Goal: Task Accomplishment & Management: Use online tool/utility

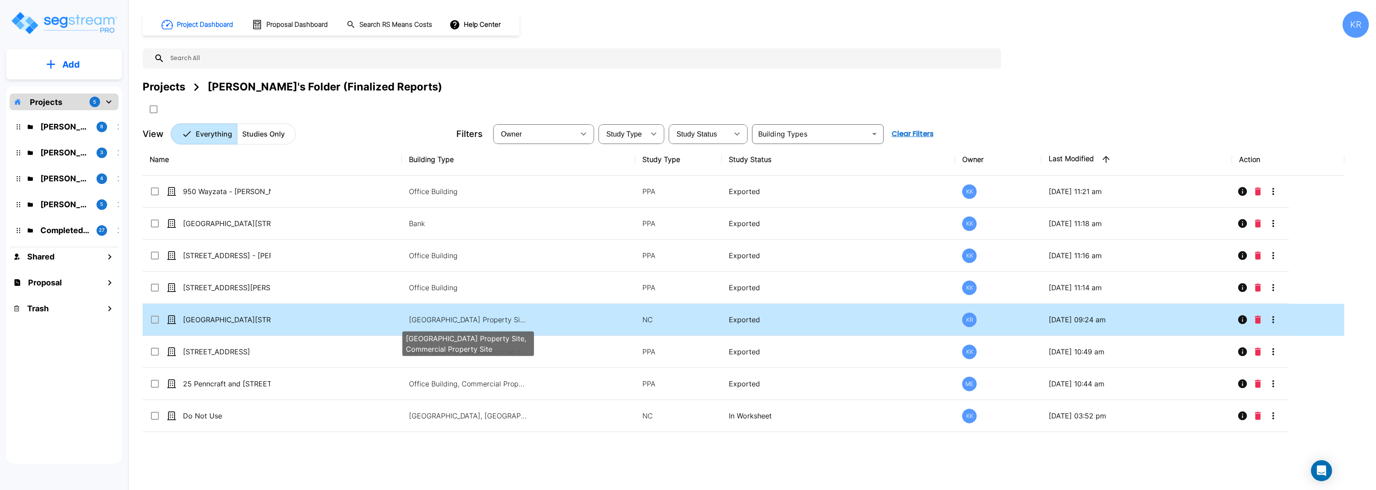
click at [470, 321] on p "Office Building, Bank, Commercial Property Site, Commercial Property Site" at bounding box center [468, 319] width 119 height 11
checkbox input "true"
click at [471, 321] on p "Office Building, Bank, Commercial Property Site, Commercial Property Site" at bounding box center [468, 319] width 119 height 11
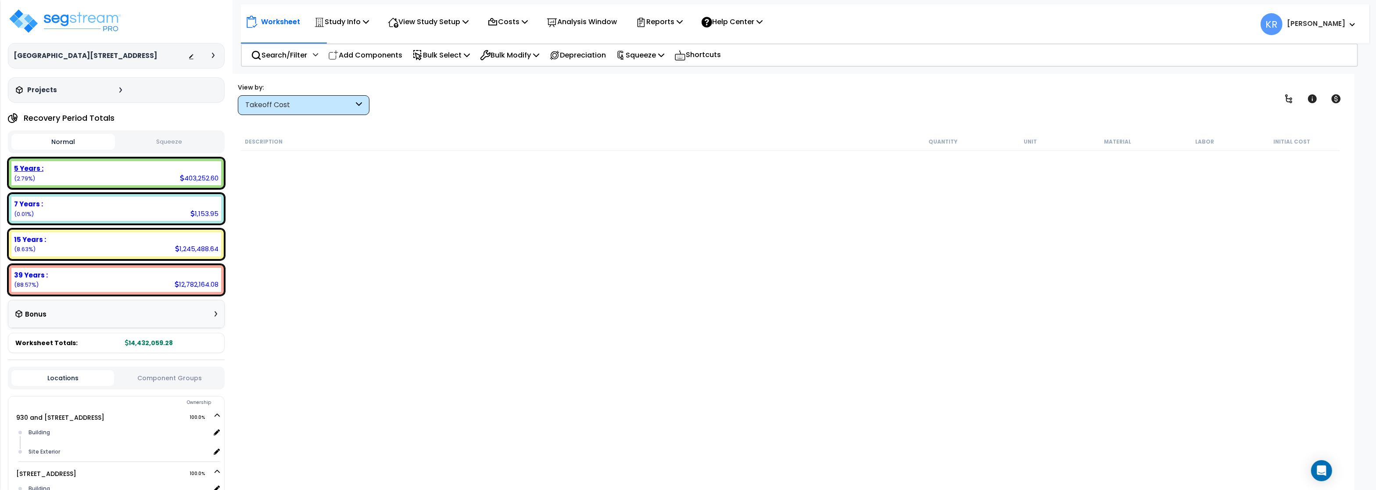
click at [144, 180] on div "5 Years : 403,252.60 (2.79%)" at bounding box center [116, 173] width 210 height 24
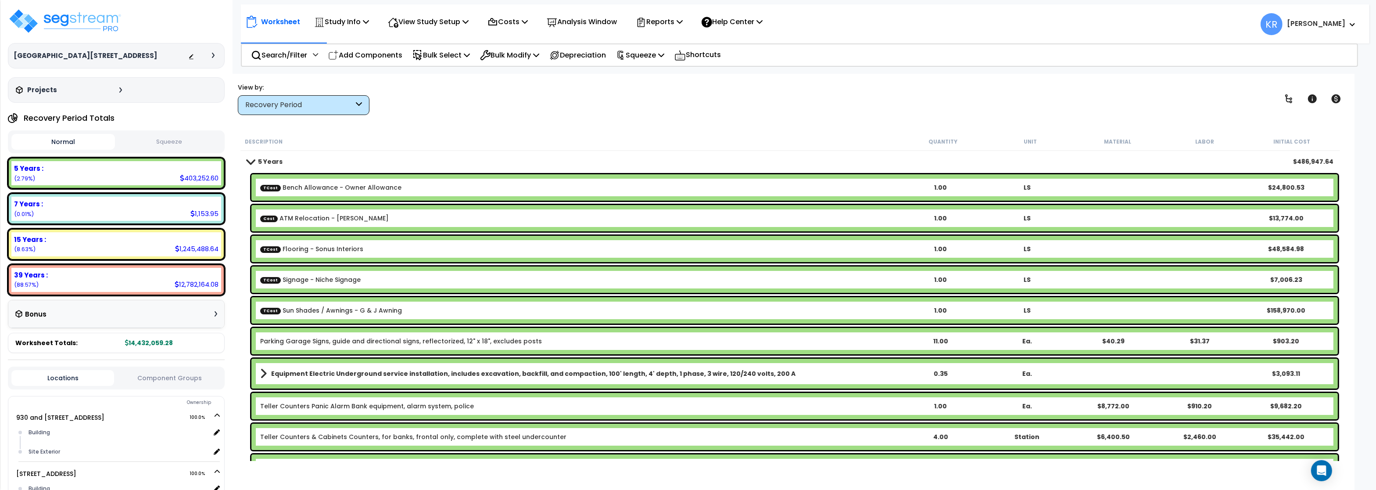
click at [312, 309] on link "TCost Sun Shades / Awnings - G & J Awning" at bounding box center [331, 310] width 142 height 9
click at [313, 309] on link "TCost Sun Shades / Awnings - G & J Awning" at bounding box center [331, 310] width 142 height 9
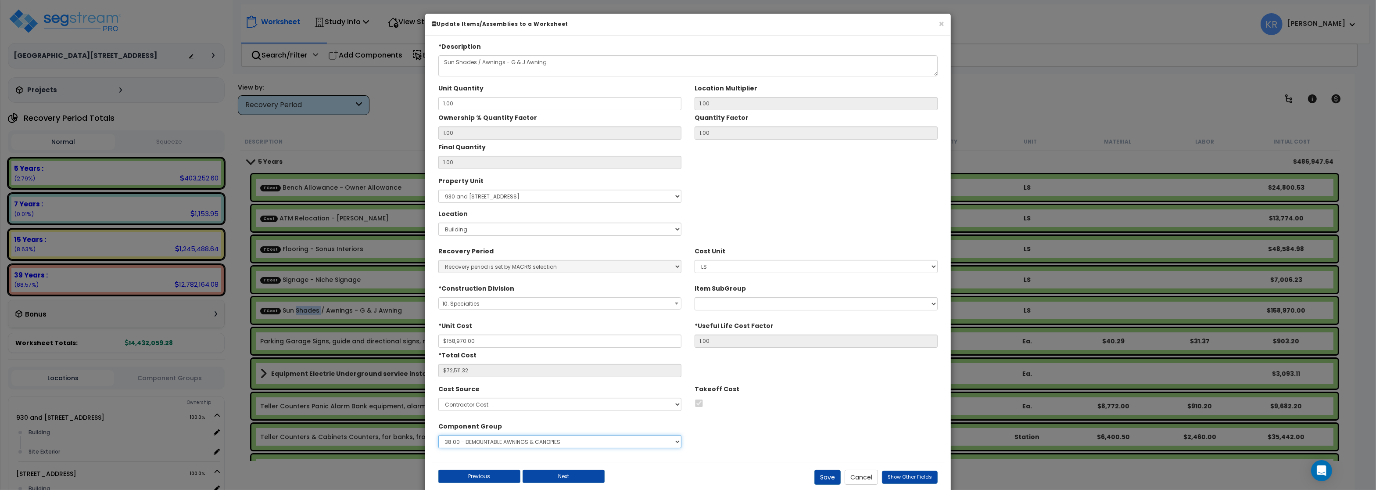
click at [438, 435] on select "Select 1.00 - LAND 2.00 - GENERAL REQUIREMENTS 3.00 - BUILDING-RELATED SITEWORK…" at bounding box center [559, 441] width 243 height 13
select select "56844"
click option "14.00 - STEEL SUPERSTRUCTURE" at bounding box center [0, 0] width 0 height 0
click at [822, 479] on button "Save" at bounding box center [828, 477] width 26 height 15
type input "158970.00"
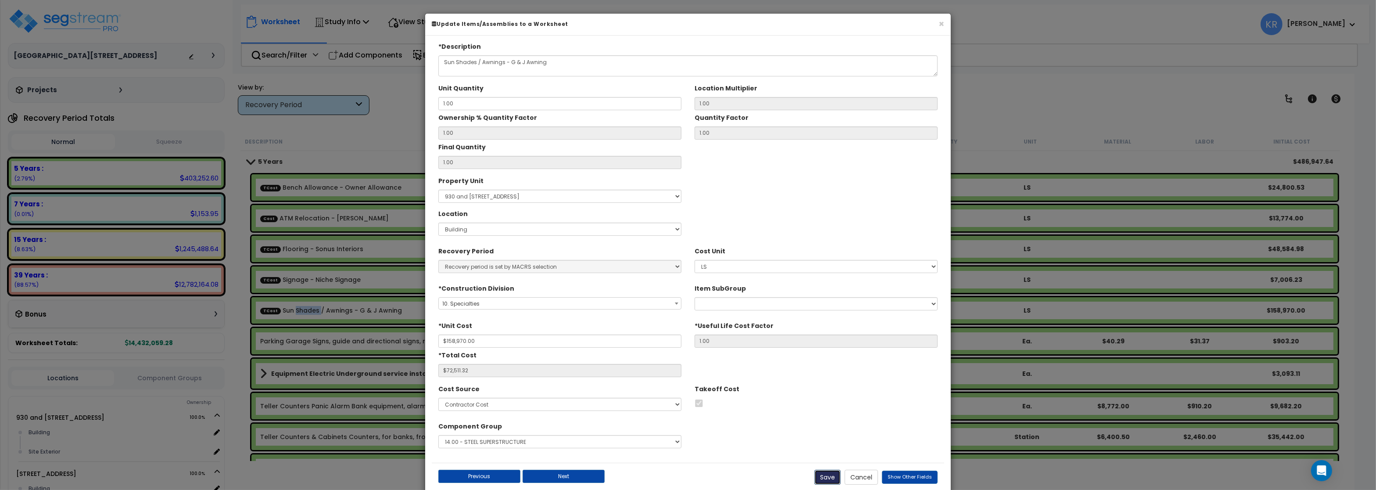
type input "72511.32"
checkbox input "true"
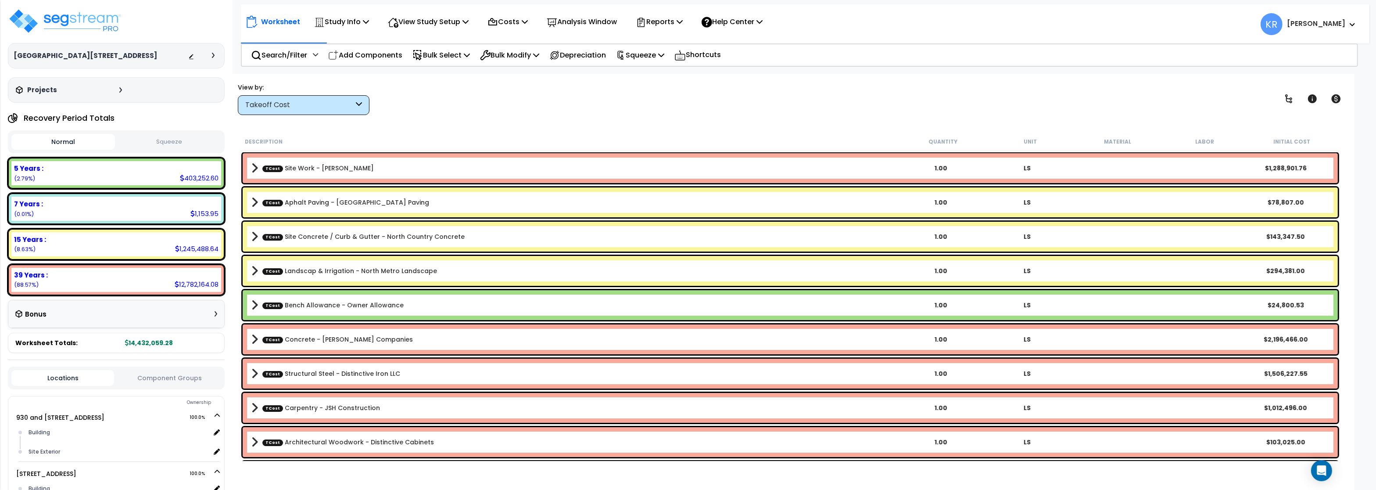
click at [308, 108] on div "Takeoff Cost" at bounding box center [299, 105] width 108 height 10
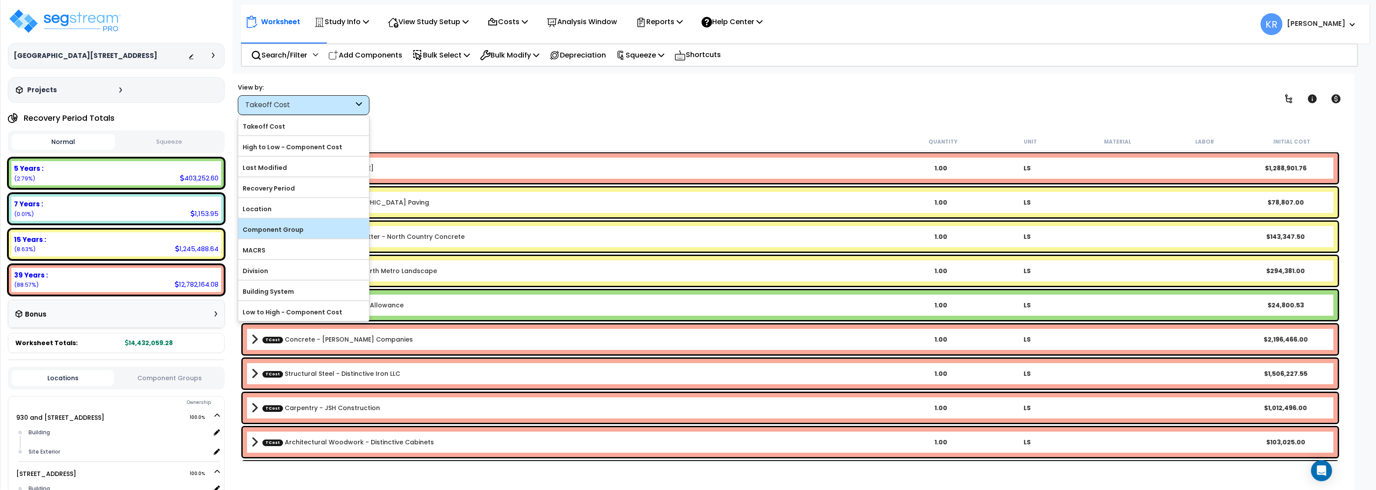
click at [297, 231] on label "Component Group" at bounding box center [303, 229] width 131 height 13
click at [0, 0] on input "Component Group" at bounding box center [0, 0] width 0 height 0
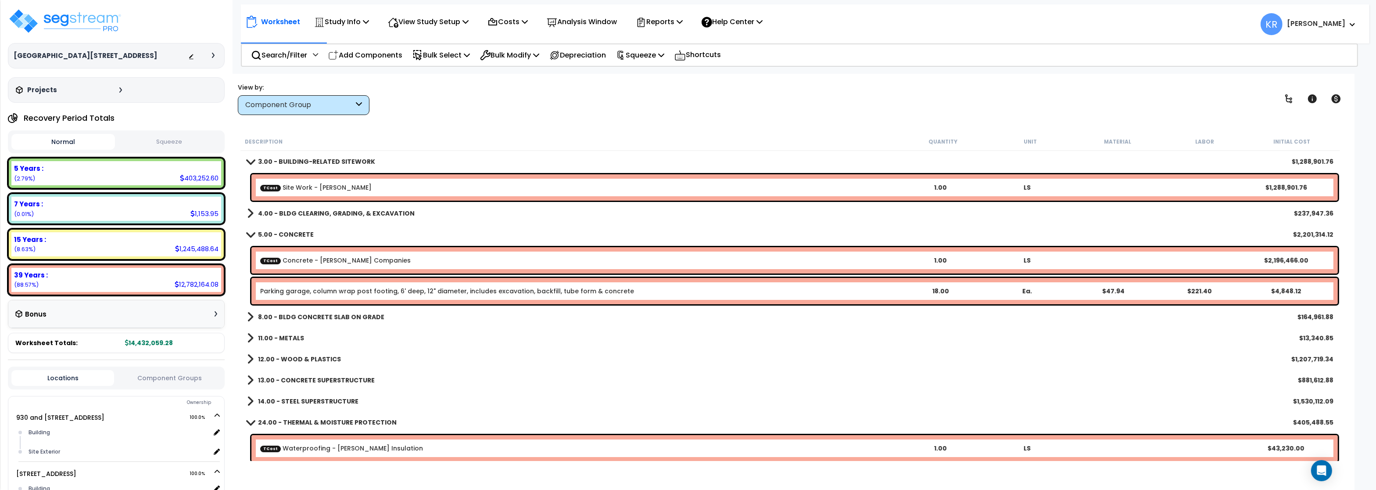
click at [270, 234] on b "5.00 - CONCRETE" at bounding box center [286, 234] width 56 height 9
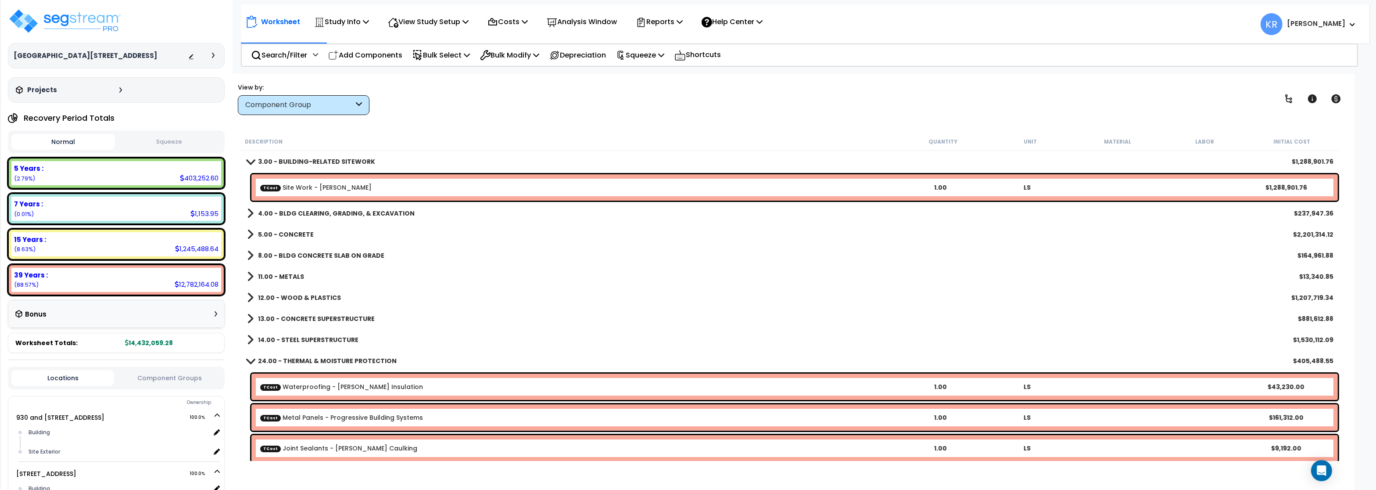
scroll to position [105, 0]
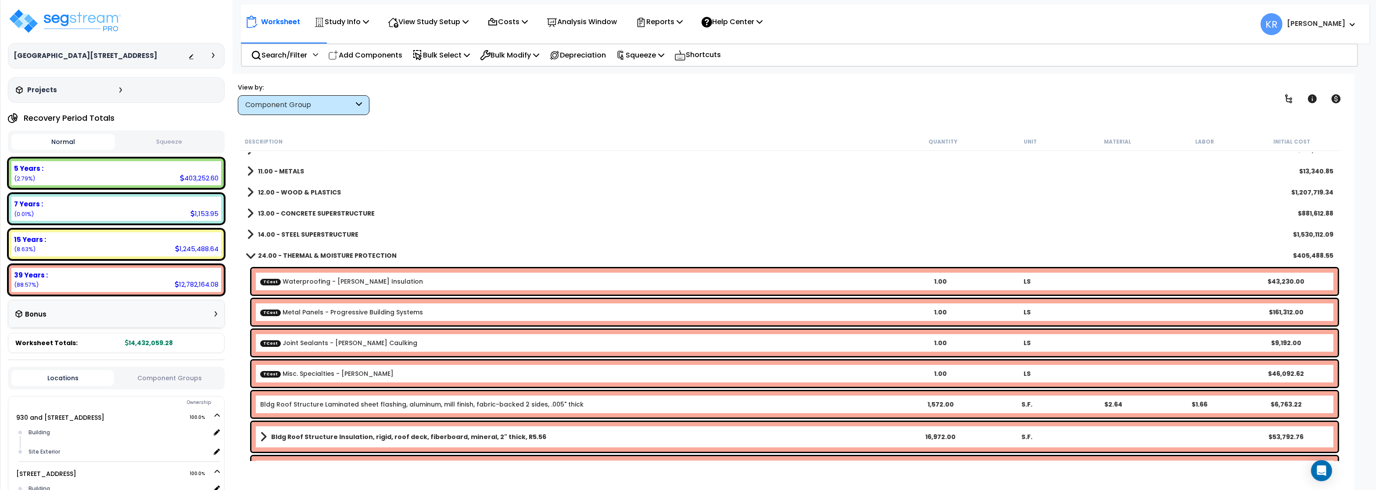
click at [289, 256] on b "24.00 - THERMAL & MOISTURE PROTECTION" at bounding box center [327, 255] width 139 height 9
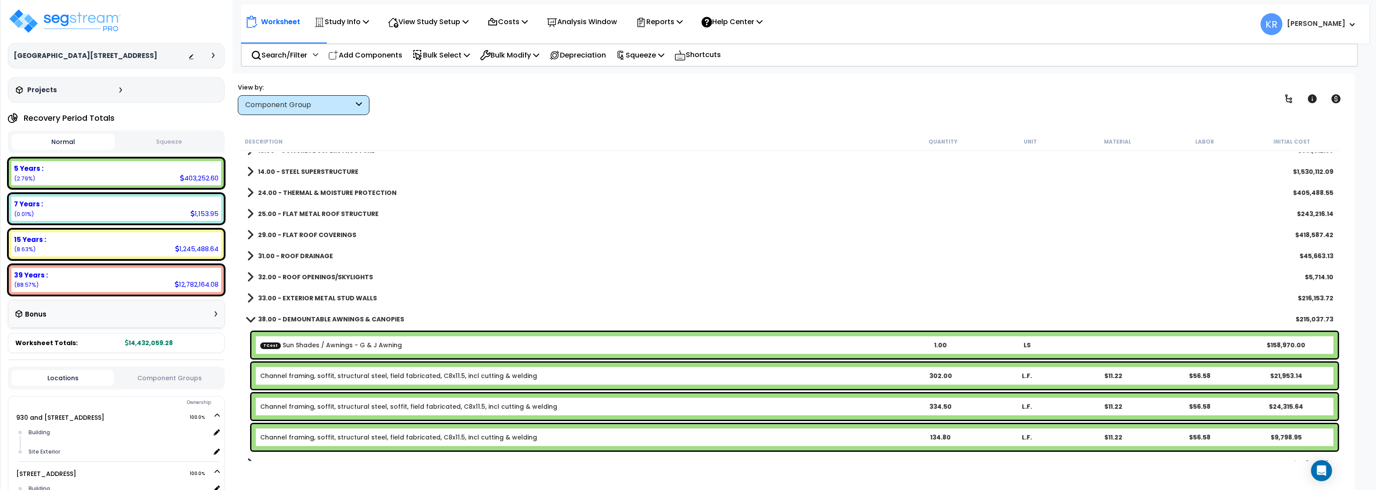
scroll to position [211, 0]
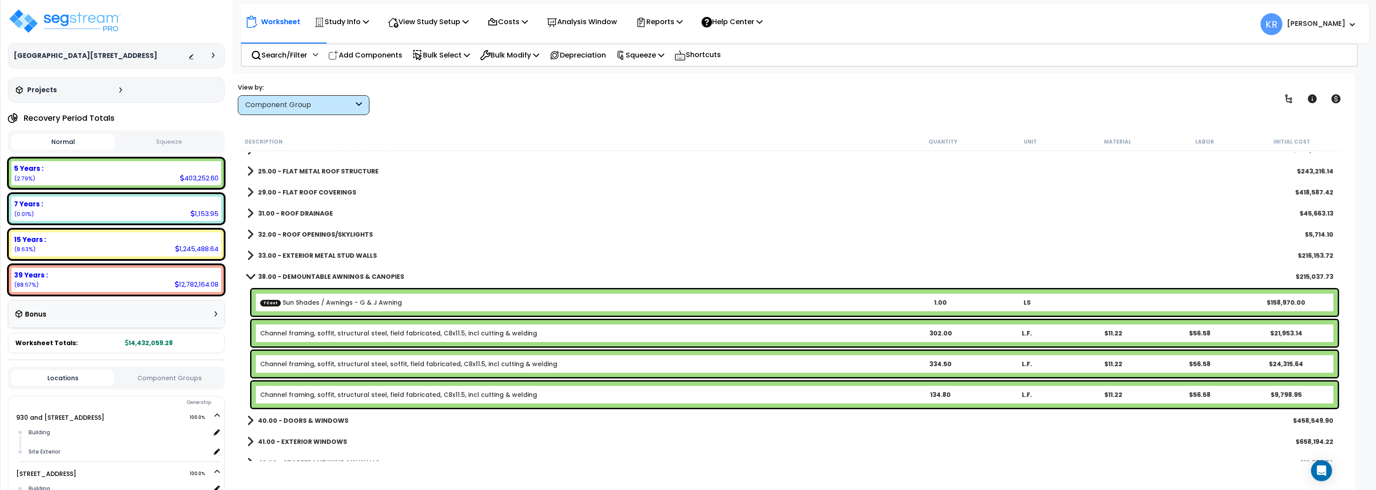
click at [297, 305] on link "TCost Sun Shades / Awnings - G & J Awning" at bounding box center [331, 302] width 142 height 9
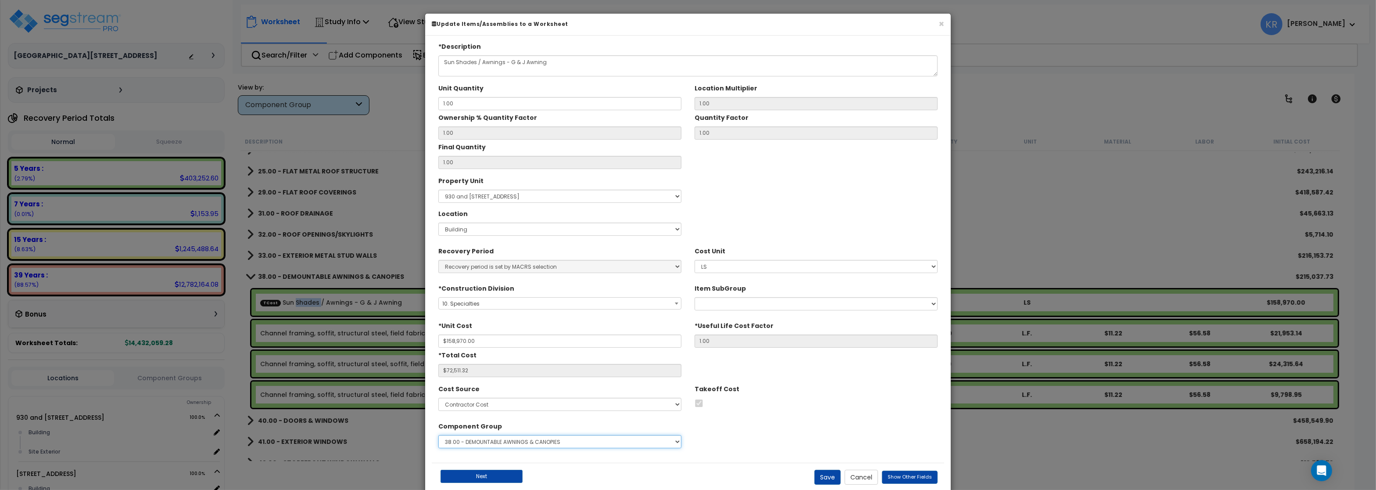
click at [438, 435] on select "Select 1.00 - LAND 2.00 - GENERAL REQUIREMENTS 3.00 - BUILDING-RELATED SITEWORK…" at bounding box center [559, 441] width 243 height 13
select select "57244"
click option "11.00 - METALS" at bounding box center [0, 0] width 0 height 0
click at [823, 475] on button "Save" at bounding box center [828, 477] width 26 height 15
type input "158970.00"
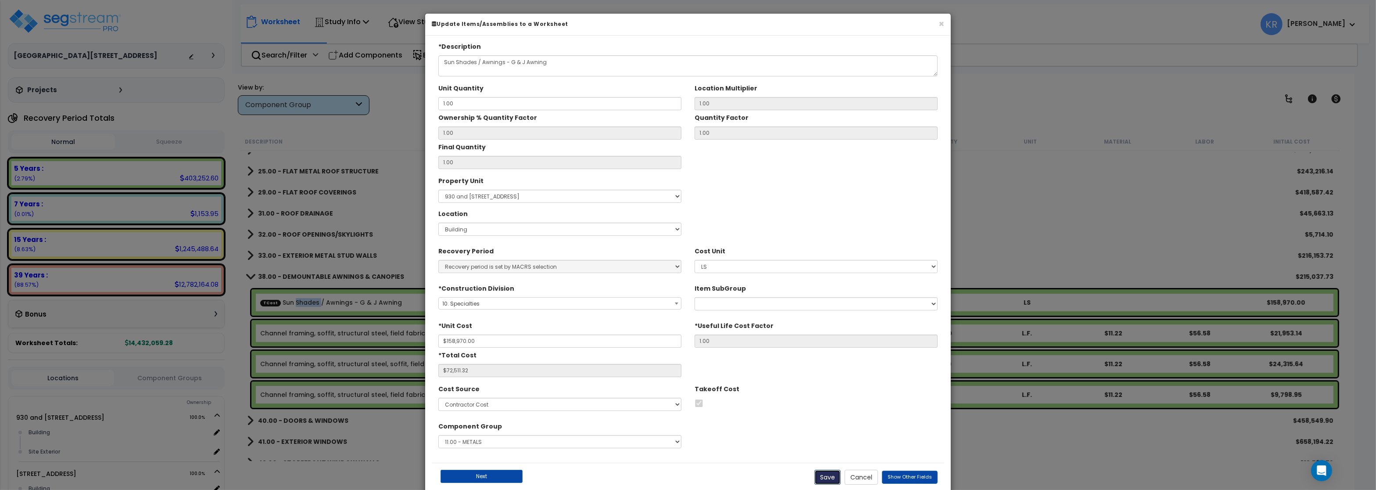
type input "72511.32"
checkbox input "true"
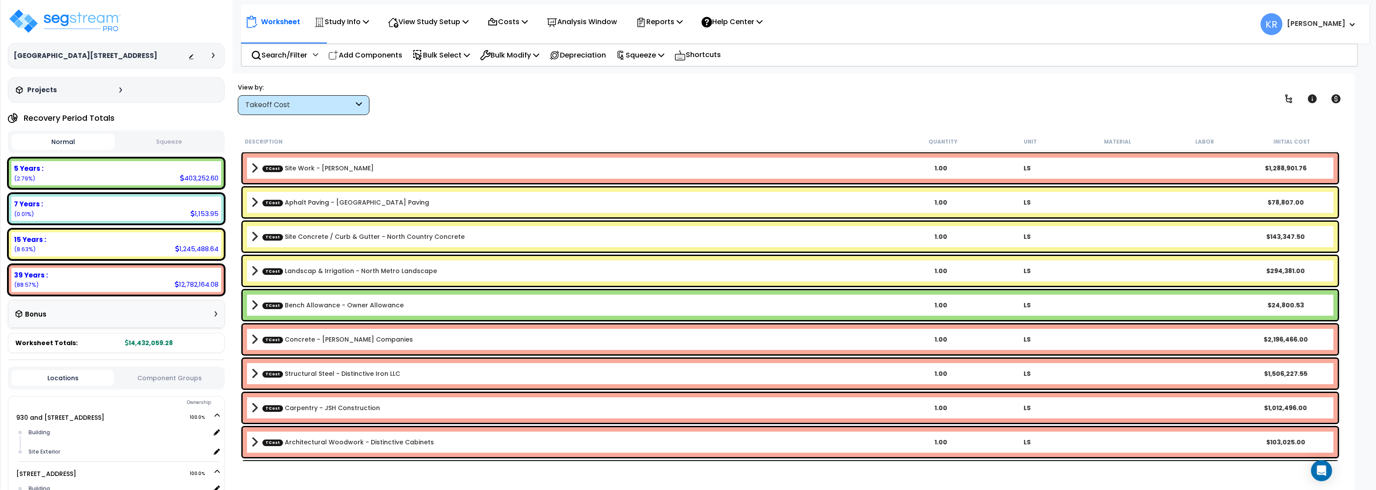
click at [286, 109] on div "Takeoff Cost" at bounding box center [299, 105] width 108 height 10
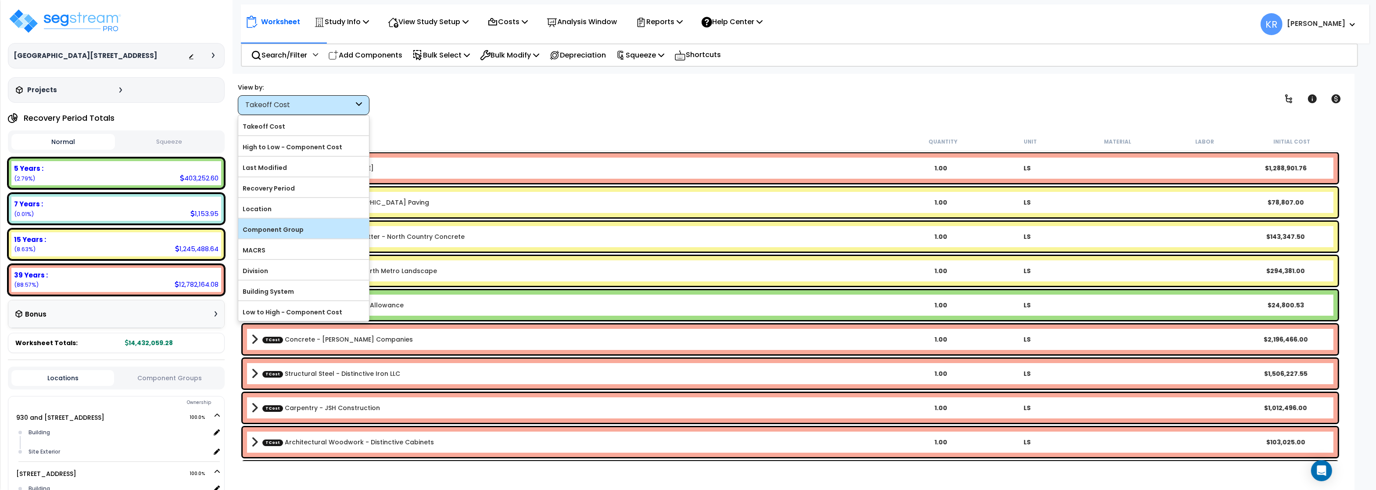
click at [269, 231] on label "Component Group" at bounding box center [303, 229] width 131 height 13
click at [0, 0] on input "Component Group" at bounding box center [0, 0] width 0 height 0
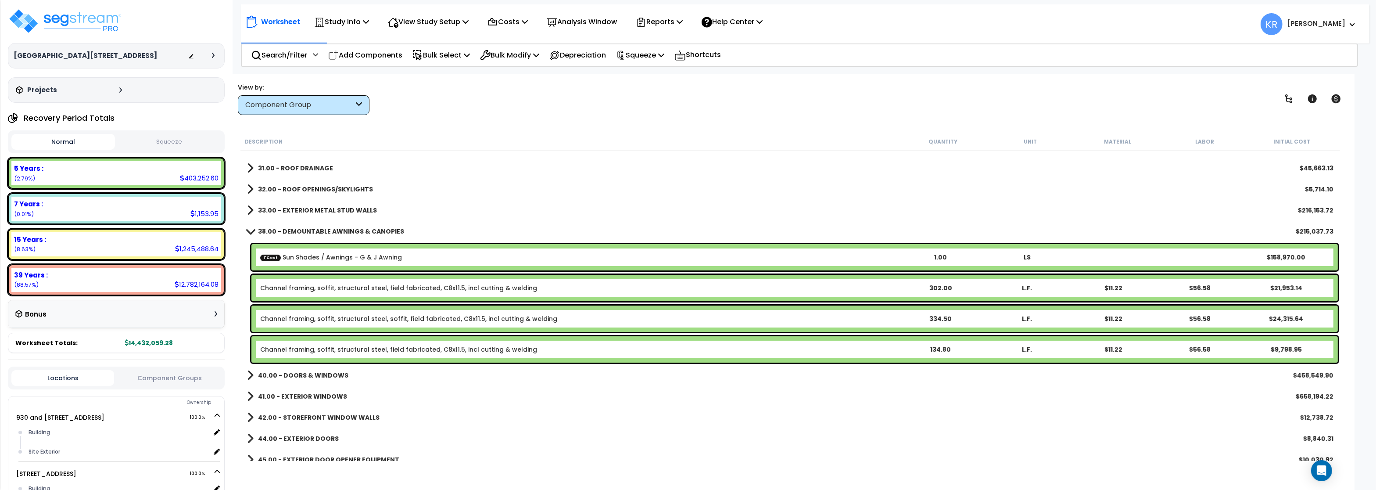
scroll to position [263, 0]
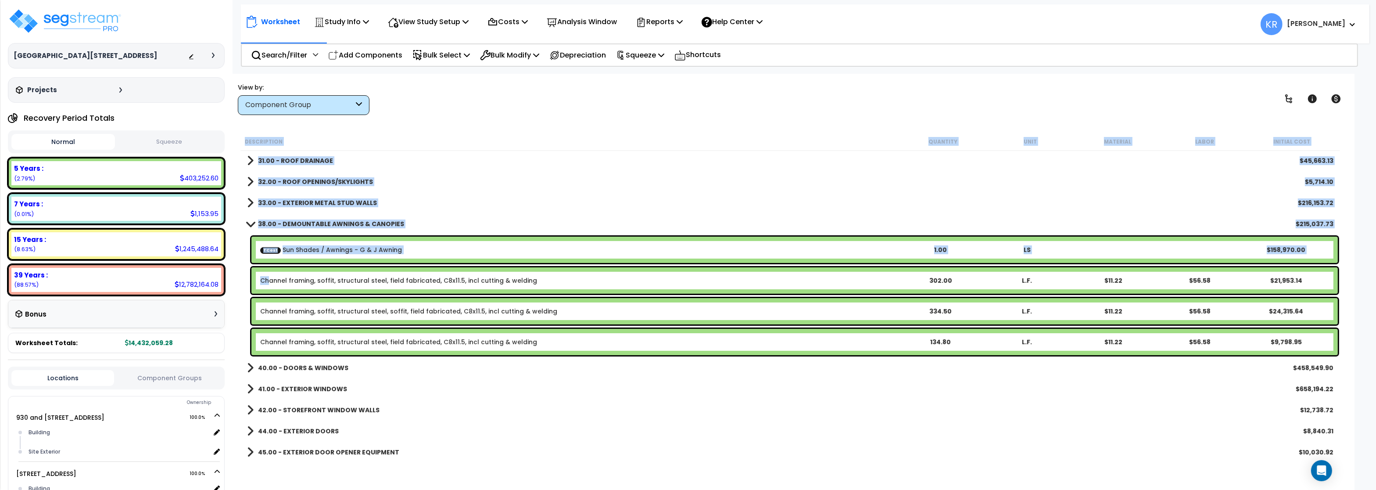
click at [270, 277] on link "Channel framing, soffit, structural steel, field fabricated, C8x11.5, incl cutt…" at bounding box center [398, 280] width 277 height 9
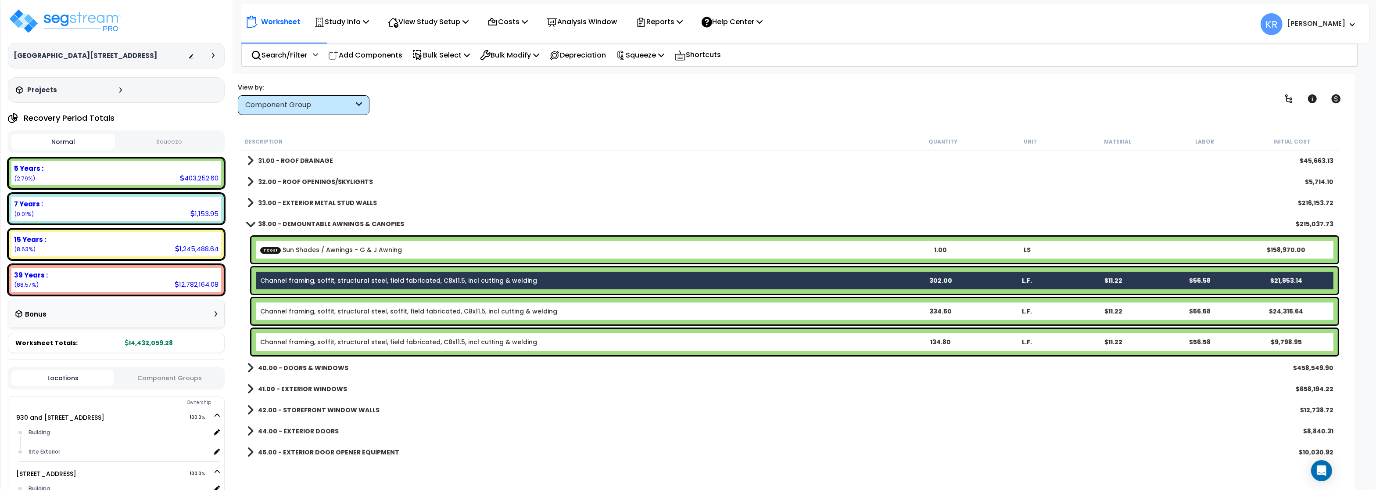
click at [277, 281] on link "Channel framing, soffit, structural steel, field fabricated, C8x11.5, incl cutt…" at bounding box center [398, 280] width 277 height 9
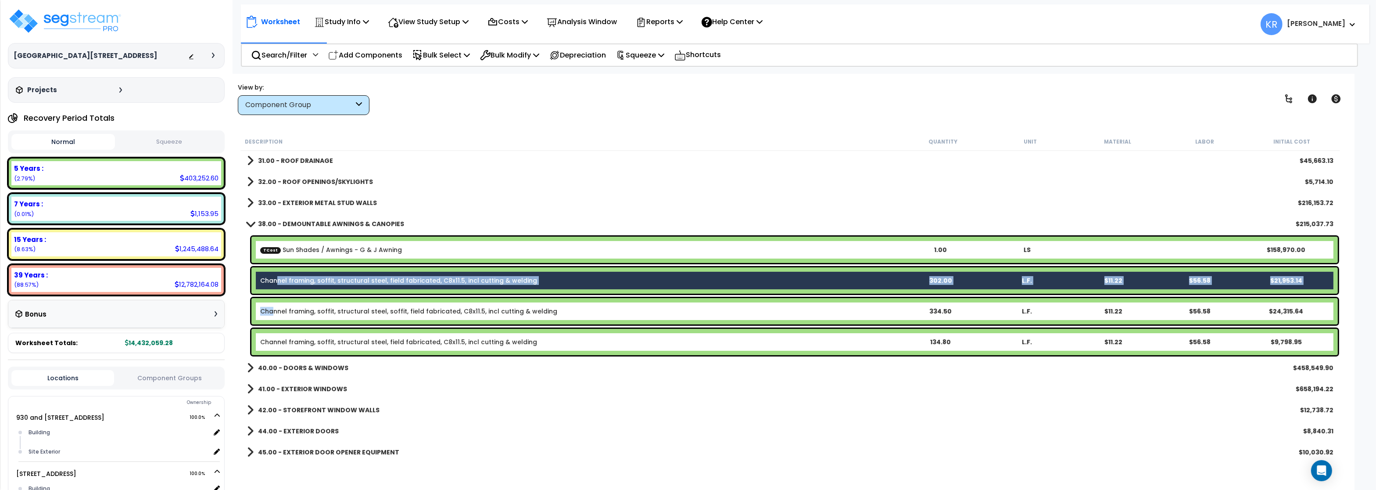
click at [273, 313] on link "Channel framing, soffit, structural steel, soffit, field fabricated, C8x11.5, i…" at bounding box center [408, 311] width 297 height 9
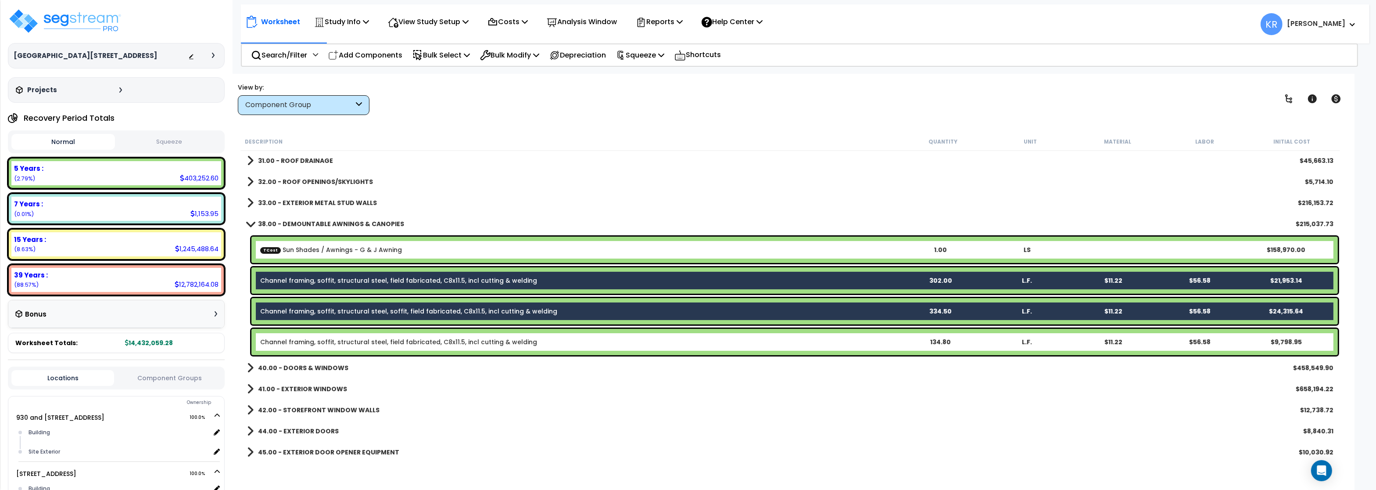
click at [286, 344] on link "Channel framing, soffit, structural steel, field fabricated, C8x11.5, incl cutt…" at bounding box center [398, 342] width 277 height 9
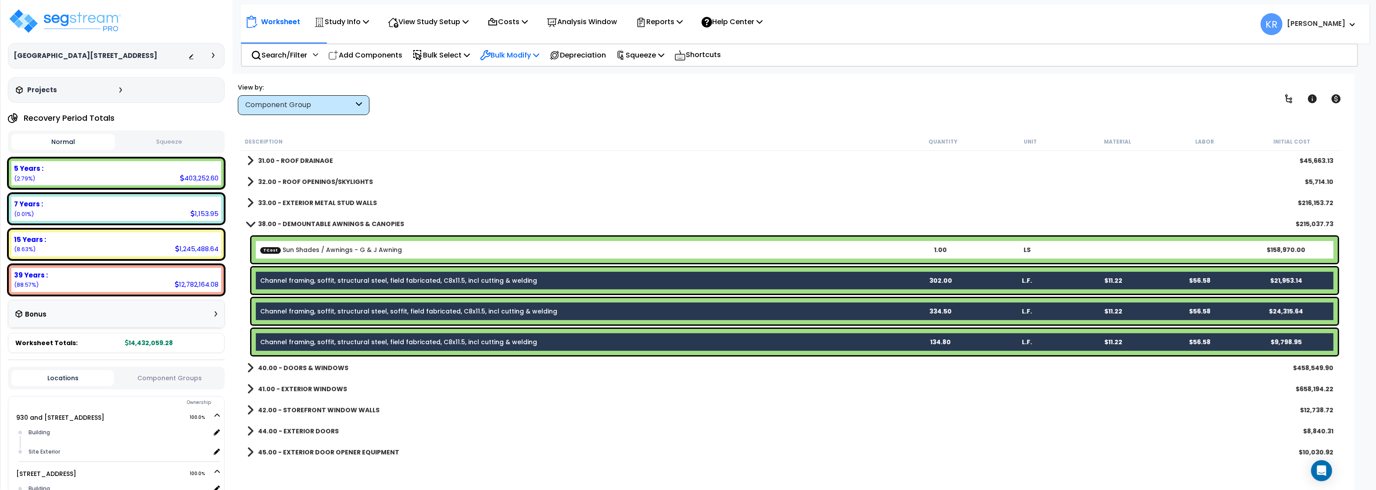
click at [507, 53] on p "Bulk Modify" at bounding box center [509, 55] width 59 height 12
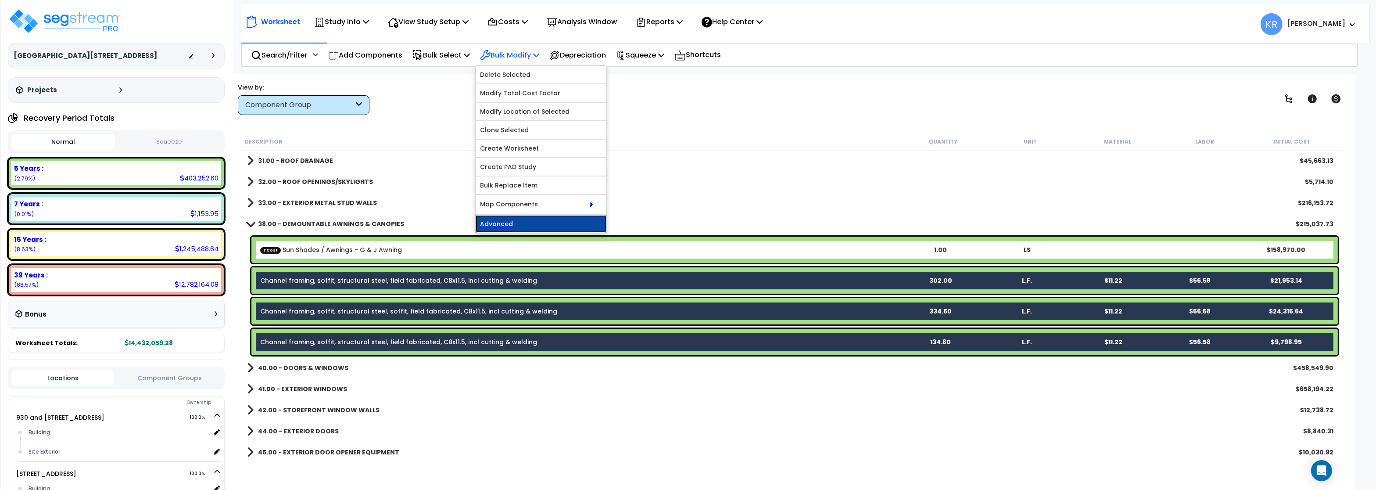
click at [505, 224] on link "Advanced" at bounding box center [541, 224] width 131 height 18
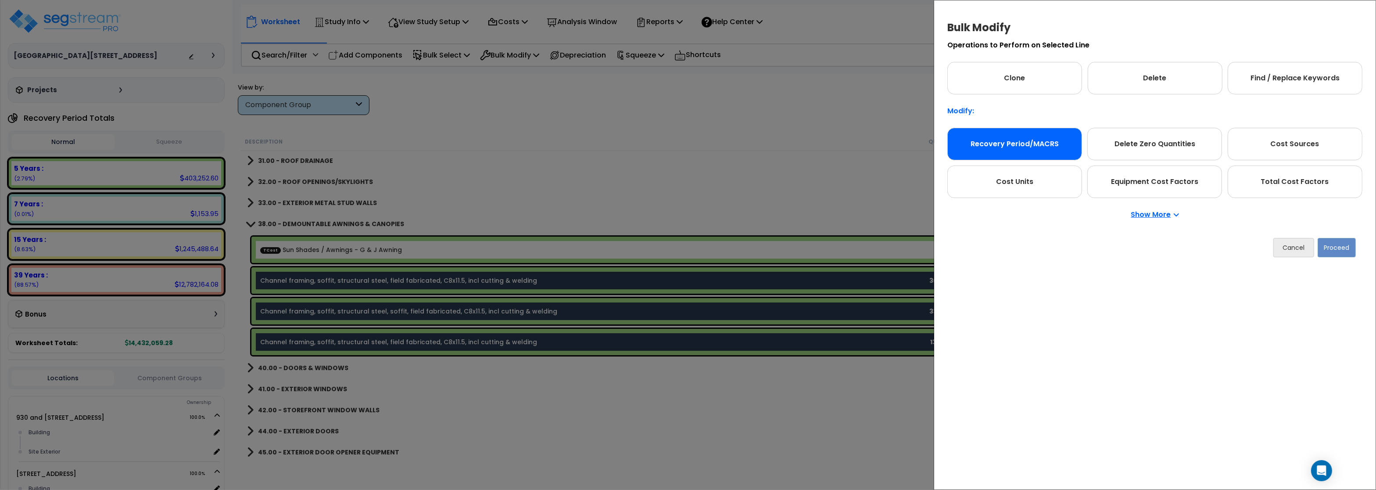
click at [1047, 148] on div "Recovery Period/MACRS" at bounding box center [1015, 144] width 135 height 32
click at [1339, 243] on button "Proceed" at bounding box center [1337, 247] width 38 height 19
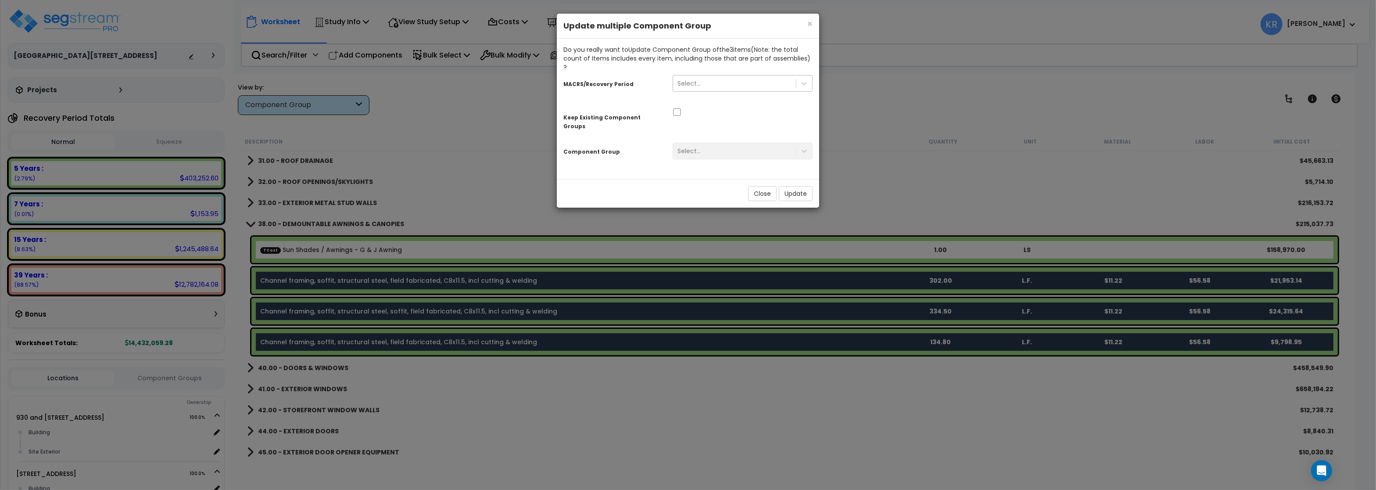
click at [691, 81] on div "Select..." at bounding box center [734, 83] width 123 height 14
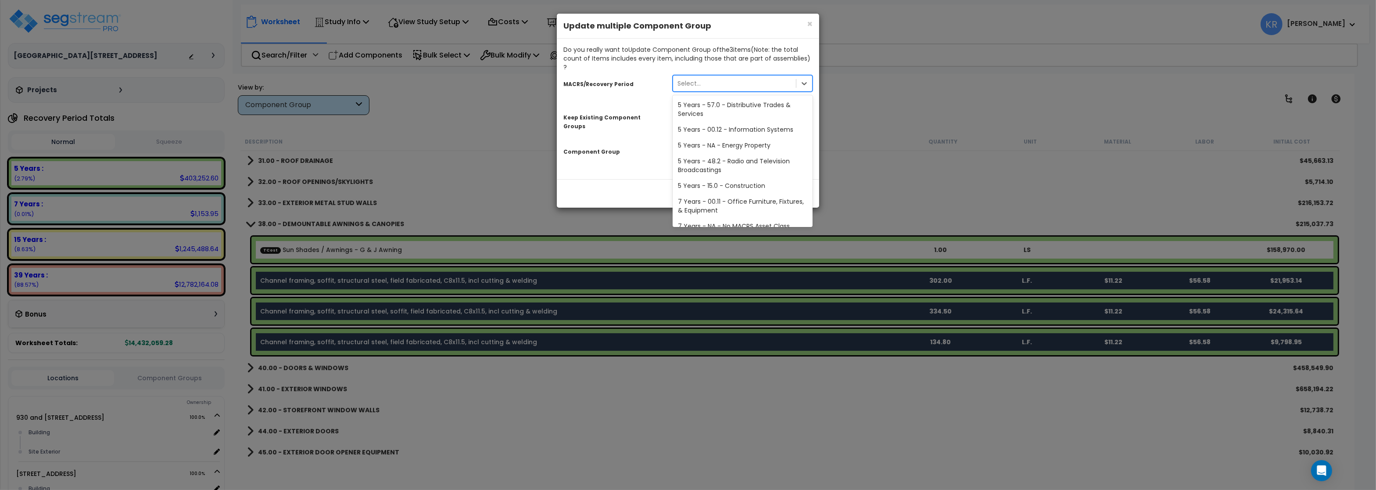
scroll to position [179, 0]
click at [737, 194] on div "39 Years - NA - Long-Life Property" at bounding box center [743, 202] width 140 height 16
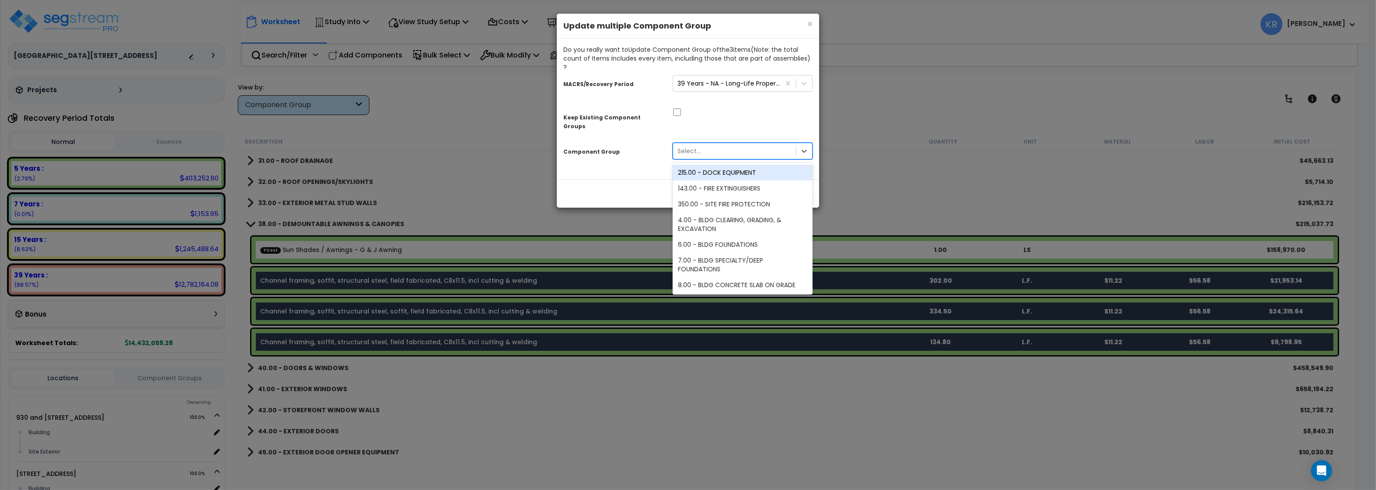
click at [708, 144] on div "Select..." at bounding box center [734, 151] width 123 height 14
type input "11"
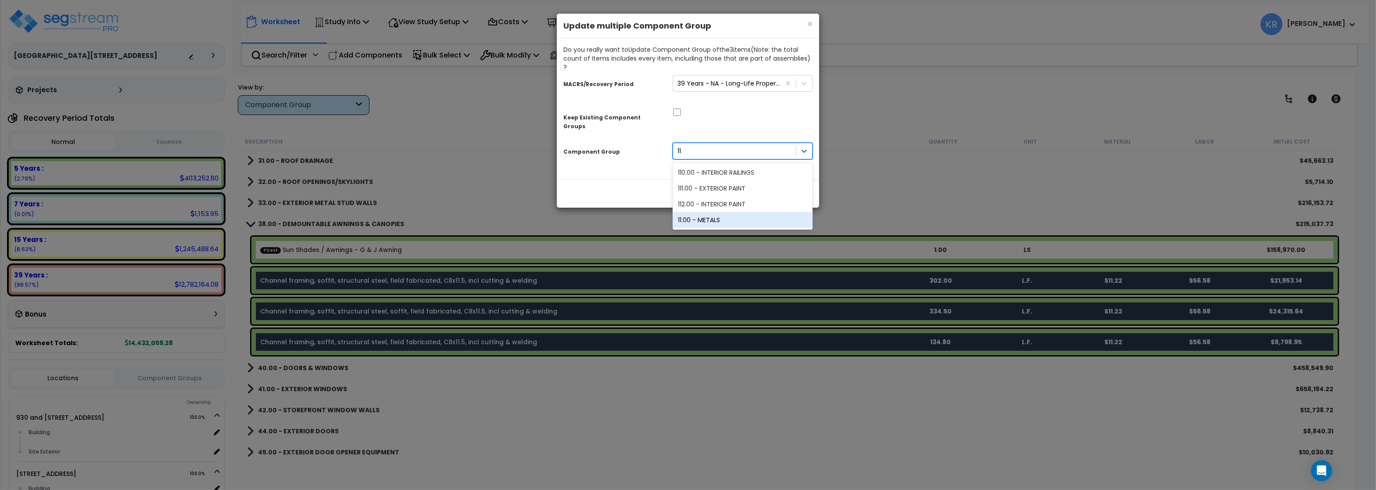
click at [711, 212] on div "11.00 - METALS" at bounding box center [743, 220] width 140 height 16
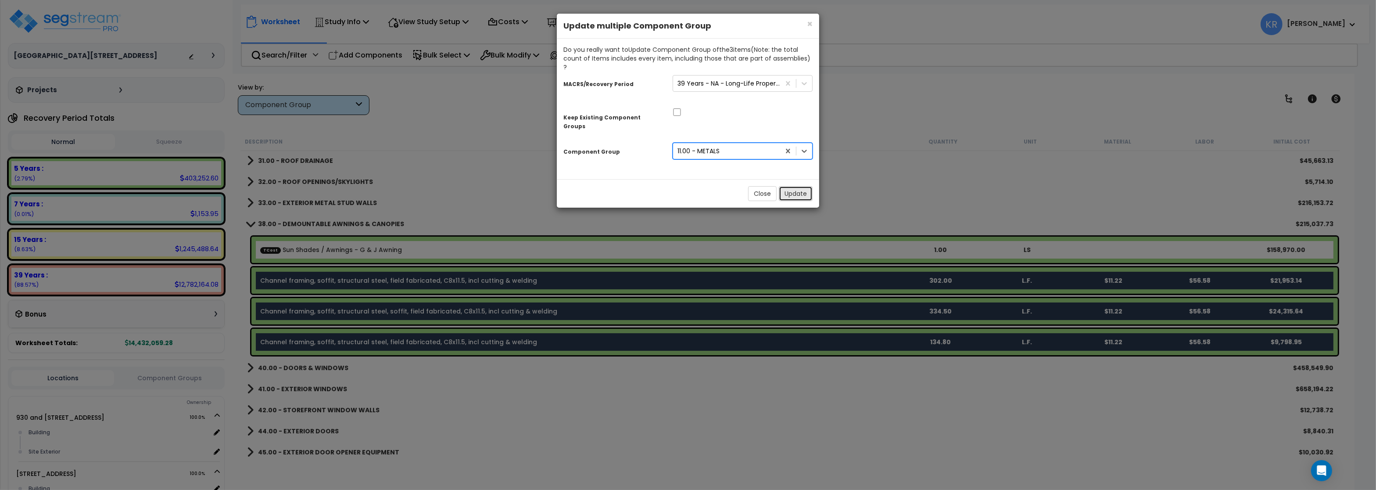
click at [790, 186] on button "Update" at bounding box center [796, 193] width 34 height 15
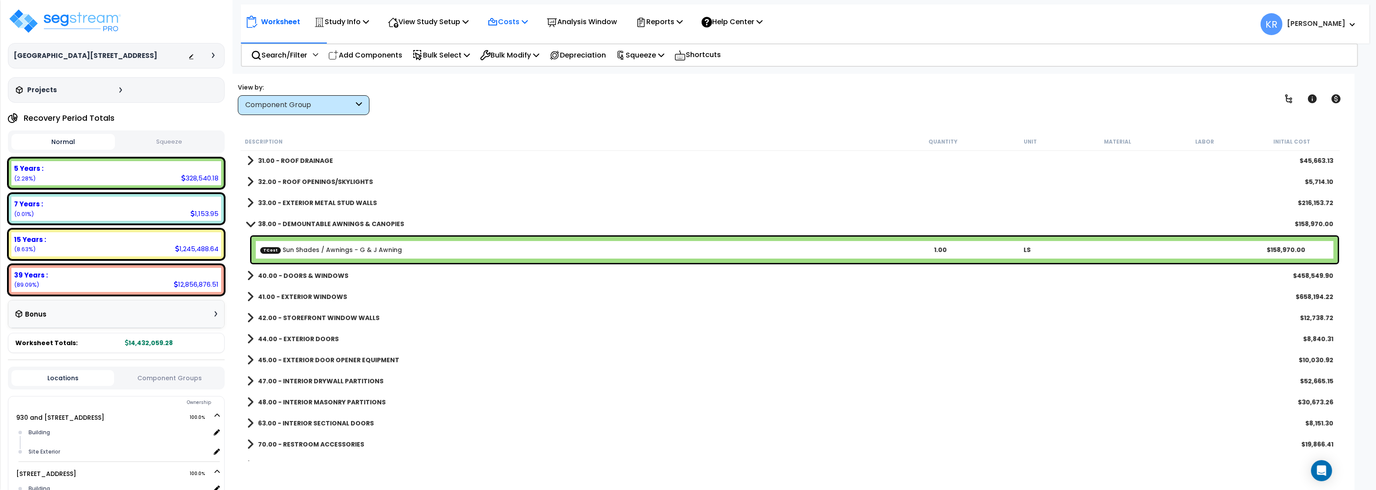
click at [526, 17] on p "Costs" at bounding box center [508, 22] width 40 height 12
click at [509, 61] on link "Direct Costs" at bounding box center [526, 60] width 87 height 18
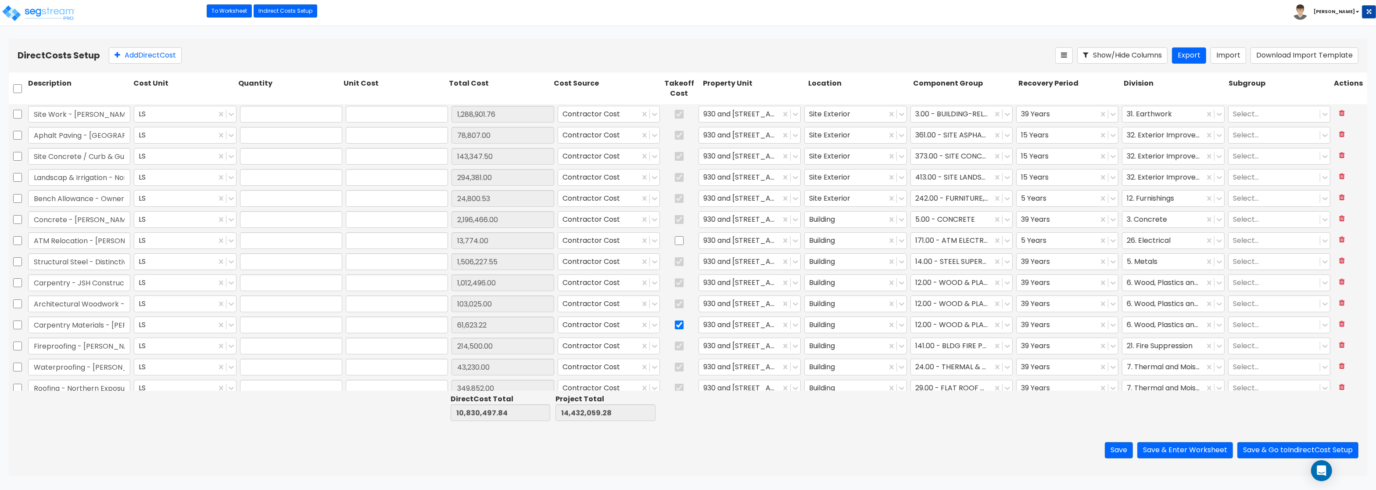
type input "1.00"
type input "1,288,901.76"
type input "1.00"
type input "78,807.00"
type input "1.00"
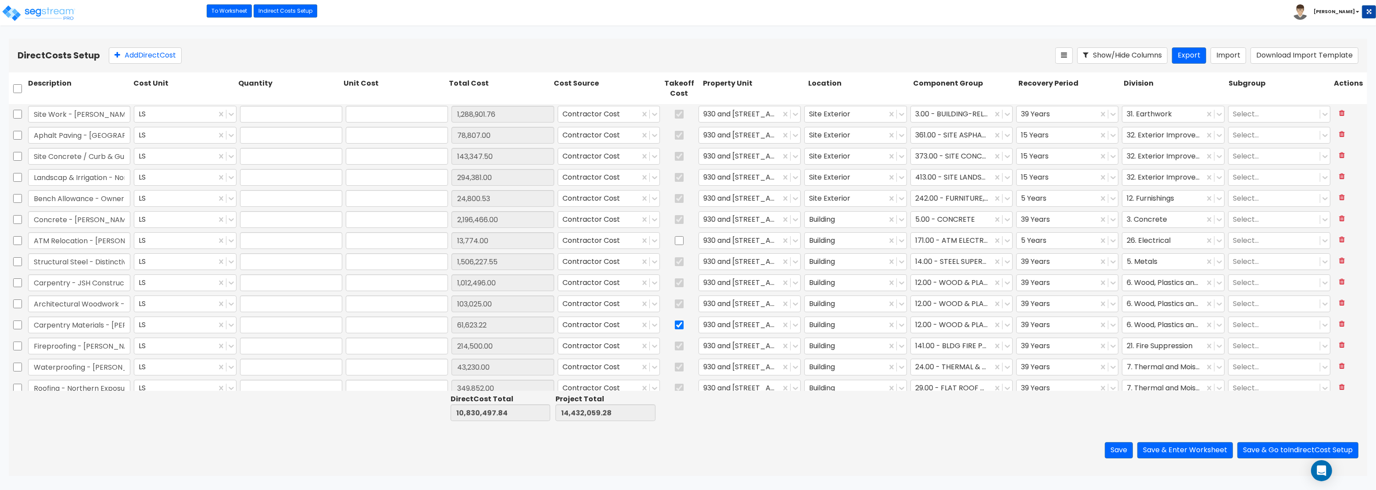
type input "143,347.50"
type input "1.00"
type input "294,381.00"
type input "1.00"
type input "24,800.53"
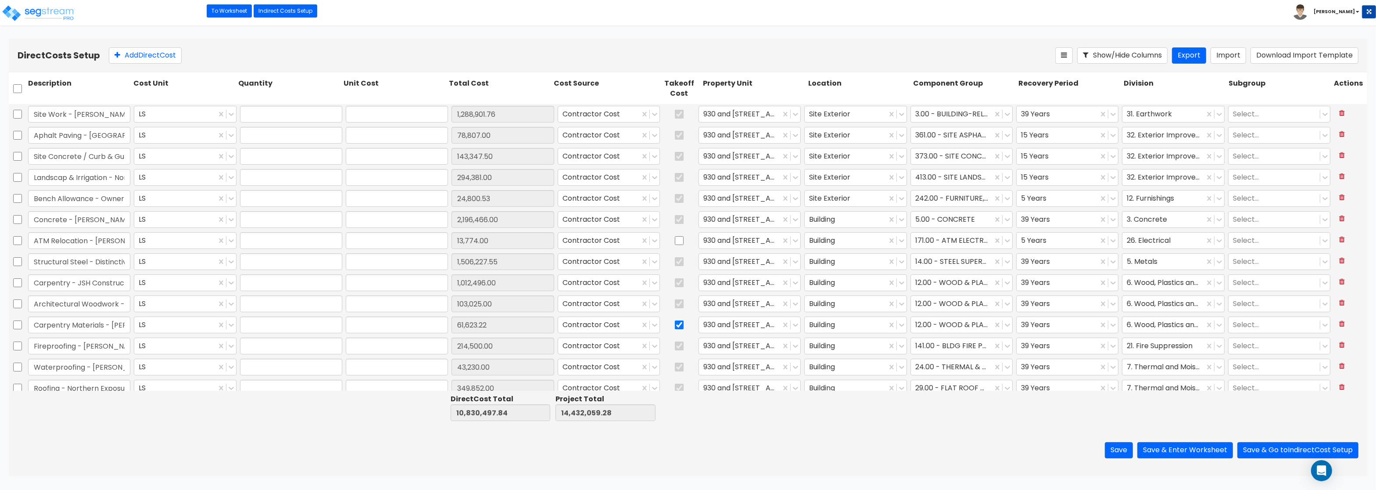
type input "1.00"
type input "2,196,466.00"
type input "1.00"
type input "13,774.00"
type input "1.00"
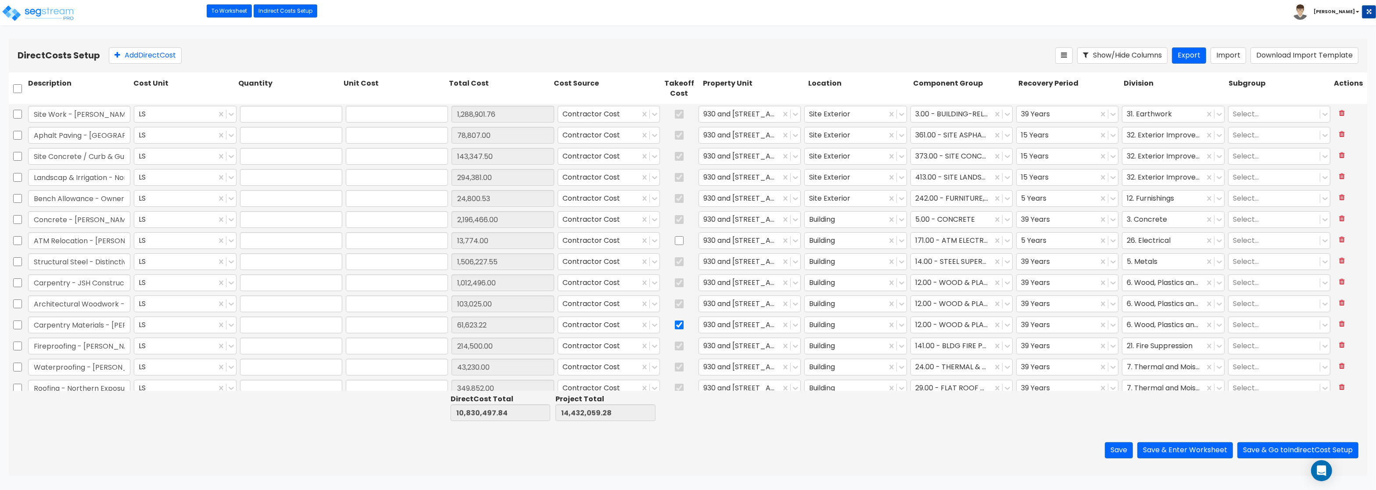
type input "1,506,227.55"
type input "1.00"
type input "1,012,496.00"
type input "1.00"
type input "103,025.00"
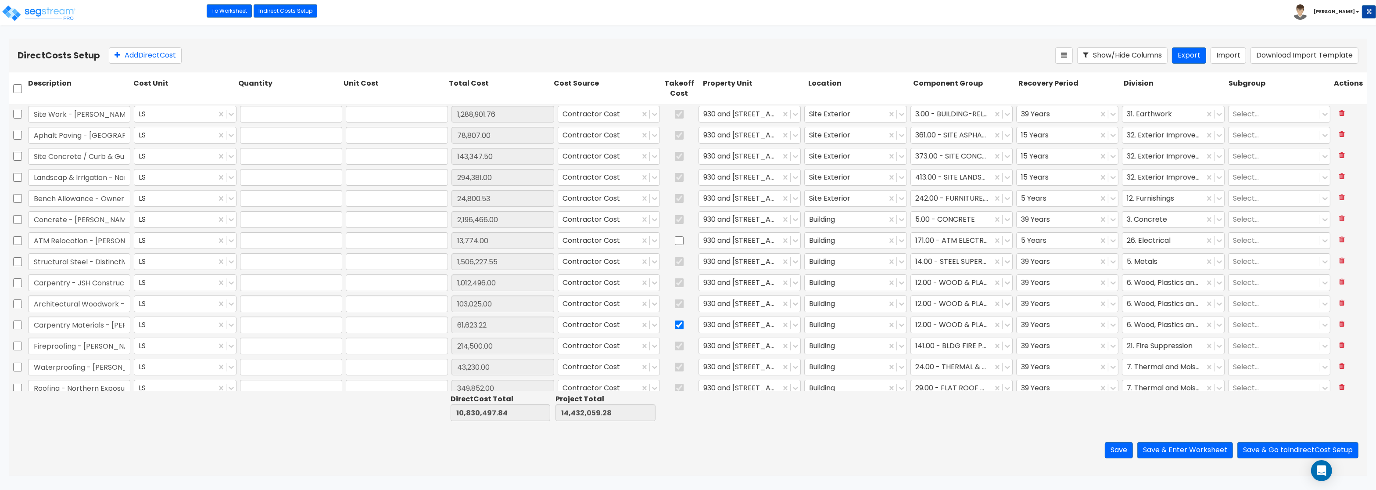
type input "1.00"
type input "61,623.22"
type input "1.00"
type input "214,500.00"
type input "1.00"
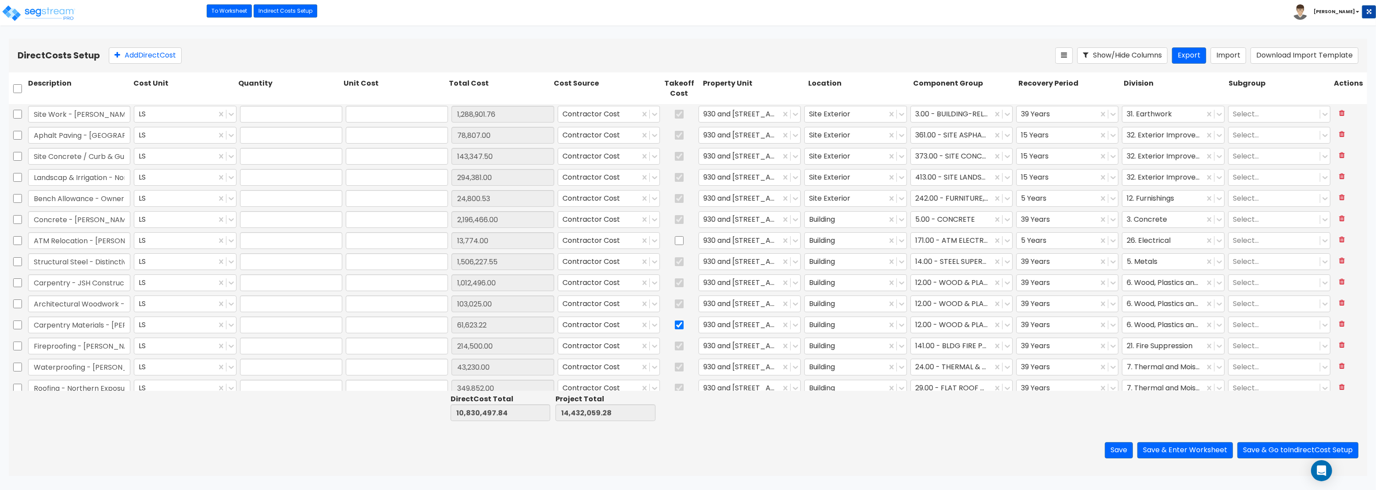
type input "43,230.00"
type input "1.00"
type input "349,852.00"
type input "1.00"
type input "161,312.00"
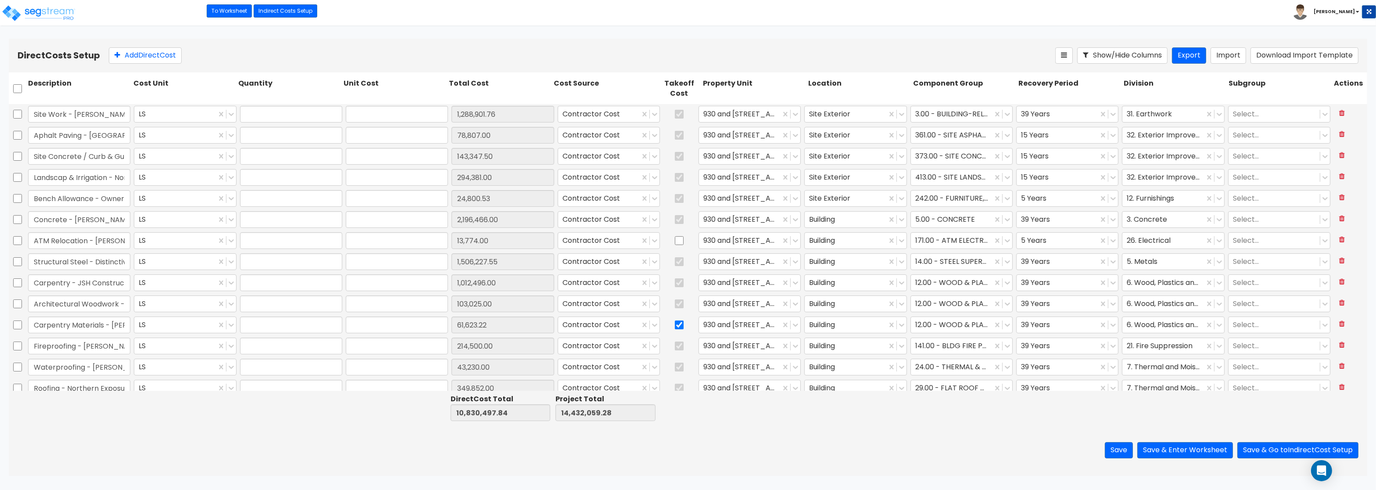
type input "1.00"
type input "9,192.00"
type input "1.00"
type input "44,180.00"
type input "1.00"
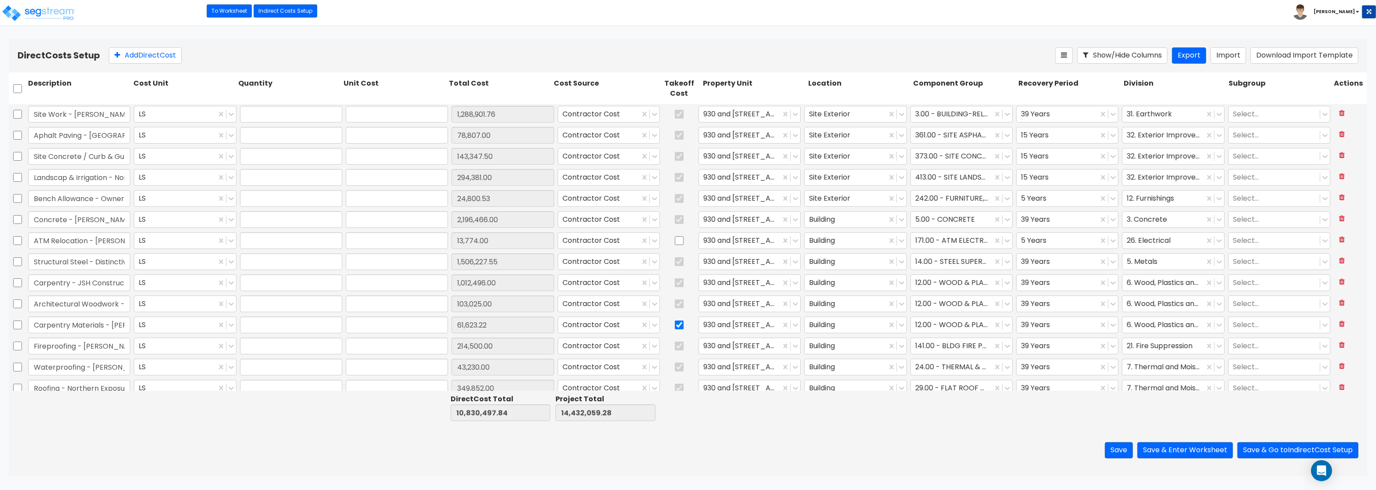
type input "5,165.40"
type input "1.00"
type input "81,200.00"
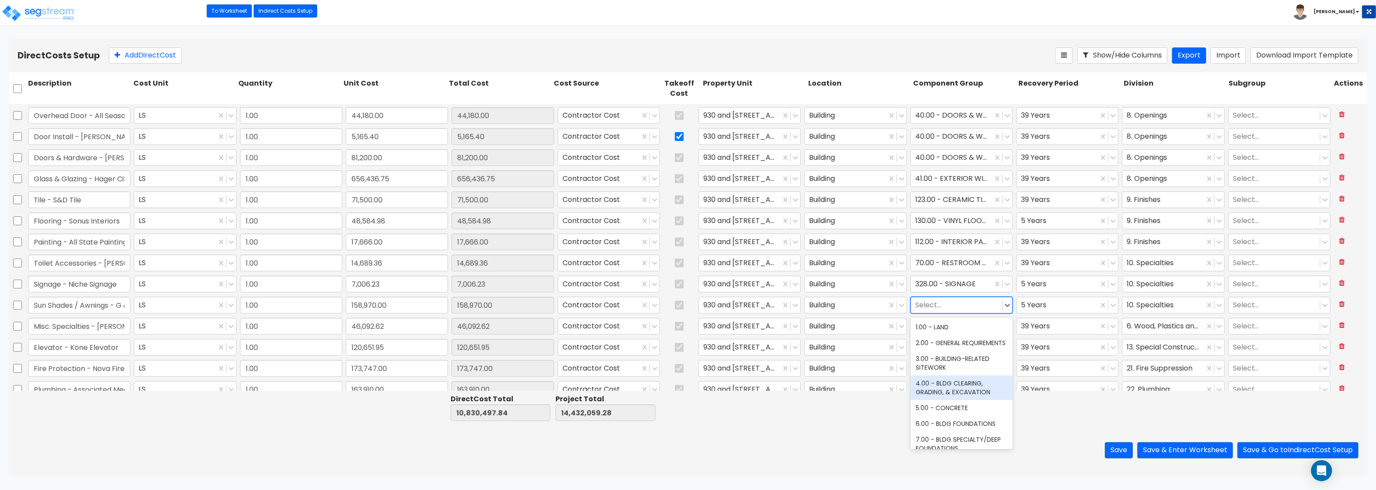
scroll to position [105, 0]
click at [945, 438] on div "11.00 - METALS" at bounding box center [962, 441] width 102 height 16
click at [1083, 310] on div at bounding box center [1057, 305] width 73 height 12
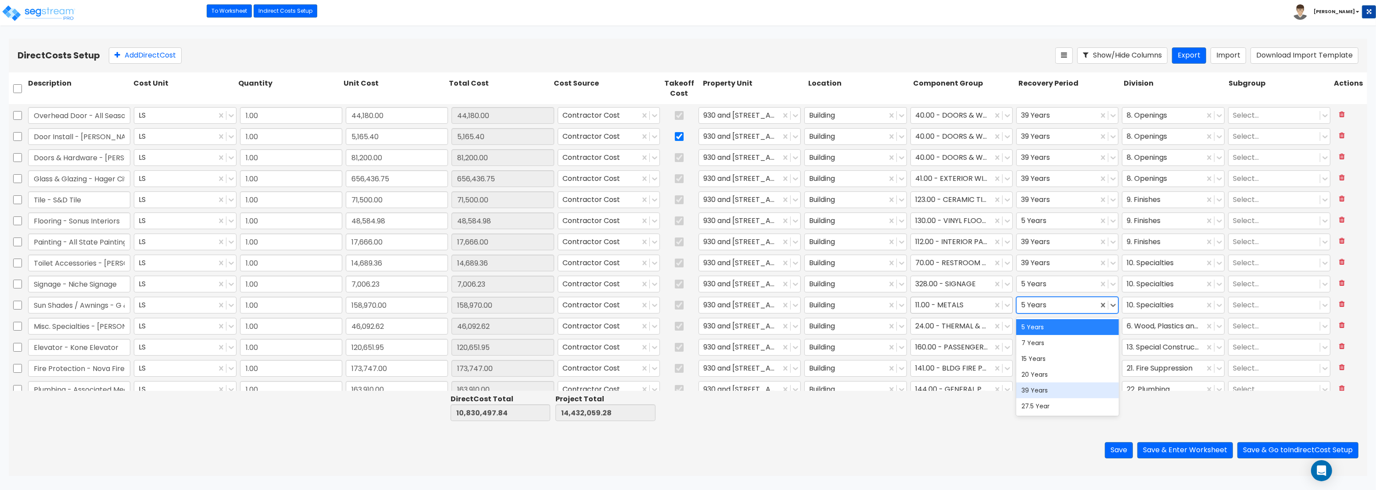
click at [1039, 385] on div "39 Years" at bounding box center [1068, 390] width 102 height 16
click at [1161, 305] on div at bounding box center [1163, 305] width 73 height 12
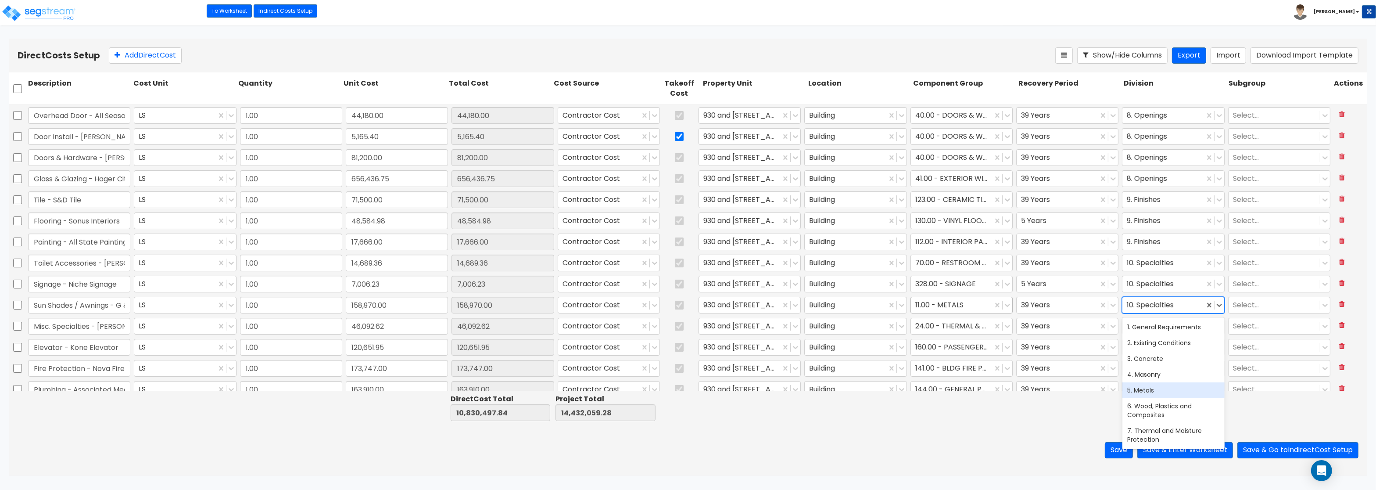
click at [1151, 391] on div "5. Metals" at bounding box center [1174, 390] width 102 height 16
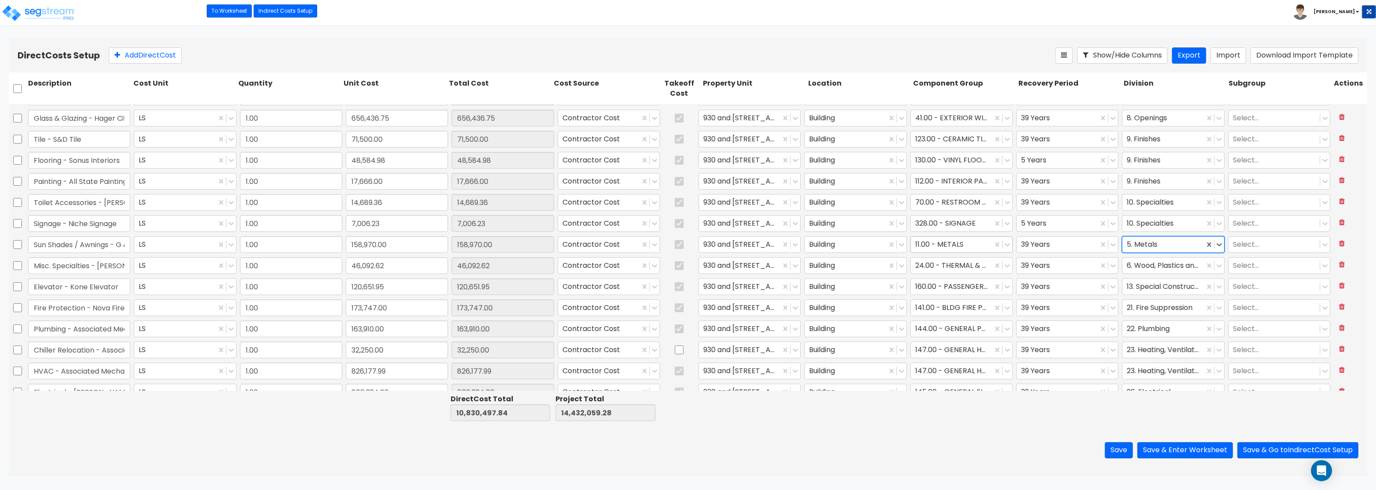
scroll to position [409, 0]
click at [1192, 452] on button "Save & Enter Worksheet" at bounding box center [1186, 450] width 96 height 16
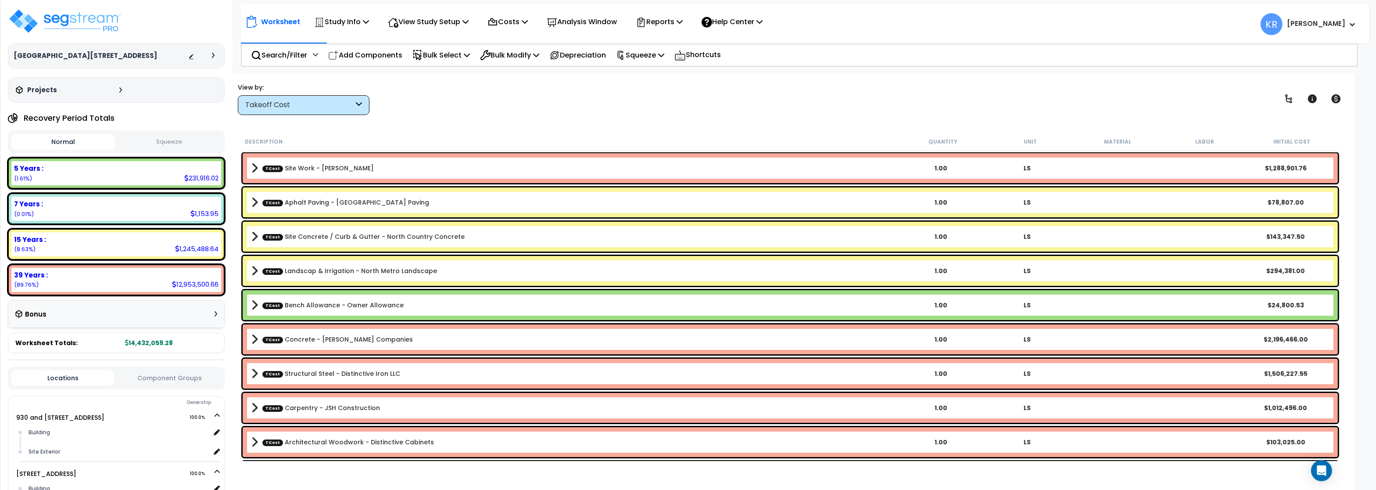
click at [303, 106] on div "Takeoff Cost" at bounding box center [299, 105] width 108 height 10
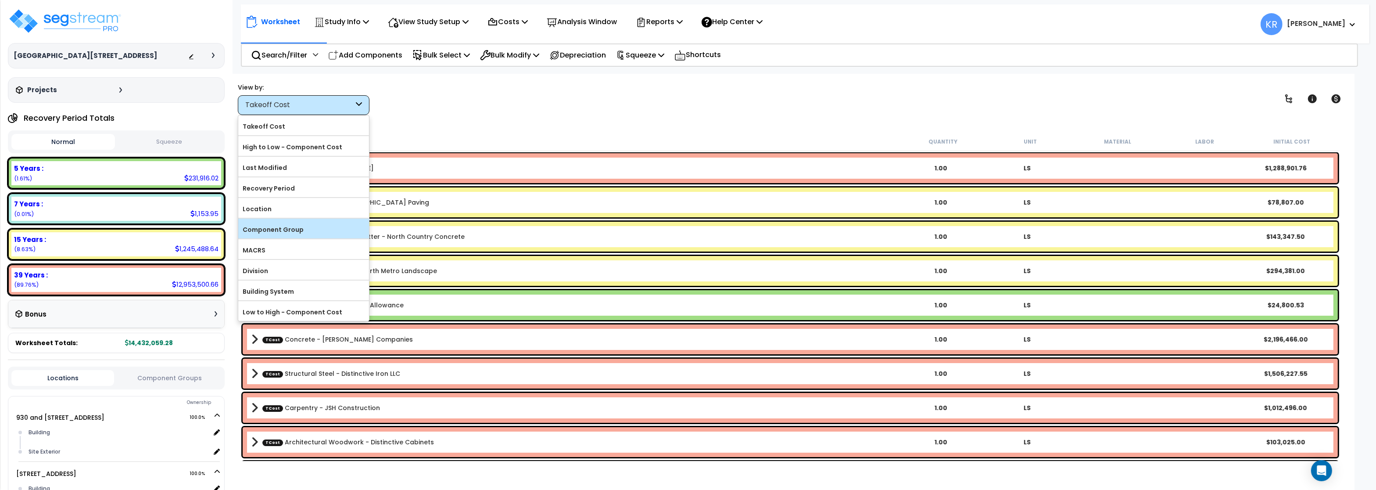
click at [295, 229] on label "Component Group" at bounding box center [303, 229] width 131 height 13
click at [0, 0] on input "Component Group" at bounding box center [0, 0] width 0 height 0
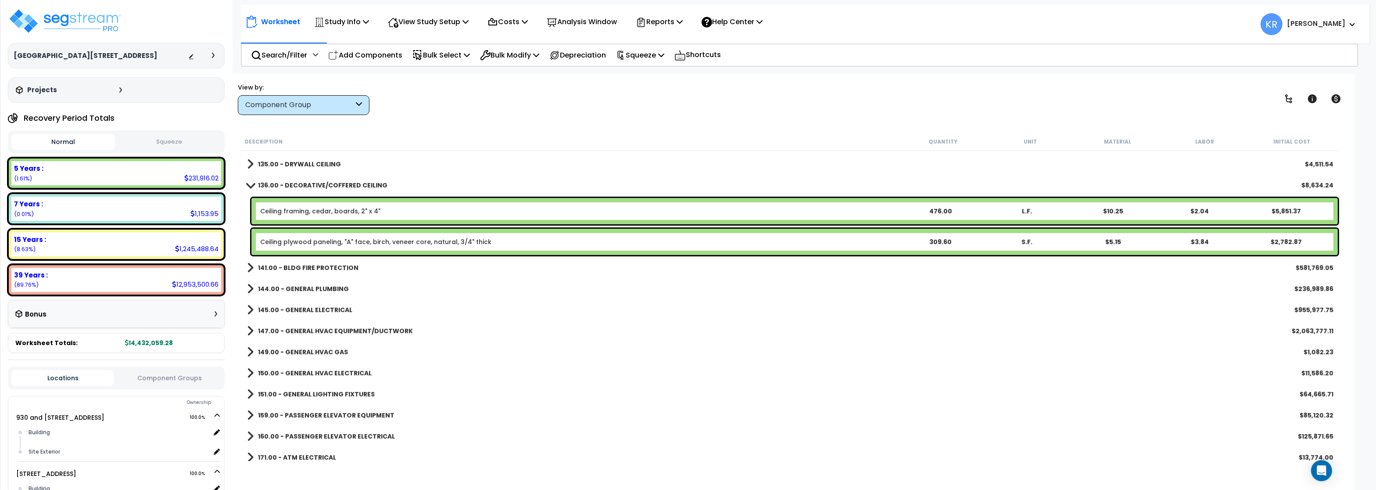
scroll to position [895, 0]
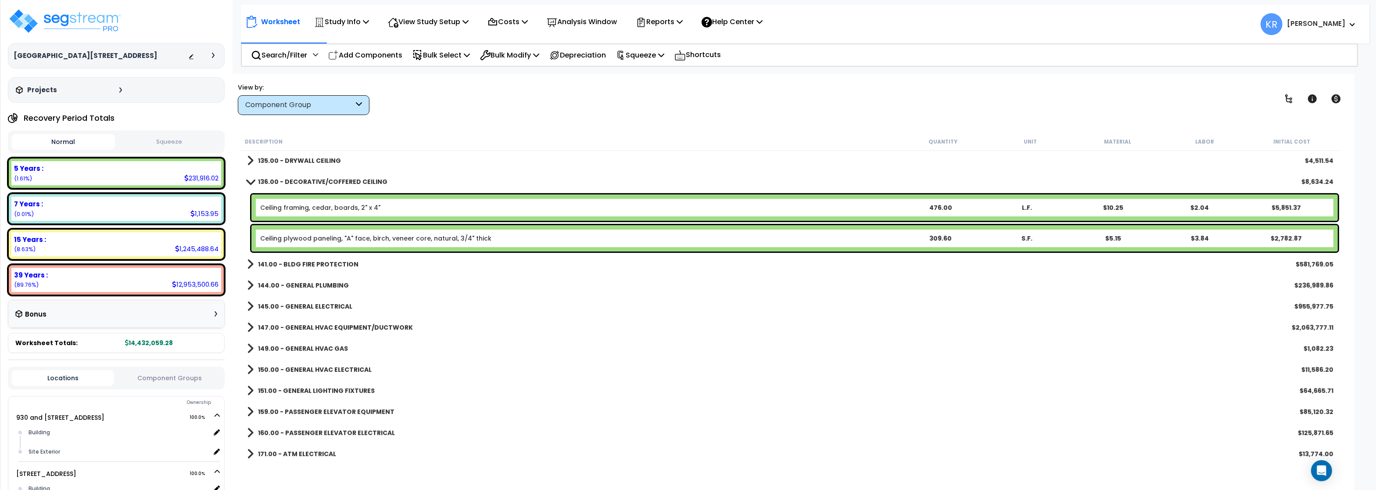
click at [348, 265] on b "141.00 - BLDG FIRE PROTECTION" at bounding box center [308, 264] width 101 height 9
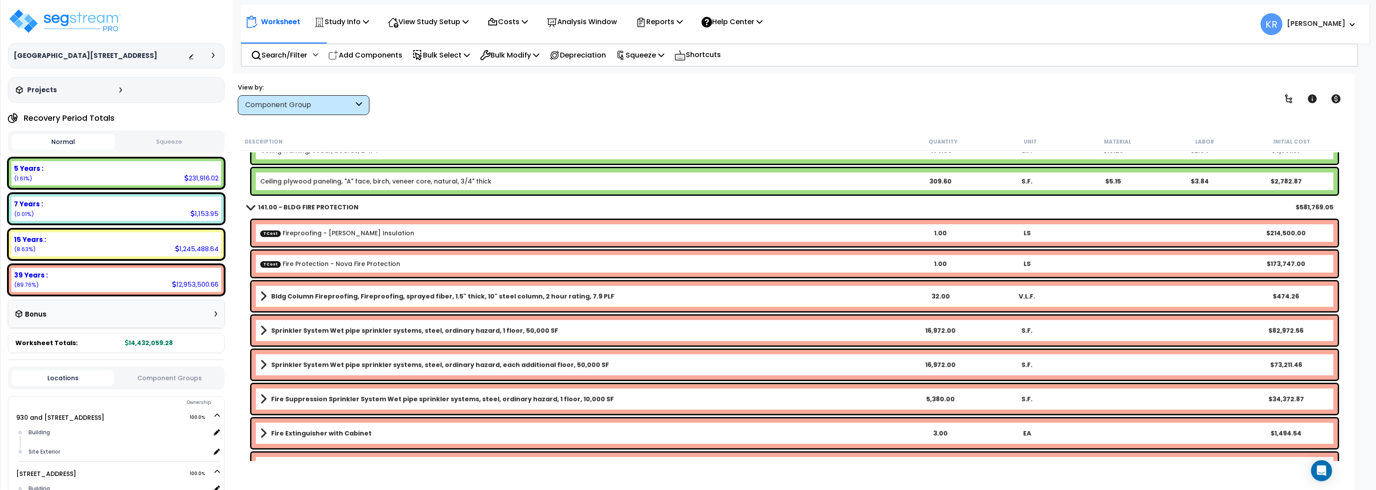
scroll to position [948, 0]
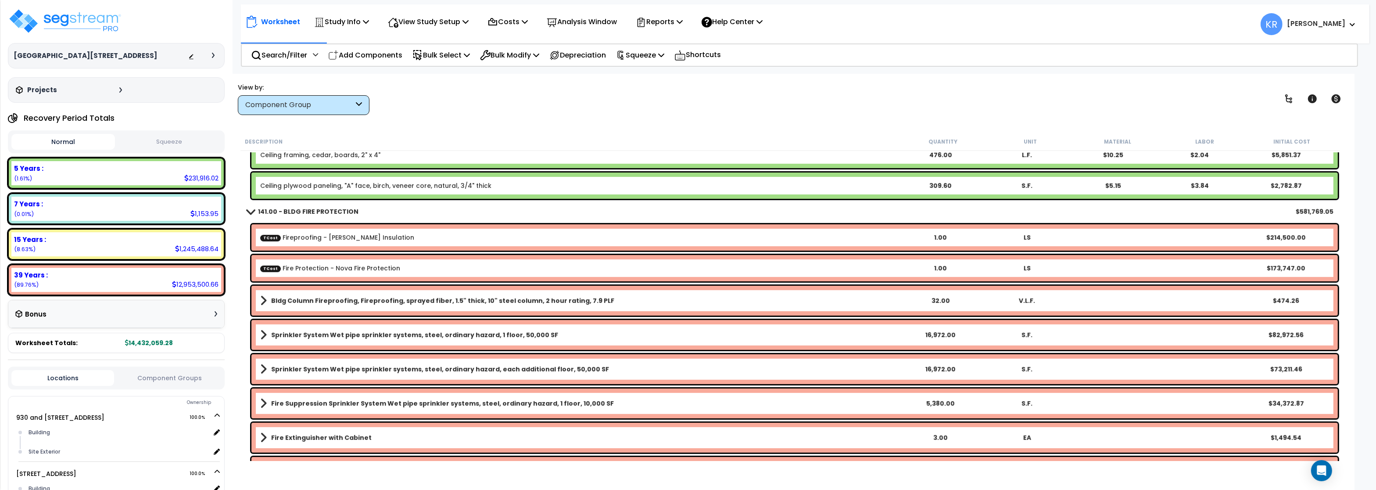
click at [417, 302] on b "Bldg Column Fireproofing, Fireproofing, sprayed fiber, 1.5" thick, 10" steel co…" at bounding box center [442, 300] width 343 height 9
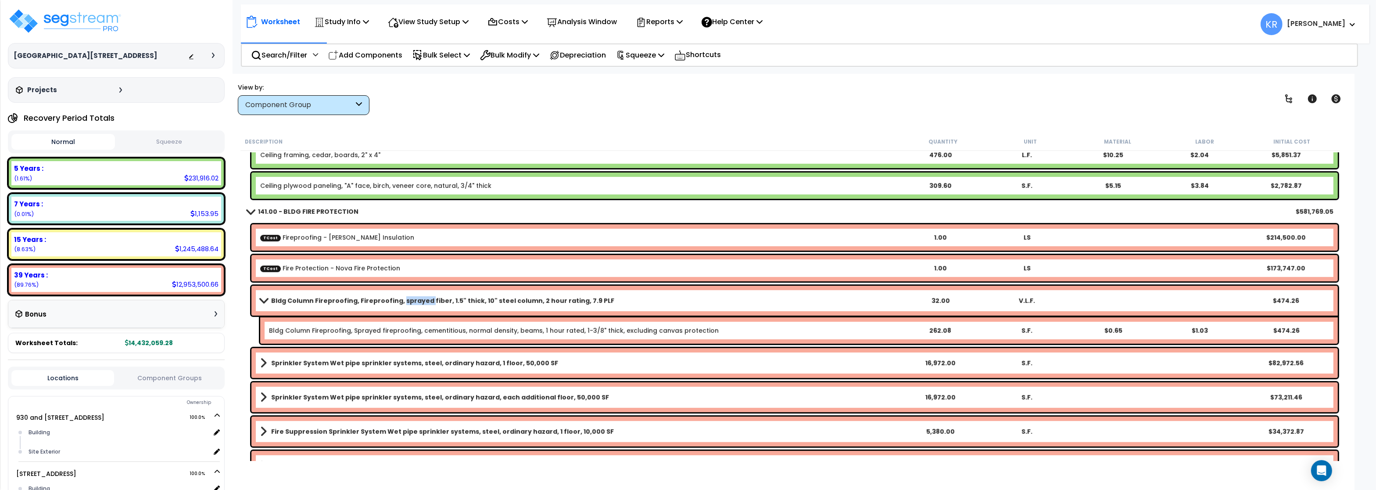
click at [417, 302] on b "Bldg Column Fireproofing, Fireproofing, sprayed fiber, 1.5" thick, 10" steel co…" at bounding box center [442, 300] width 343 height 9
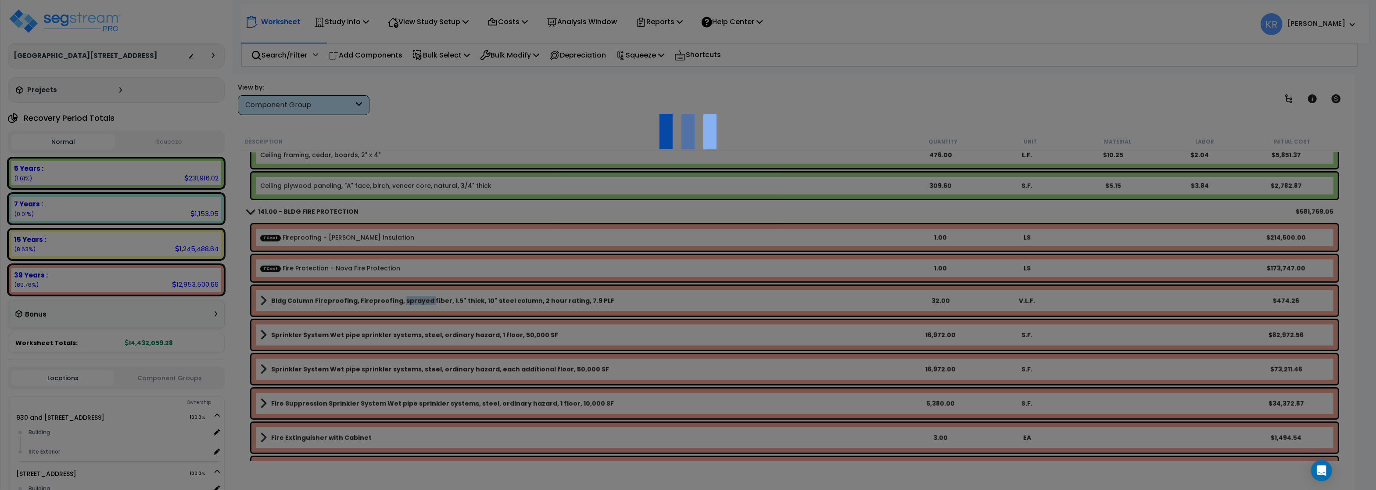
select select "45778572"
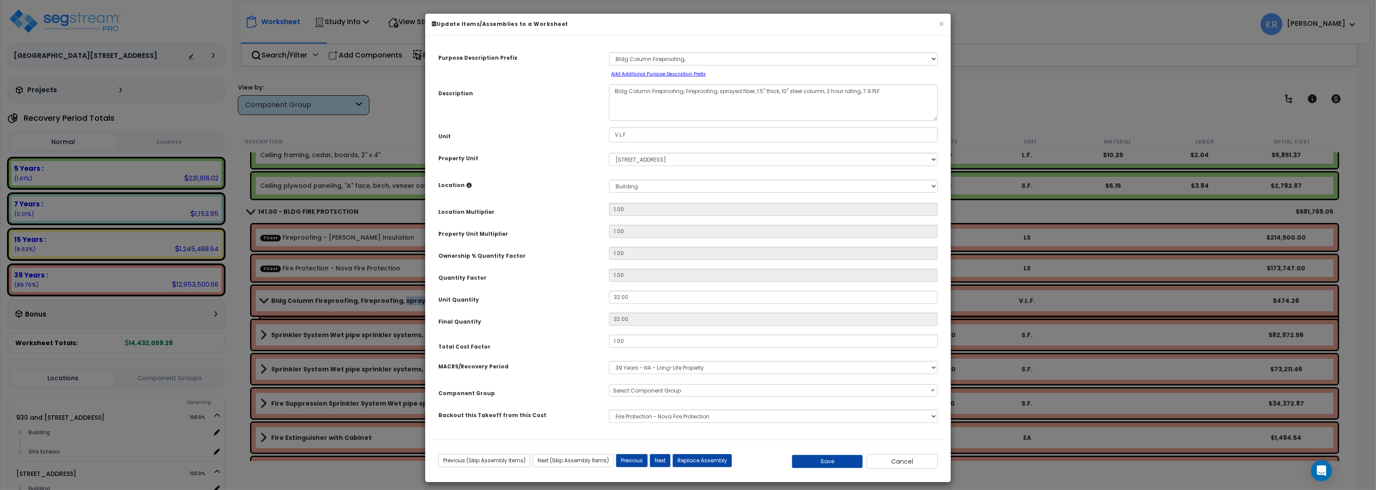
select select "56952"
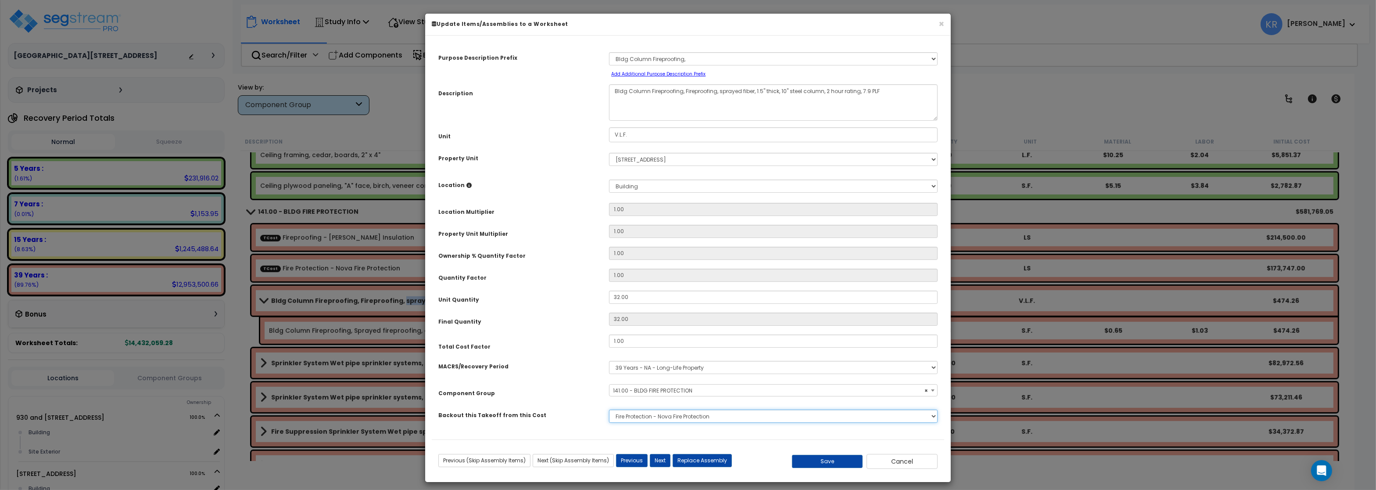
click at [609, 410] on select "None Site Work - Bolander Aphalt Paving - Pine Bend Paving Site Concrete / Curb…" at bounding box center [773, 416] width 329 height 13
select select "45778555"
click option "Fireproofing - [PERSON_NAME] Insulation" at bounding box center [0, 0] width 0 height 0
click at [635, 133] on input "V.L.F." at bounding box center [773, 134] width 329 height 15
drag, startPoint x: 701, startPoint y: 134, endPoint x: 411, endPoint y: 120, distance: 290.9
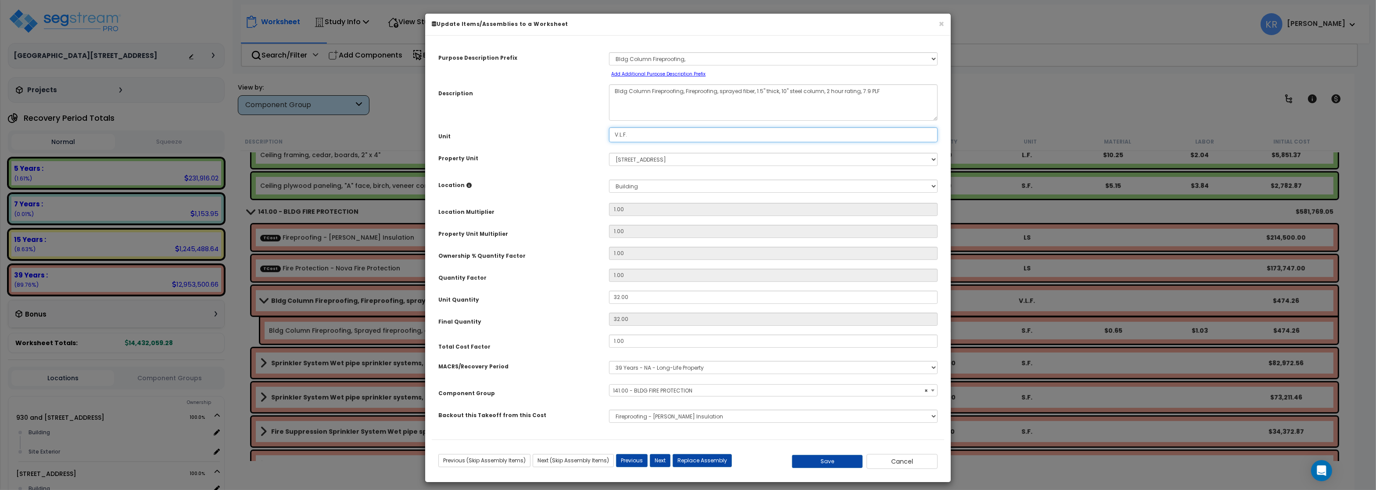
click at [609, 127] on input "V.L.F." at bounding box center [773, 134] width 329 height 15
type input "S.F."
drag, startPoint x: 637, startPoint y: 298, endPoint x: 503, endPoint y: 289, distance: 134.2
click at [609, 291] on input "32.00" at bounding box center [773, 297] width 329 height 13
type input "32"
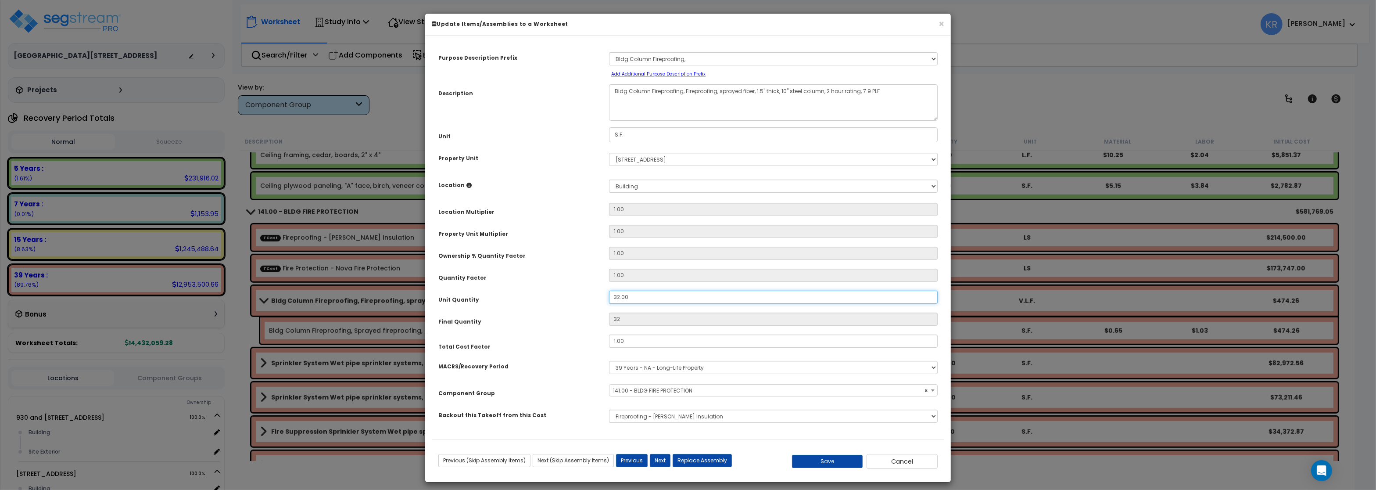
type input "5"
type input "53"
type input "530"
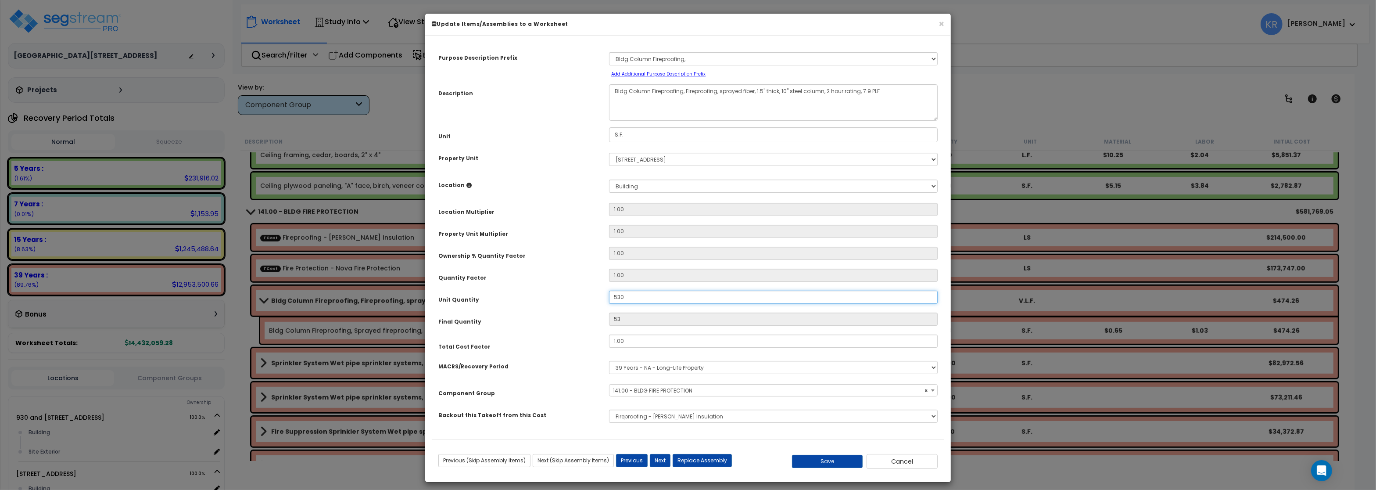
type input "530"
type input "5,302"
type input "53,027"
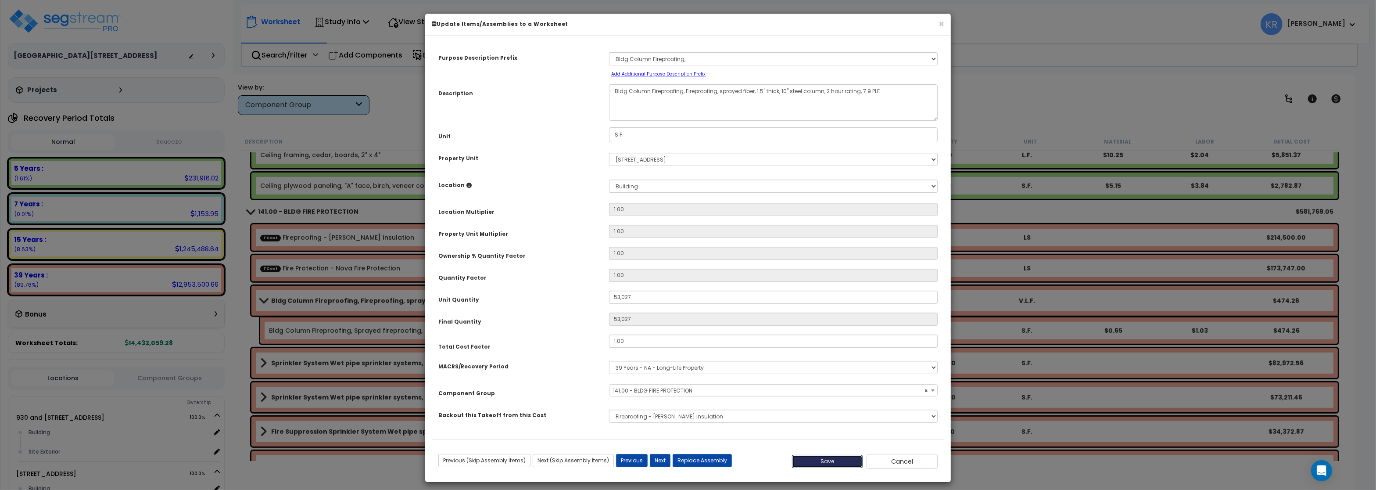
click at [823, 463] on button "Save" at bounding box center [827, 461] width 71 height 13
type input "53027.00"
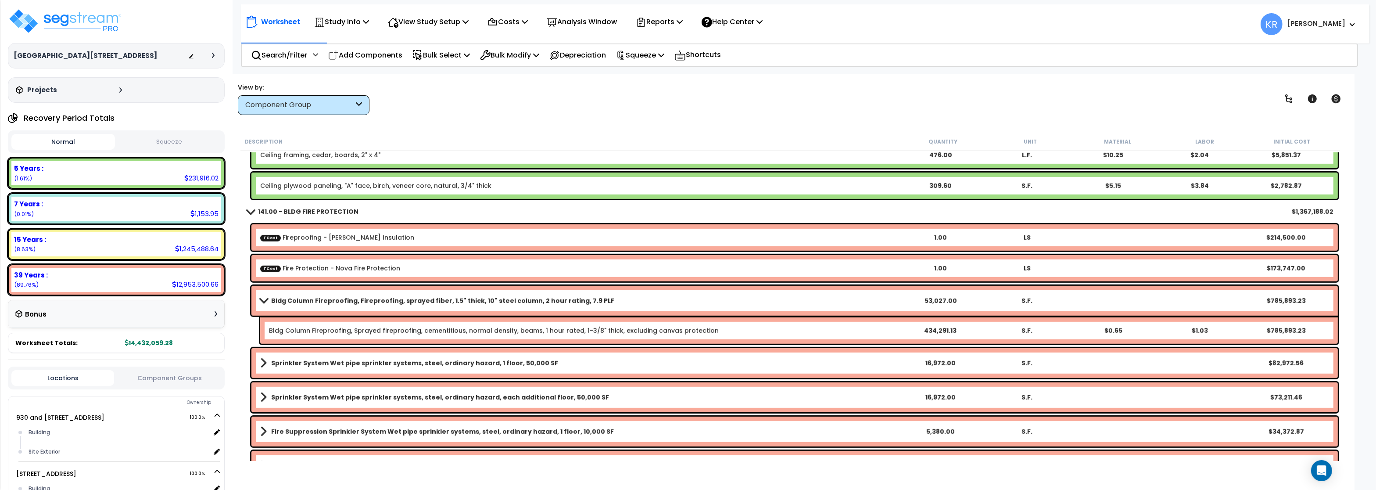
click at [372, 302] on b "Bldg Column Fireproofing, Fireproofing, sprayed fiber, 1.5" thick, 10" steel co…" at bounding box center [442, 300] width 343 height 9
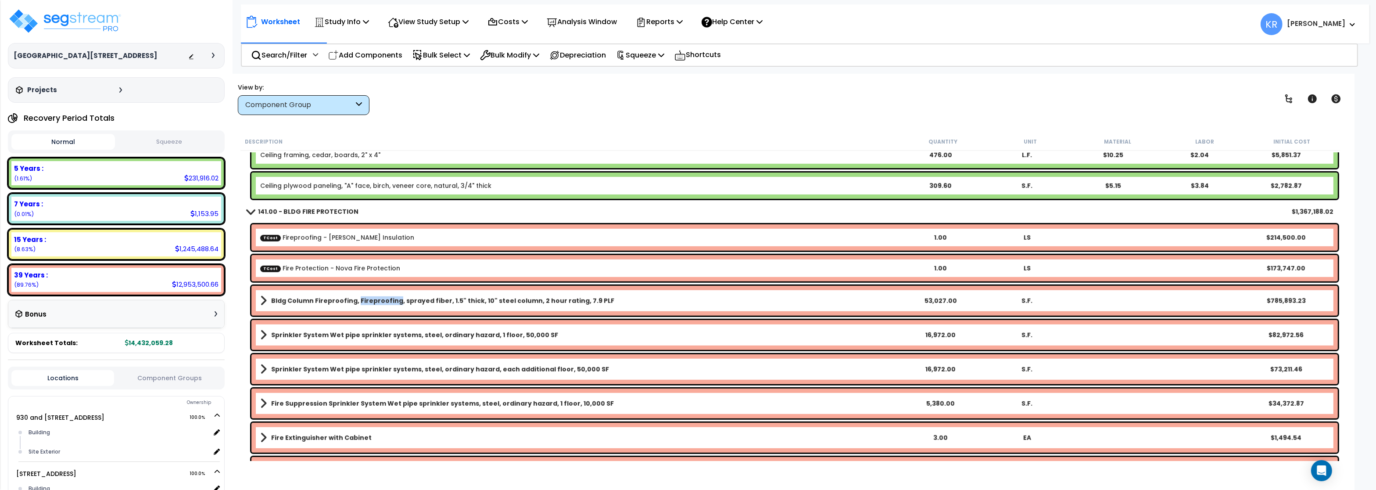
click at [372, 302] on b "Bldg Column Fireproofing, Fireproofing, sprayed fiber, 1.5" thick, 10" steel co…" at bounding box center [442, 300] width 343 height 9
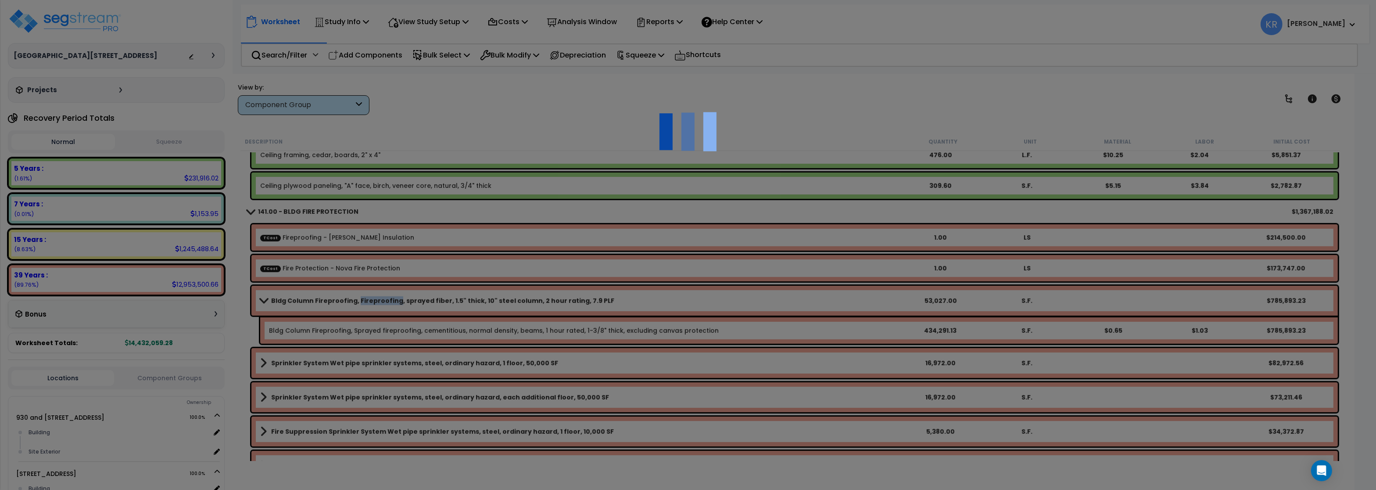
select select "45778555"
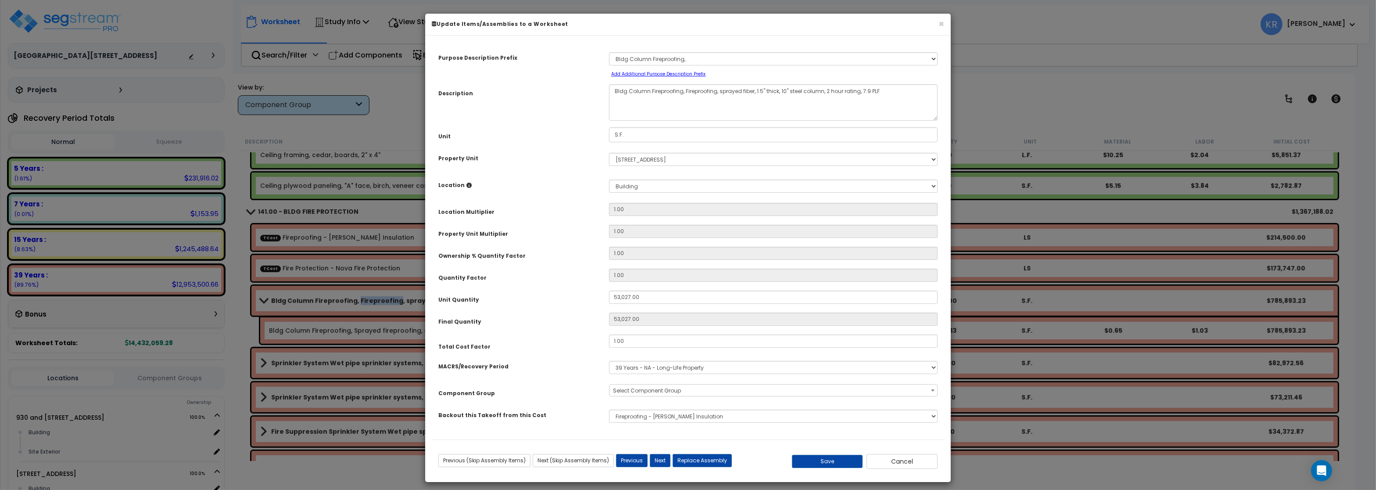
select select "56952"
click at [632, 136] on input "S.F." at bounding box center [773, 134] width 329 height 15
click at [907, 465] on button "Cancel" at bounding box center [902, 461] width 71 height 15
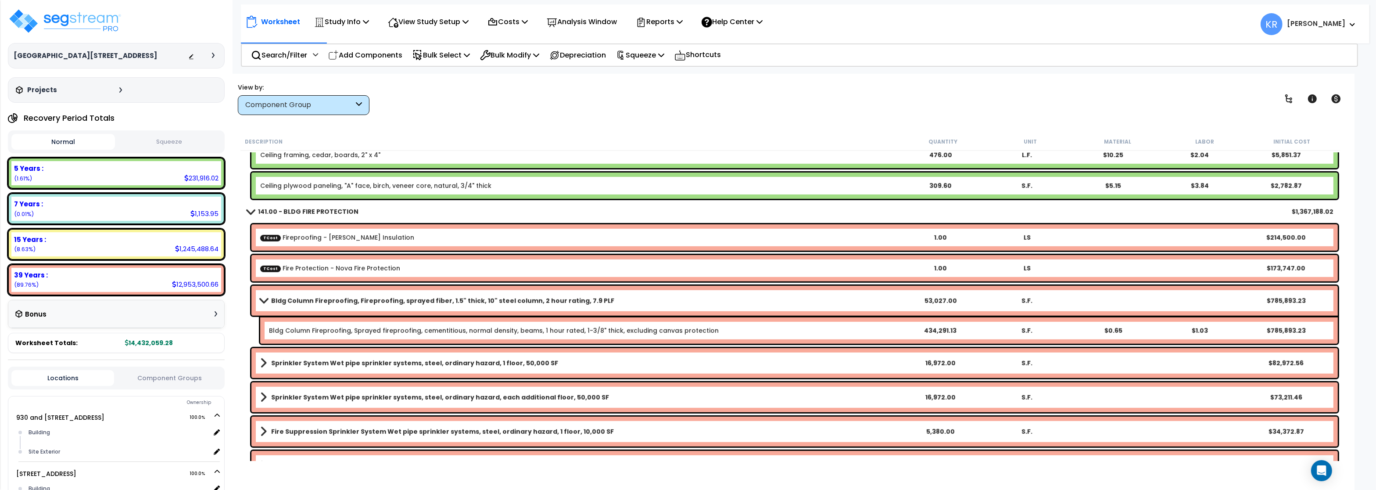
click at [634, 332] on link "Bldg Column Fireproofing, Sprayed fireproofing, cementitious, normal density, b…" at bounding box center [494, 330] width 450 height 9
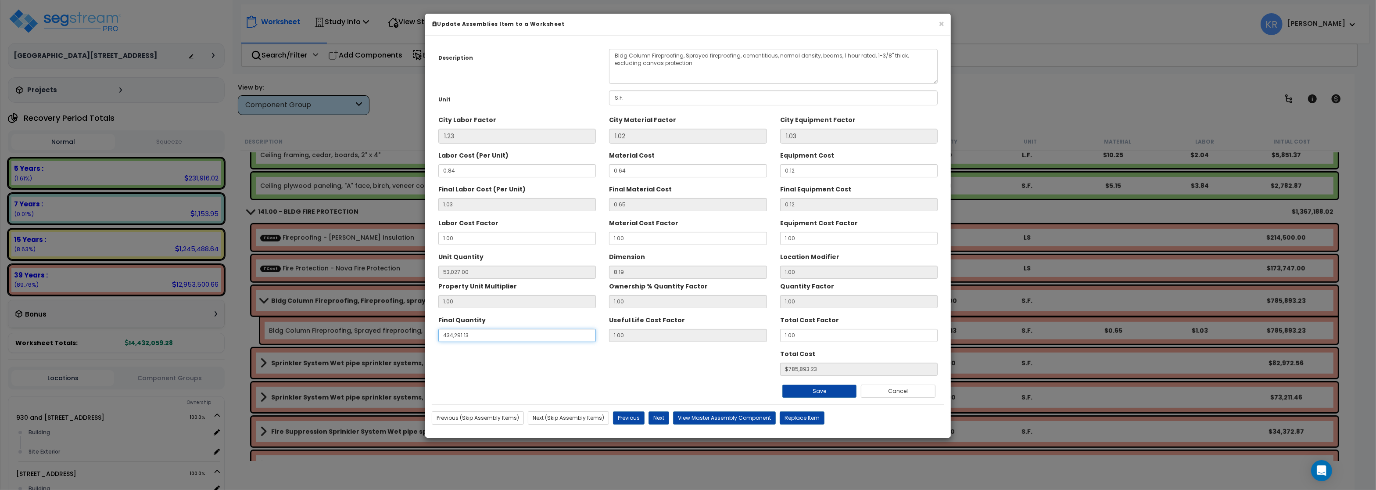
drag, startPoint x: 474, startPoint y: 339, endPoint x: 391, endPoint y: 335, distance: 83.9
click at [438, 335] on input "434,291.13" at bounding box center [517, 335] width 158 height 13
click at [465, 268] on input "53,027.00" at bounding box center [517, 272] width 158 height 13
click at [891, 390] on button "Cancel" at bounding box center [898, 390] width 75 height 13
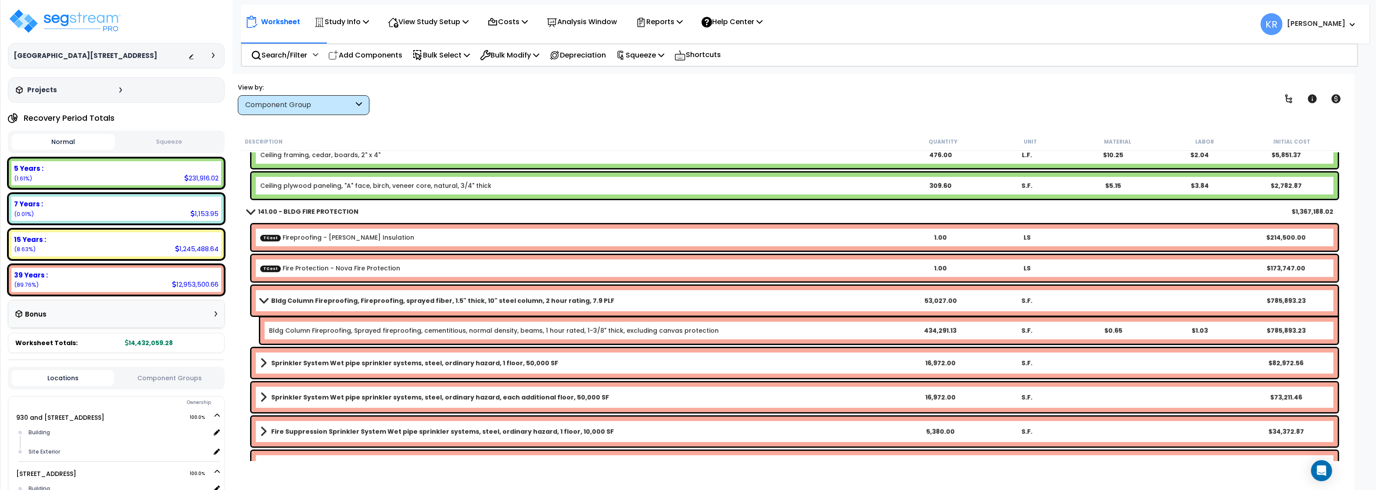
click at [309, 303] on b "Bldg Column Fireproofing, Fireproofing, sprayed fiber, 1.5" thick, 10" steel co…" at bounding box center [442, 300] width 343 height 9
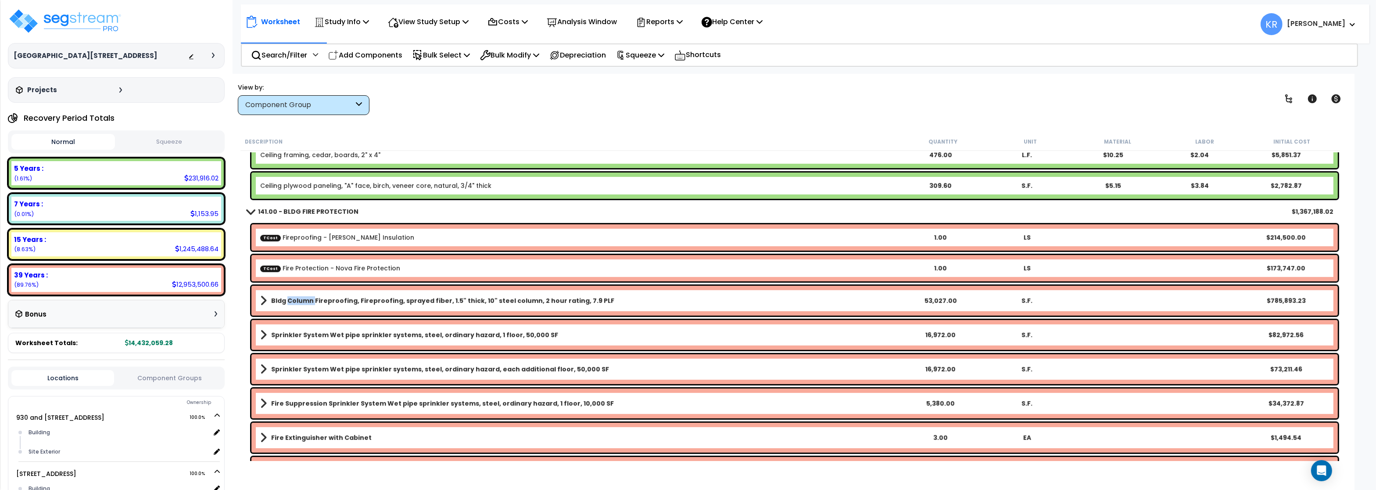
click at [309, 303] on b "Bldg Column Fireproofing, Fireproofing, sprayed fiber, 1.5" thick, 10" steel co…" at bounding box center [442, 300] width 343 height 9
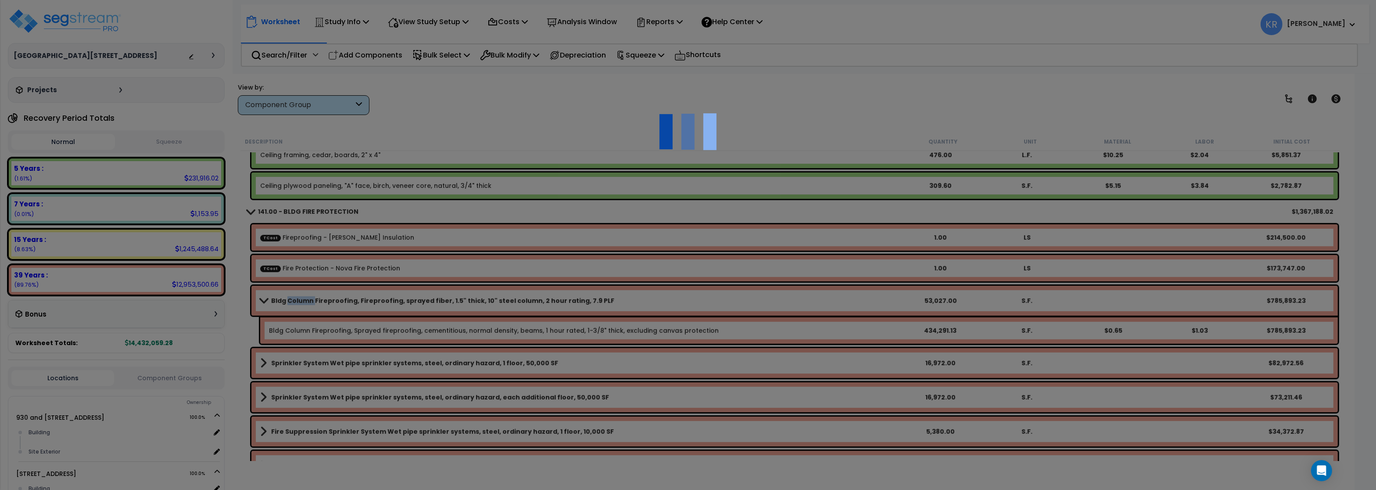
select select "45778555"
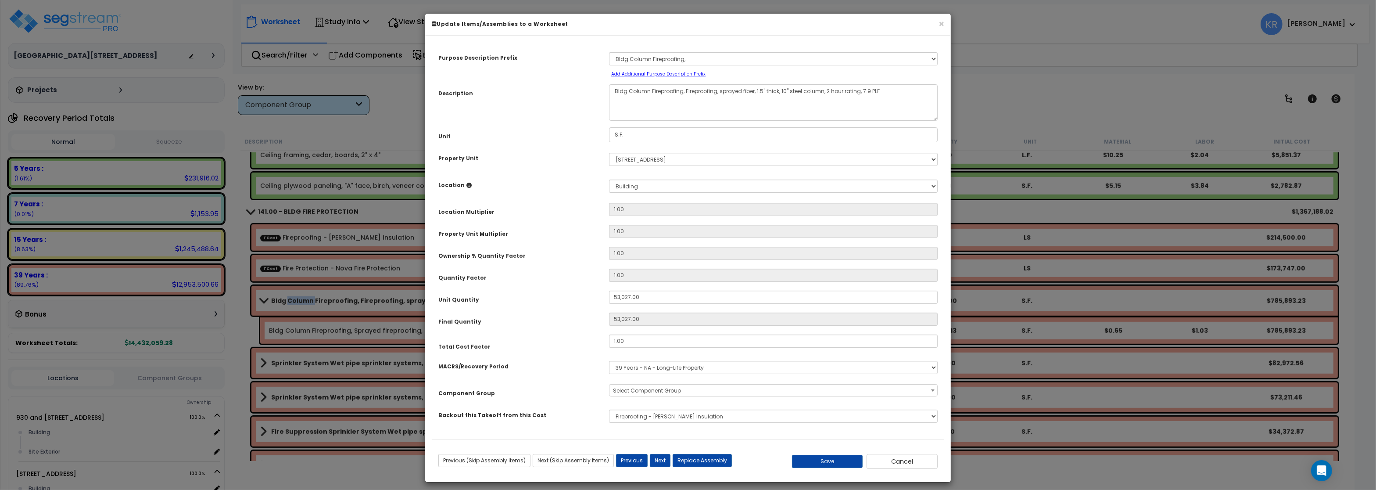
select select "56952"
drag, startPoint x: 629, startPoint y: 132, endPoint x: 506, endPoint y: 130, distance: 123.4
click at [609, 130] on input "S.F." at bounding box center [773, 134] width 329 height 15
type input "V.L.F."
click at [657, 301] on input "53,027.00" at bounding box center [773, 297] width 329 height 13
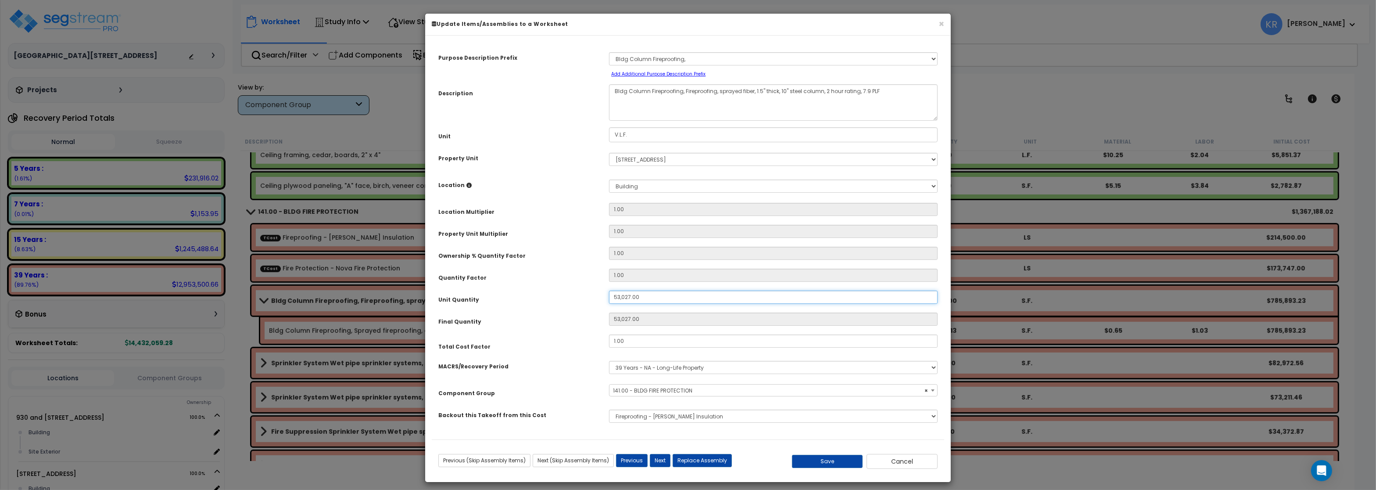
drag, startPoint x: 657, startPoint y: 301, endPoint x: 392, endPoint y: 290, distance: 264.5
click at [609, 291] on input "53,027.00" at bounding box center [773, 297] width 329 height 13
type input "1"
type input "53,027"
type input "15"
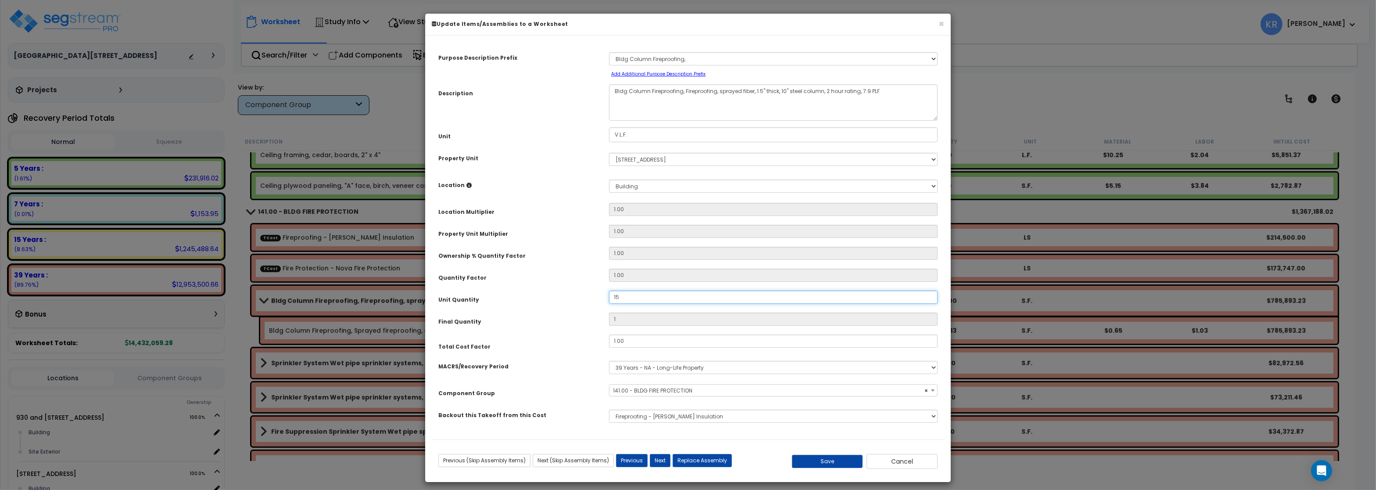
type input "15"
type input "150"
click at [834, 466] on button "Save" at bounding box center [827, 461] width 71 height 13
type input "150.00"
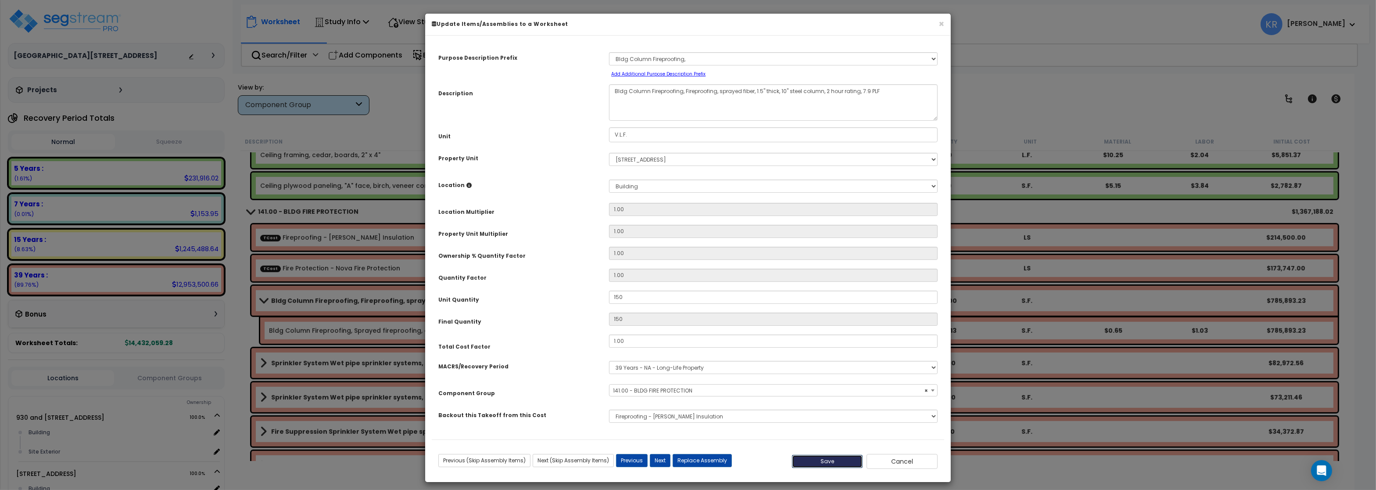
type input "150.00"
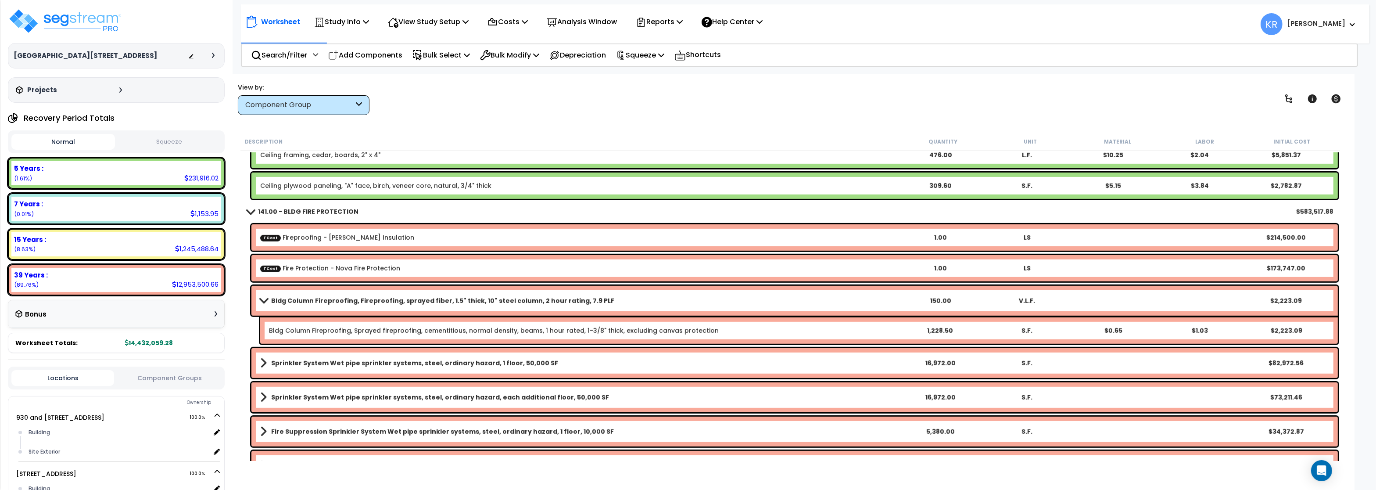
click at [577, 329] on link "Bldg Column Fireproofing, Sprayed fireproofing, cementitious, normal density, b…" at bounding box center [494, 330] width 450 height 9
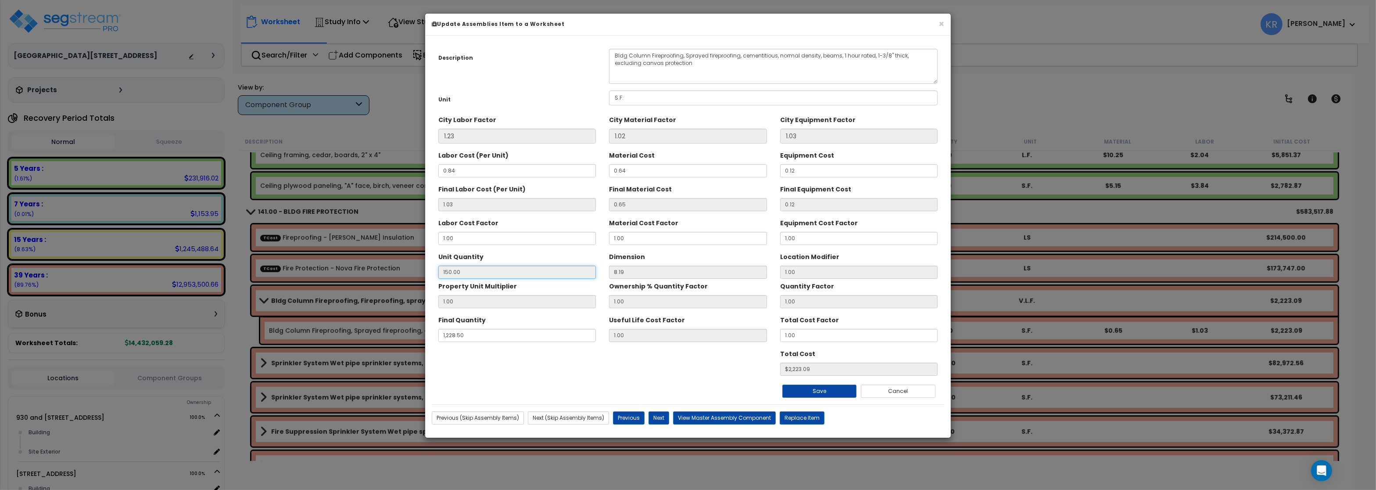
click at [485, 274] on input "150.00" at bounding box center [517, 272] width 158 height 13
click at [902, 391] on button "Cancel" at bounding box center [898, 390] width 75 height 13
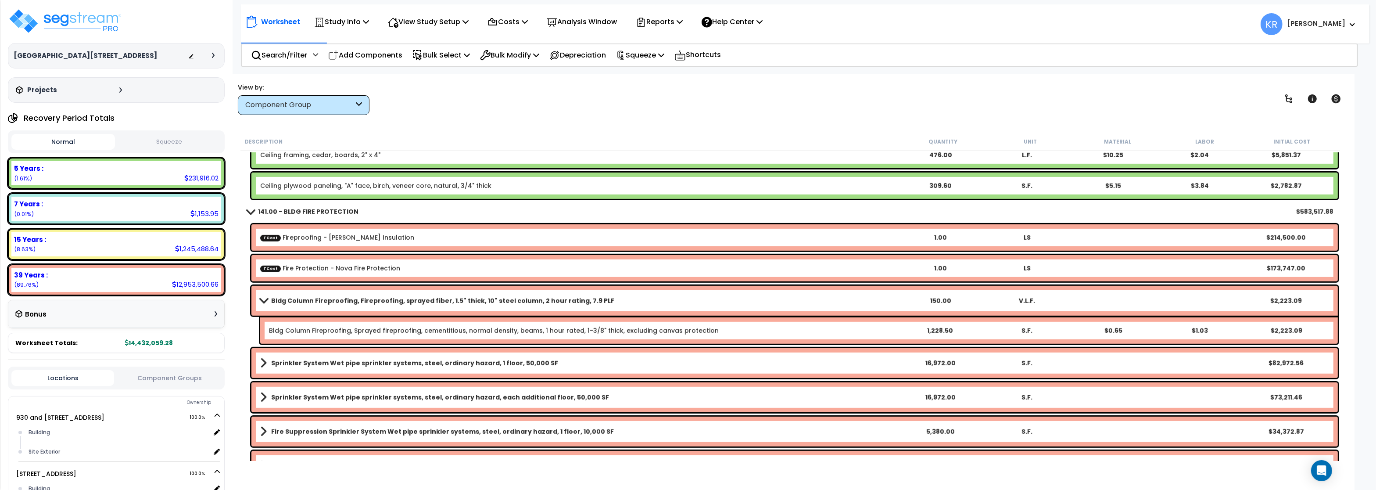
click at [420, 297] on b "Bldg Column Fireproofing, Fireproofing, sprayed fiber, 1.5" thick, 10" steel co…" at bounding box center [442, 300] width 343 height 9
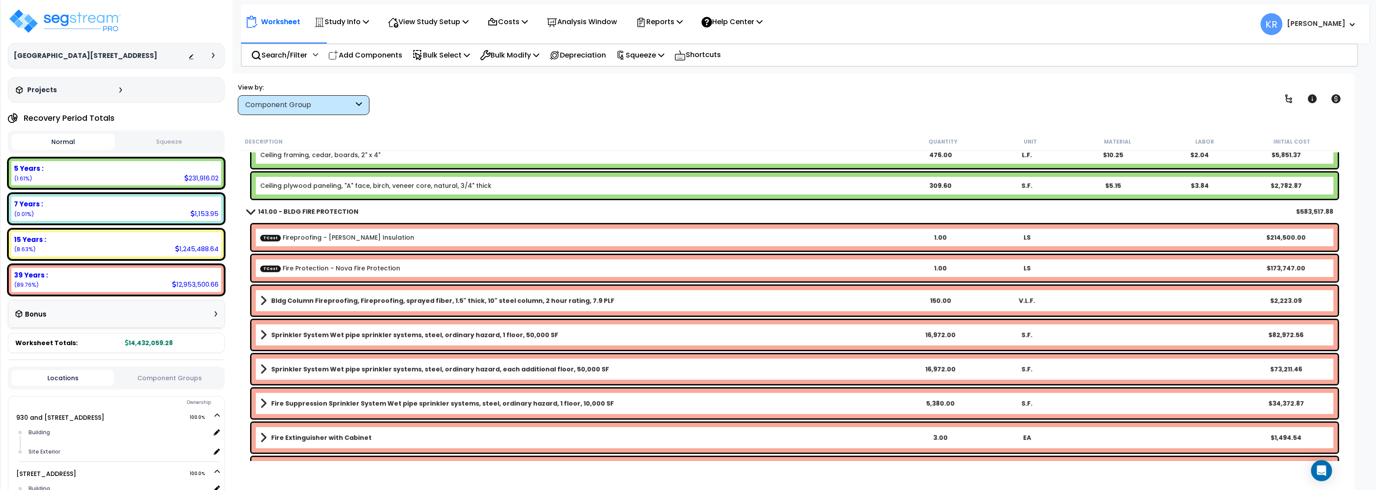
click at [420, 297] on b "Bldg Column Fireproofing, Fireproofing, sprayed fiber, 1.5" thick, 10" steel co…" at bounding box center [442, 300] width 343 height 9
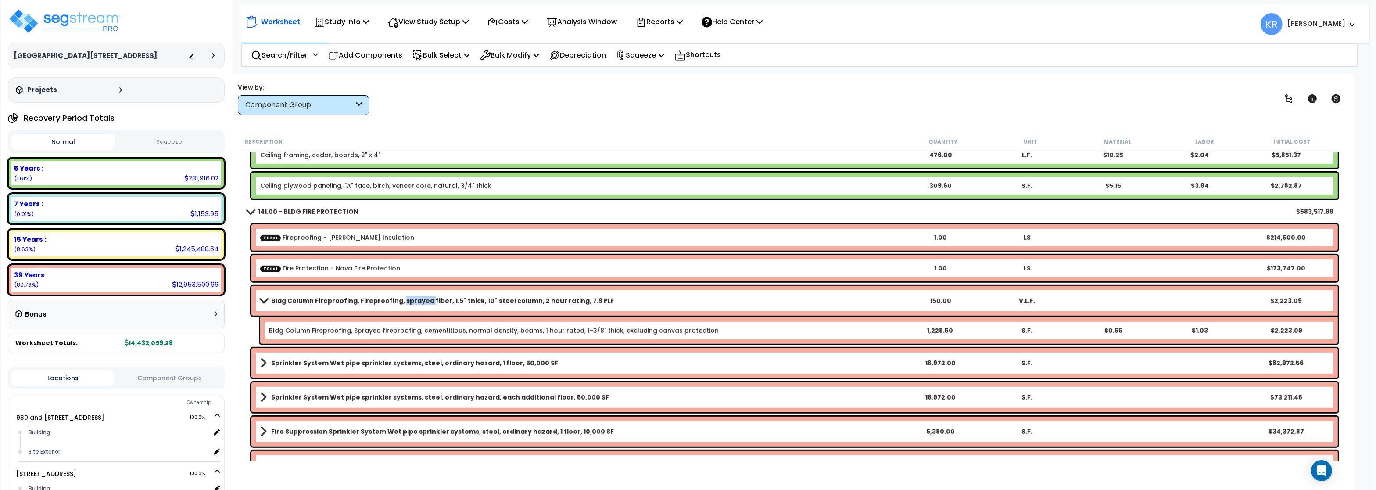
click at [420, 297] on b "Bldg Column Fireproofing, Fireproofing, sprayed fiber, 1.5" thick, 10" steel co…" at bounding box center [442, 300] width 343 height 9
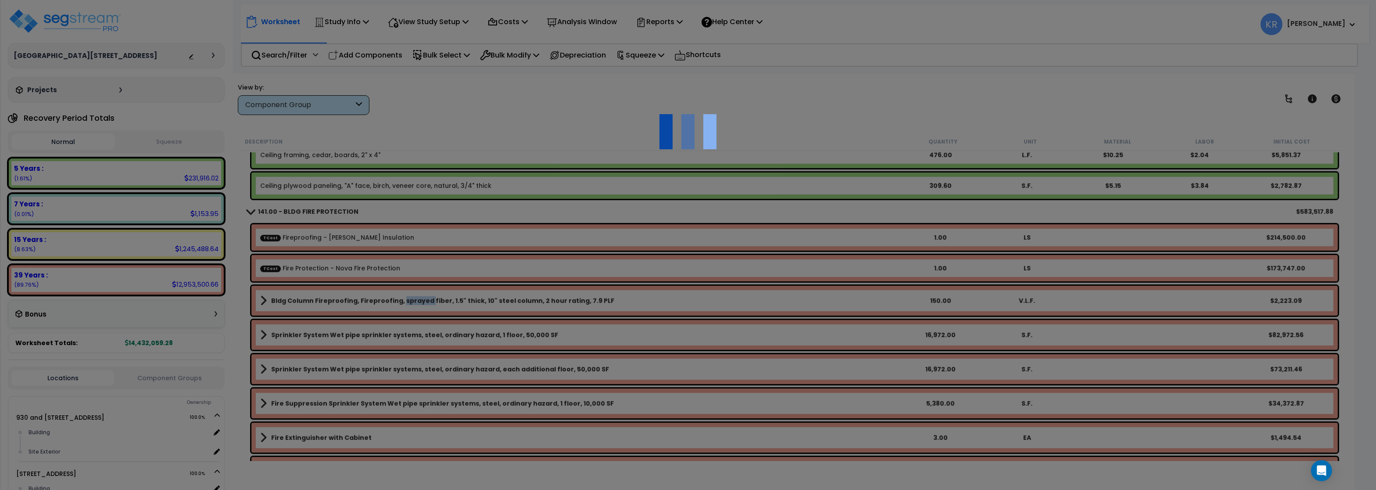
select select "45778555"
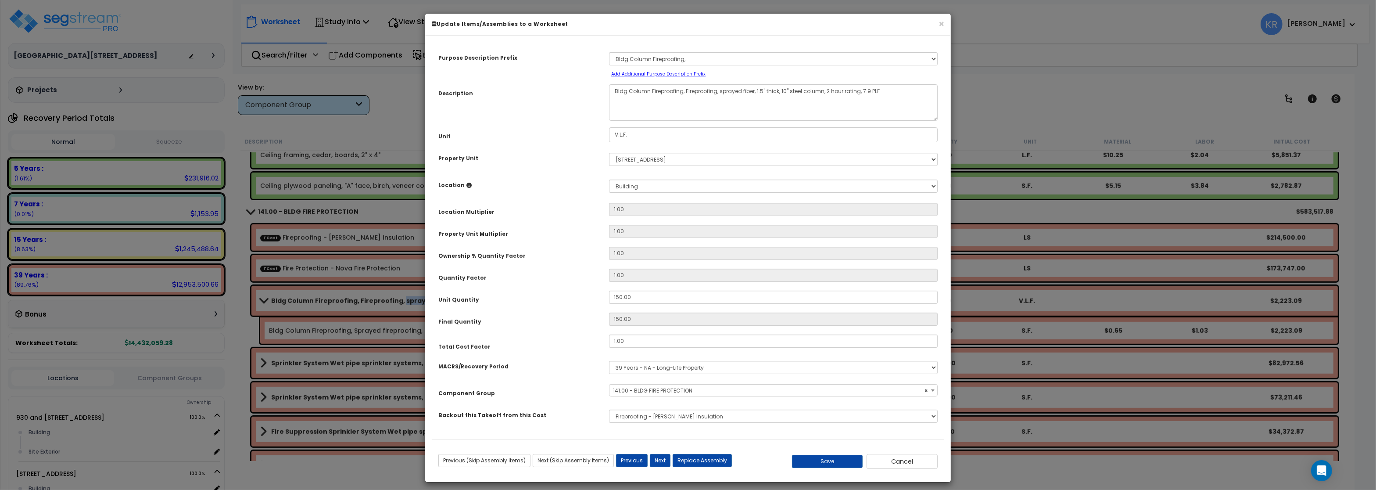
select select "56952"
drag, startPoint x: 642, startPoint y: 138, endPoint x: 465, endPoint y: 127, distance: 177.7
click at [609, 127] on input "V.L.F." at bounding box center [773, 134] width 329 height 15
type input "S.F."
drag, startPoint x: 666, startPoint y: 296, endPoint x: 401, endPoint y: 273, distance: 266.5
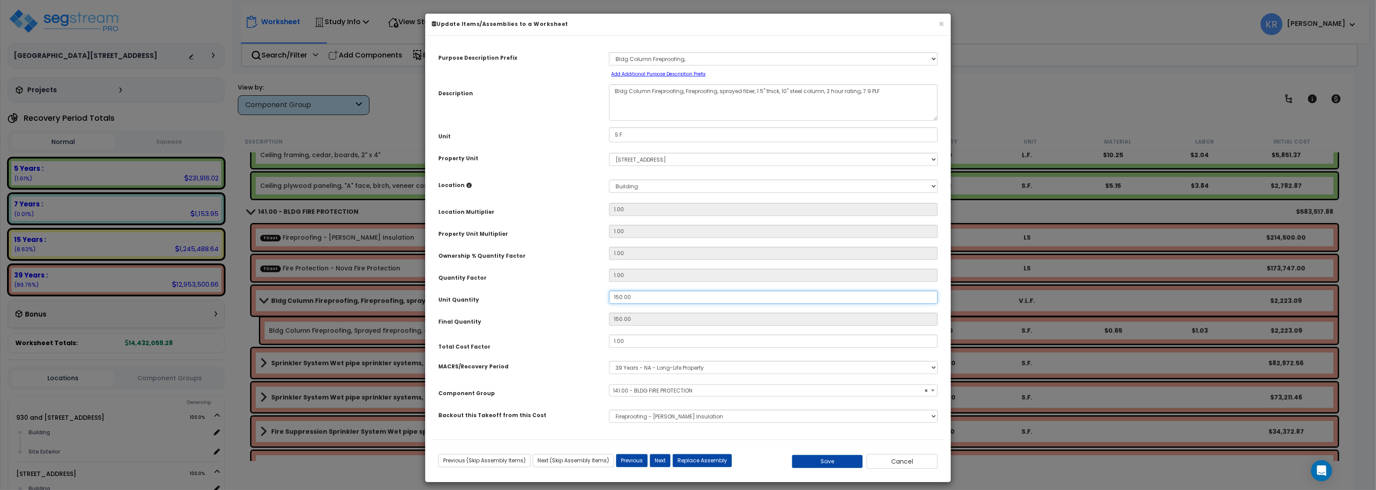
click at [609, 291] on input "150.00" at bounding box center [773, 297] width 329 height 13
type input "5"
type input "530"
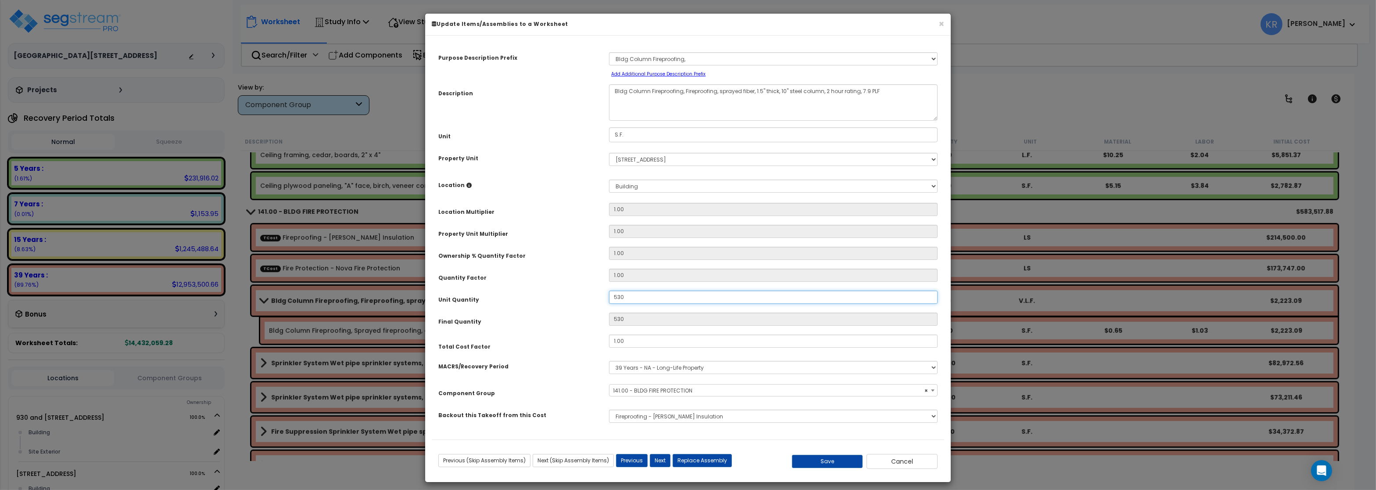
type input "5,302"
type input "53,027"
click at [829, 464] on button "Save" at bounding box center [827, 461] width 71 height 13
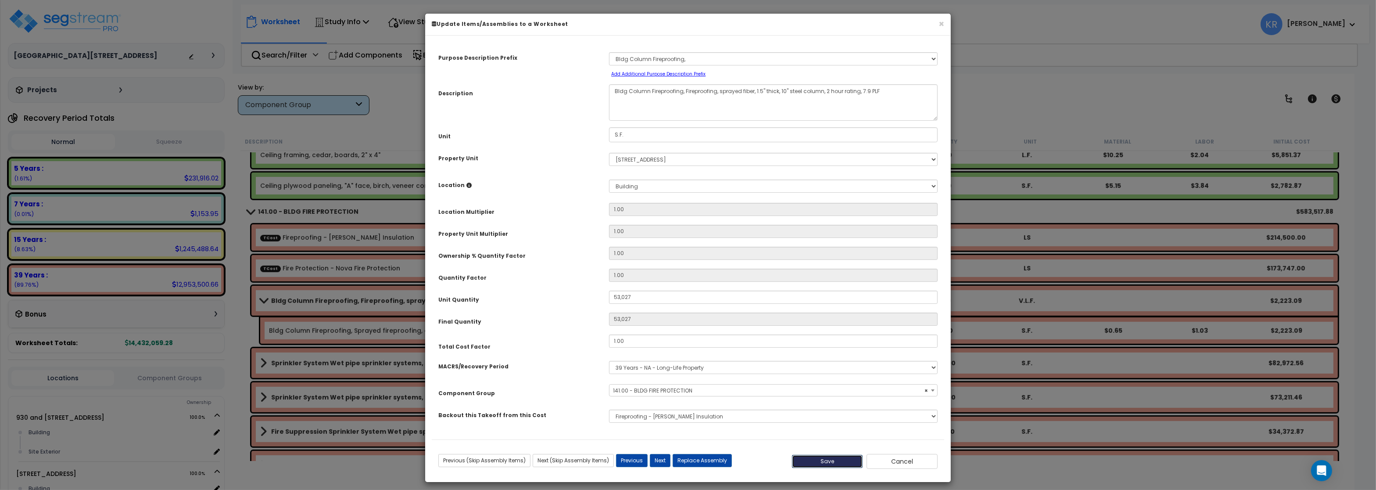
type input "53027.00"
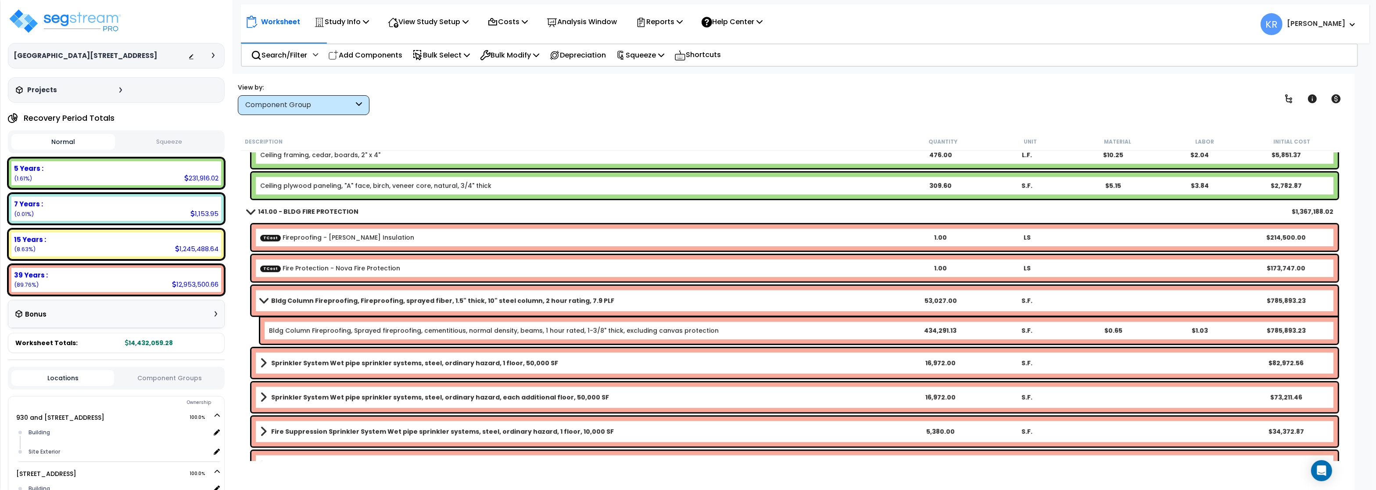
click at [549, 335] on div "Bldg Column Fireproofing, Sprayed fireproofing, cementitious, normal density, b…" at bounding box center [799, 330] width 1078 height 26
click at [550, 335] on div "Bldg Column Fireproofing, Sprayed fireproofing, cementitious, normal density, b…" at bounding box center [799, 330] width 1078 height 26
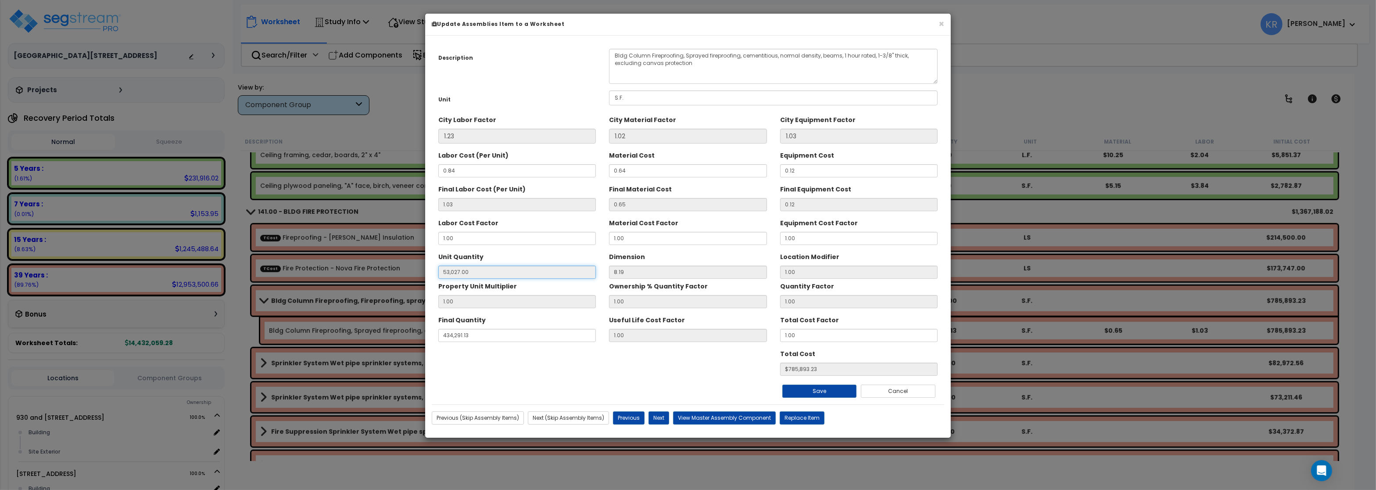
drag, startPoint x: 472, startPoint y: 270, endPoint x: 316, endPoint y: 263, distance: 156.4
click at [438, 266] on input "53,027.00" at bounding box center [517, 272] width 158 height 13
drag, startPoint x: 472, startPoint y: 342, endPoint x: 204, endPoint y: 313, distance: 269.3
click at [204, 313] on div "× Update Assemblies Item to a Worksheet Description Bldg Column Fireproofing, S…" at bounding box center [688, 245] width 1376 height 490
type input "43,429"
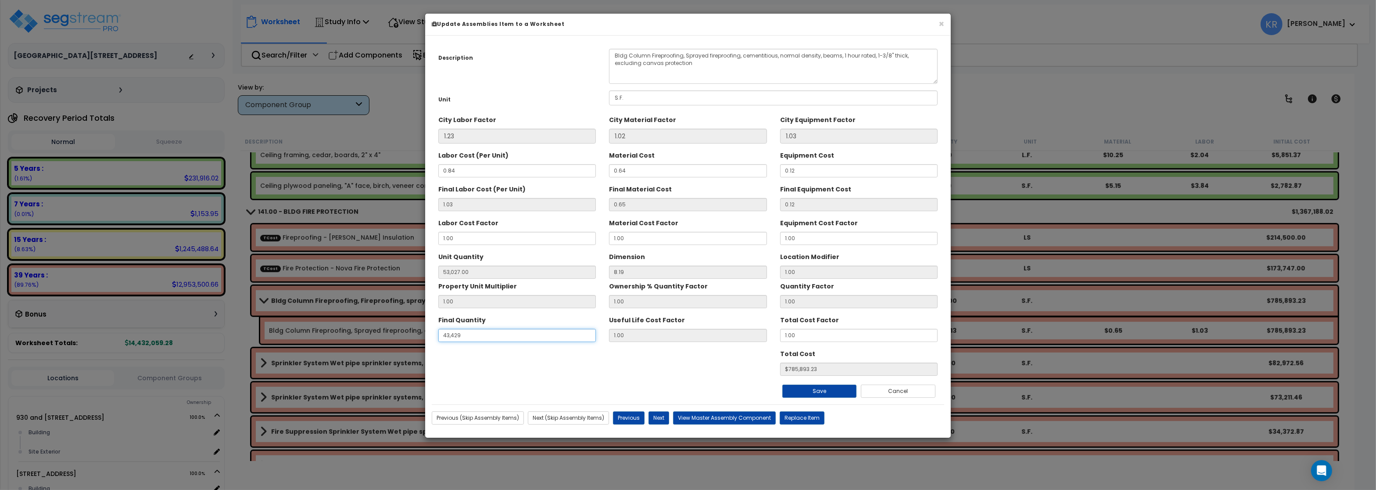
type input "5.25030525030525"
type input "$77.40"
type input "4,342"
type input "0.48840048840048844"
type input "$7.20"
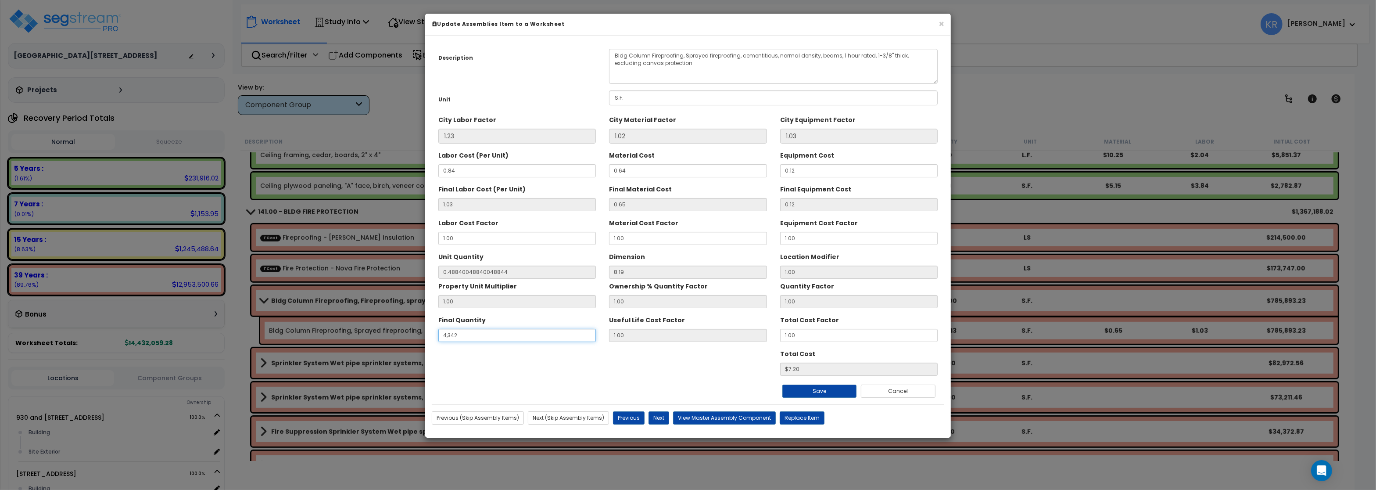
type input "434"
type input "52.991452991452995"
type input "$781.20"
type input "43"
type input "5.25030525030525"
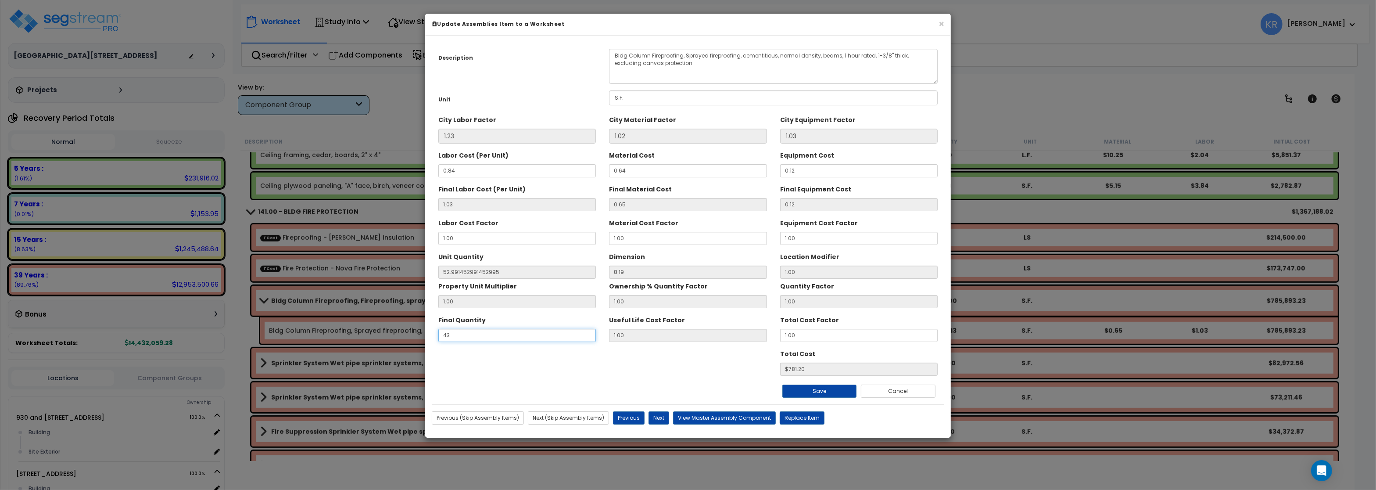
type input "$77.40"
type input "4"
type input "0.48840048840048844"
type input "$7.20"
type input "NaN"
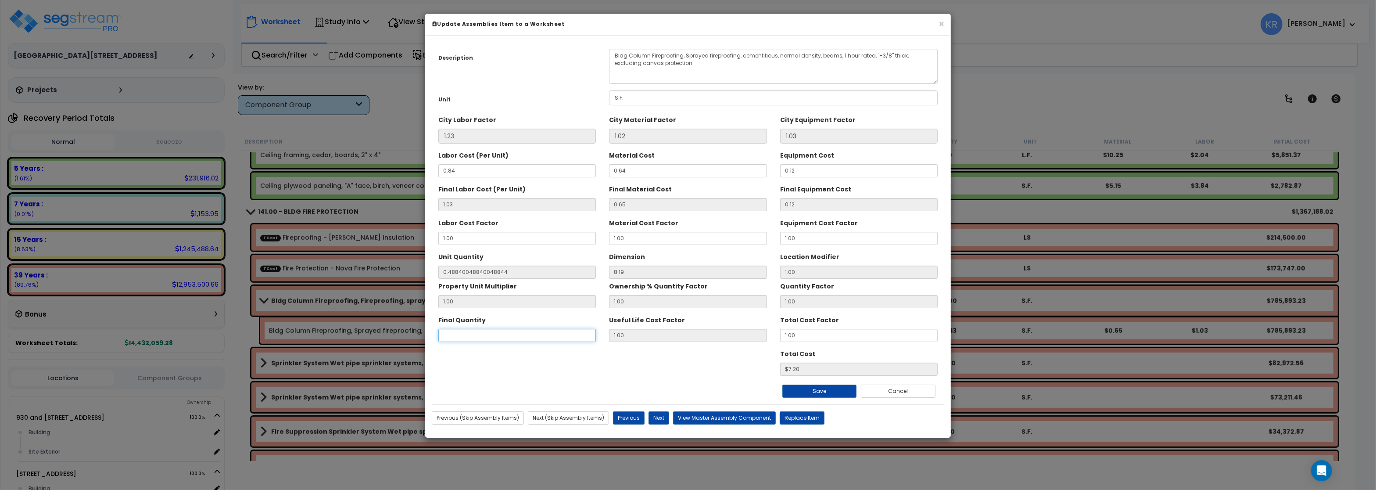
type input "$NaN"
type input "5"
type input "0.6105006105006106"
type input "$9.00"
type input "53"
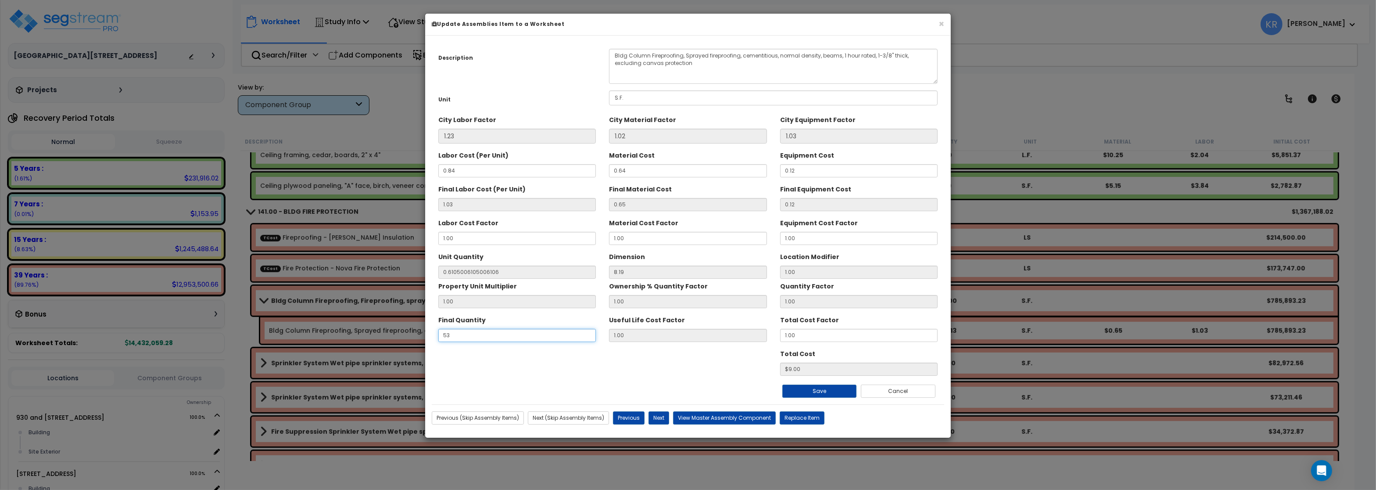
type input "6.471306471306471"
type input "$95.40"
type input "530"
type input "64.71306471306471"
type input "$954.00"
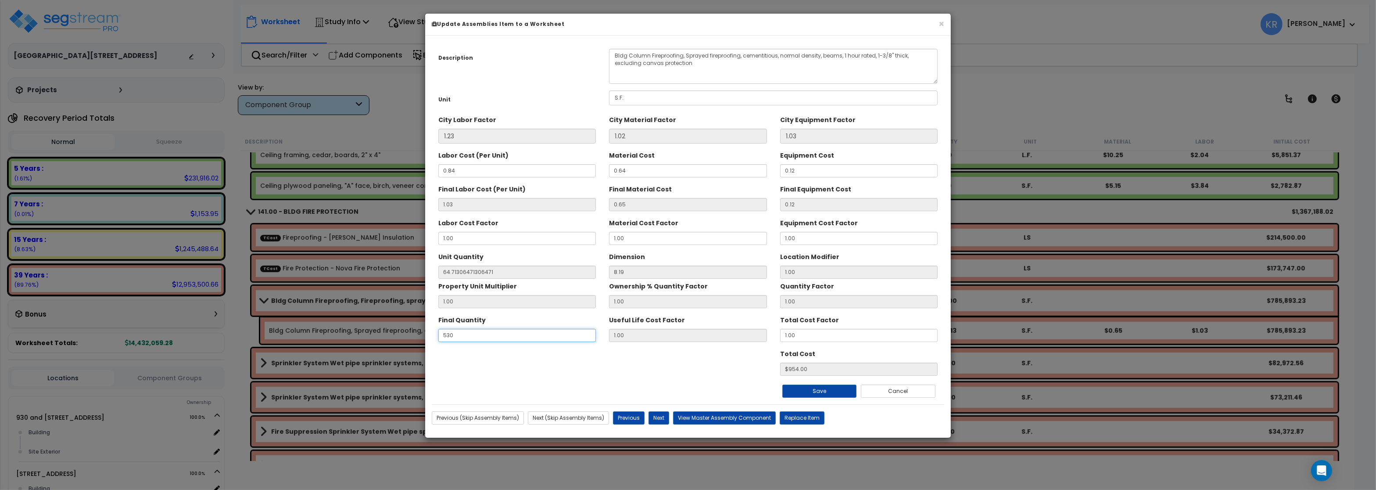
type input "5,302"
type input "0.6105006105006106"
type input "$9.00"
type input "53,027"
type input "6.471306471306471"
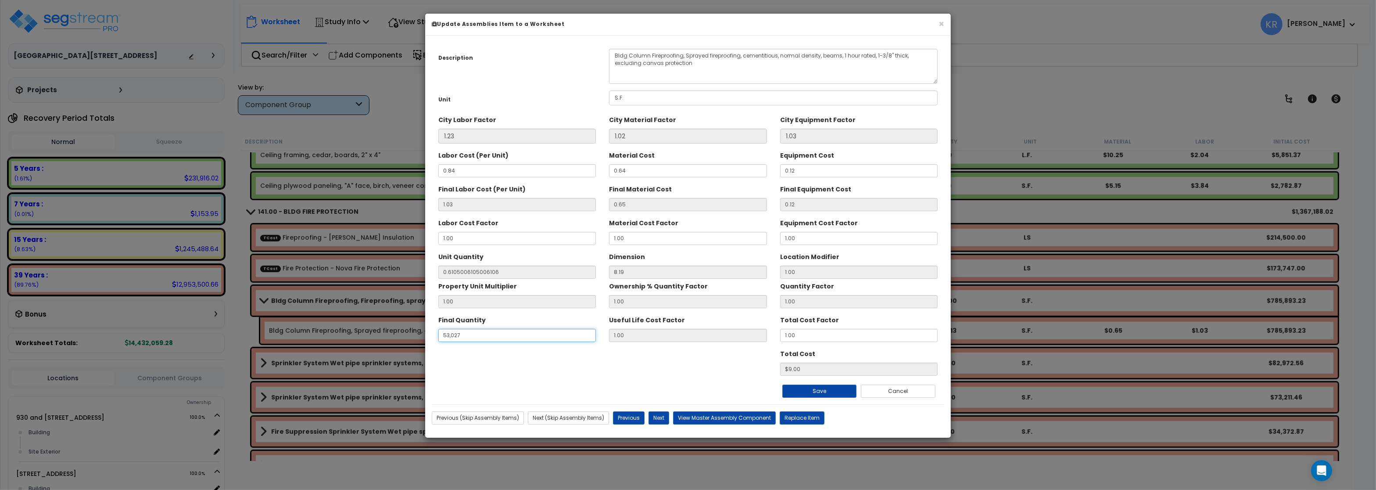
type input "$95.40"
type input "53,027"
click at [819, 389] on button "Save" at bounding box center [820, 390] width 75 height 13
type input "6.47"
type input "53027.00"
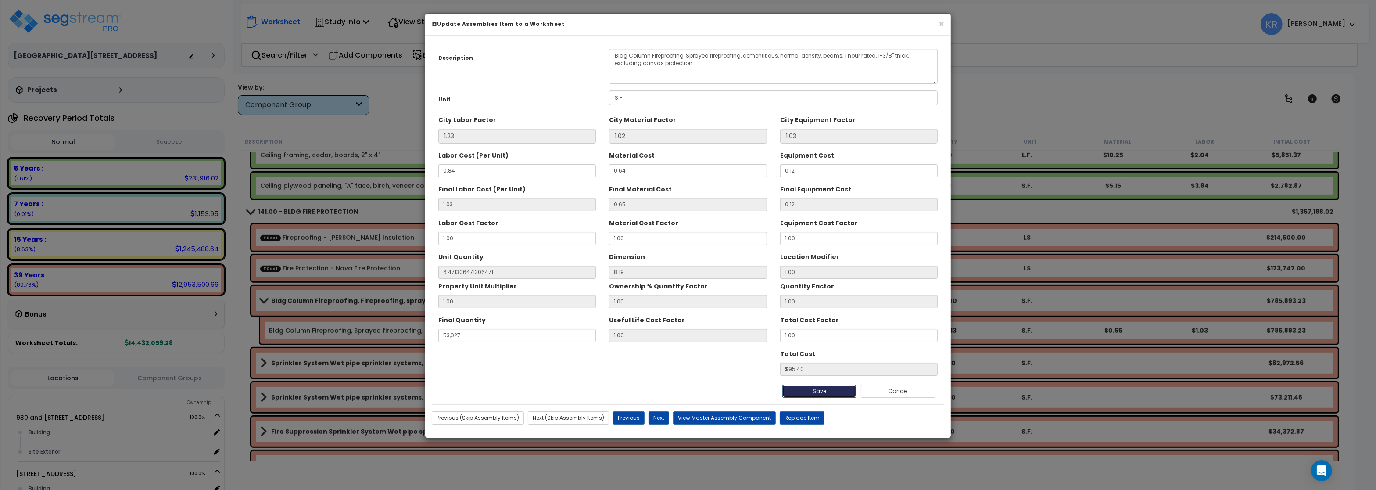
type input "95.40"
click at [943, 24] on button "×" at bounding box center [942, 23] width 6 height 9
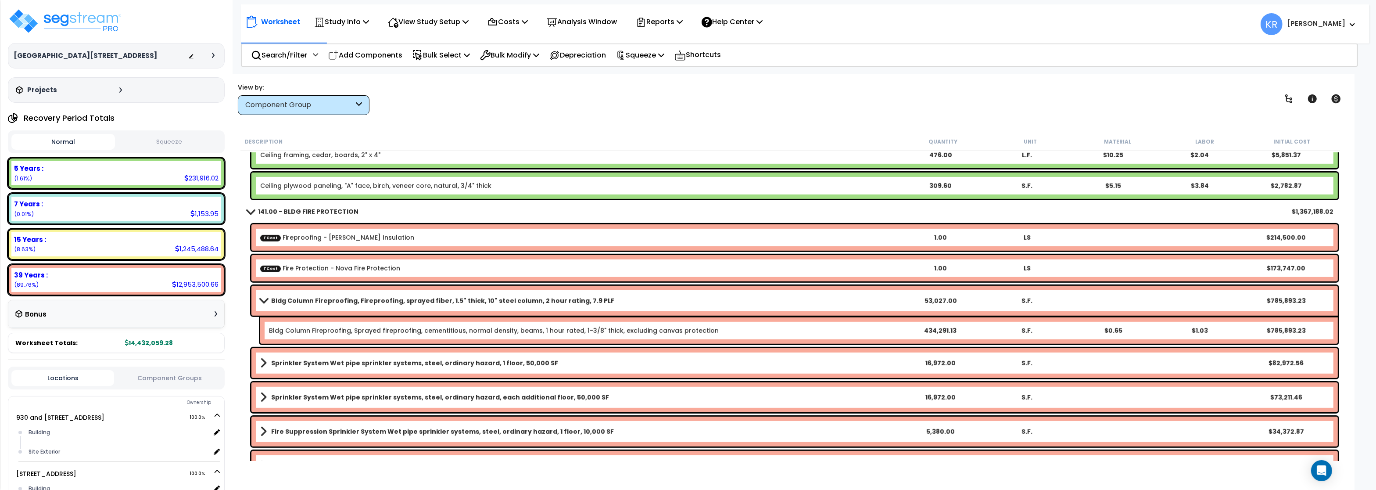
click at [401, 301] on b "Bldg Column Fireproofing, Fireproofing, sprayed fiber, 1.5" thick, 10" steel co…" at bounding box center [442, 300] width 343 height 9
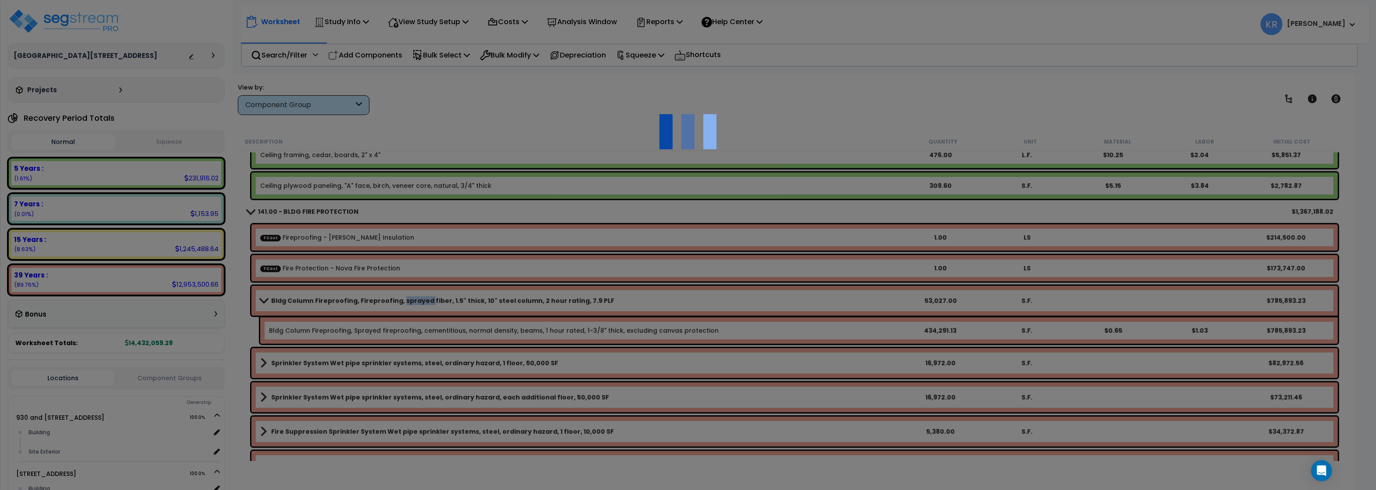
select select "45778555"
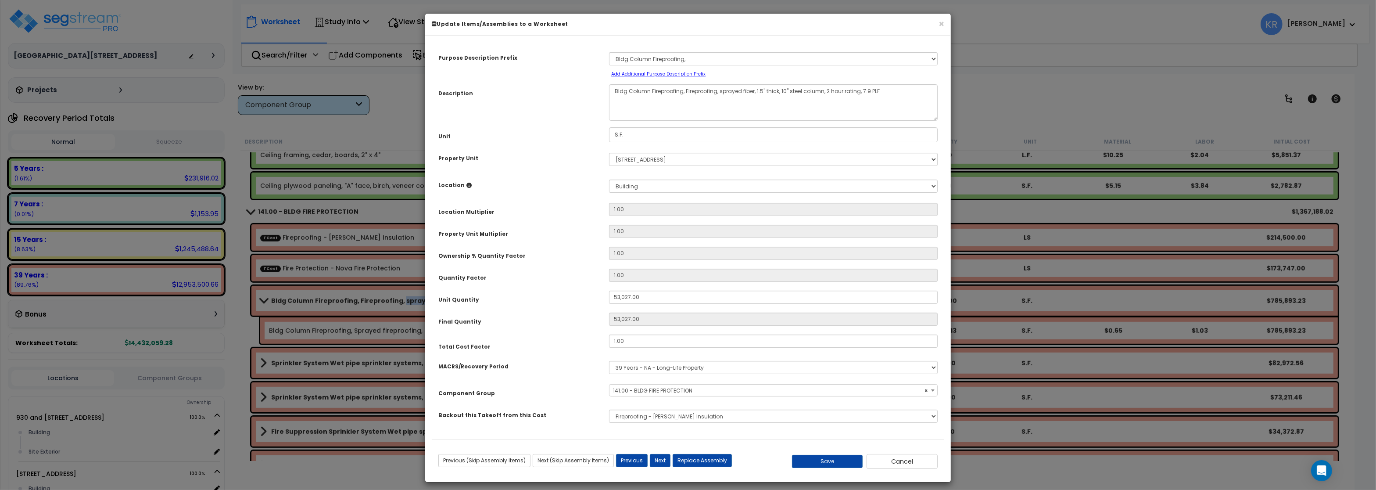
select select "56952"
drag, startPoint x: 652, startPoint y: 298, endPoint x: 392, endPoint y: 290, distance: 260.0
click at [609, 291] on input "53,027.00" at bounding box center [773, 297] width 329 height 13
type input "6"
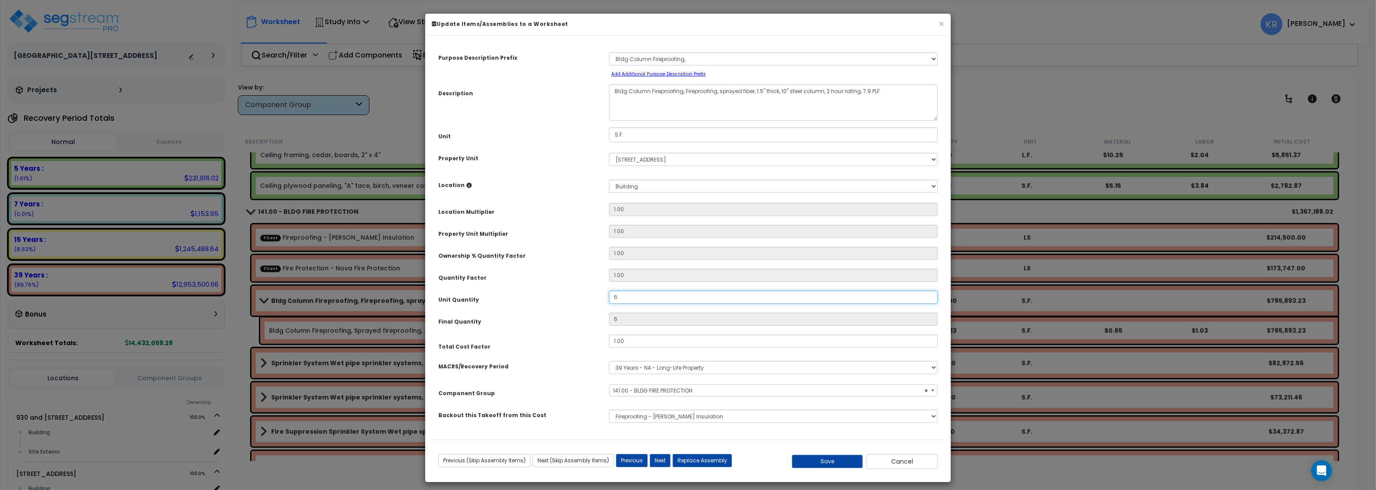
type input "64"
type input "647"
type input "6,474"
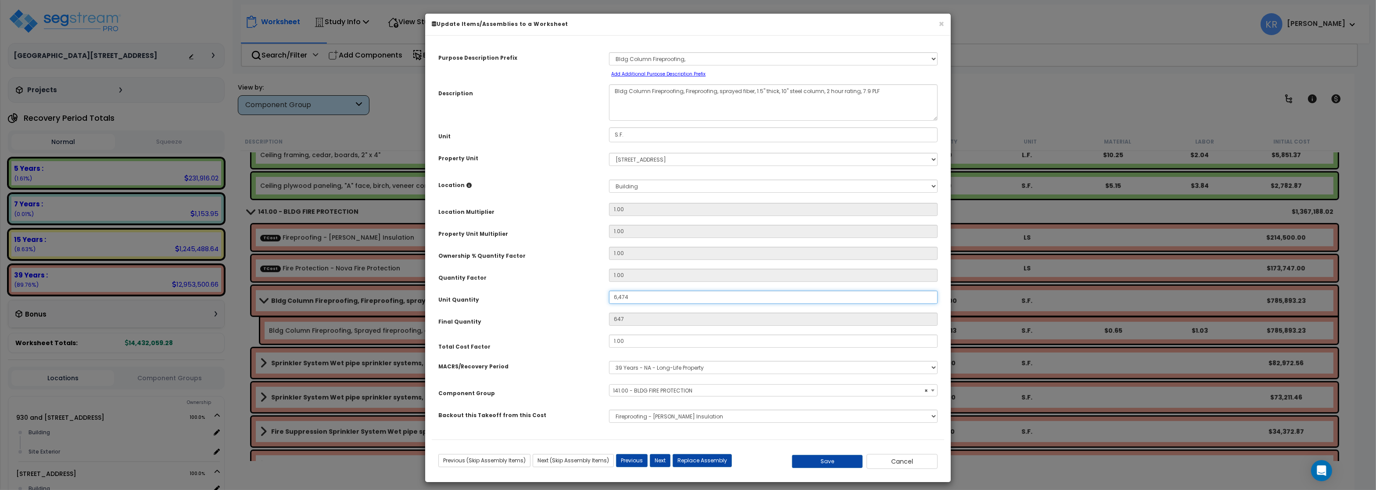
type input "6,474"
type input "6,474."
type input "6,474"
type input "6,474.6"
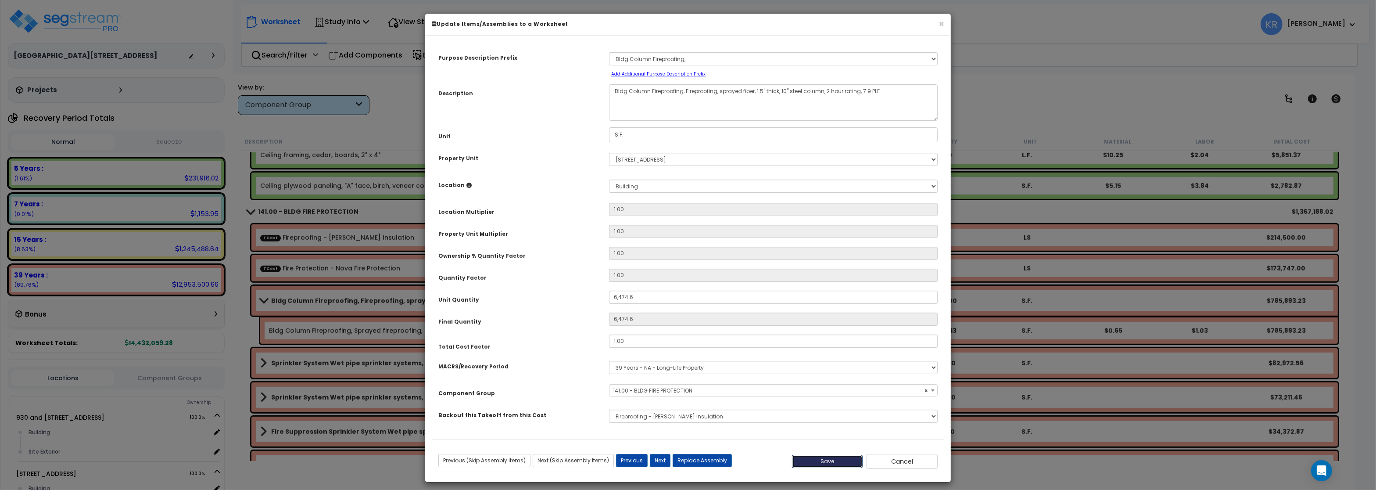
click at [834, 465] on button "Save" at bounding box center [827, 461] width 71 height 13
type input "6474.60"
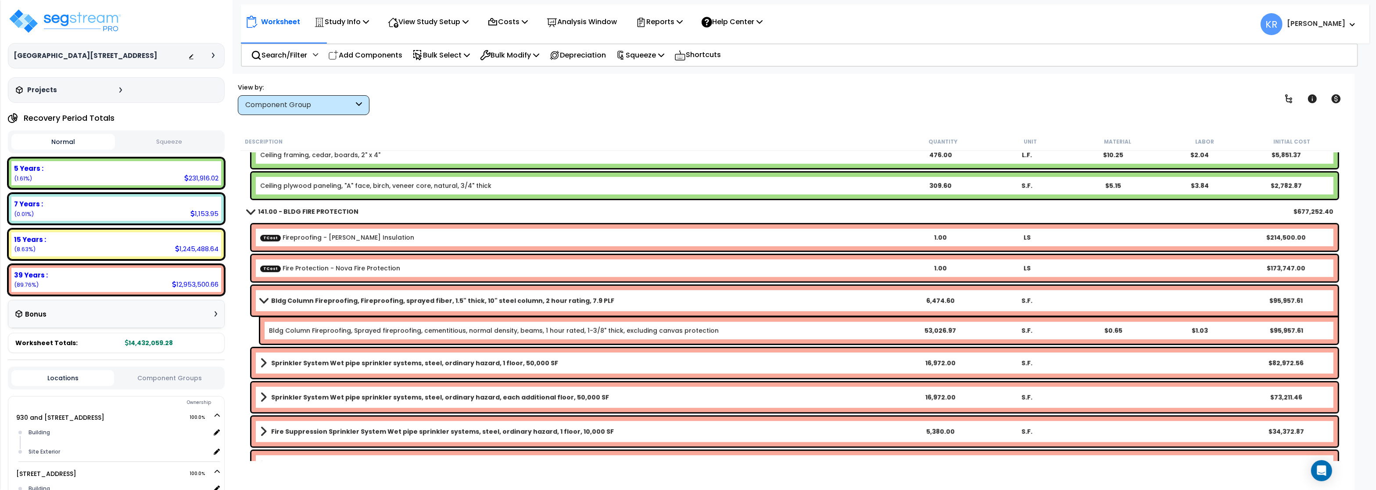
click at [276, 209] on b "141.00 - BLDG FIRE PROTECTION" at bounding box center [308, 211] width 101 height 9
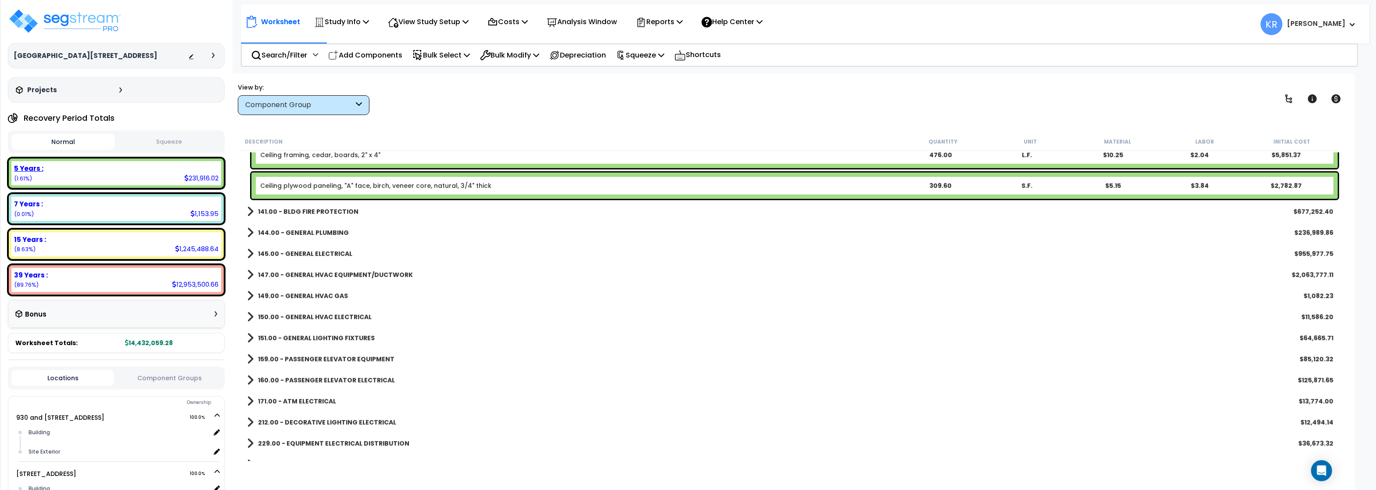
click at [167, 177] on div "5 Years : 231,916.02 (1.61%)" at bounding box center [116, 173] width 210 height 24
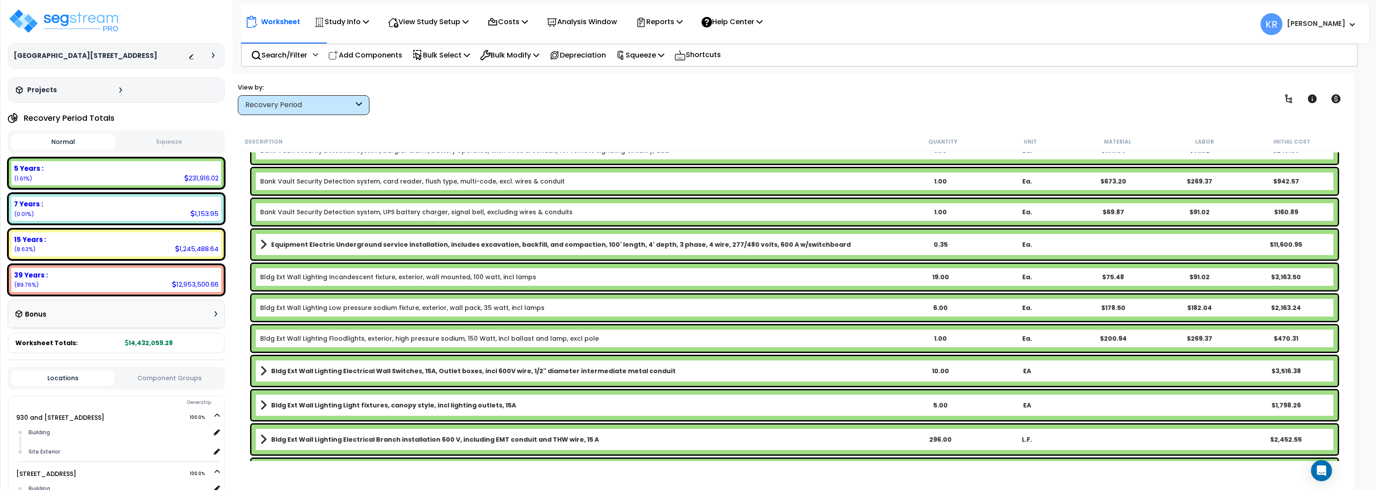
scroll to position [369, 0]
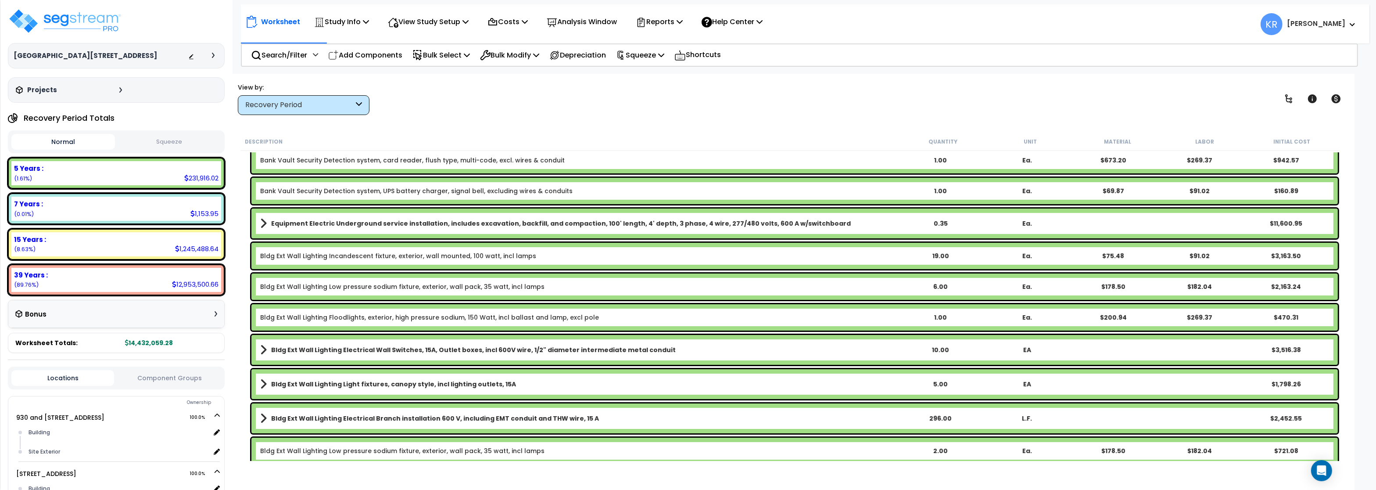
click at [305, 99] on div "Recovery Period" at bounding box center [304, 105] width 132 height 20
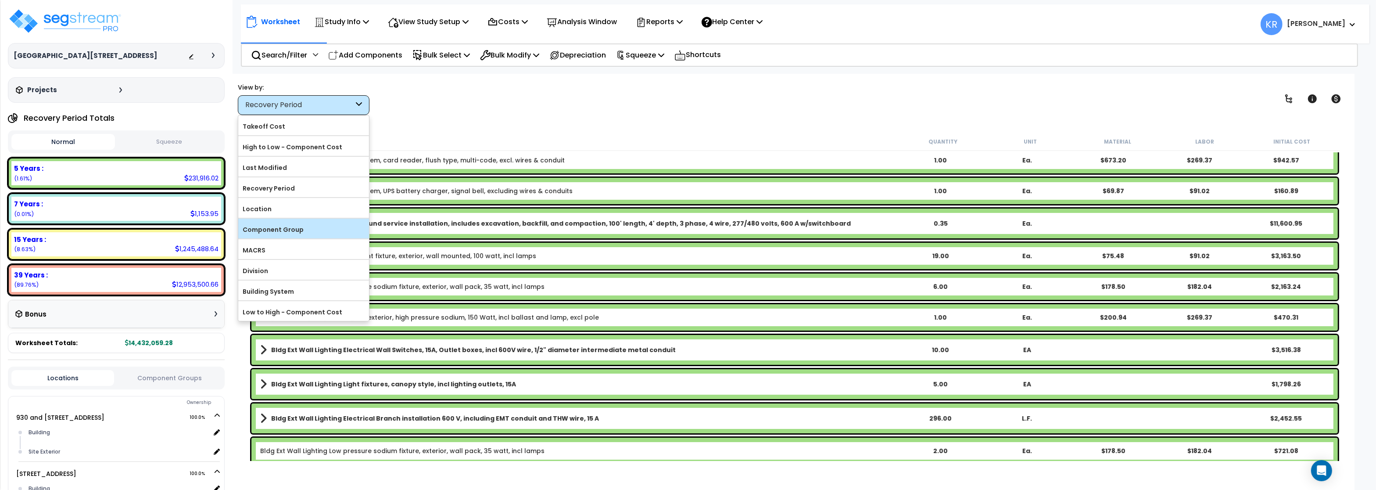
click at [290, 238] on div "Component Group" at bounding box center [303, 229] width 131 height 20
click at [287, 231] on label "Component Group" at bounding box center [303, 229] width 131 height 13
click at [0, 0] on input "Component Group" at bounding box center [0, 0] width 0 height 0
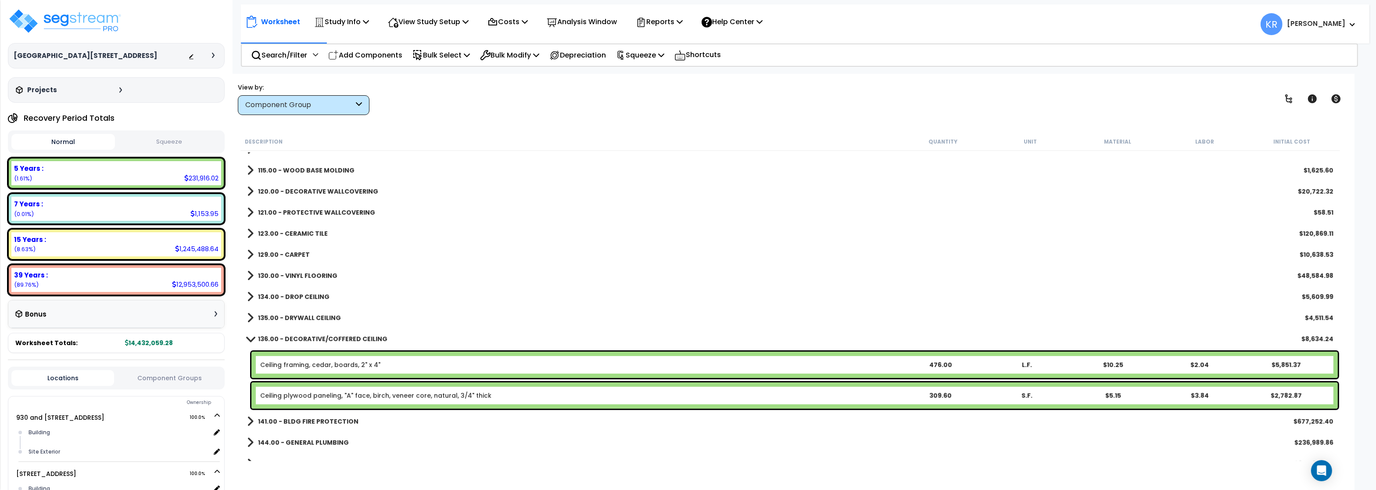
scroll to position [843, 0]
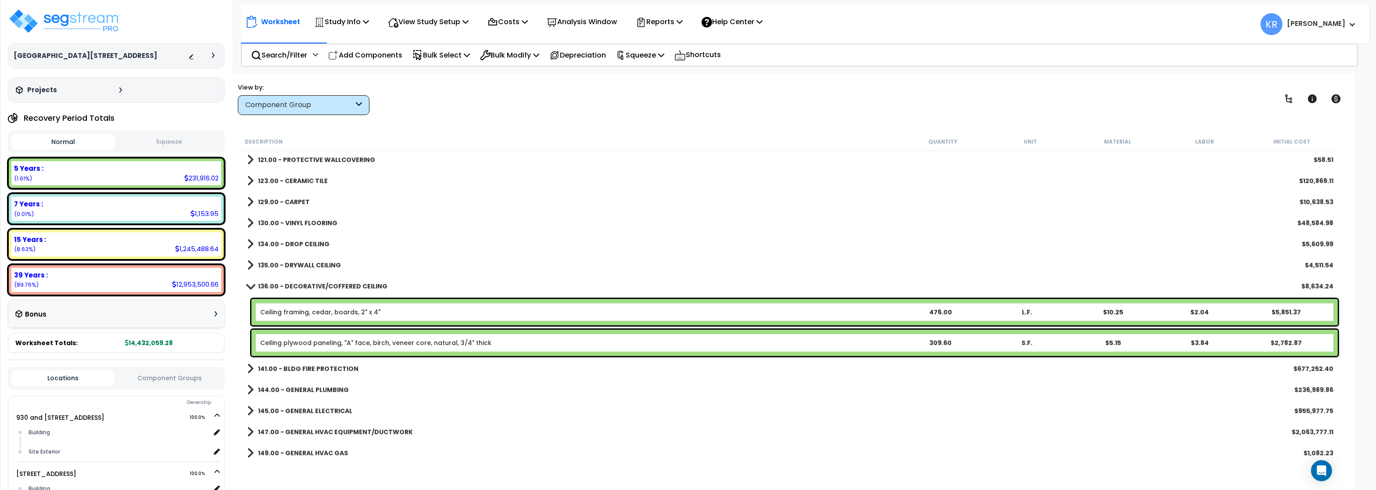
click at [327, 286] on b "136.00 - DECORATIVE/COFFERED CEILING" at bounding box center [322, 286] width 129 height 9
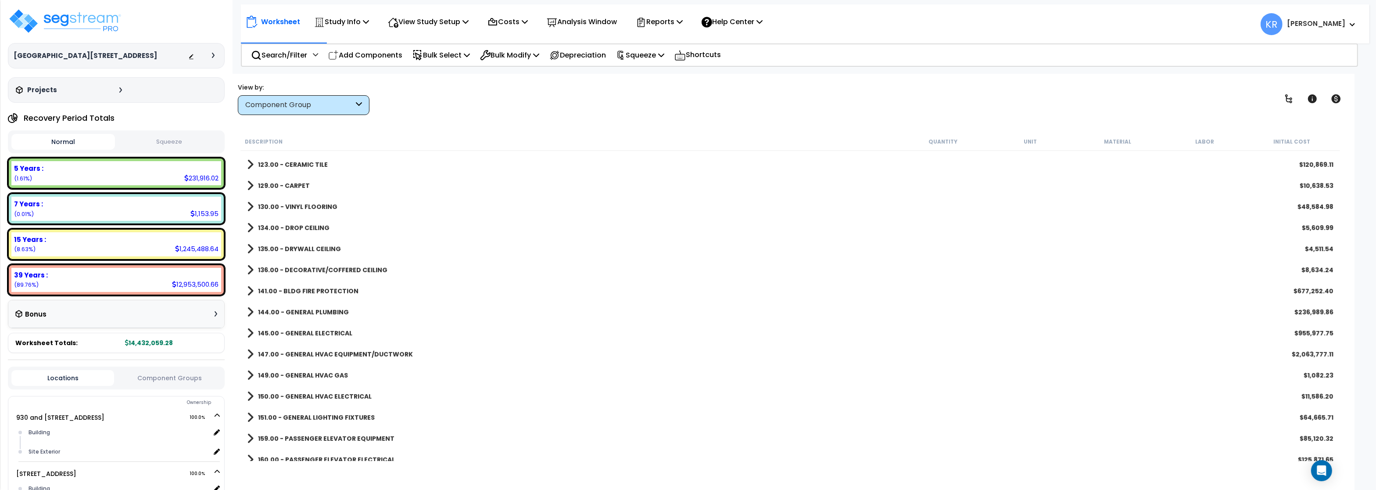
scroll to position [948, 0]
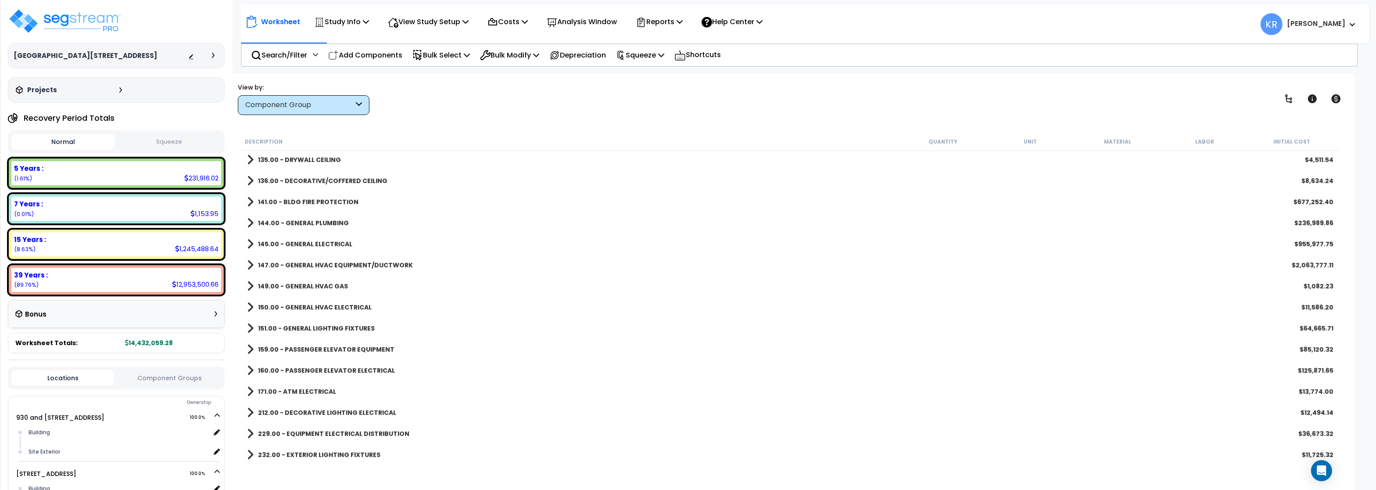
click at [313, 198] on link "141.00 - BLDG FIRE PROTECTION" at bounding box center [302, 202] width 111 height 12
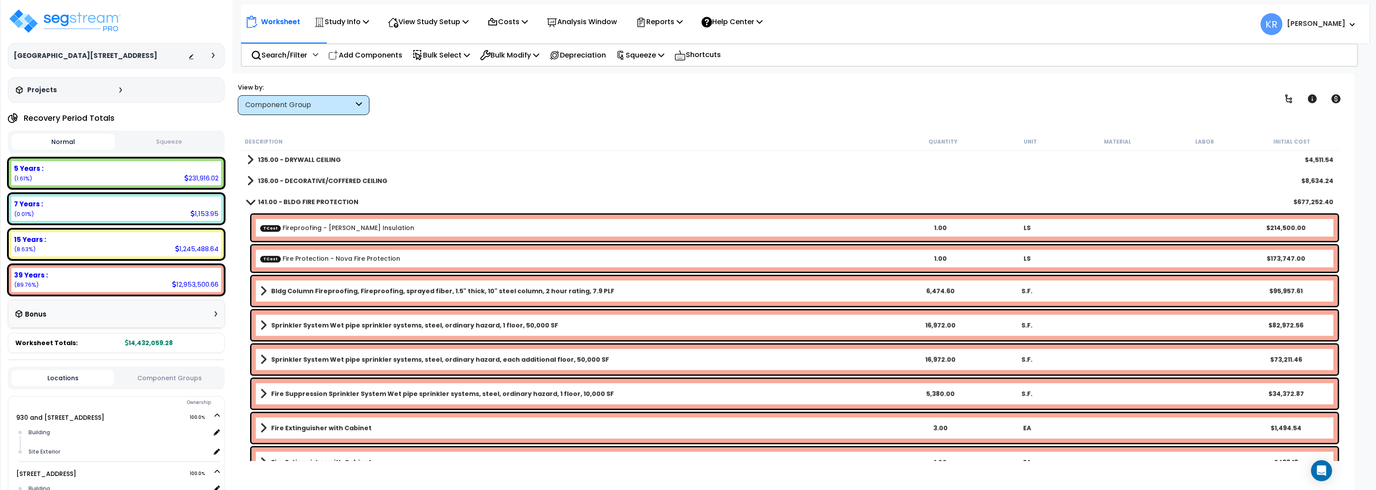
click at [313, 198] on link "141.00 - BLDG FIRE PROTECTION" at bounding box center [302, 202] width 111 height 12
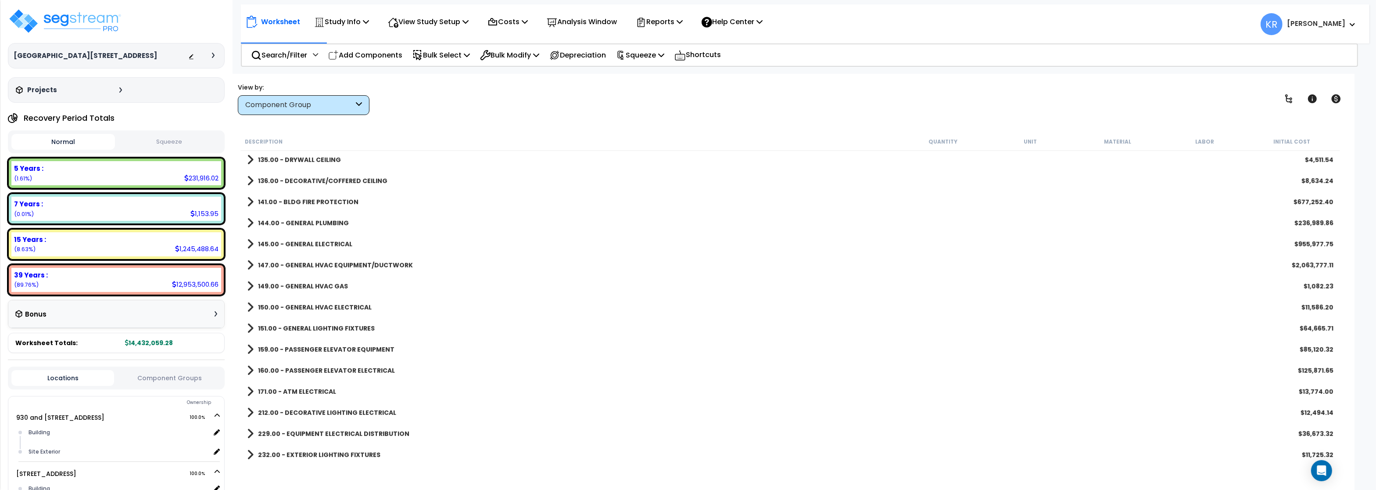
click at [313, 243] on b "145.00 - GENERAL ELECTRICAL" at bounding box center [305, 244] width 94 height 9
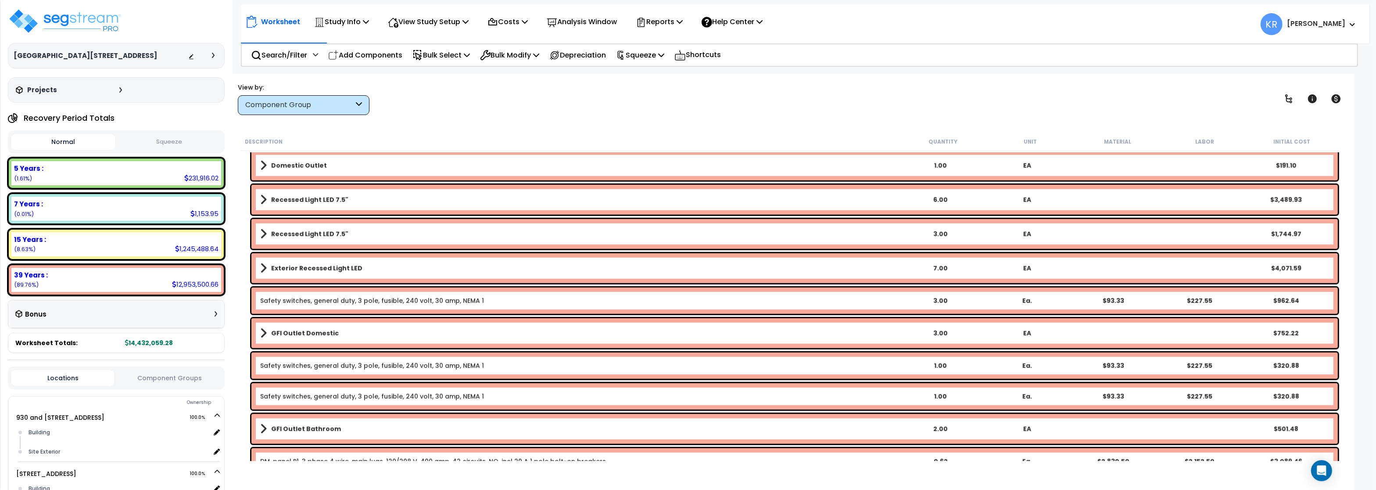
scroll to position [1475, 0]
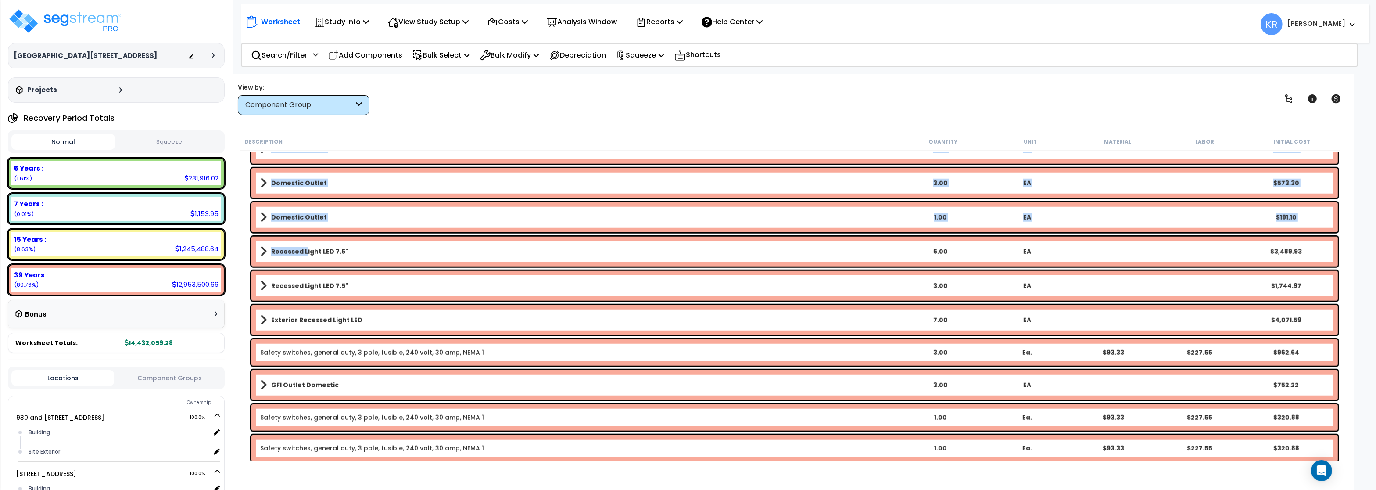
click at [304, 255] on b "Recessed Light LED 7.5"" at bounding box center [309, 251] width 77 height 9
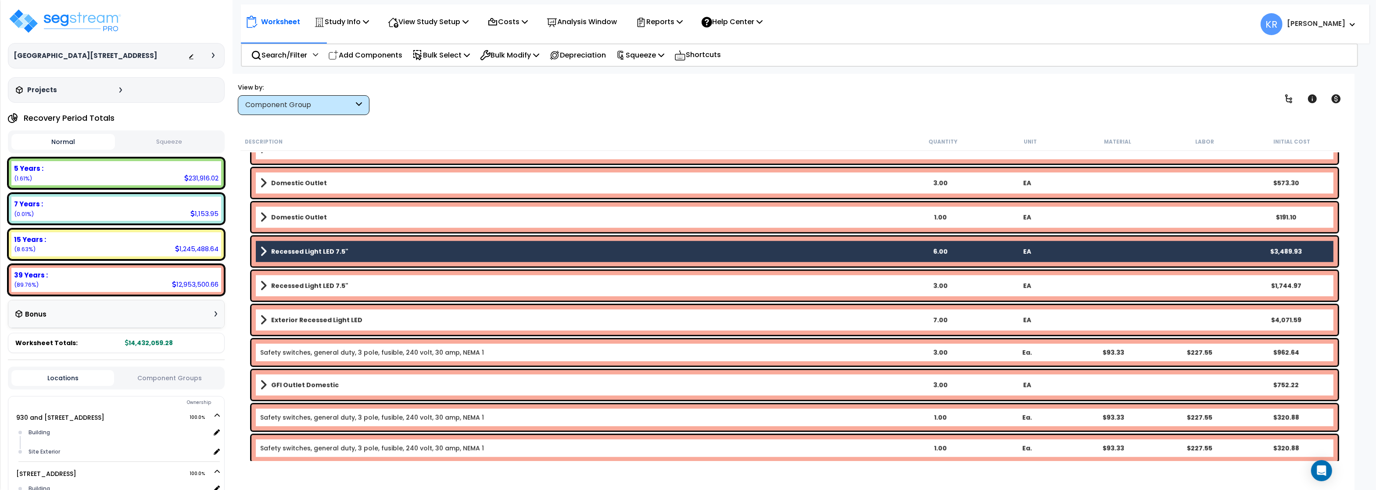
click at [303, 292] on div "Recessed Light LED 7.5" 3.00 EA $1,744.97" at bounding box center [794, 286] width 1087 height 30
click at [304, 287] on b "Recessed Light LED 7.5"" at bounding box center [309, 285] width 77 height 9
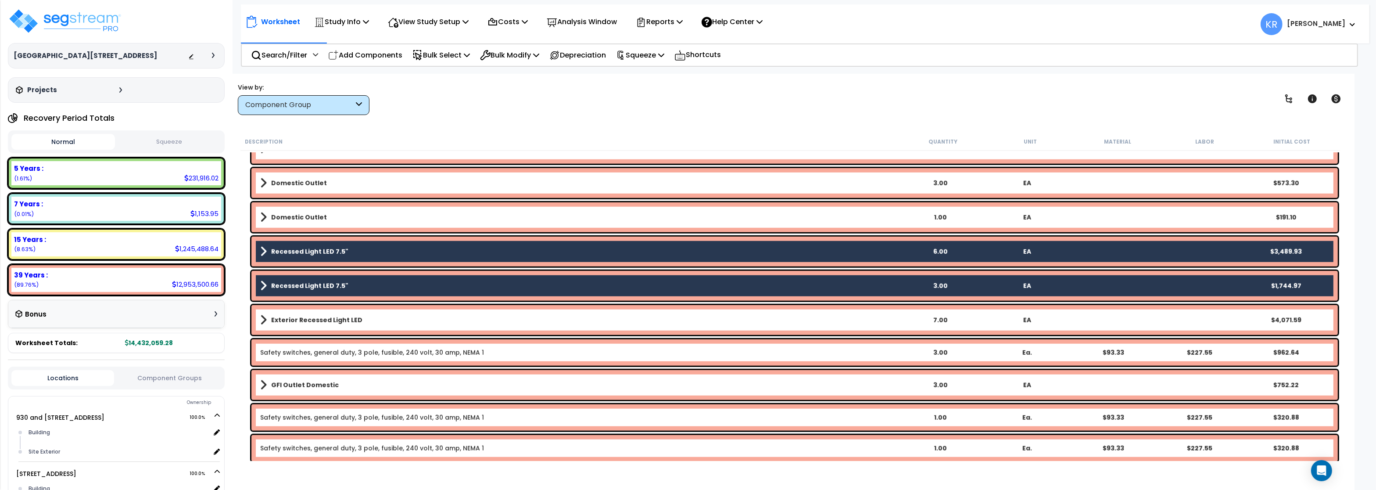
click at [309, 320] on b "Exterior Recessed Light LED" at bounding box center [316, 320] width 91 height 9
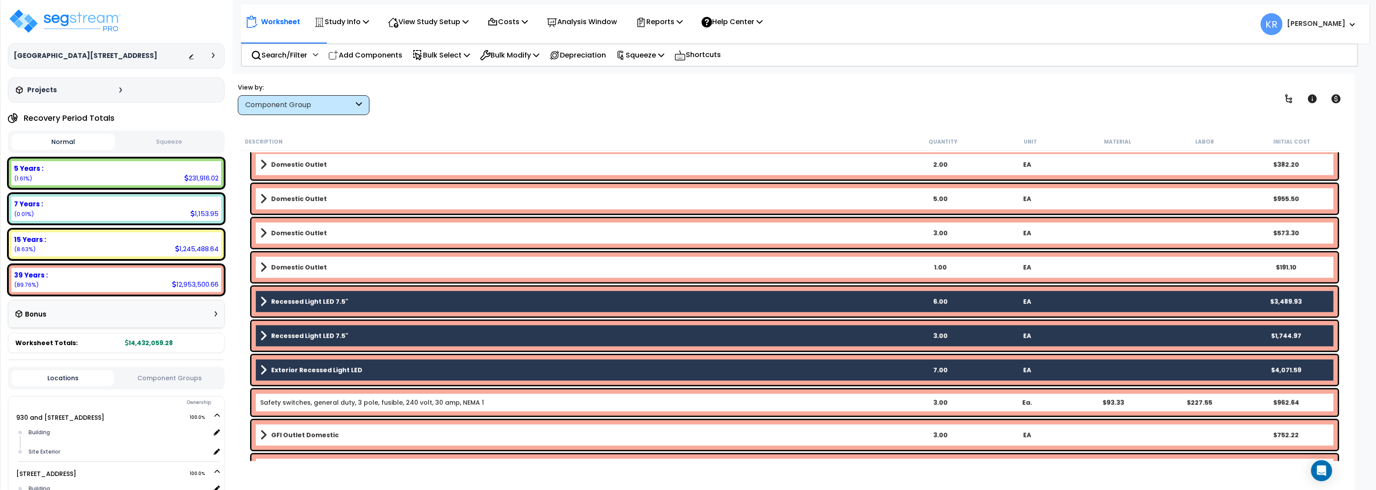
scroll to position [1422, 0]
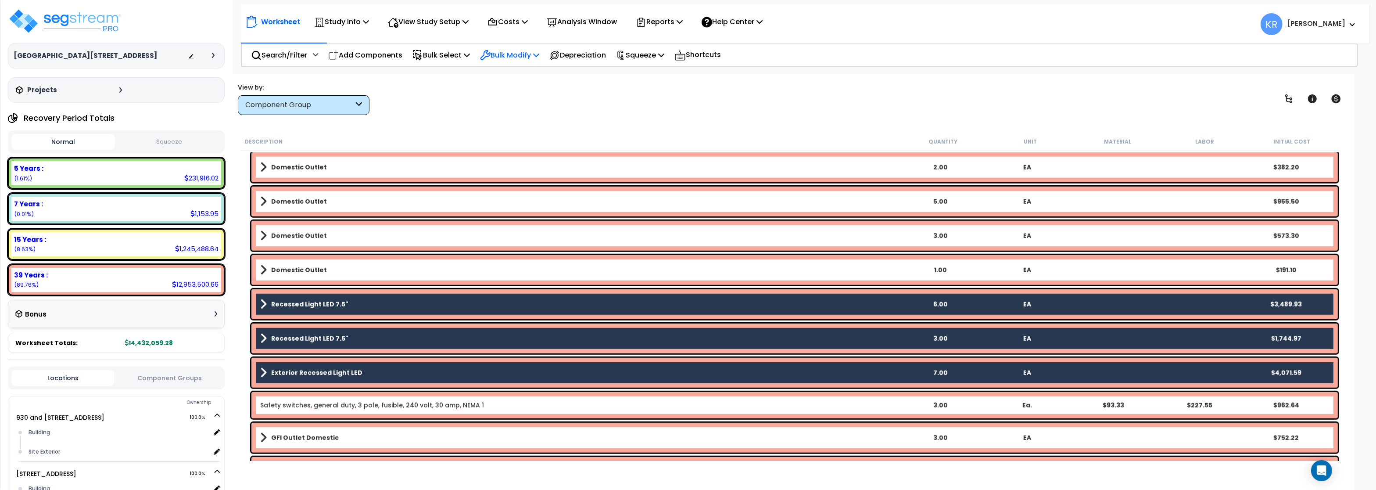
click at [509, 55] on p "Bulk Modify" at bounding box center [509, 55] width 59 height 12
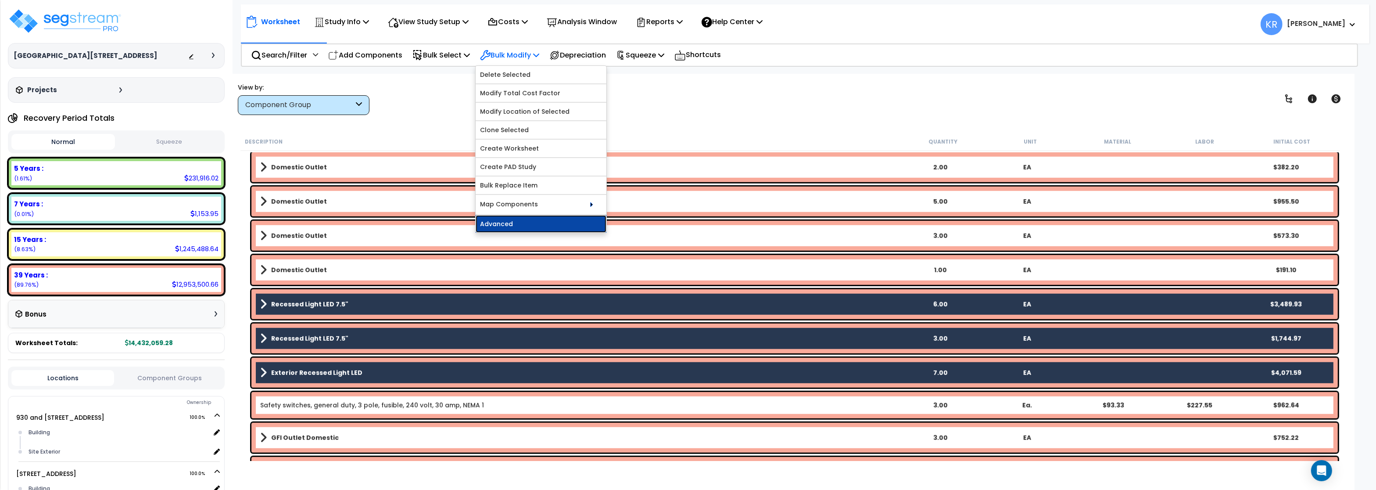
click at [509, 224] on link "Advanced" at bounding box center [541, 224] width 131 height 18
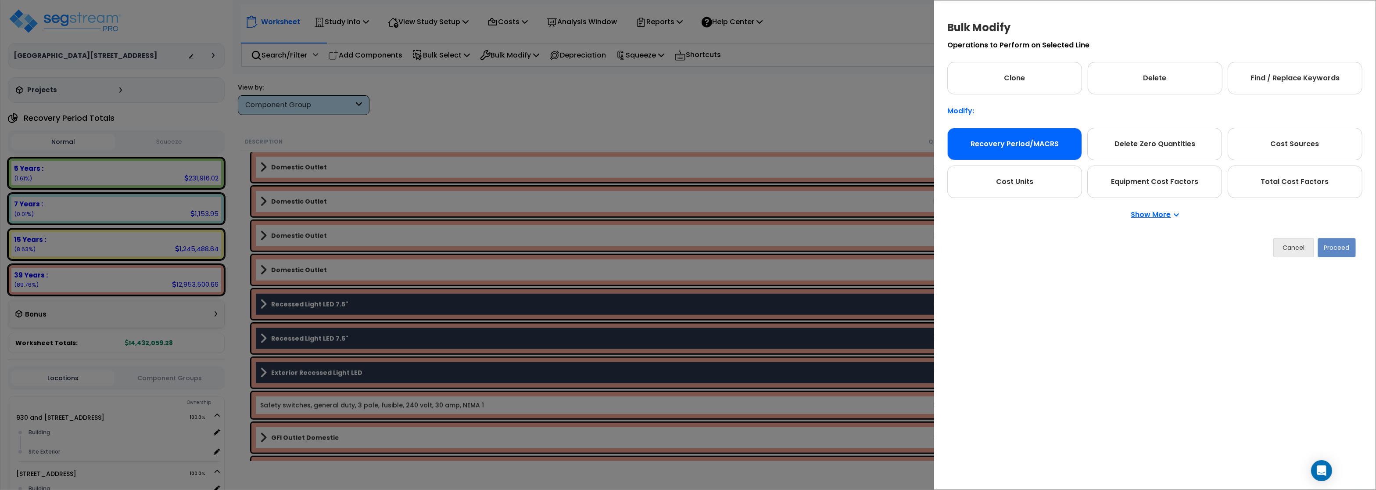
click at [1014, 152] on div "Recovery Period/MACRS" at bounding box center [1015, 144] width 135 height 32
click at [1341, 251] on button "Proceed" at bounding box center [1337, 247] width 38 height 19
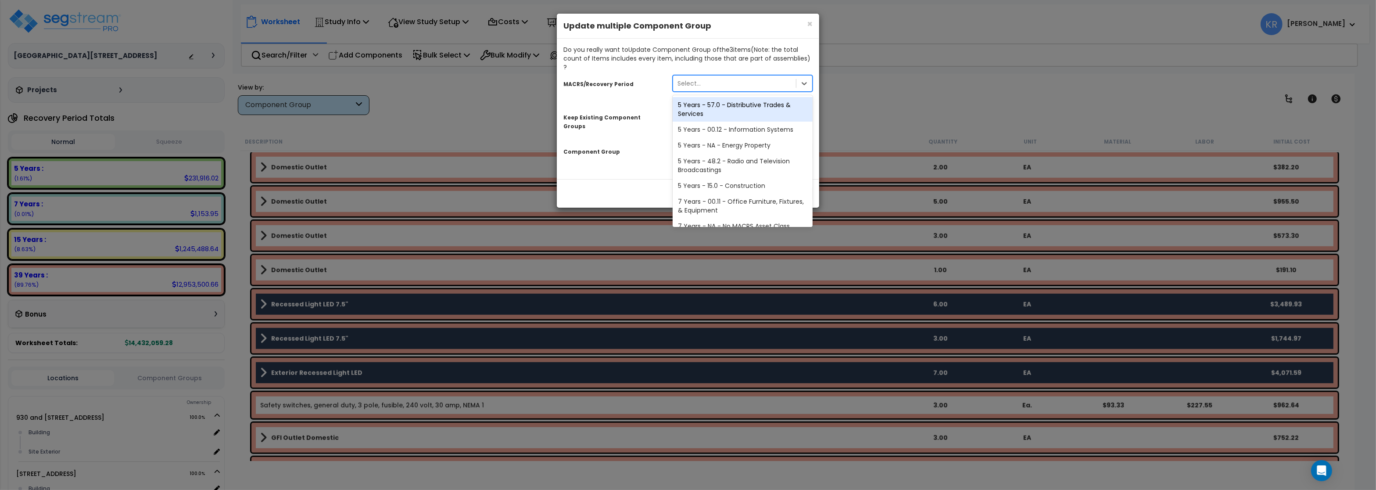
click at [707, 77] on div "Select..." at bounding box center [734, 83] width 123 height 14
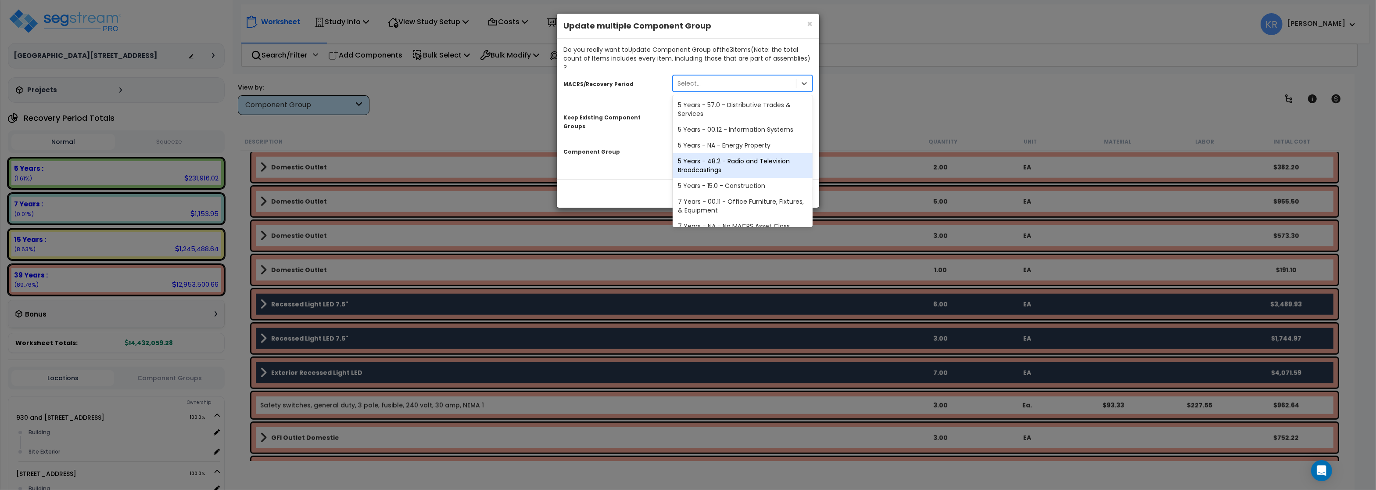
scroll to position [179, 0]
click at [736, 194] on div "39 Years - NA - Long-Life Property" at bounding box center [743, 202] width 140 height 16
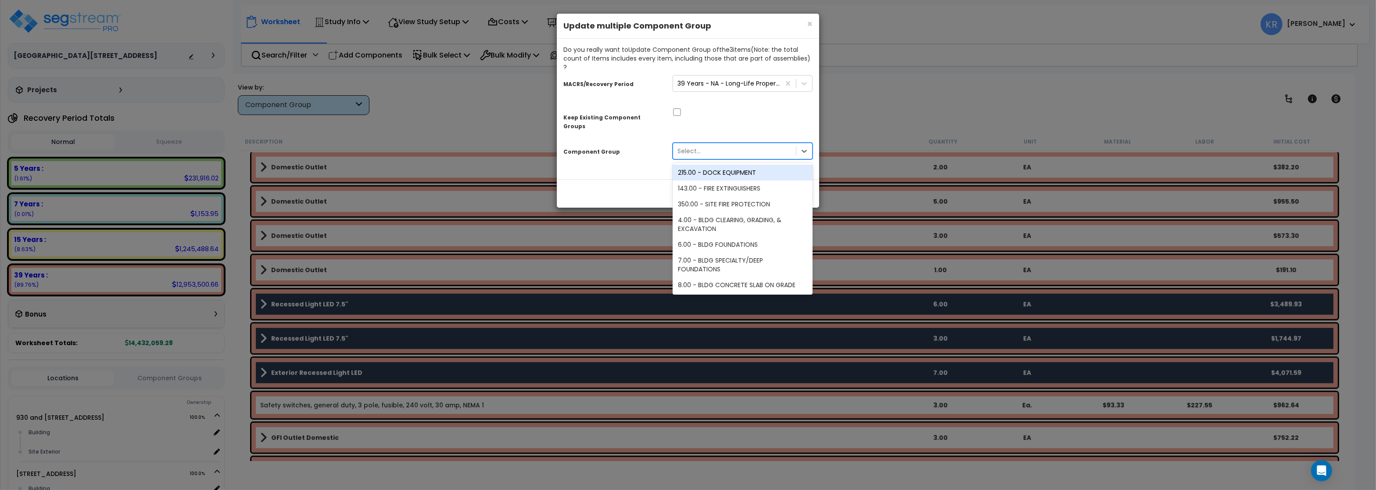
click at [709, 144] on div "Select..." at bounding box center [734, 151] width 123 height 14
type input "light"
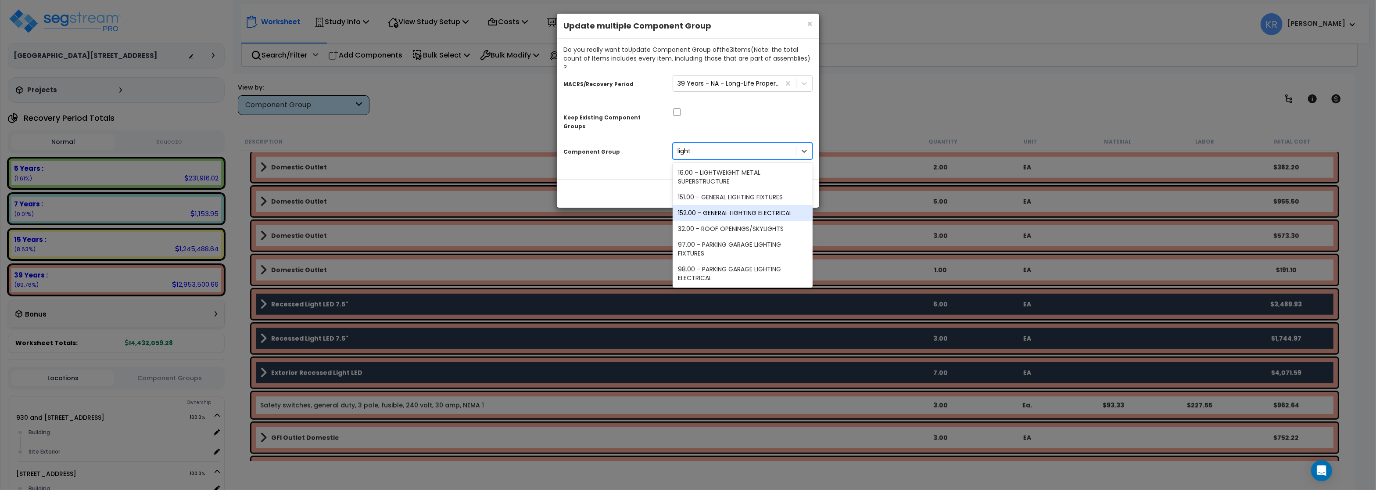
click at [754, 205] on div "152.00 - GENERAL LIGHTING ELECTRICAL" at bounding box center [743, 213] width 140 height 16
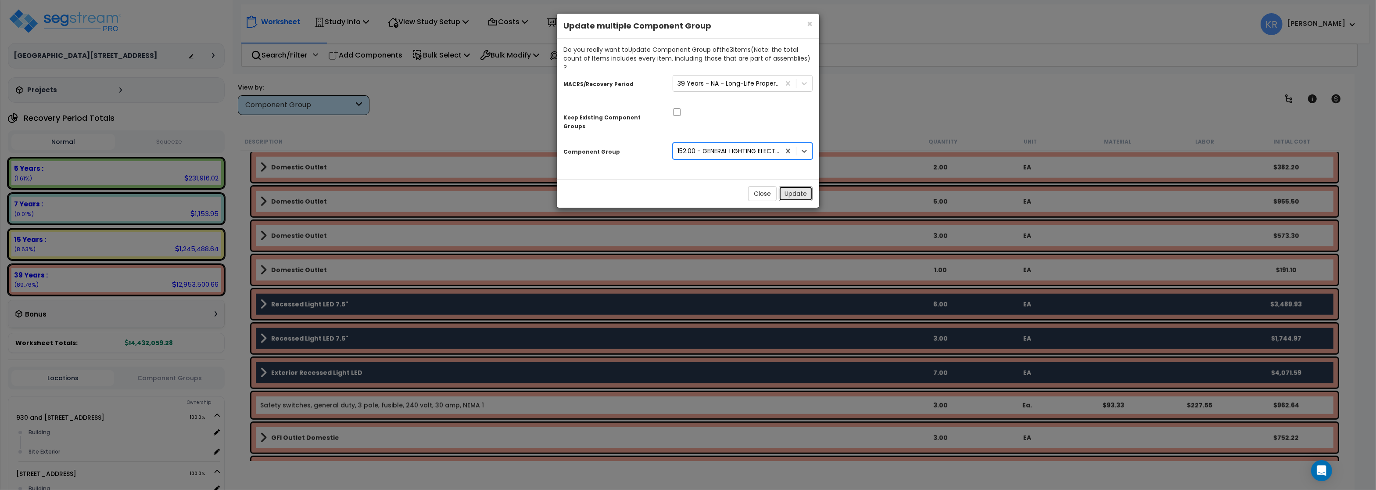
click at [794, 186] on button "Update" at bounding box center [796, 193] width 34 height 15
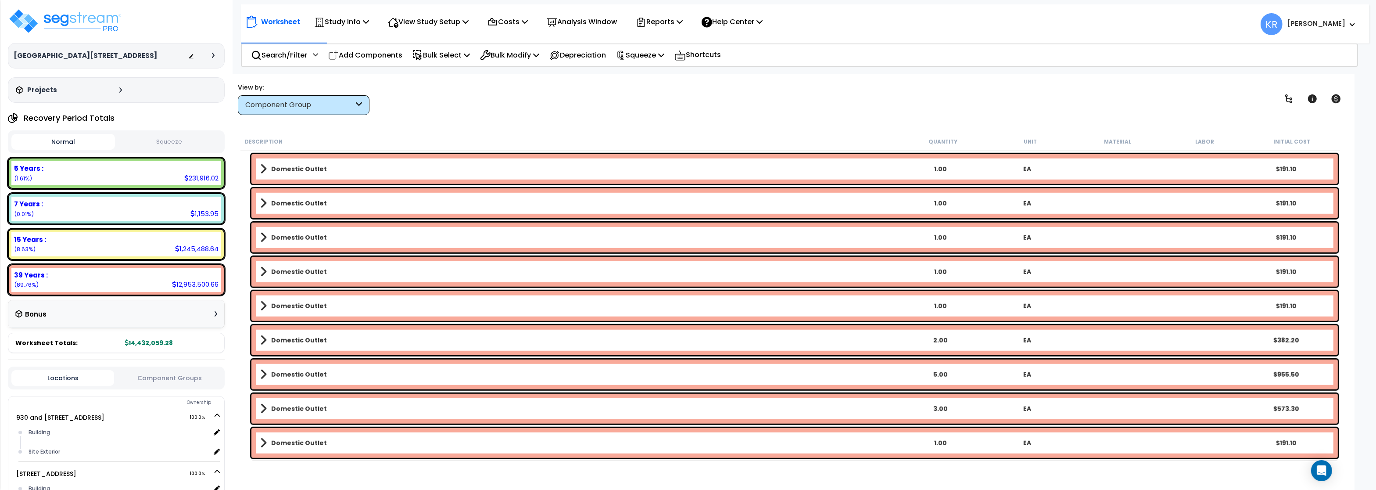
scroll to position [895, 0]
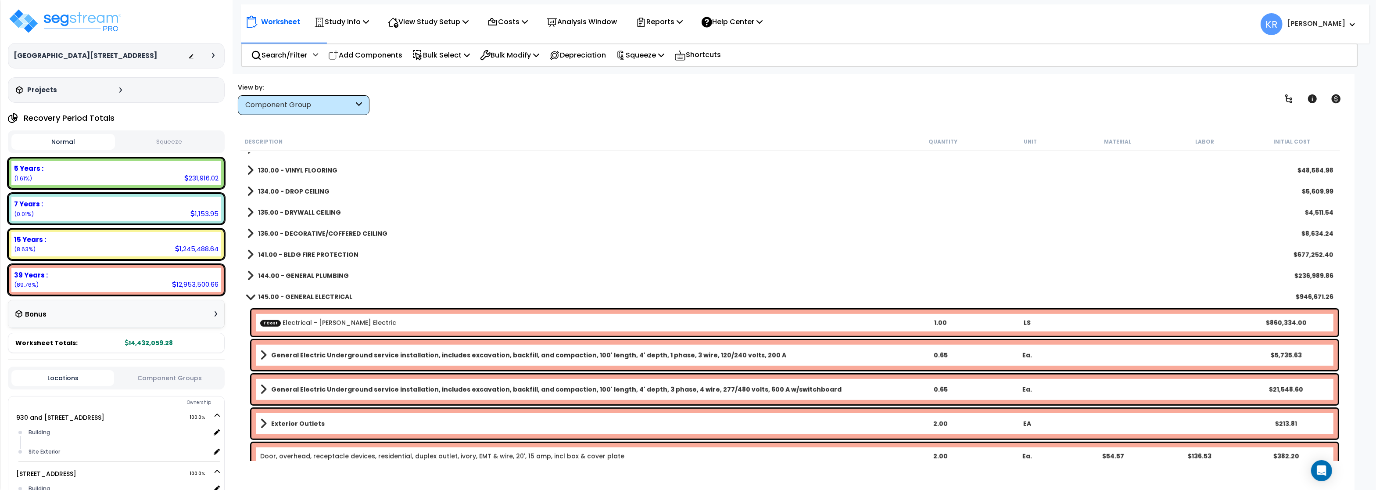
click at [283, 298] on b "145.00 - GENERAL ELECTRICAL" at bounding box center [305, 296] width 94 height 9
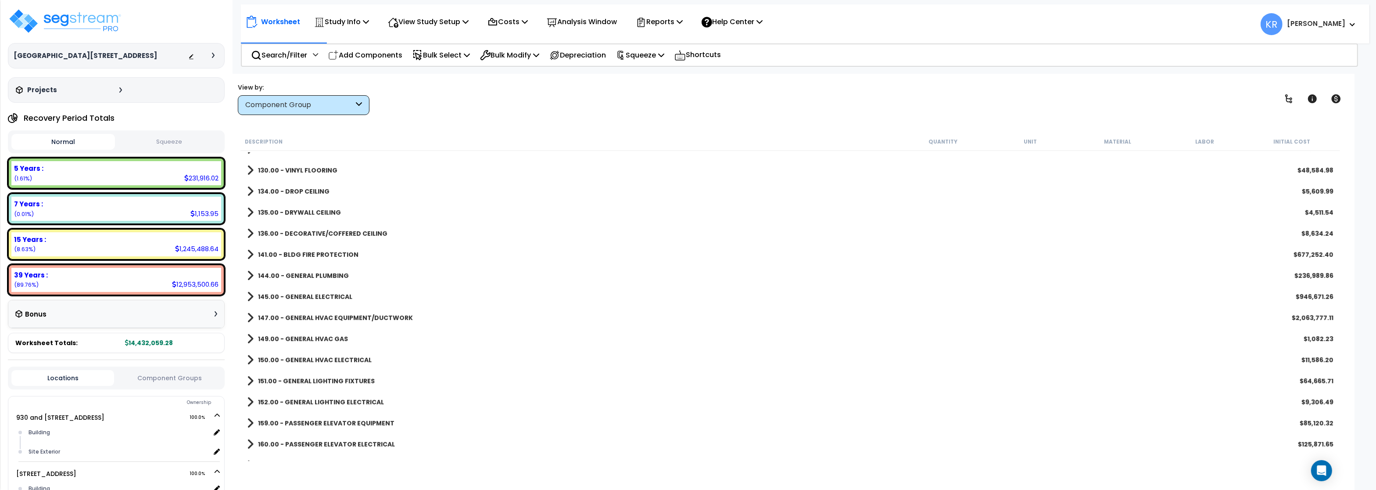
click at [284, 314] on b "147.00 - GENERAL HVAC EQUIPMENT/DUCTWORK" at bounding box center [335, 317] width 155 height 9
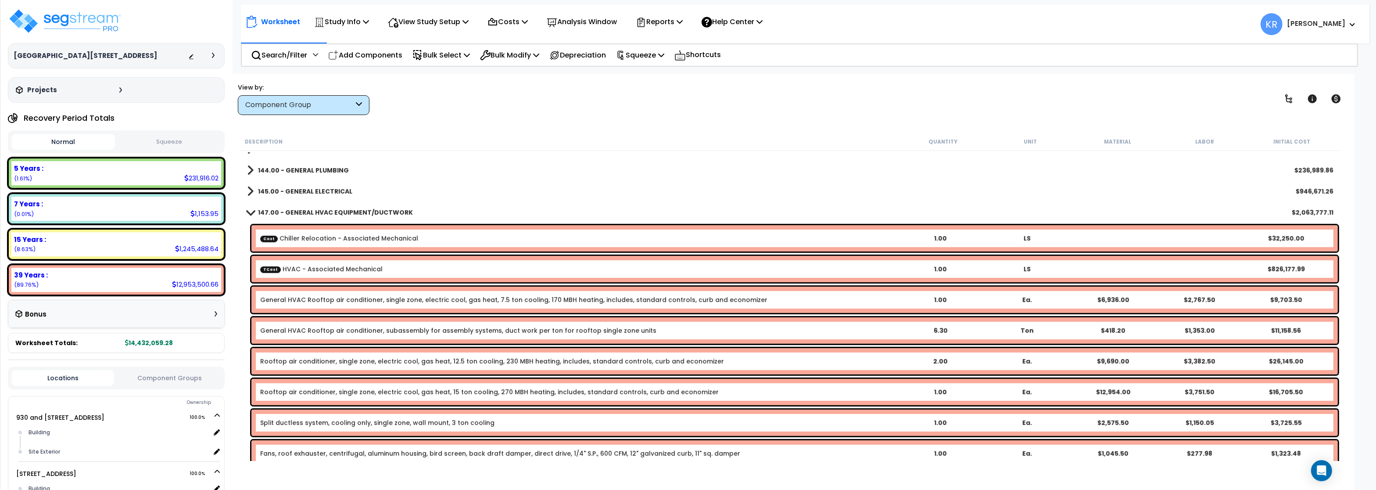
scroll to position [948, 0]
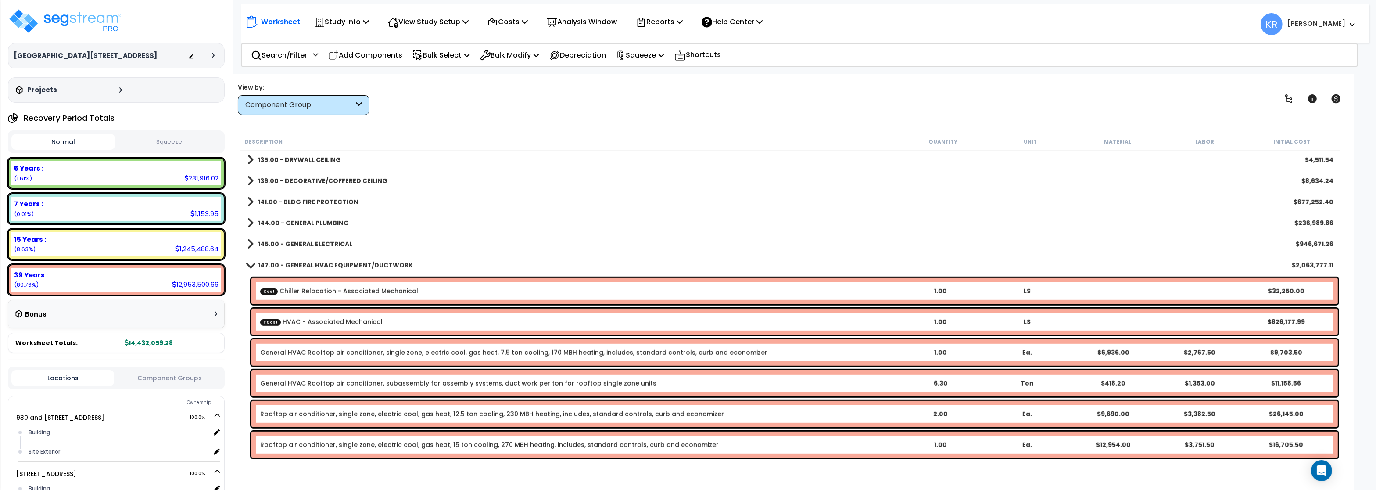
click at [294, 266] on b "147.00 - GENERAL HVAC EQUIPMENT/DUCTWORK" at bounding box center [335, 265] width 155 height 9
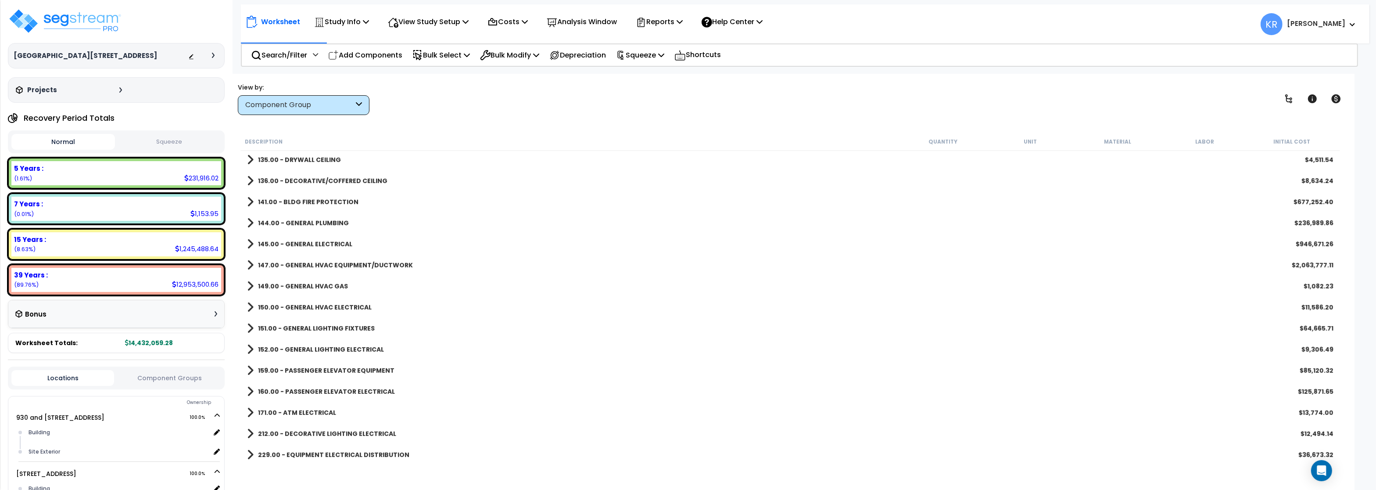
click at [294, 266] on b "147.00 - GENERAL HVAC EQUIPMENT/DUCTWORK" at bounding box center [335, 265] width 155 height 9
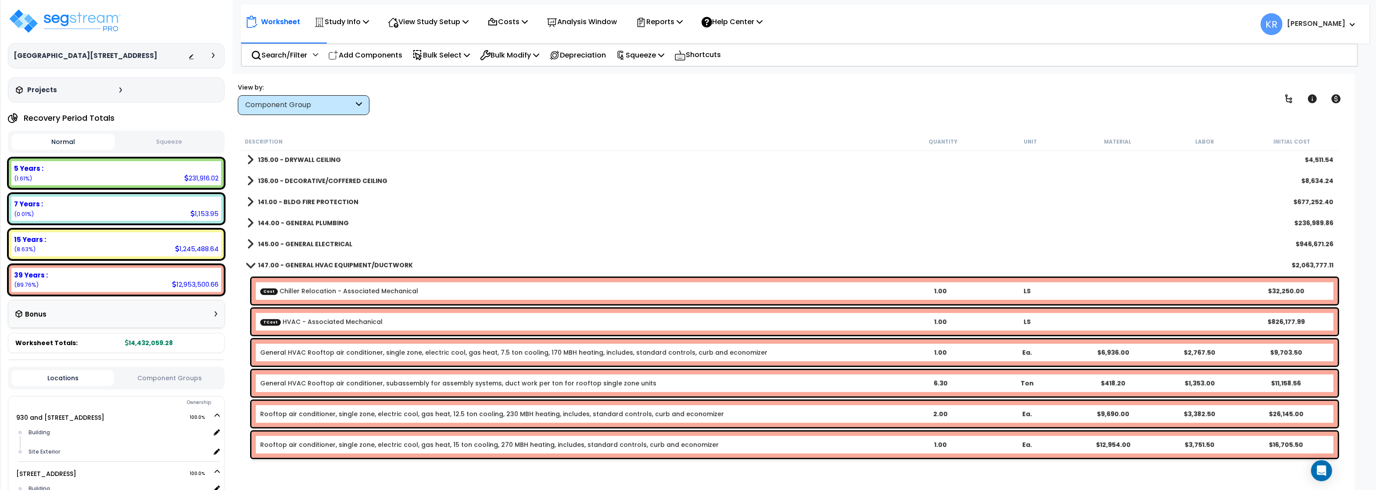
click at [294, 266] on b "147.00 - GENERAL HVAC EQUIPMENT/DUCTWORK" at bounding box center [335, 265] width 155 height 9
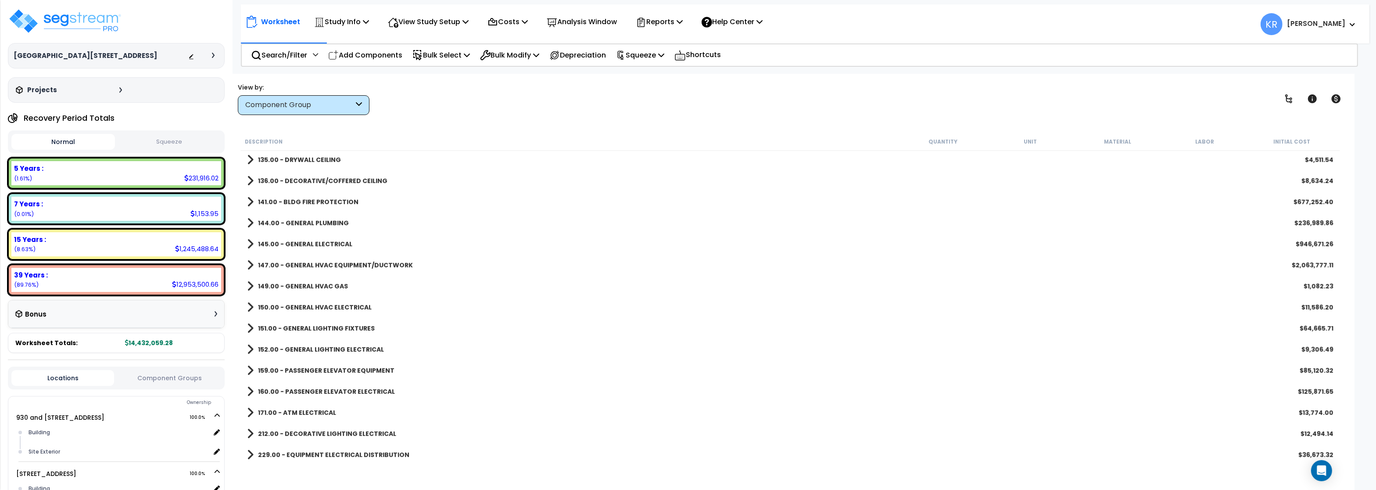
click at [292, 281] on link "149.00 - GENERAL HVAC GAS" at bounding box center [297, 286] width 101 height 12
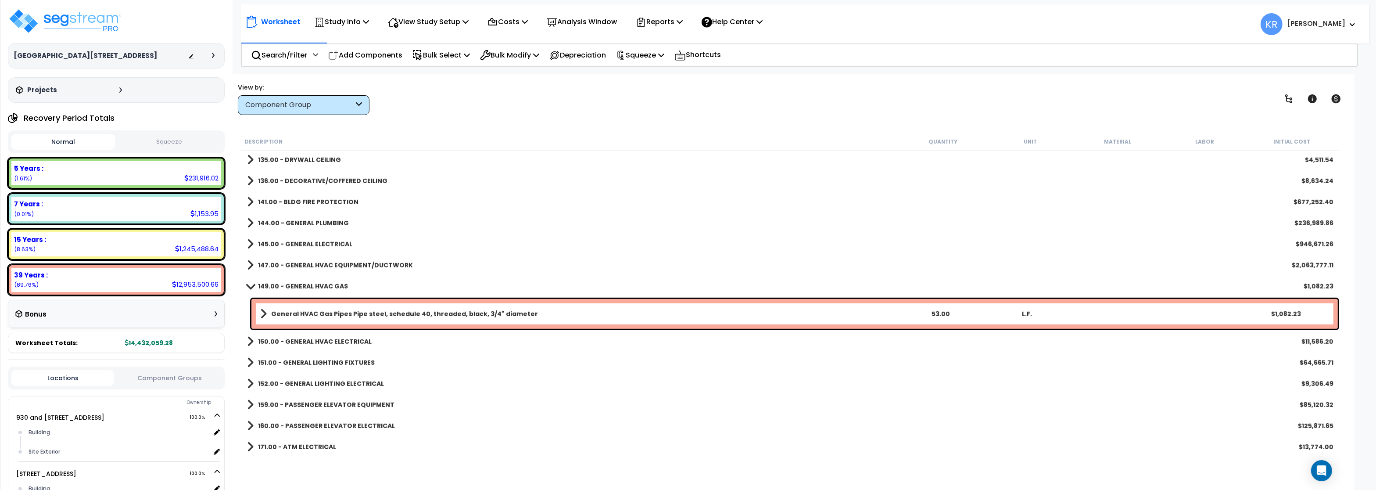
click at [292, 281] on link "149.00 - GENERAL HVAC GAS" at bounding box center [297, 286] width 101 height 12
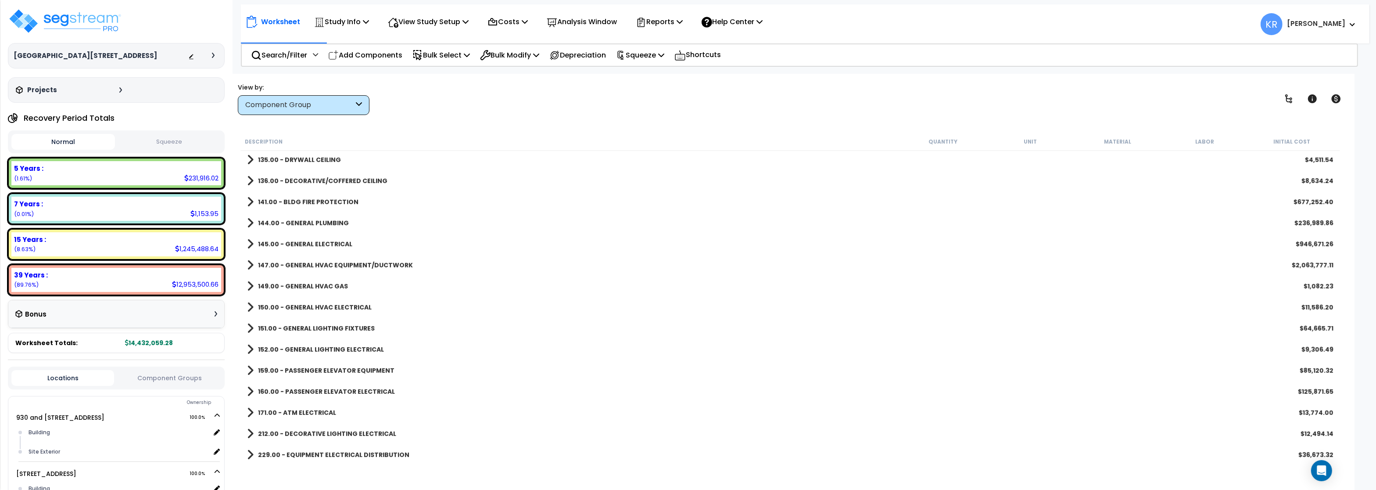
click at [300, 306] on b "150.00 - GENERAL HVAC ELECTRICAL" at bounding box center [315, 307] width 114 height 9
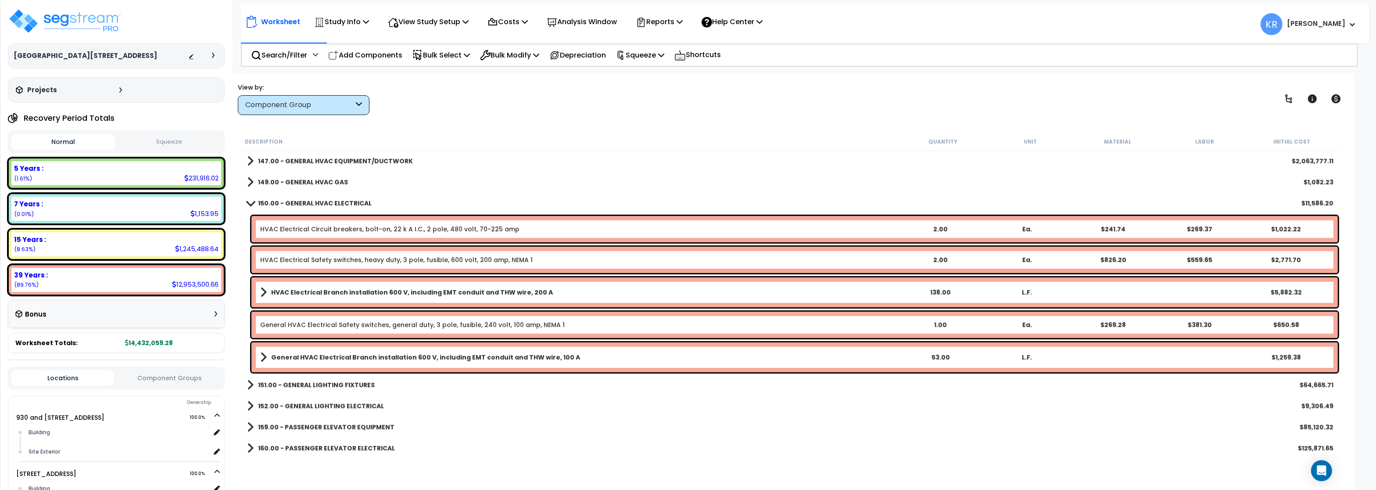
scroll to position [1053, 0]
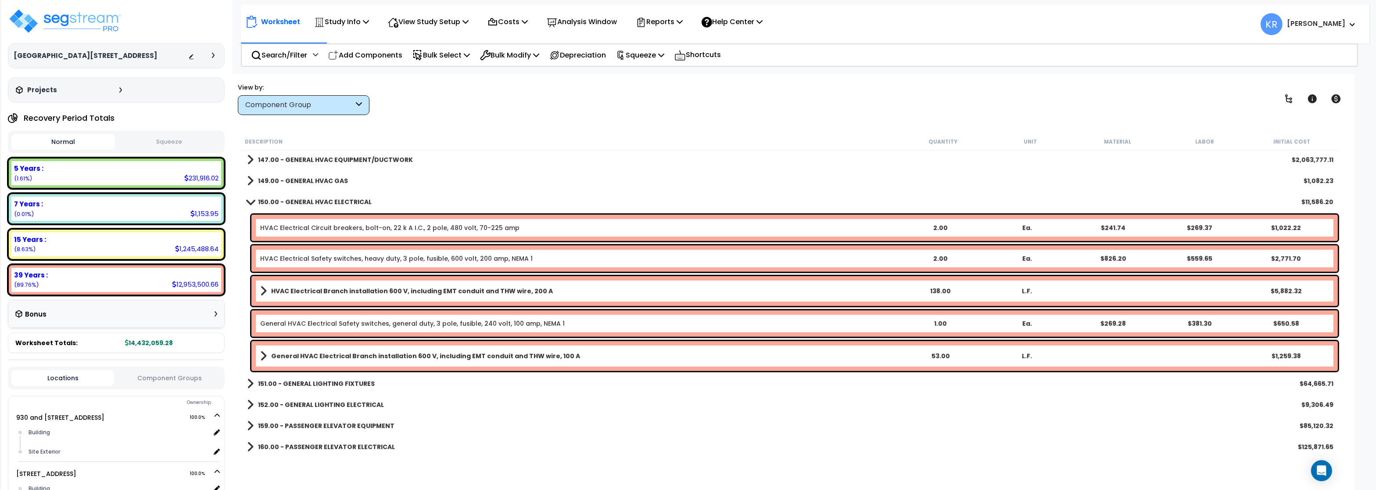
click at [301, 203] on b "150.00 - GENERAL HVAC ELECTRICAL" at bounding box center [315, 202] width 114 height 9
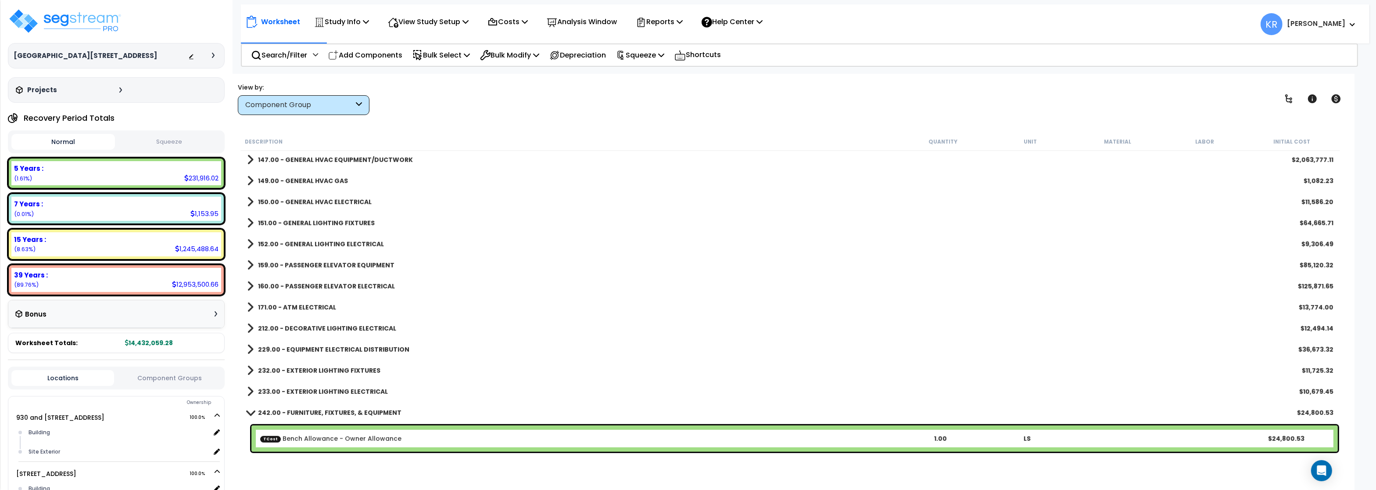
click at [302, 220] on b "151.00 - GENERAL LIGHTING FIXTURES" at bounding box center [316, 223] width 117 height 9
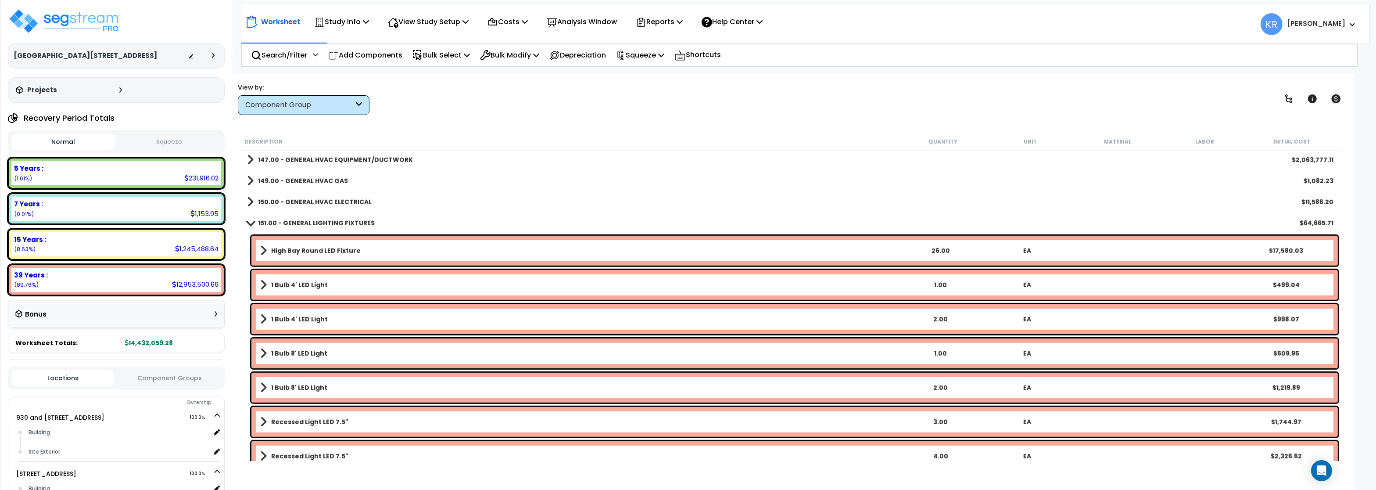
click at [291, 215] on div "151.00 - GENERAL LIGHTING FIXTURES $64,665.71" at bounding box center [791, 222] width 1096 height 21
click at [291, 219] on b "151.00 - GENERAL LIGHTING FIXTURES" at bounding box center [316, 223] width 117 height 9
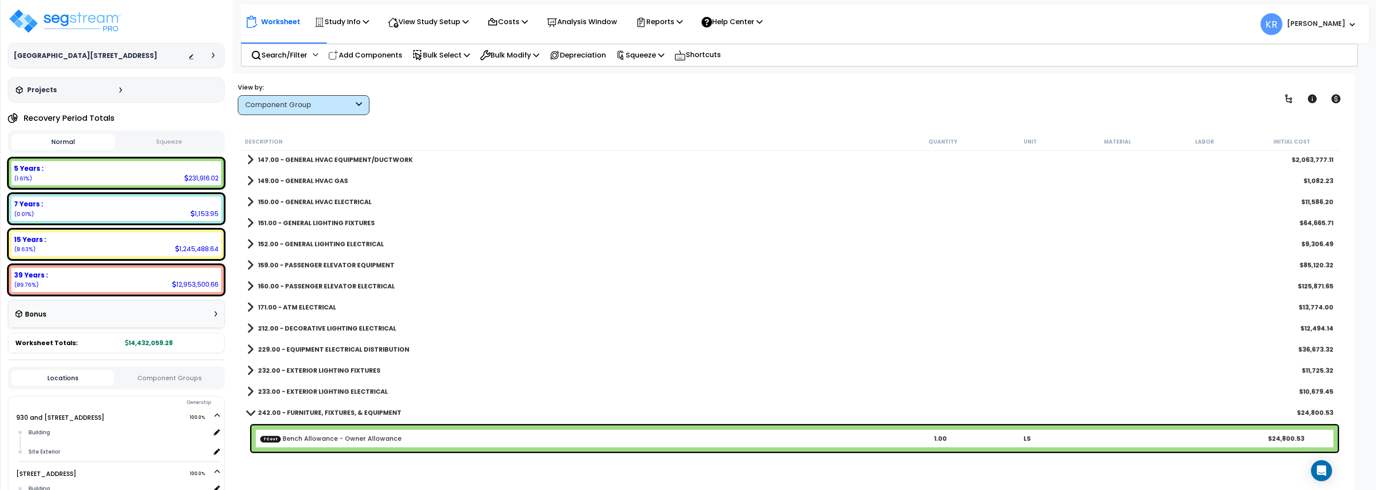
click at [295, 241] on b "152.00 - GENERAL LIGHTING ELECTRICAL" at bounding box center [321, 244] width 126 height 9
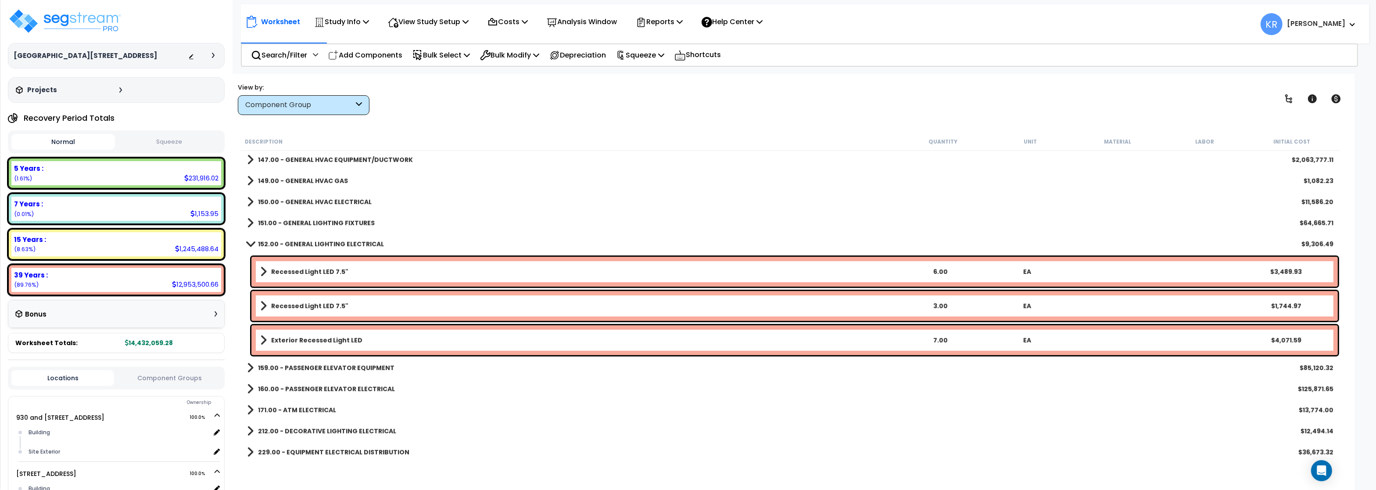
drag, startPoint x: 295, startPoint y: 265, endPoint x: 296, endPoint y: 273, distance: 7.5
click at [295, 265] on div "Recessed Light LED 7.5" 6.00 EA $3,489.93" at bounding box center [794, 272] width 1087 height 30
click at [287, 274] on b "Recessed Light LED 7.5"" at bounding box center [309, 271] width 77 height 9
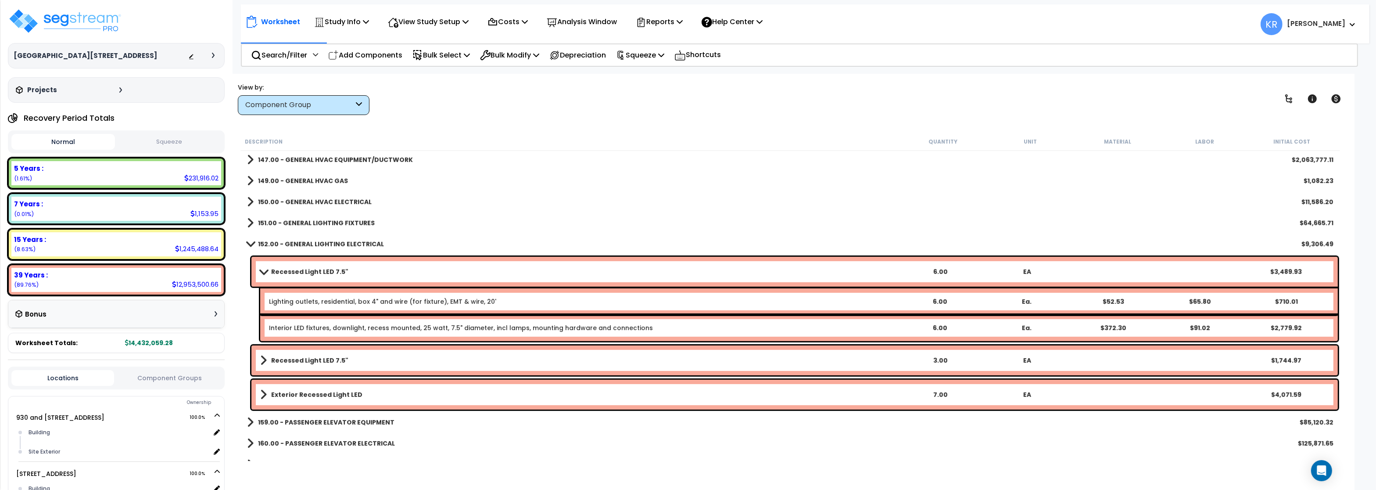
click at [287, 273] on b "Recessed Light LED 7.5"" at bounding box center [309, 271] width 77 height 9
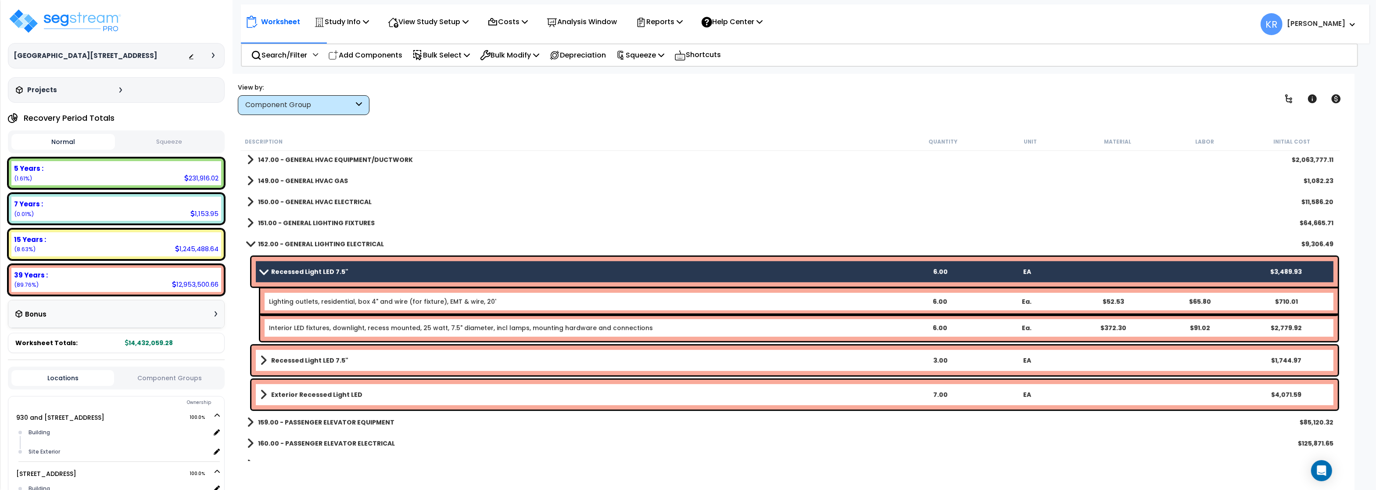
click at [296, 358] on b "Recessed Light LED 7.5"" at bounding box center [309, 360] width 77 height 9
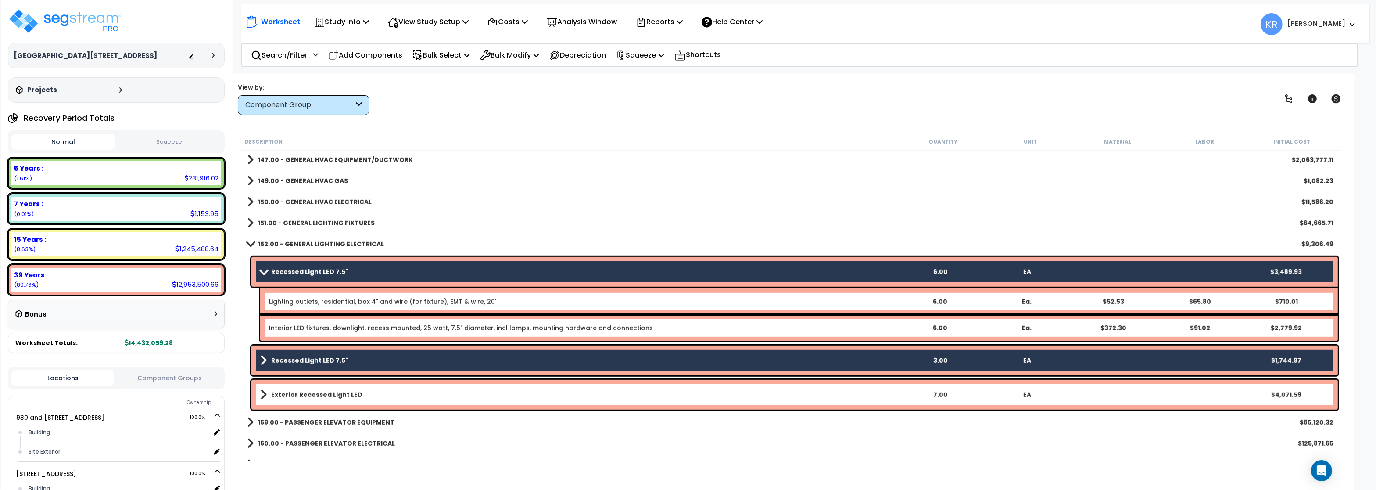
click at [300, 390] on link "Exterior Recessed Light LED" at bounding box center [578, 394] width 637 height 12
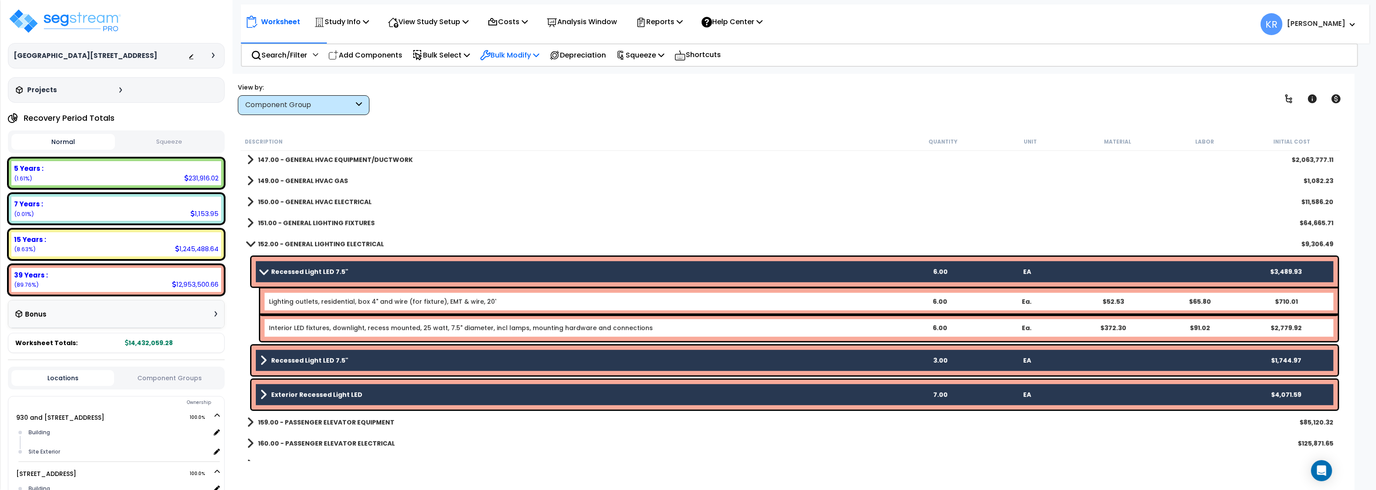
click at [515, 55] on p "Bulk Modify" at bounding box center [509, 55] width 59 height 12
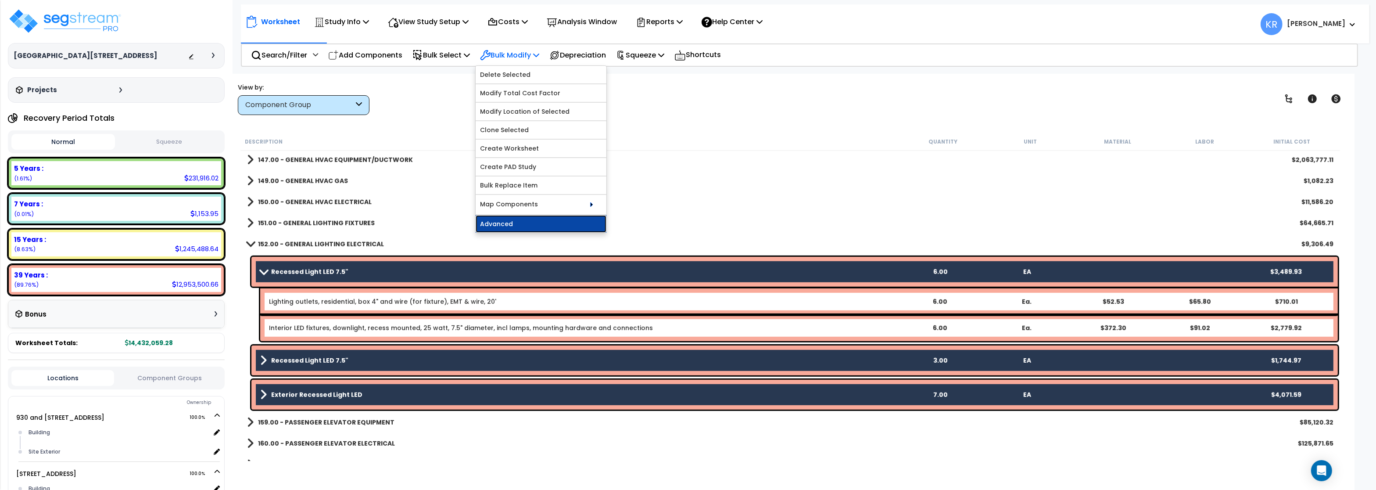
click at [497, 226] on link "Advanced" at bounding box center [541, 224] width 131 height 18
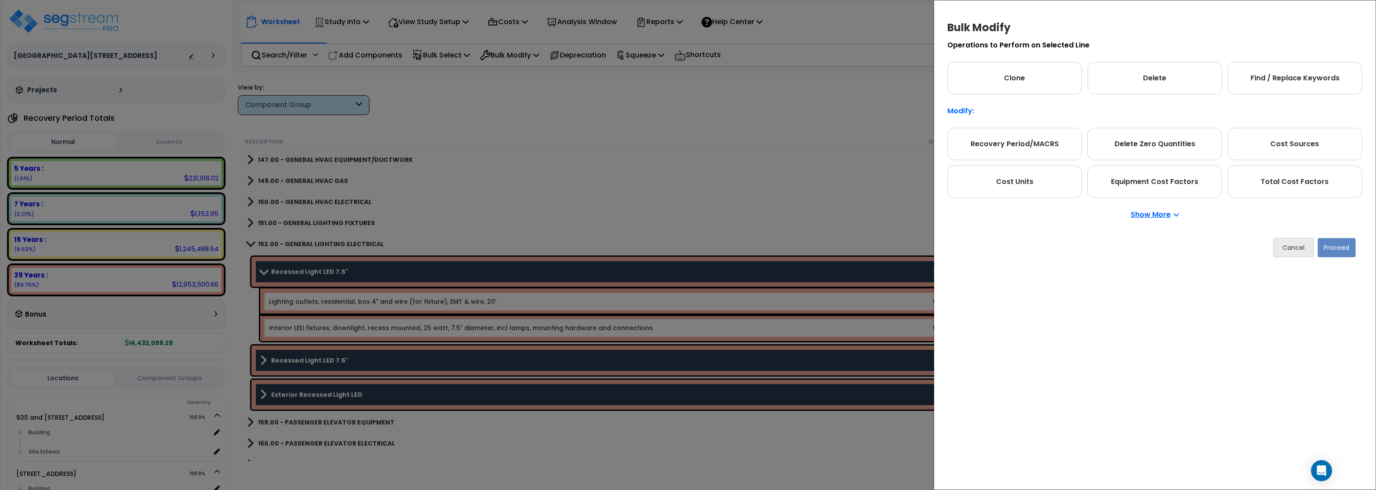
drag, startPoint x: 994, startPoint y: 151, endPoint x: 1081, endPoint y: 162, distance: 88.4
click at [994, 151] on div "Recovery Period/MACRS" at bounding box center [1015, 144] width 135 height 32
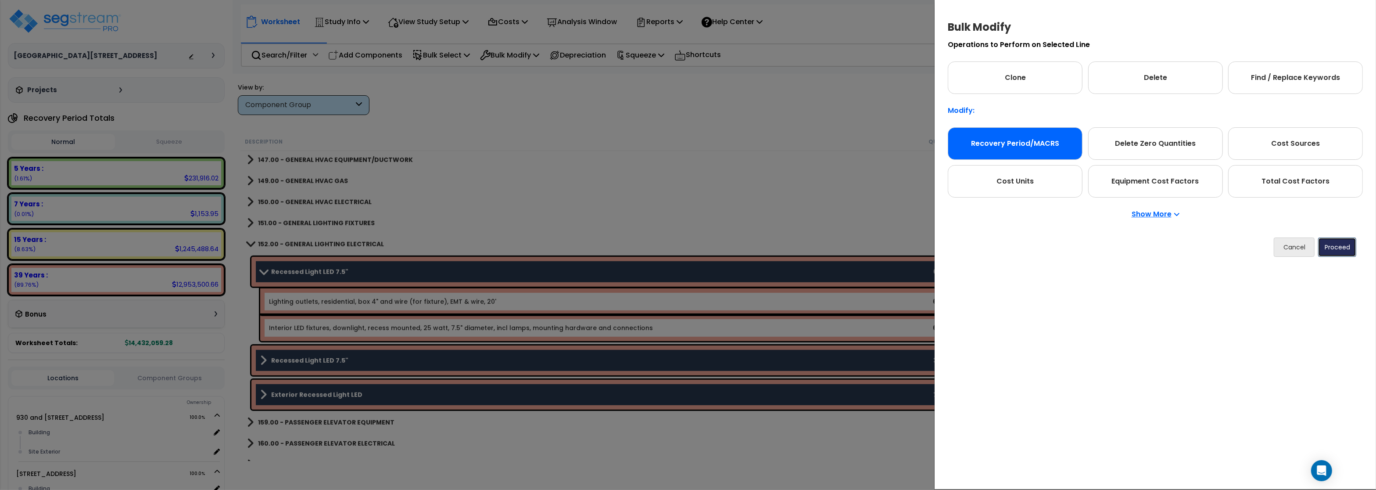
click at [1339, 245] on button "Proceed" at bounding box center [1338, 246] width 38 height 19
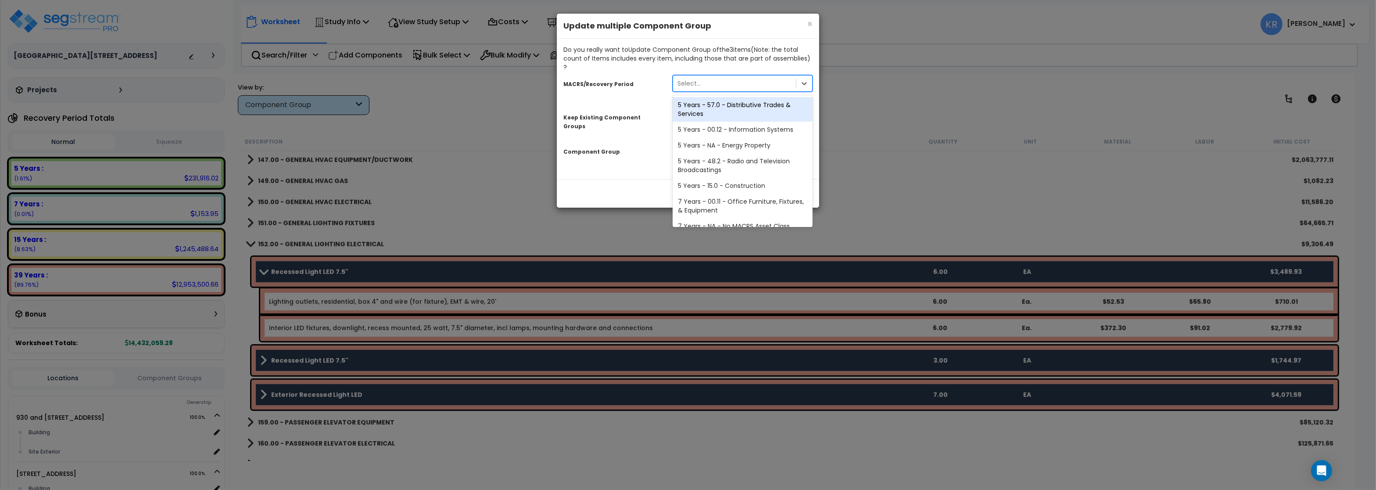
click at [684, 79] on div "Select..." at bounding box center [689, 83] width 23 height 9
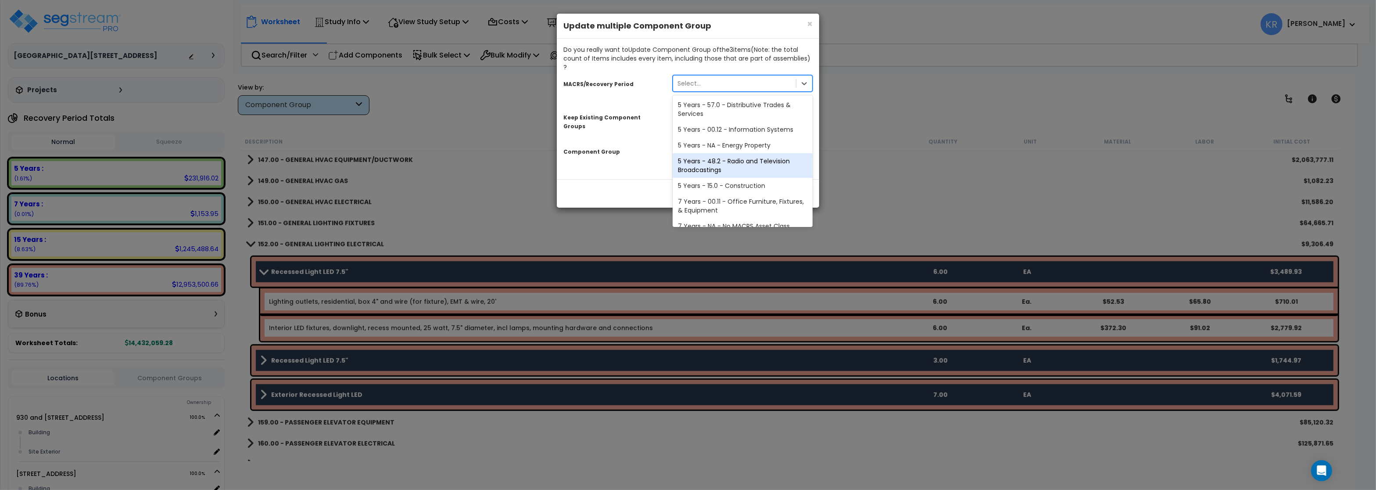
scroll to position [179, 0]
click at [717, 194] on div "39 Years - NA - Long-Life Property" at bounding box center [743, 202] width 140 height 16
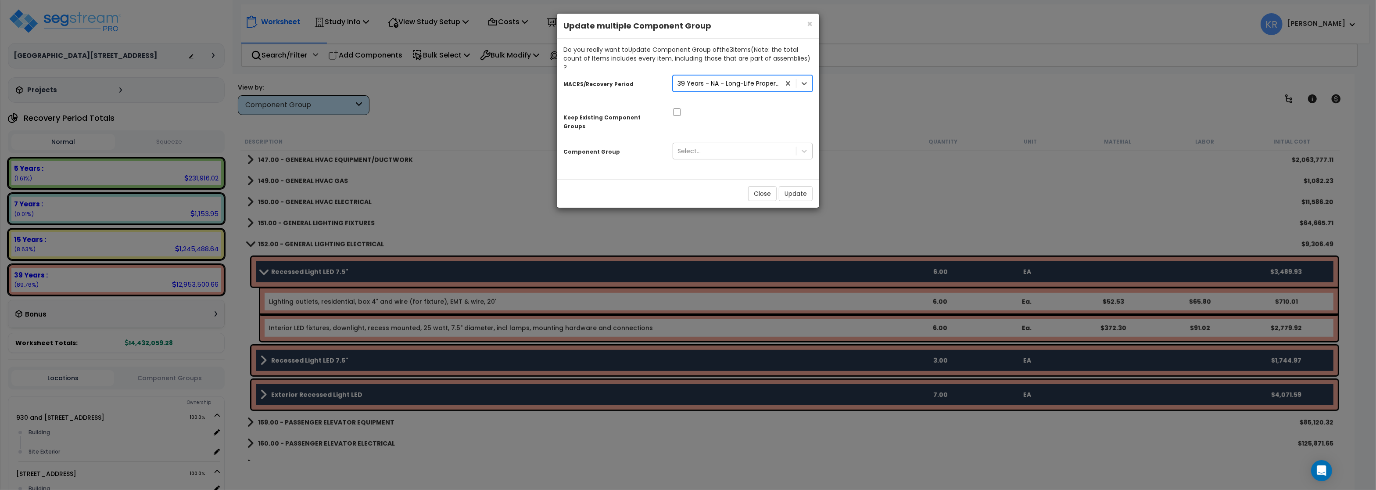
click at [706, 144] on div "Select..." at bounding box center [734, 151] width 123 height 14
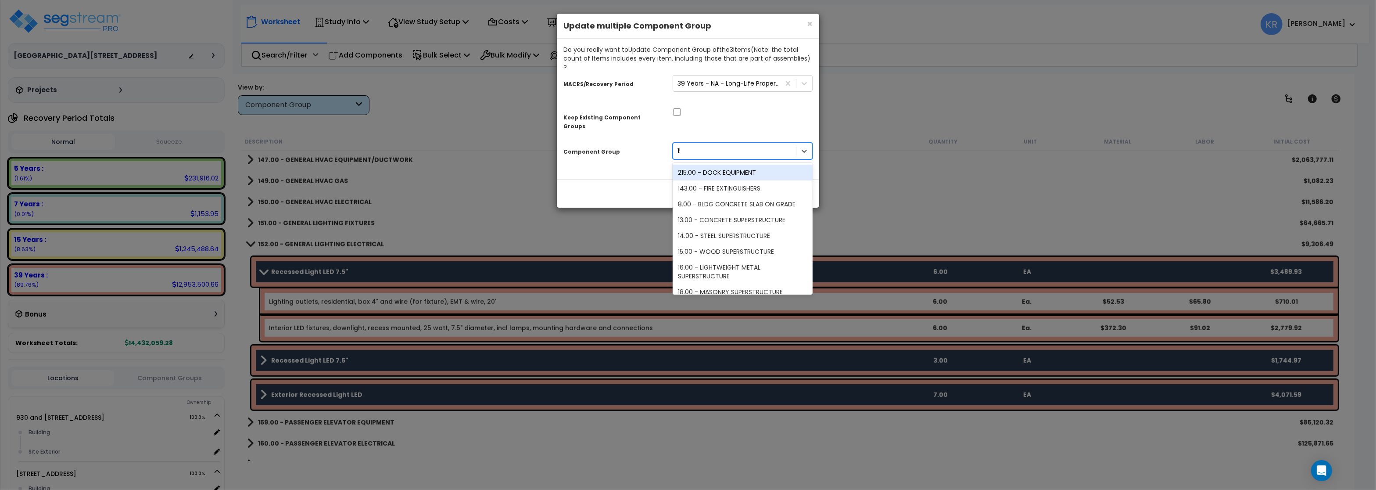
type input "151"
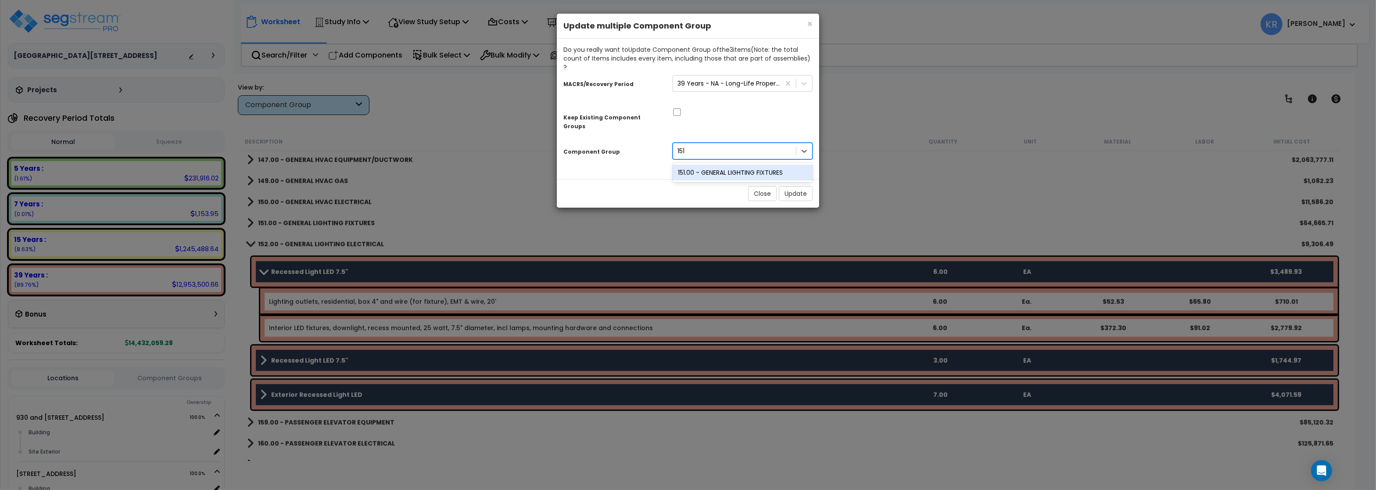
click at [732, 165] on div "151.00 - GENERAL LIGHTING FIXTURES" at bounding box center [743, 173] width 140 height 16
click at [800, 186] on button "Update" at bounding box center [796, 193] width 34 height 15
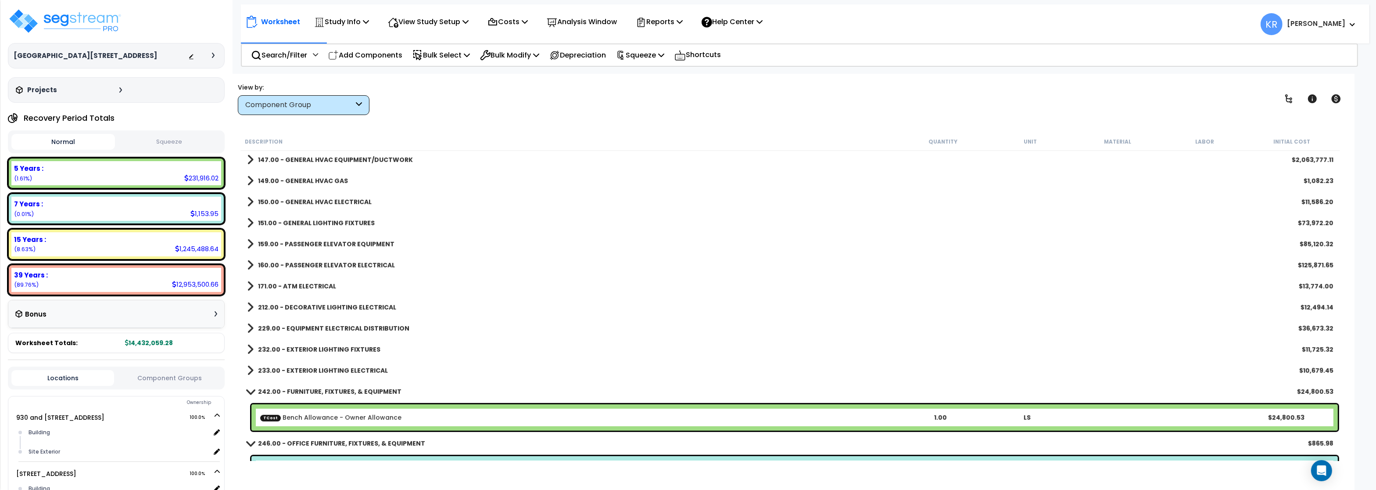
click at [283, 241] on b "159.00 - PASSENGER ELEVATOR EQUIPMENT" at bounding box center [326, 244] width 137 height 9
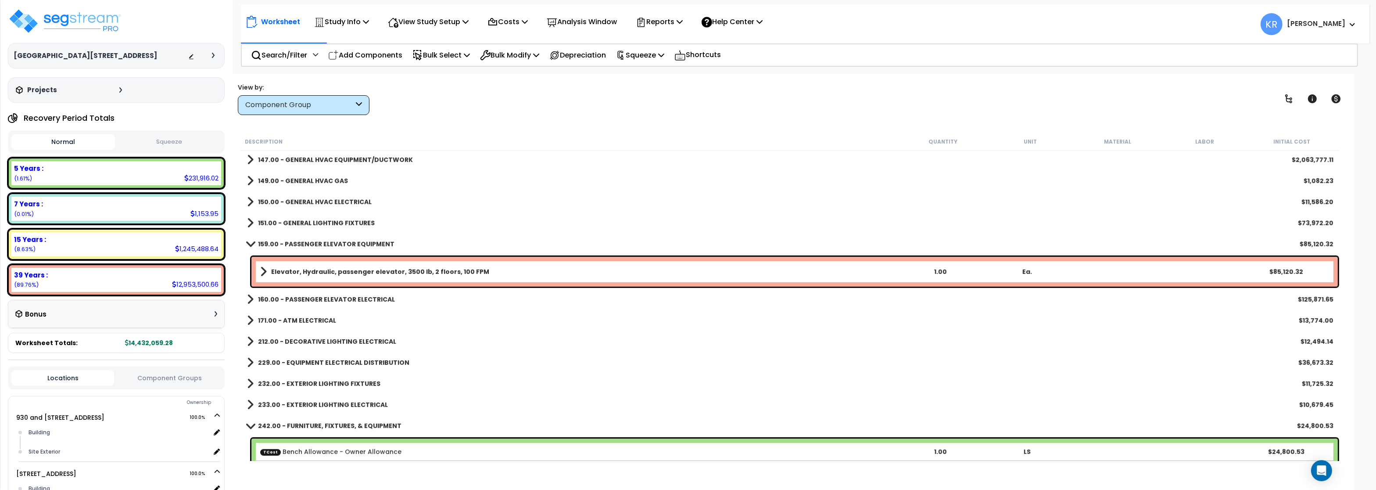
click at [283, 241] on b "159.00 - PASSENGER ELEVATOR EQUIPMENT" at bounding box center [326, 244] width 137 height 9
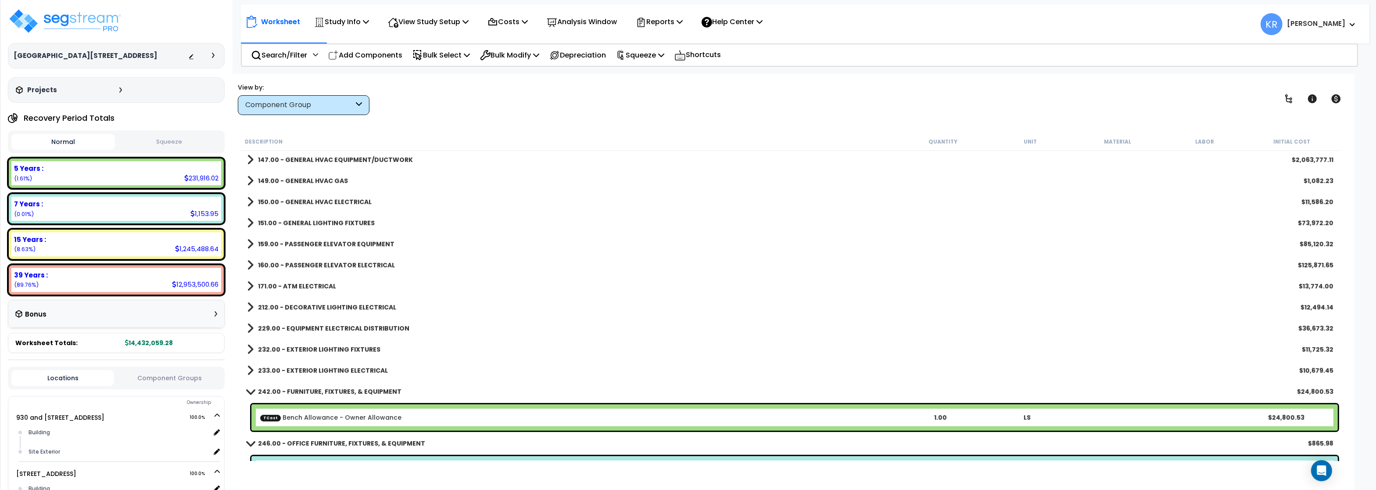
click at [287, 266] on b "160.00 - PASSENGER ELEVATOR ELECTRICAL" at bounding box center [326, 265] width 137 height 9
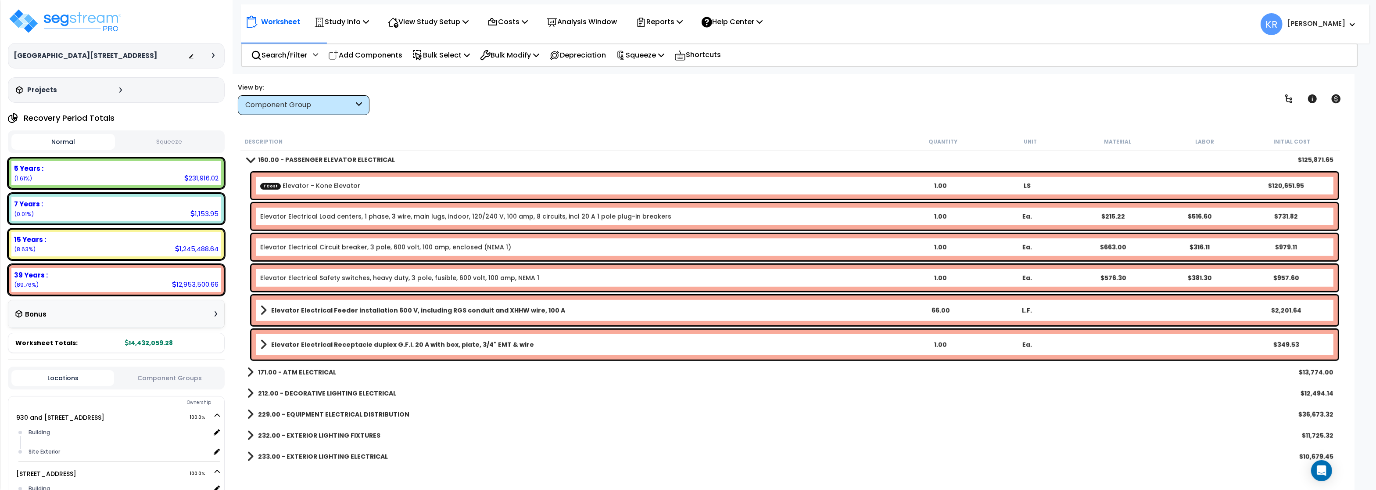
scroll to position [1106, 0]
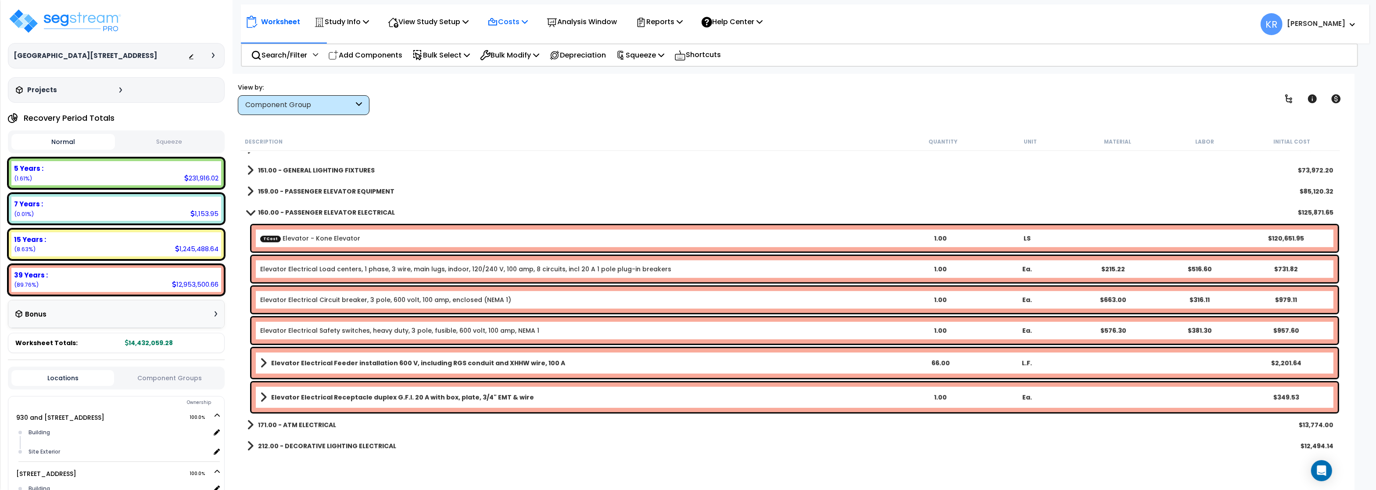
click at [520, 22] on p "Costs" at bounding box center [508, 22] width 40 height 12
click at [518, 61] on link "Direct Costs" at bounding box center [526, 60] width 87 height 18
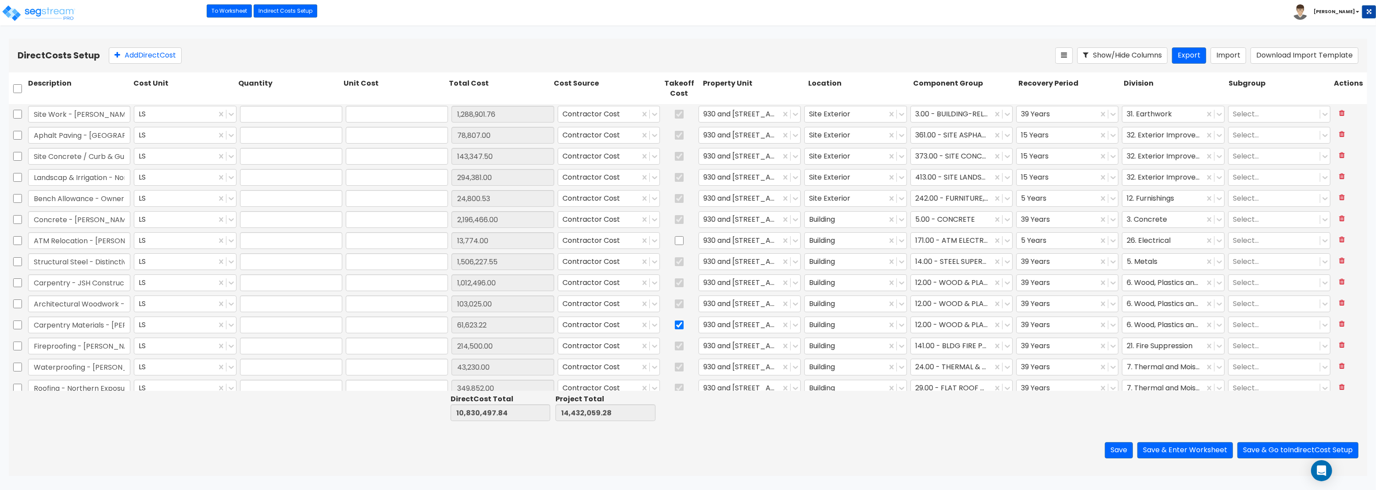
type input "1.00"
type input "1,288,901.76"
type input "1.00"
type input "78,807.00"
type input "1.00"
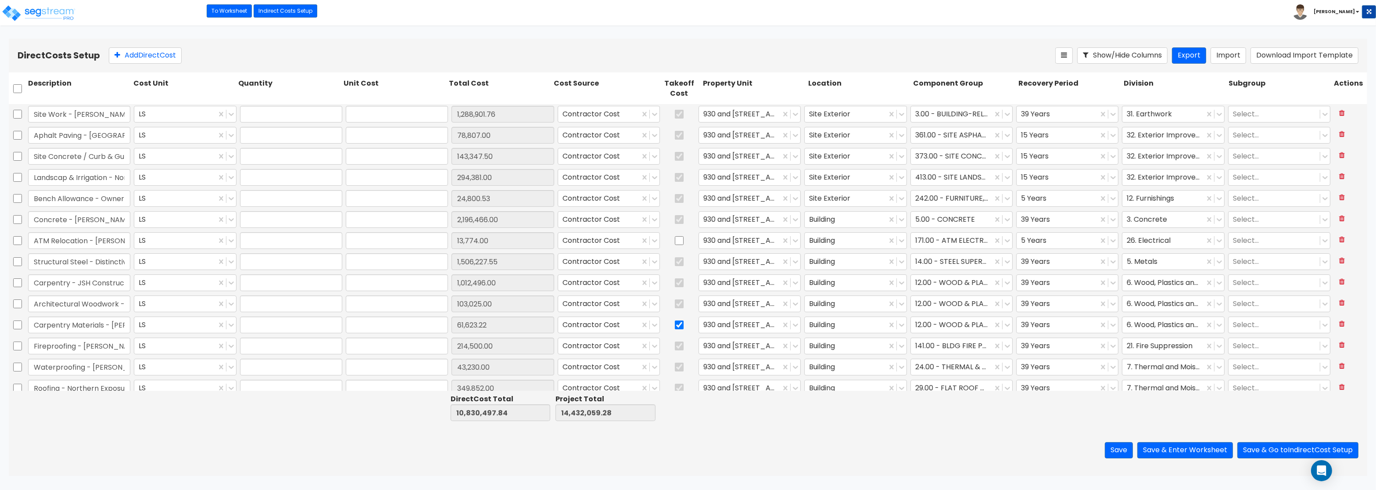
type input "143,347.50"
type input "1.00"
type input "294,381.00"
type input "1.00"
type input "24,800.53"
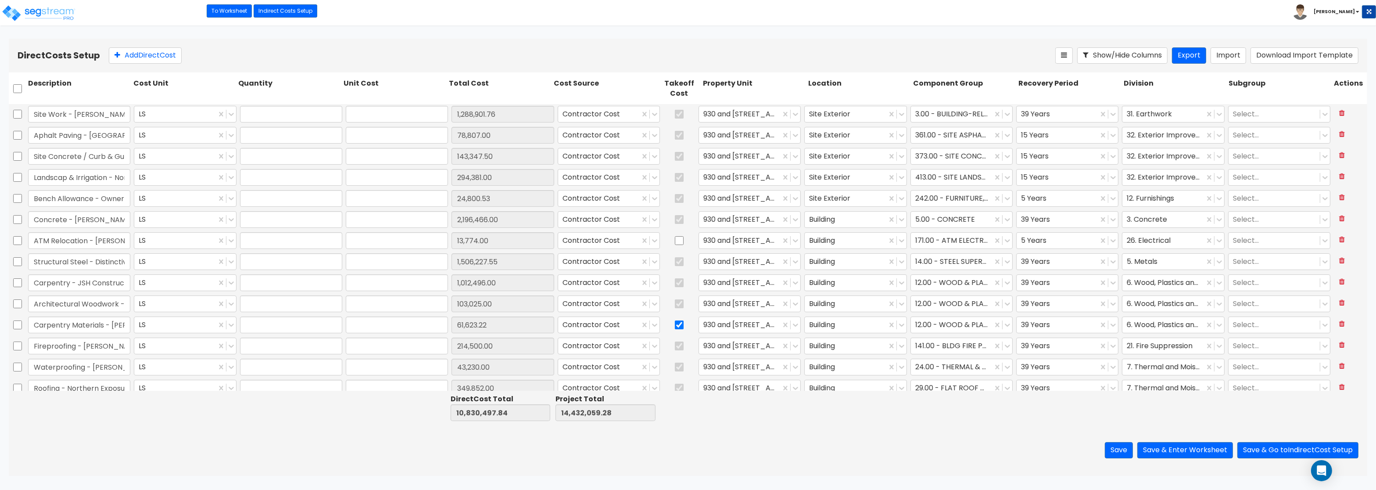
type input "1.00"
type input "2,196,466.00"
type input "1.00"
type input "13,774.00"
type input "1.00"
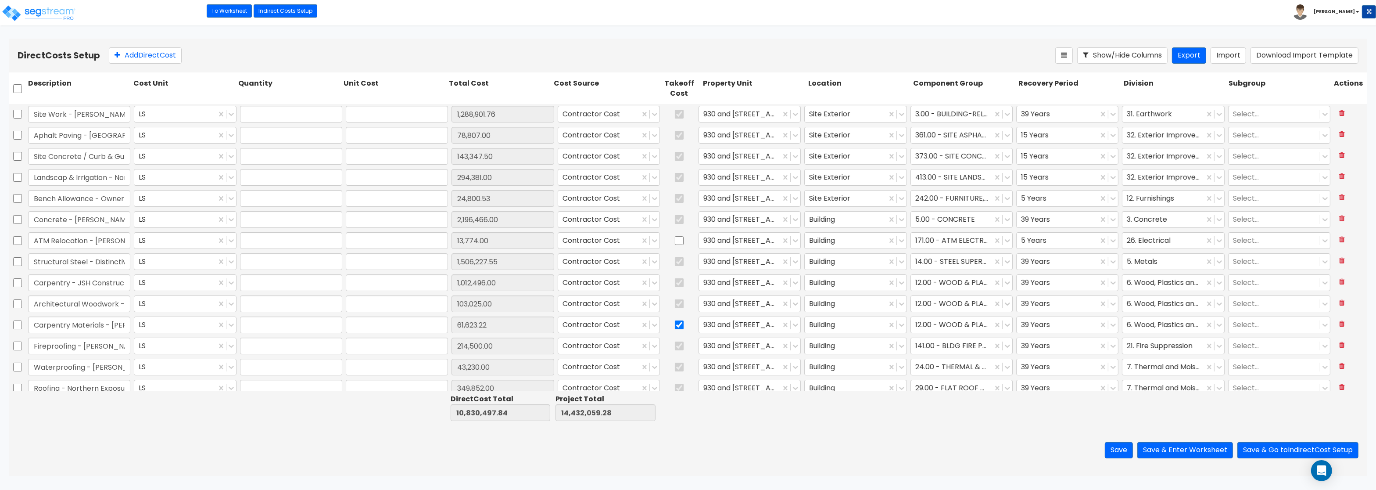
type input "1,506,227.55"
type input "1.00"
type input "1,012,496.00"
type input "1.00"
type input "103,025.00"
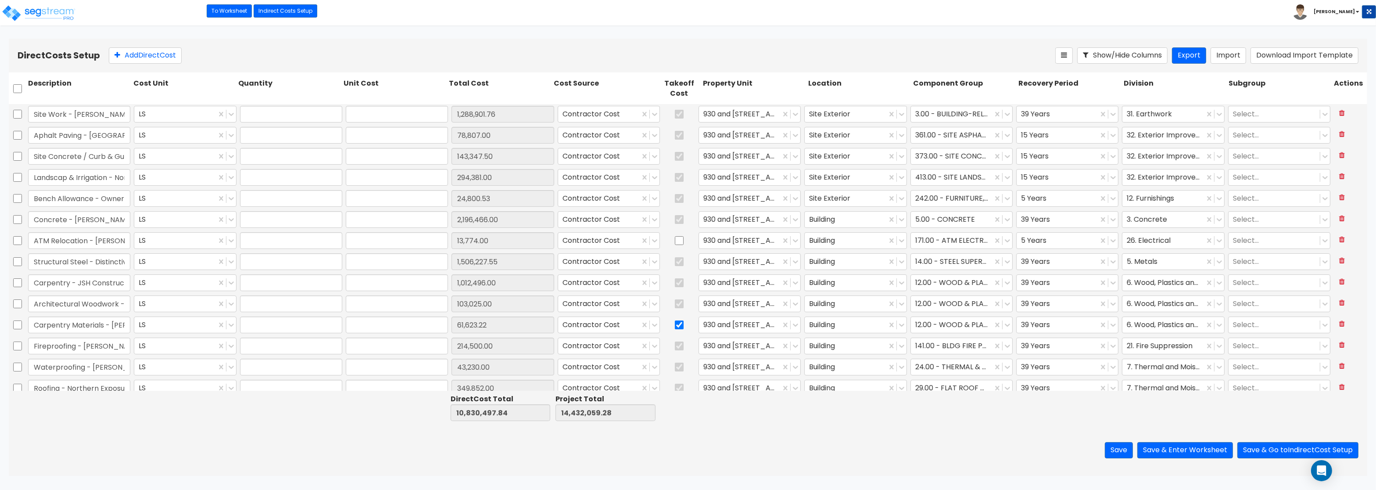
type input "1.00"
type input "61,623.22"
type input "1.00"
type input "214,500.00"
type input "1.00"
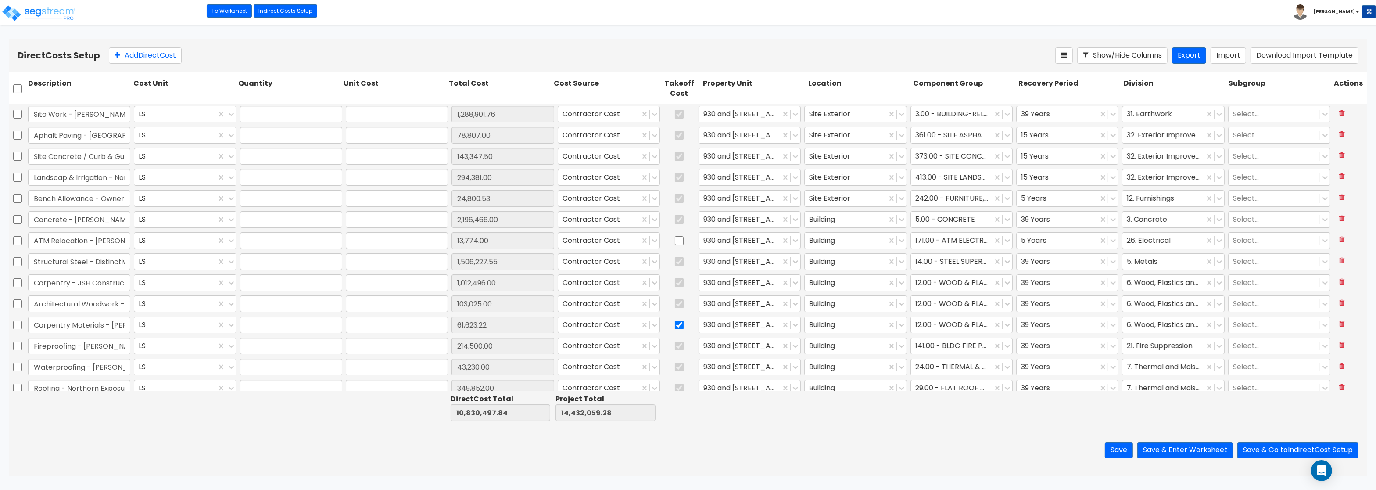
type input "43,230.00"
type input "1.00"
type input "349,852.00"
type input "1.00"
type input "161,312.00"
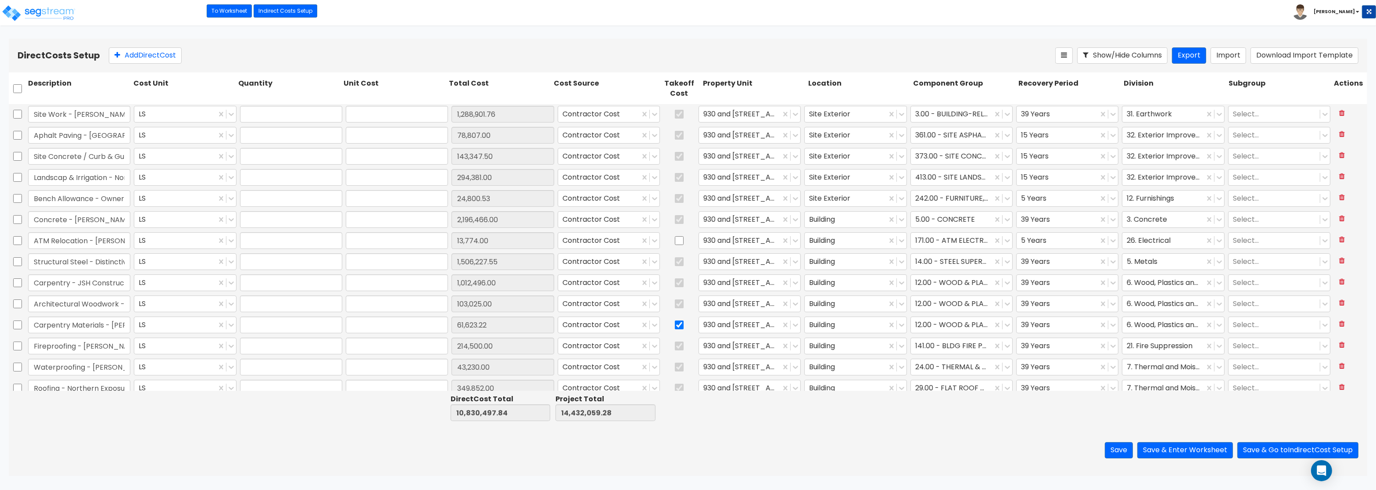
type input "1.00"
type input "9,192.00"
type input "1.00"
type input "44,180.00"
type input "1.00"
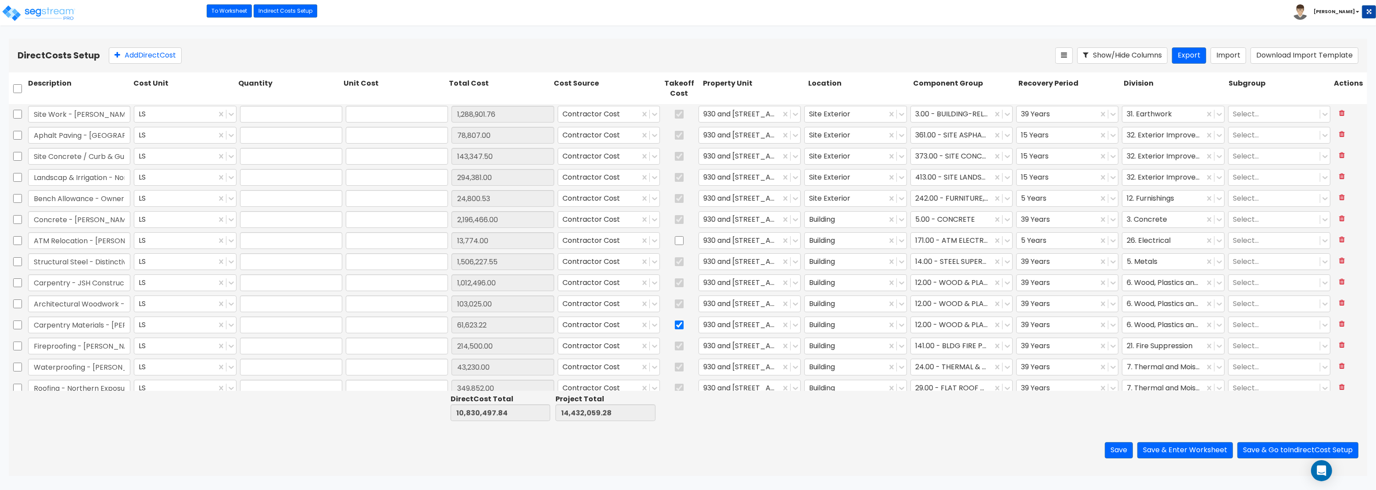
type input "5,165.40"
type input "1.00"
type input "81,200.00"
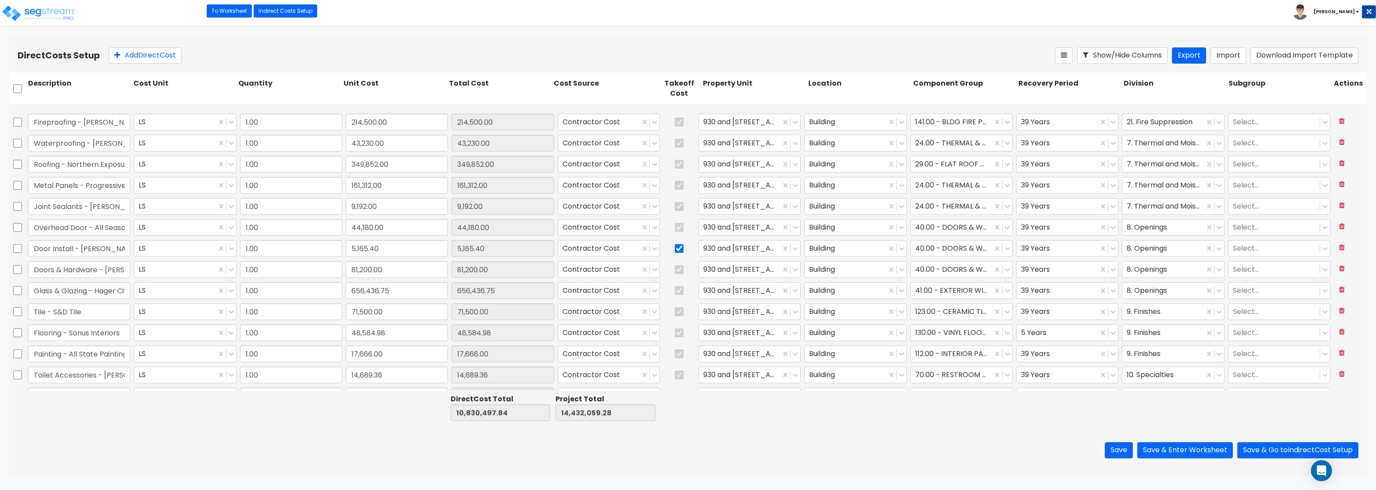
type input "1.00"
type input "826,177.99"
type input "1.00"
type input "24,800.53"
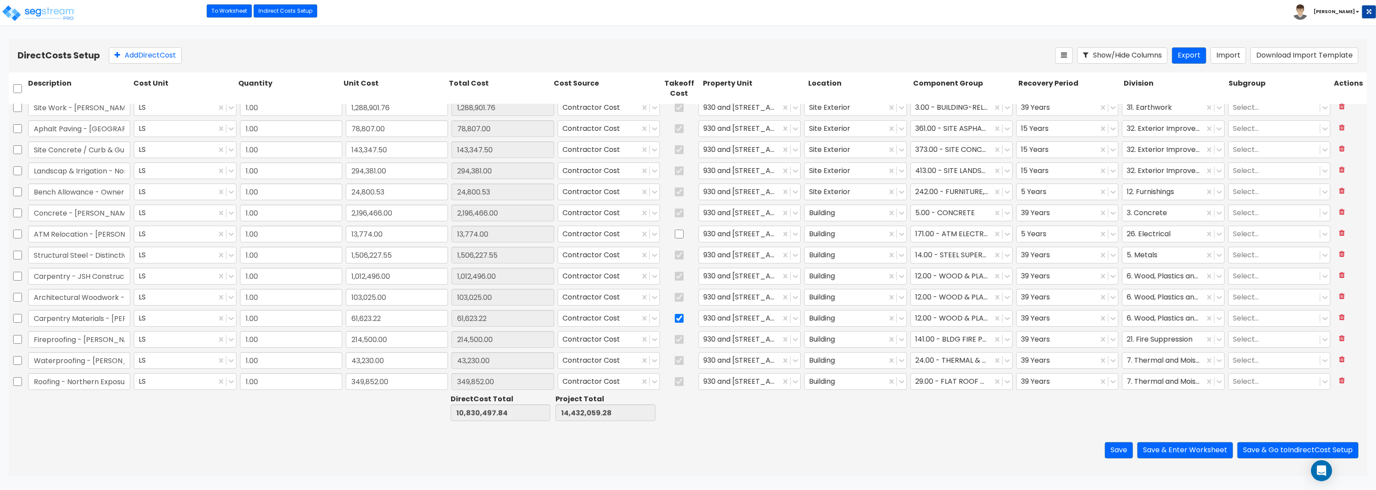
scroll to position [0, 0]
type input "1.00"
type input "48,584.98"
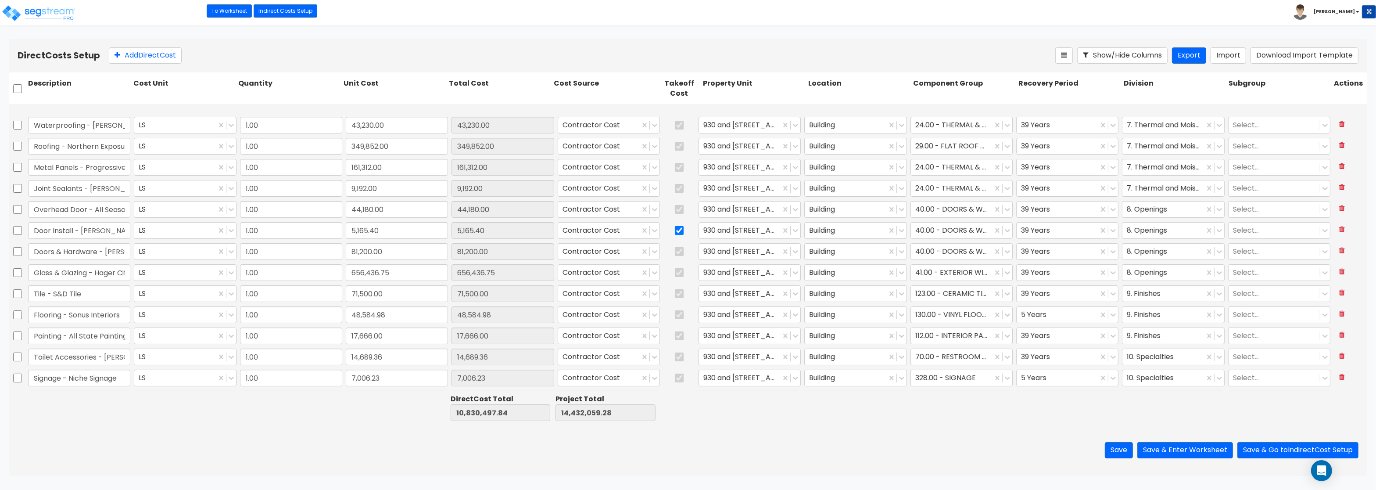
scroll to position [280, 0]
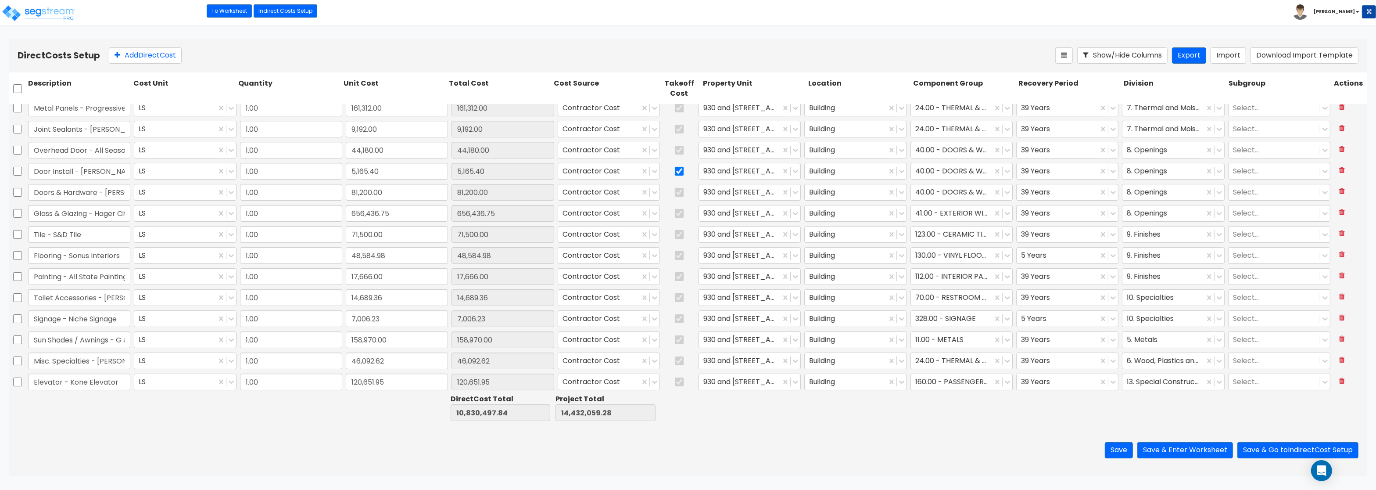
type input "1.00"
type input "214,500.00"
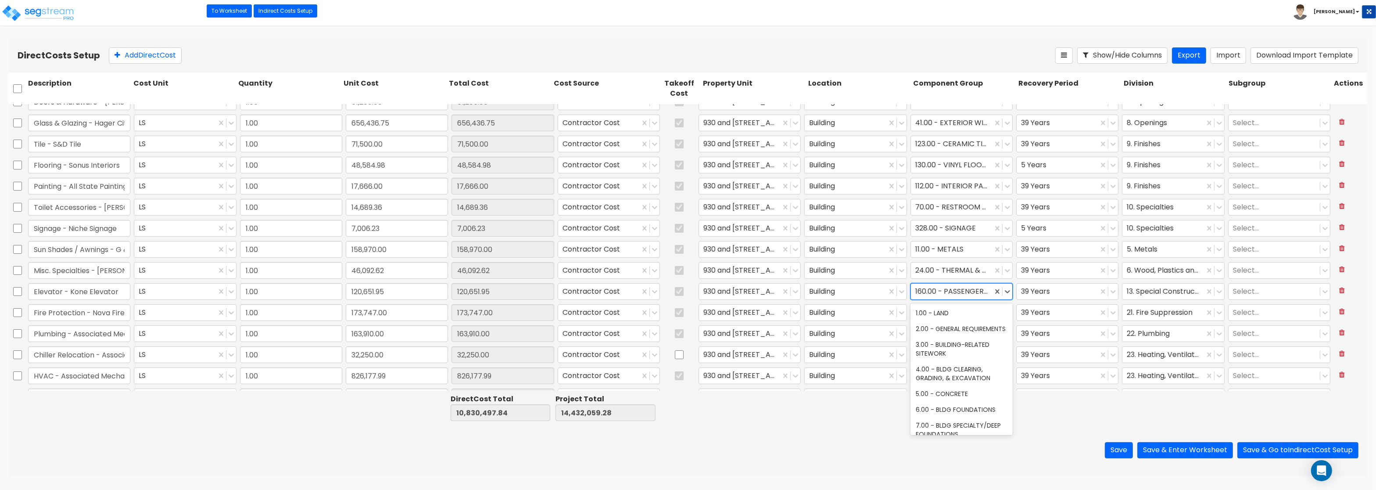
click at [982, 292] on div at bounding box center [952, 292] width 73 height 12
click at [970, 393] on div "159.00 - PASSENGER ELEVATOR EQUIPMENT" at bounding box center [962, 405] width 102 height 25
click at [1198, 452] on button "Save & Enter Worksheet" at bounding box center [1186, 450] width 96 height 16
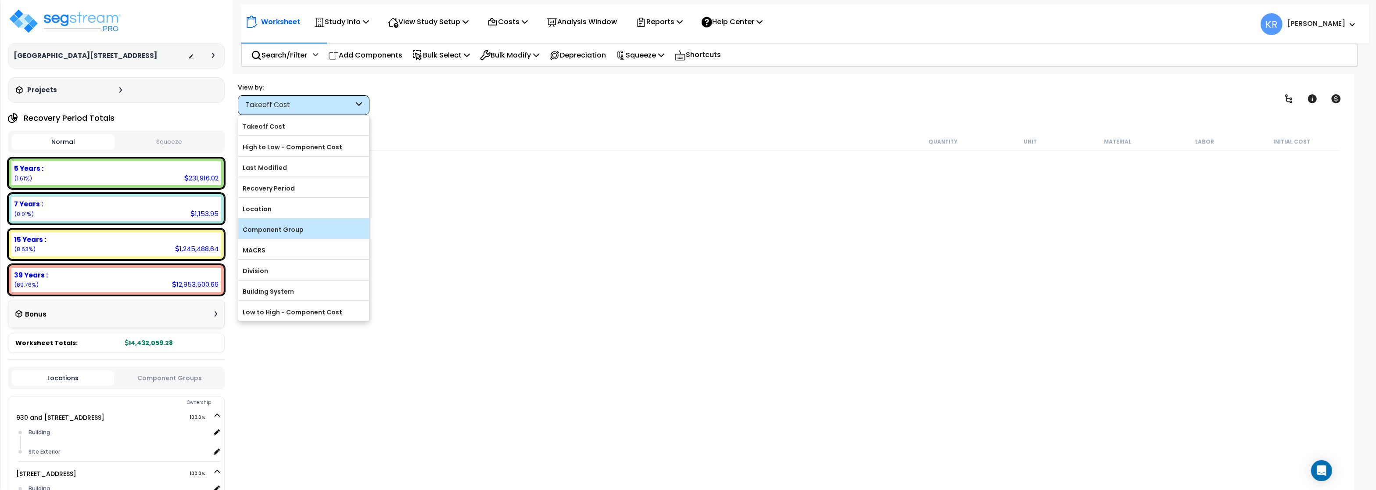
click at [298, 234] on label "Component Group" at bounding box center [303, 229] width 131 height 13
click at [0, 0] on input "Component Group" at bounding box center [0, 0] width 0 height 0
click at [292, 230] on label "Component Group" at bounding box center [303, 229] width 131 height 13
click at [0, 0] on input "Component Group" at bounding box center [0, 0] width 0 height 0
click at [291, 230] on label "Component Group" at bounding box center [303, 229] width 131 height 13
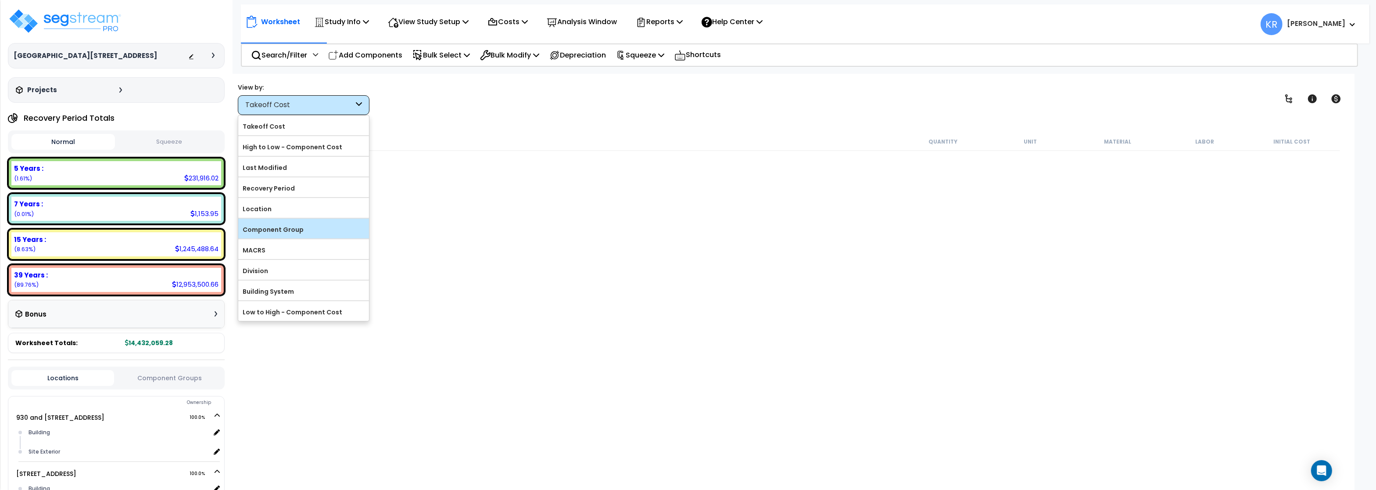
click at [0, 0] on input "Component Group" at bounding box center [0, 0] width 0 height 0
click at [291, 230] on label "Component Group" at bounding box center [303, 229] width 131 height 13
click at [0, 0] on input "Component Group" at bounding box center [0, 0] width 0 height 0
click at [673, 202] on div "Description Quantity Unit Material Labor Initial Cost" at bounding box center [790, 297] width 1103 height 328
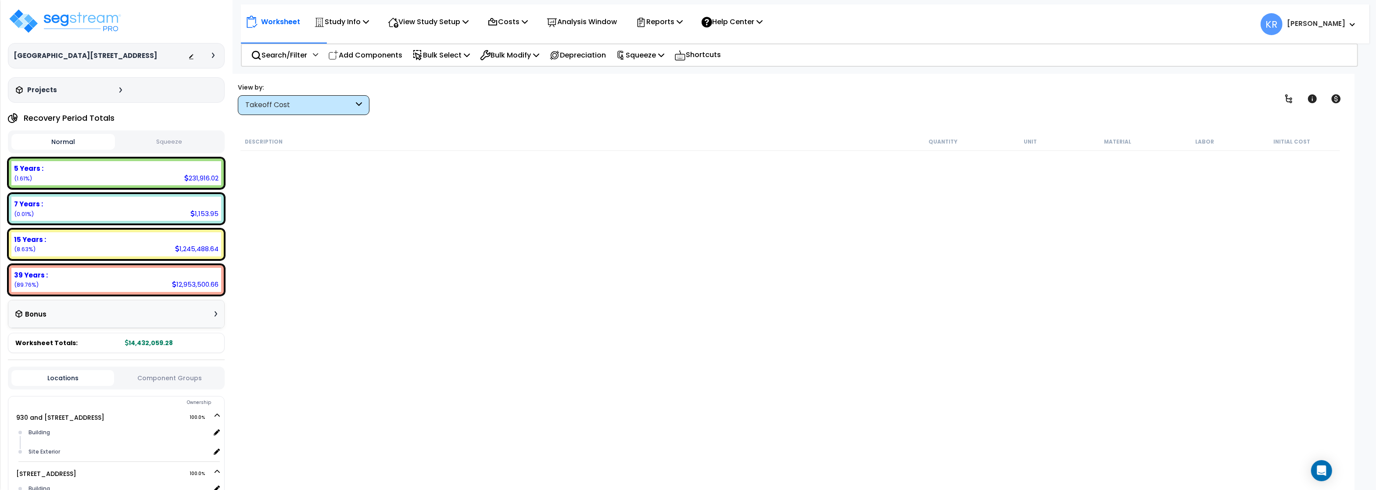
click at [263, 109] on div "Takeoff Cost" at bounding box center [299, 105] width 108 height 10
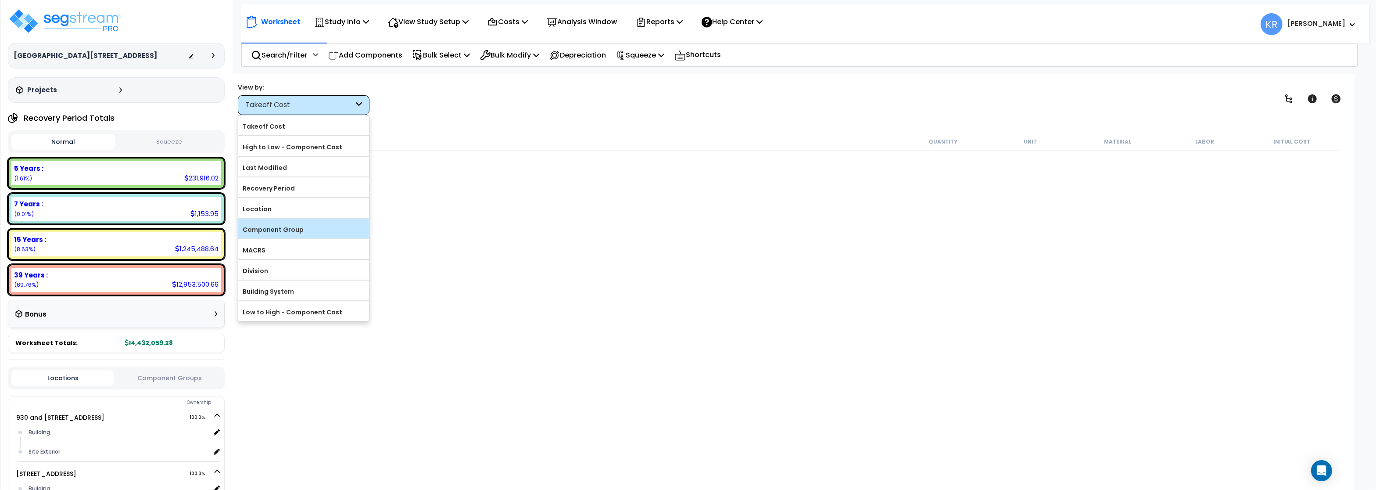
click at [273, 230] on label "Component Group" at bounding box center [303, 229] width 131 height 13
click at [0, 0] on input "Component Group" at bounding box center [0, 0] width 0 height 0
click at [261, 254] on label "MACRS" at bounding box center [303, 250] width 131 height 13
click at [0, 0] on input "MACRS" at bounding box center [0, 0] width 0 height 0
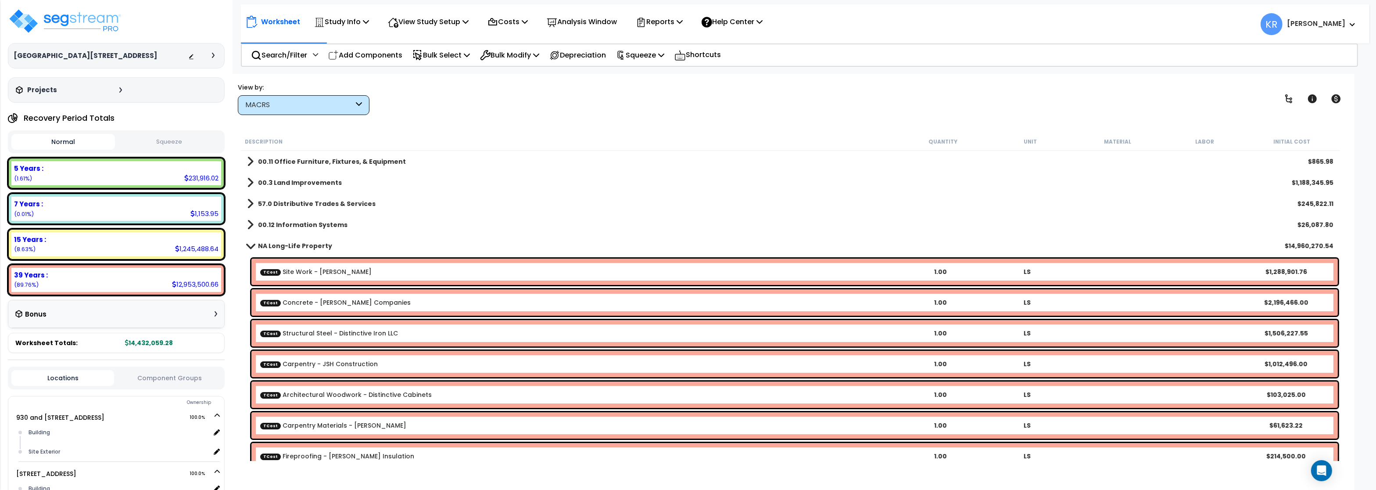
click at [295, 101] on div "MACRS" at bounding box center [299, 105] width 108 height 10
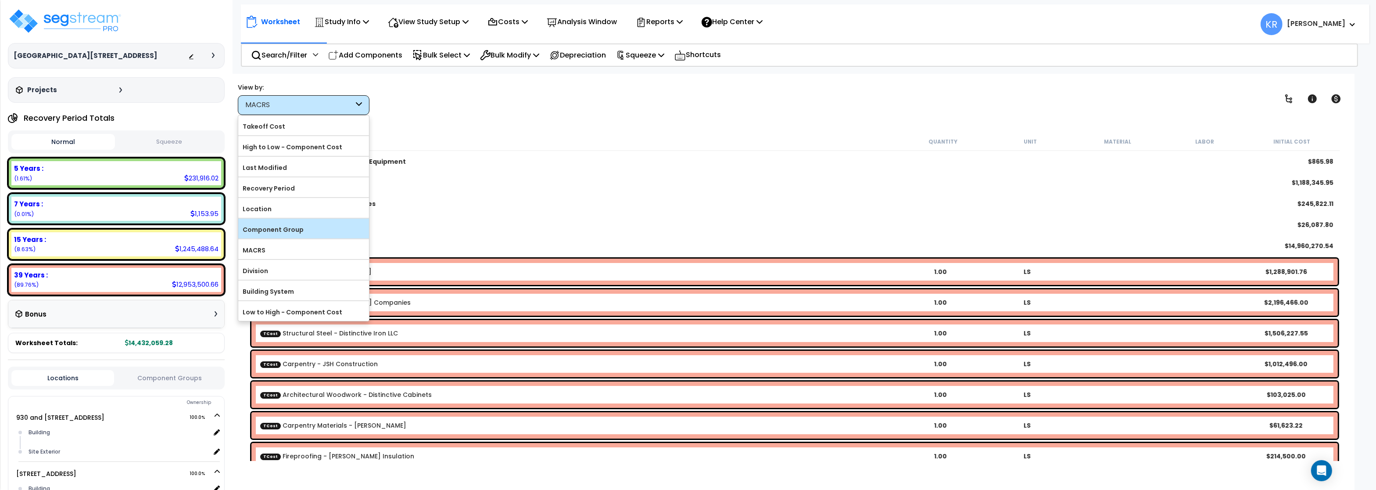
click at [274, 230] on label "Component Group" at bounding box center [303, 229] width 131 height 13
click at [0, 0] on input "Component Group" at bounding box center [0, 0] width 0 height 0
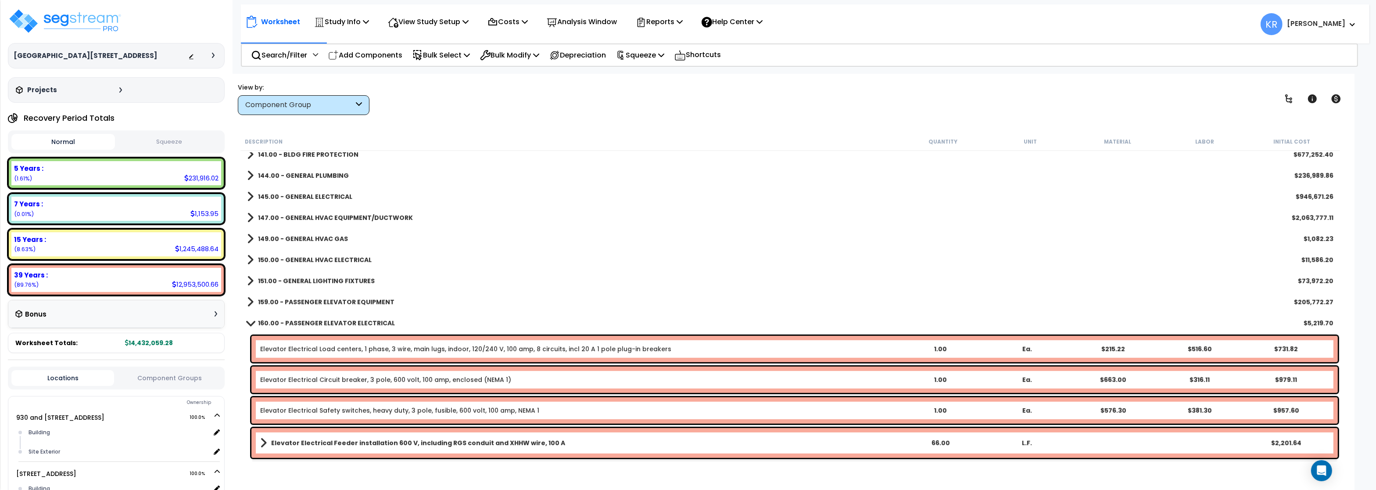
scroll to position [1001, 0]
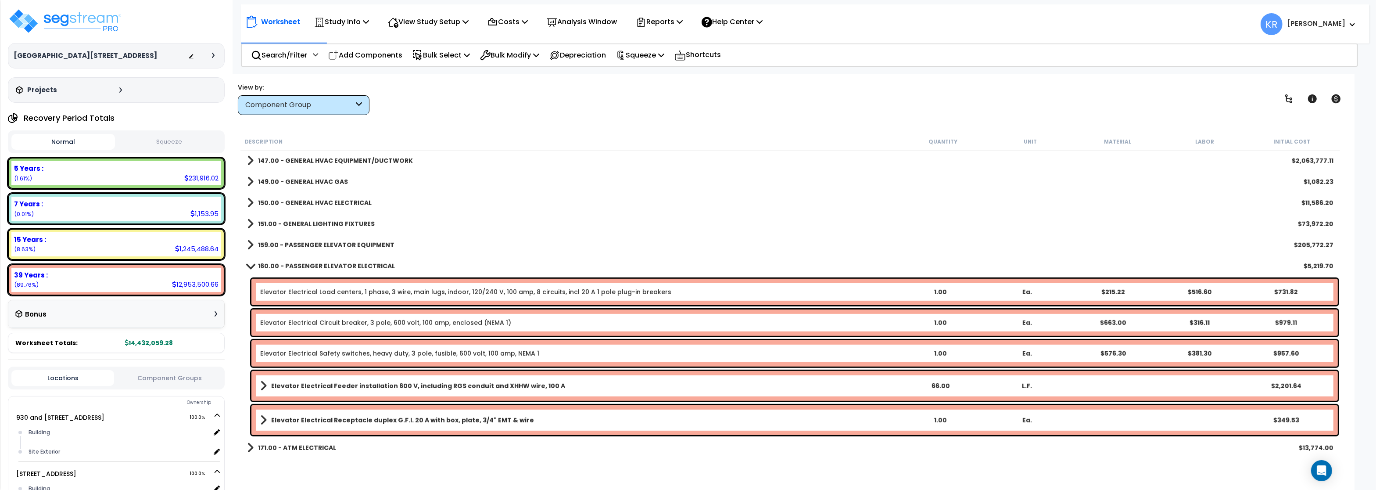
click at [307, 294] on link "Elevator Electrical Load centers, 1 phase, 3 wire, main lugs, indoor, 120/240 V…" at bounding box center [465, 291] width 411 height 9
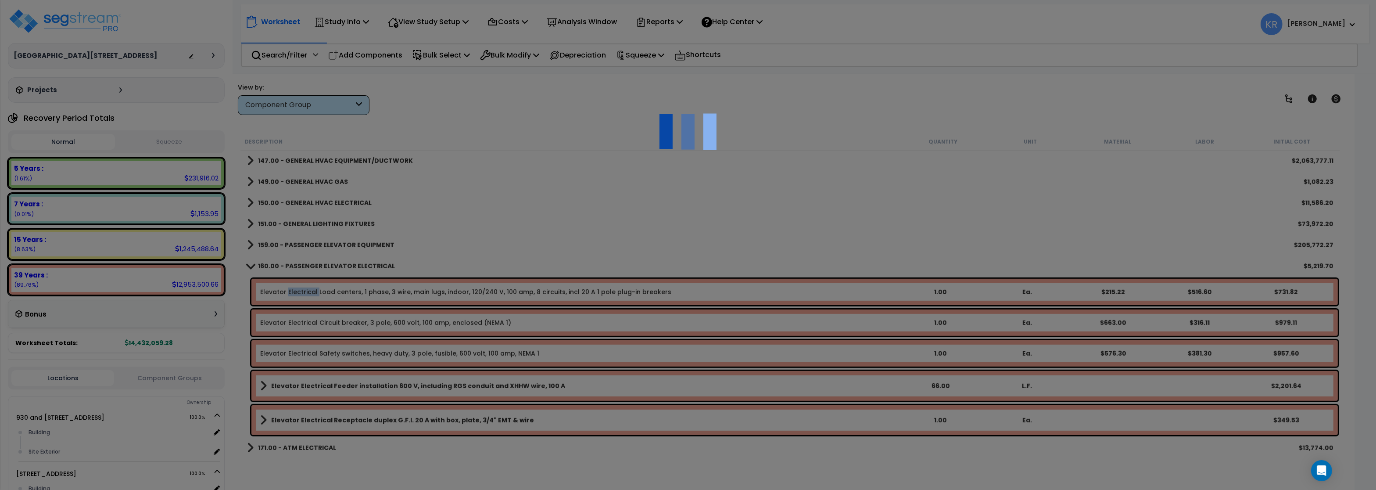
select select "45778576"
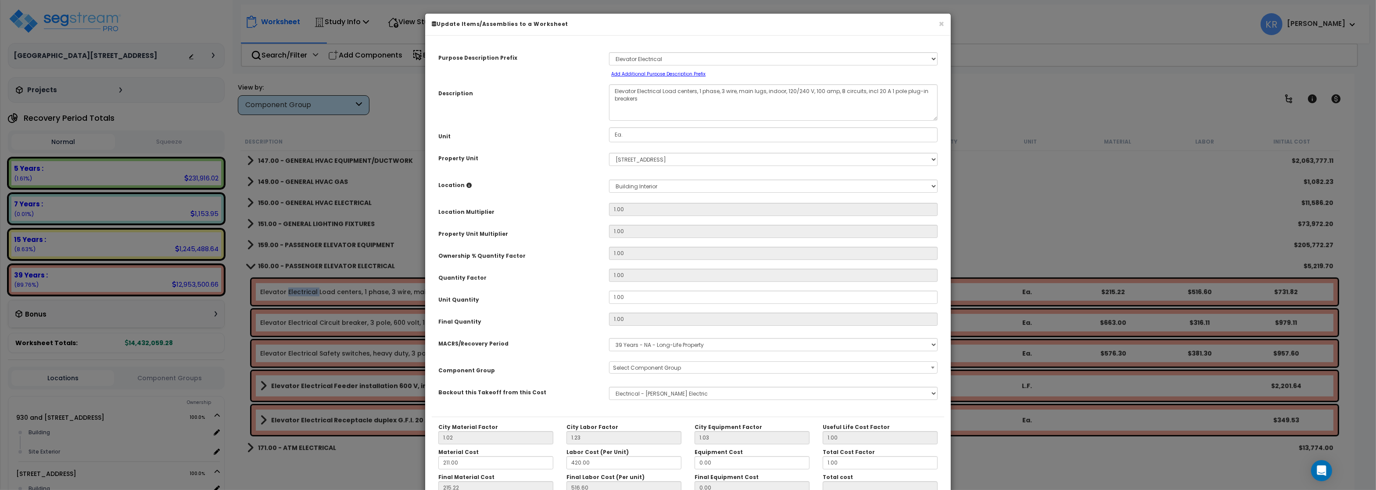
select select "56971"
click at [941, 24] on button "×" at bounding box center [942, 23] width 6 height 9
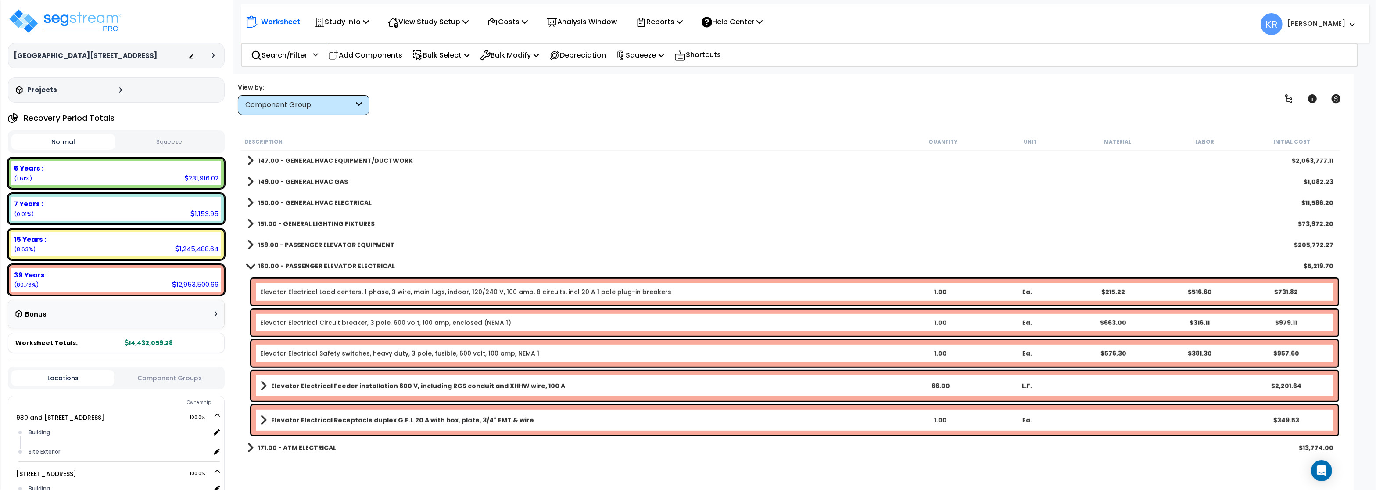
click at [264, 267] on b "160.00 - PASSENGER ELEVATOR ELECTRICAL" at bounding box center [326, 266] width 137 height 9
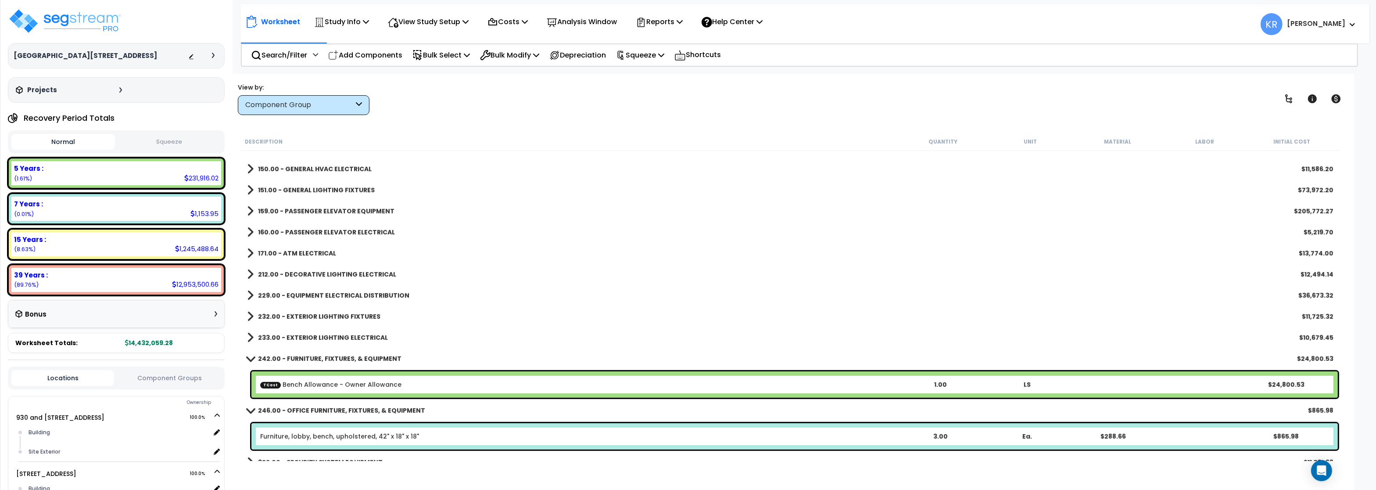
scroll to position [1053, 0]
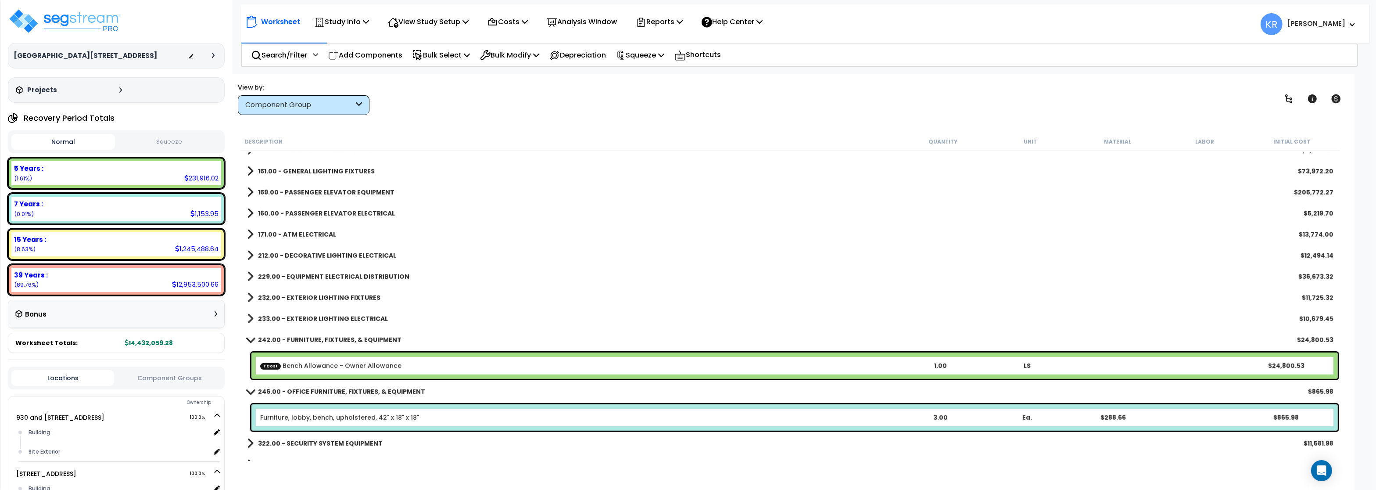
click at [285, 235] on b "171.00 - ATM ELECTRICAL" at bounding box center [297, 234] width 78 height 9
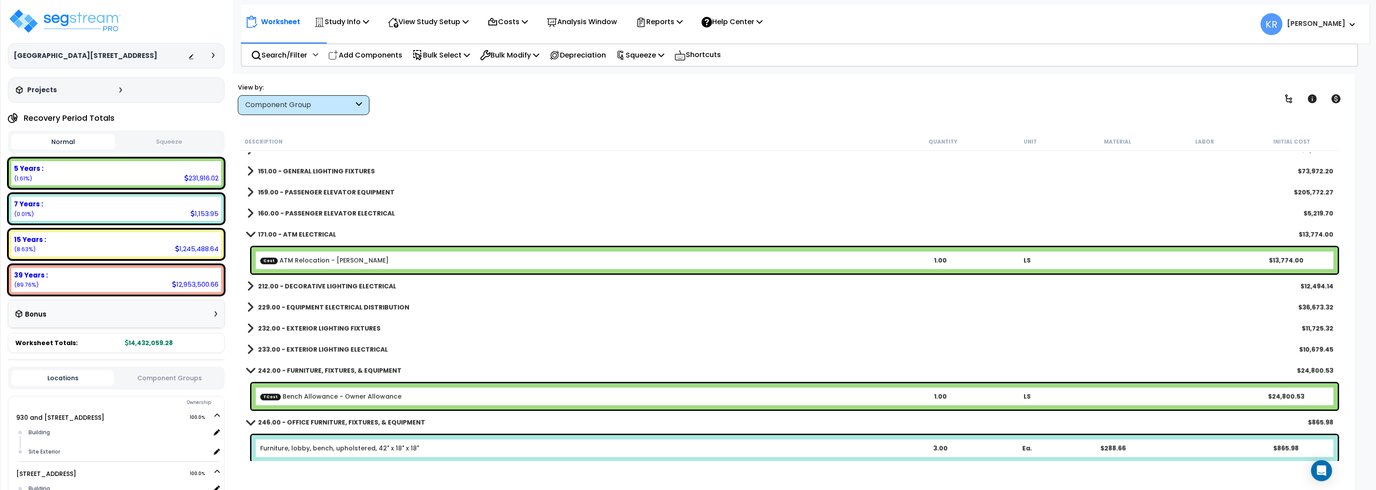
click at [285, 235] on b "171.00 - ATM ELECTRICAL" at bounding box center [297, 234] width 78 height 9
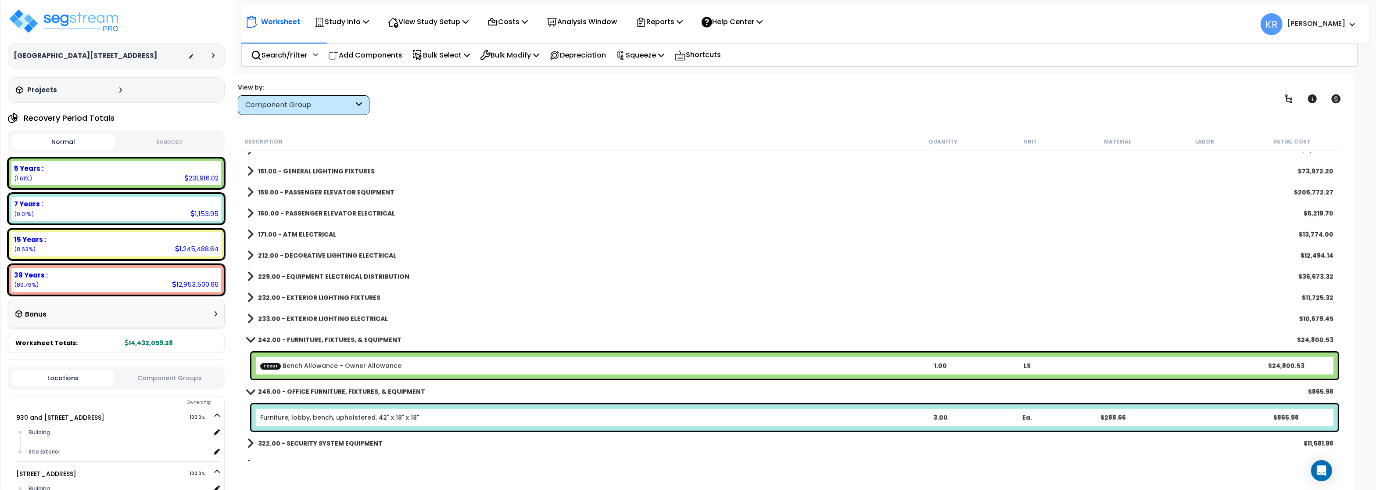
click at [283, 255] on b "212.00 - DECORATIVE LIGHTING ELECTRICAL" at bounding box center [327, 255] width 138 height 9
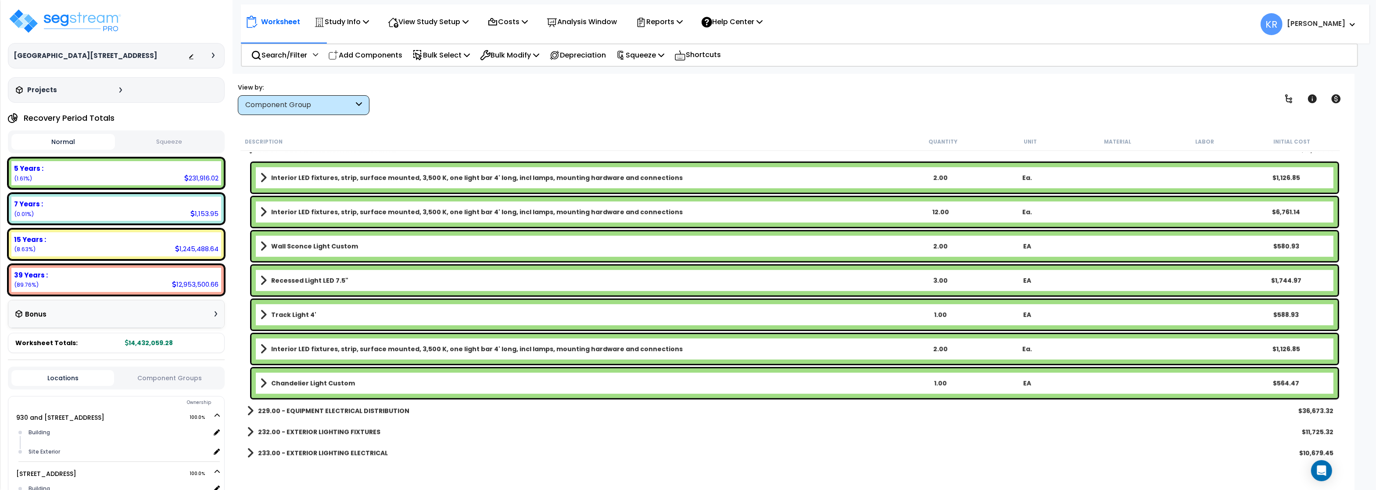
scroll to position [1106, 0]
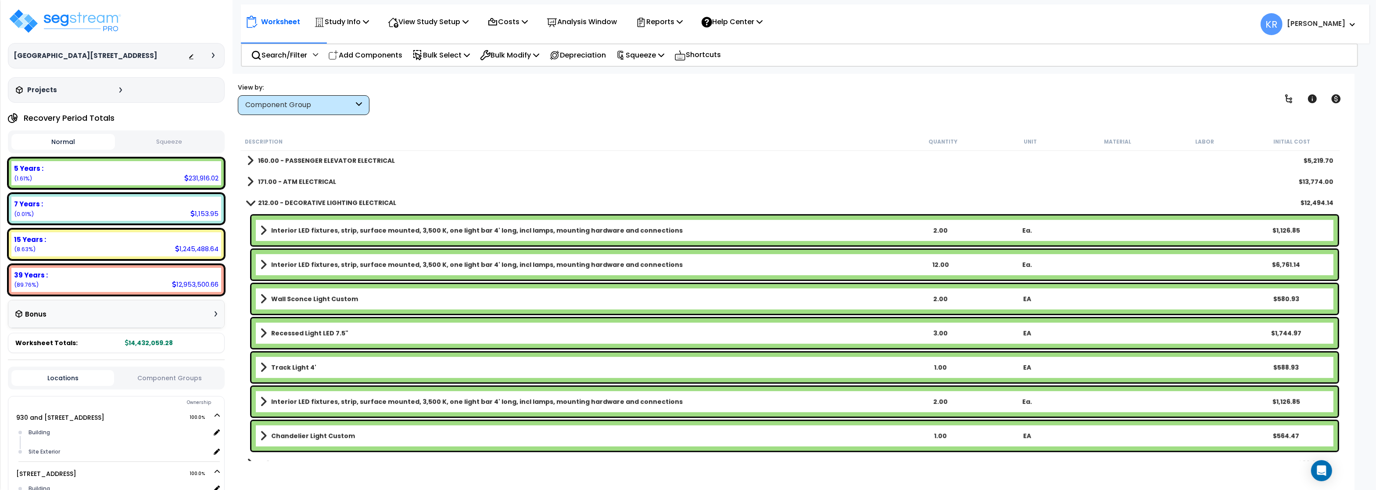
click at [294, 205] on b "212.00 - DECORATIVE LIGHTING ELECTRICAL" at bounding box center [327, 202] width 138 height 9
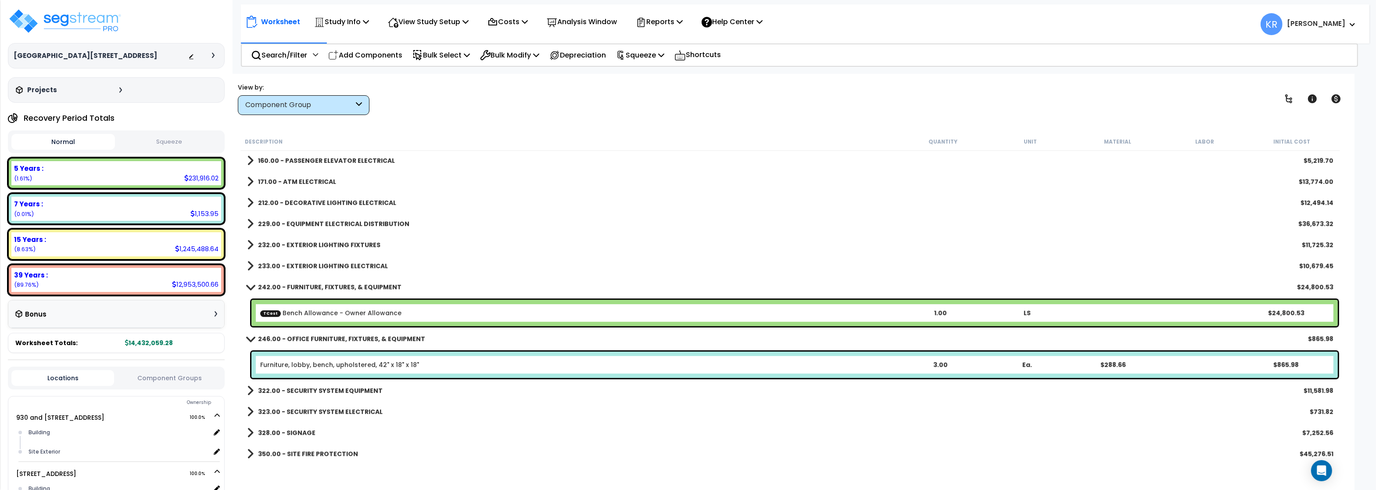
click at [296, 225] on b "229.00 - EQUIPMENT ELECTRICAL DISTRIBUTION" at bounding box center [333, 223] width 151 height 9
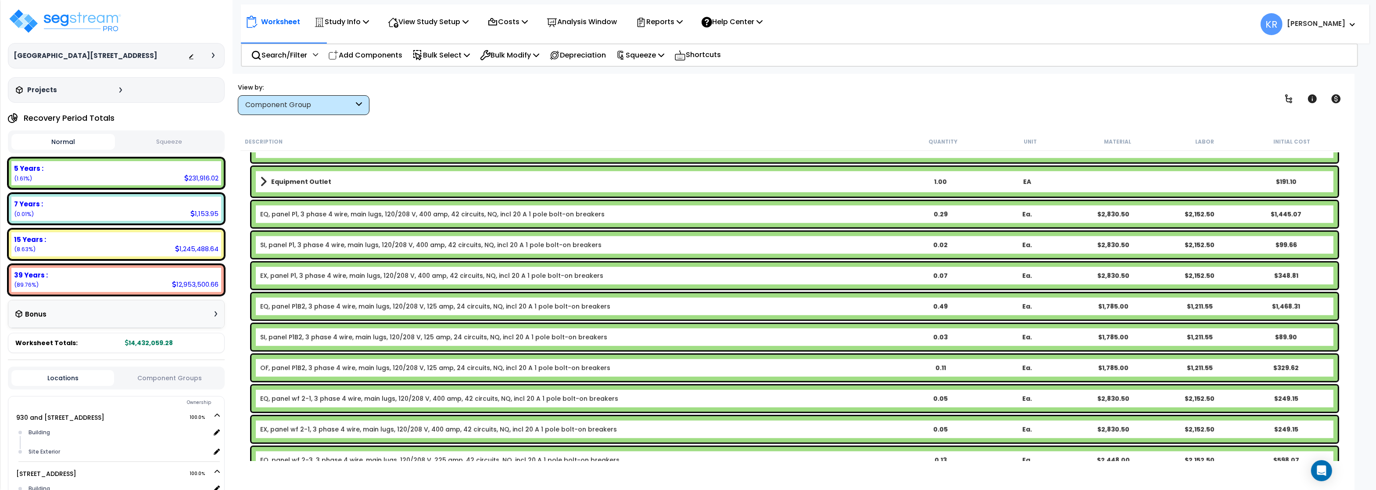
scroll to position [1317, 0]
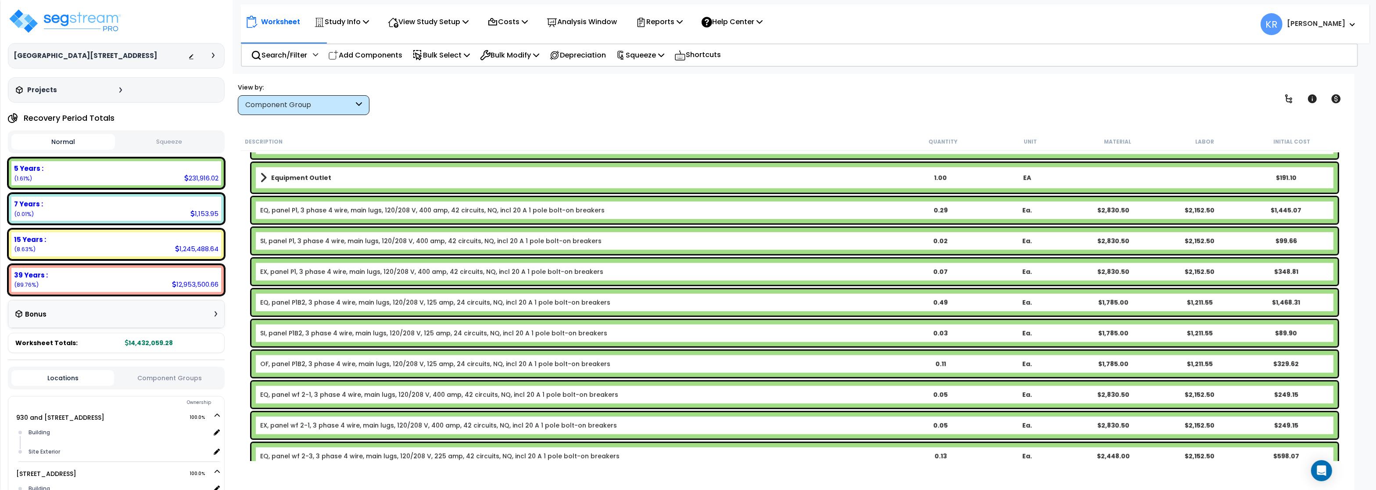
click at [296, 239] on link "SI, panel P1, 3 phase 4 wire, main lugs, 120/208 V, 400 amp, 42 circuits, NQ, i…" at bounding box center [430, 241] width 341 height 9
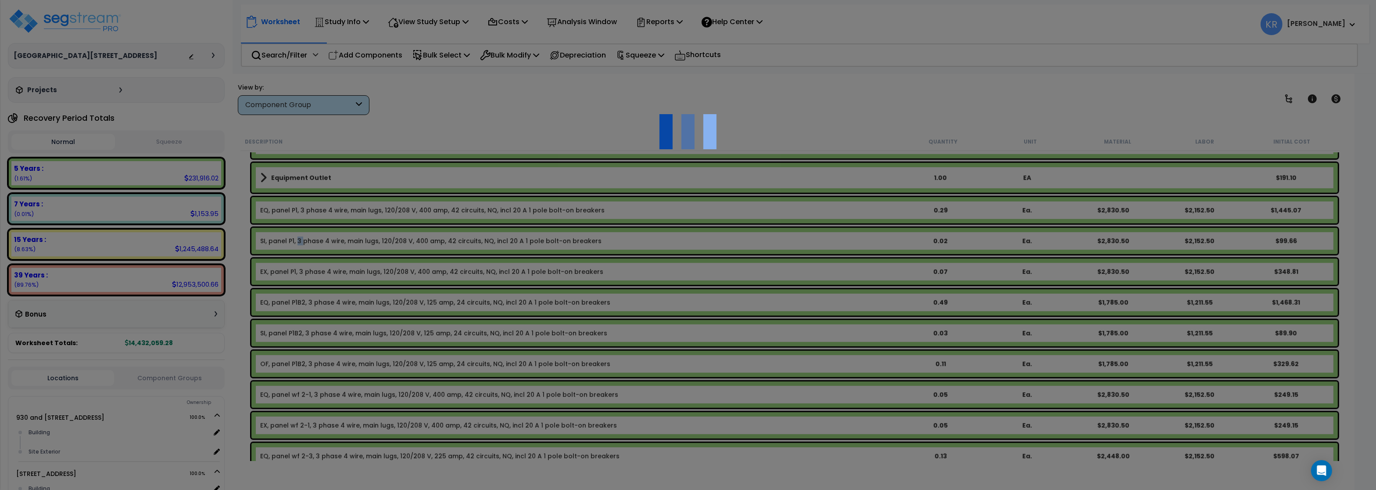
select select "45778576"
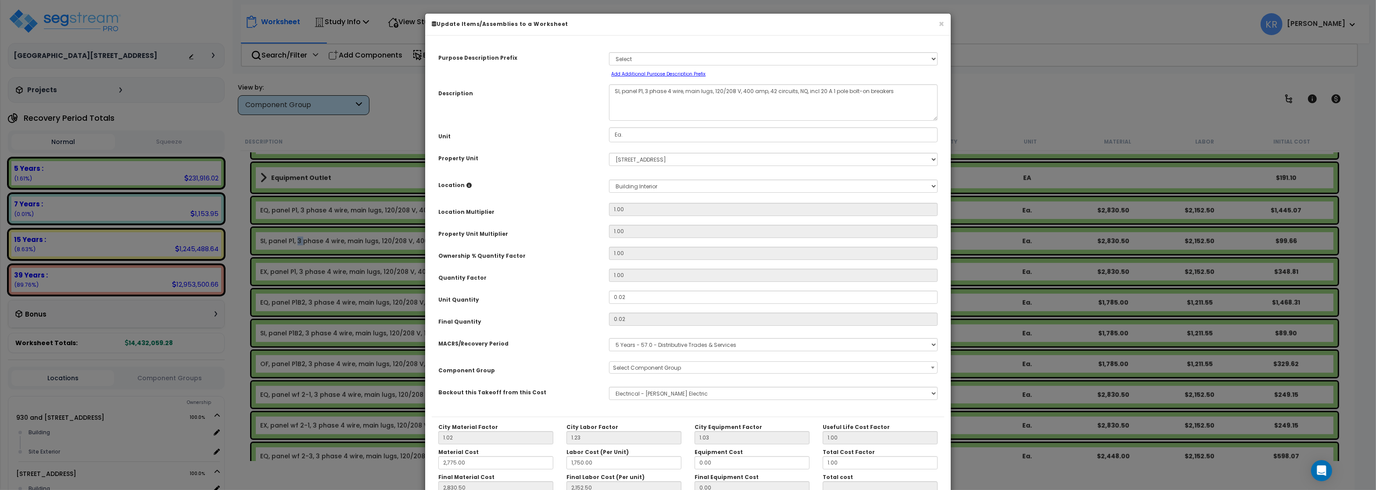
select select "57033"
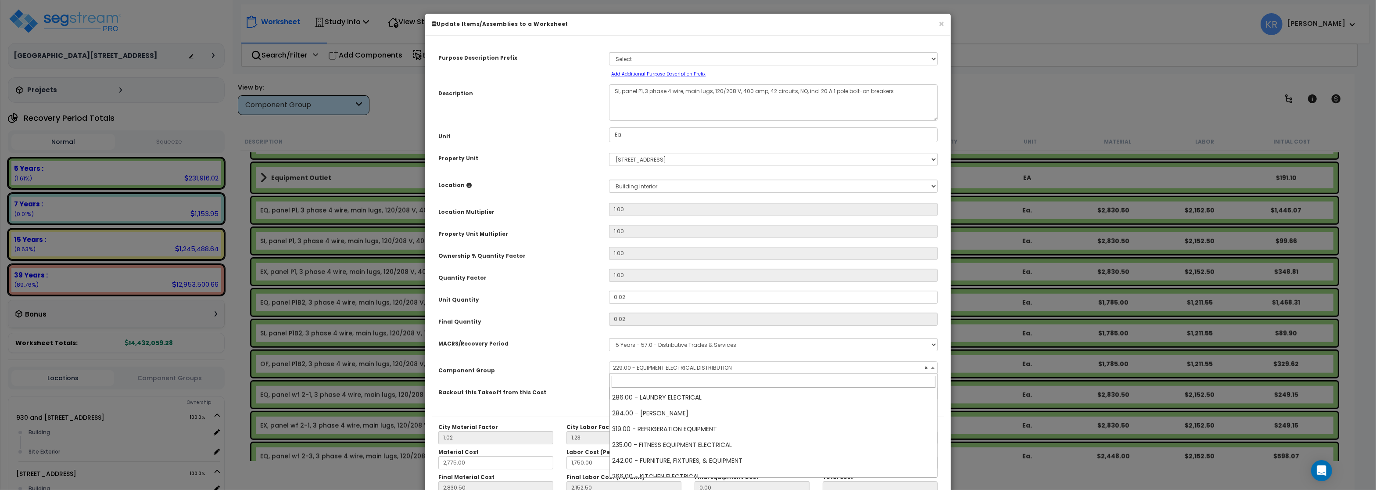
click at [657, 368] on span "× 229.00 - EQUIPMENT ELECTRICAL DISTRIBUTION" at bounding box center [773, 368] width 327 height 12
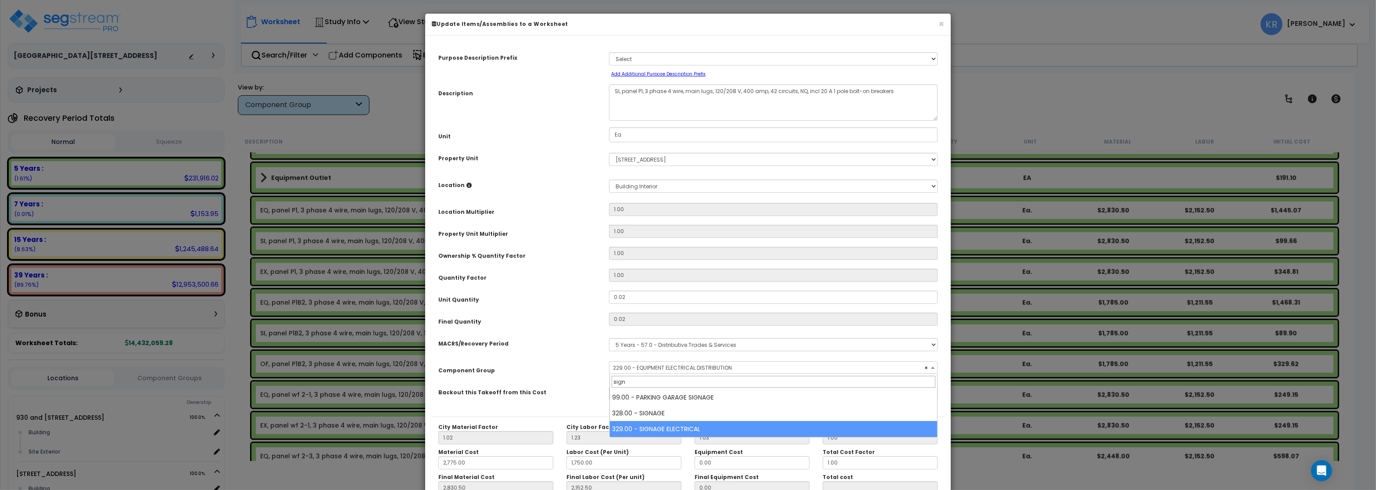
type input "sign"
select select "57120"
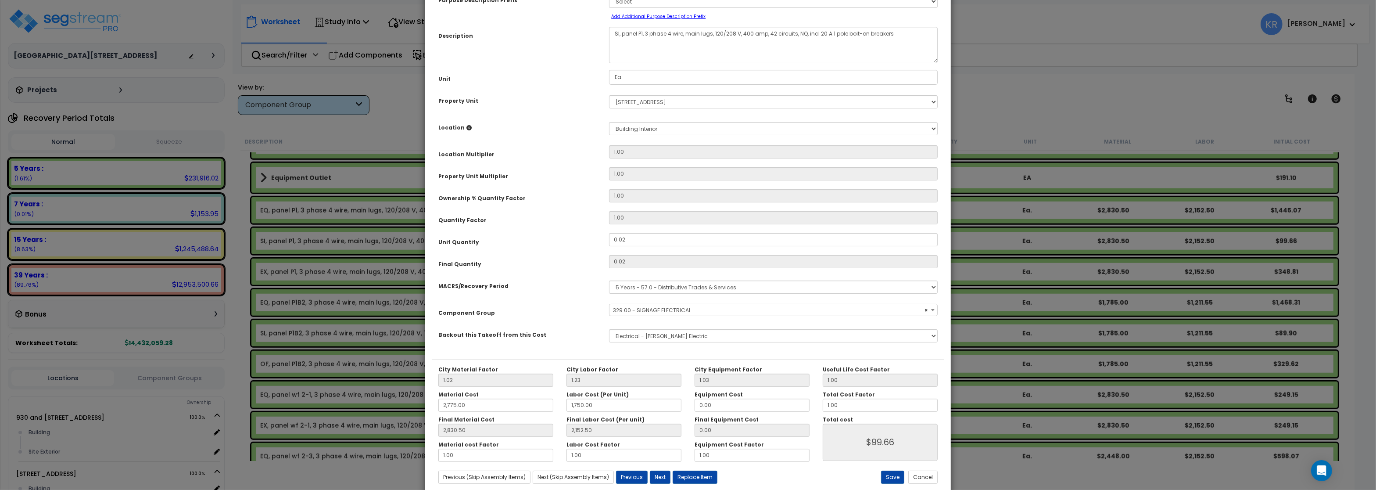
scroll to position [78, 0]
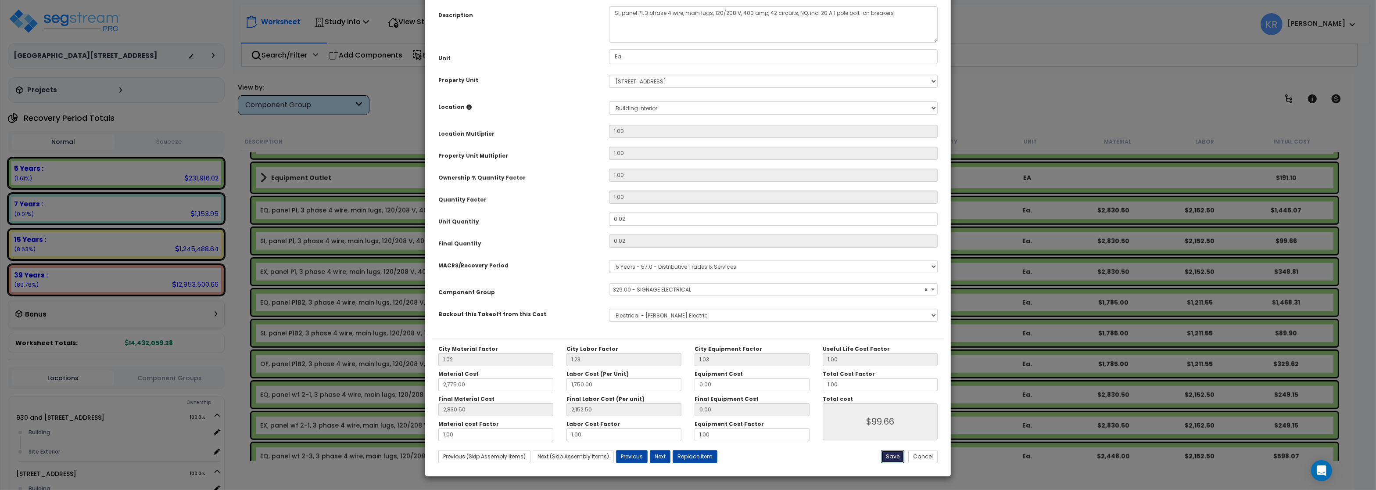
click at [895, 457] on button "Save" at bounding box center [892, 456] width 23 height 13
type input "2775.00"
type input "1750.00"
type input "2830.50"
type input "2152.50"
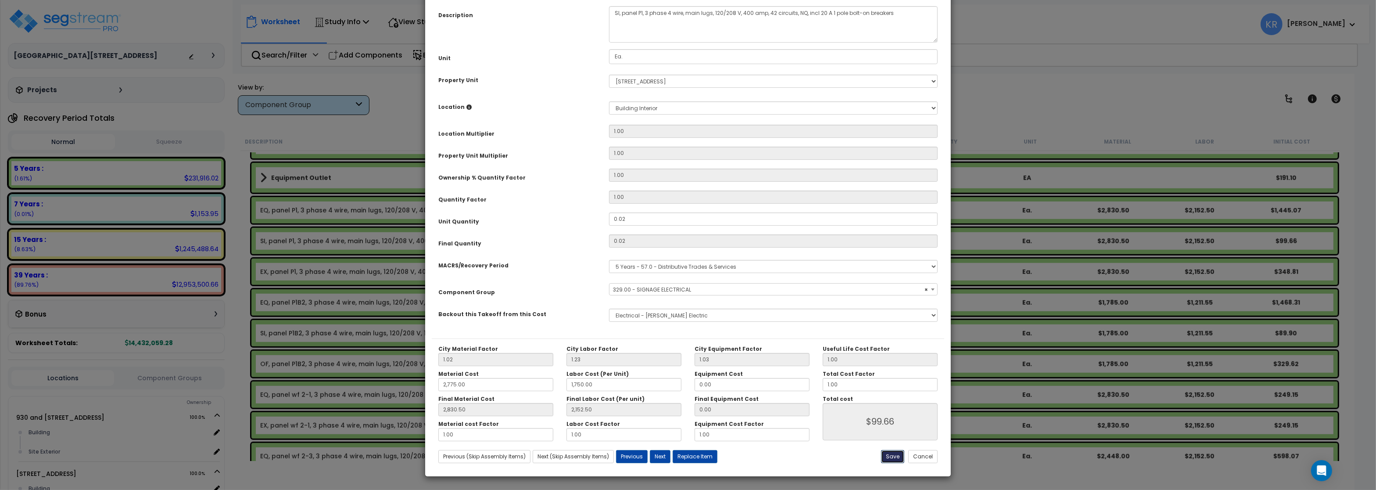
type input "99.66"
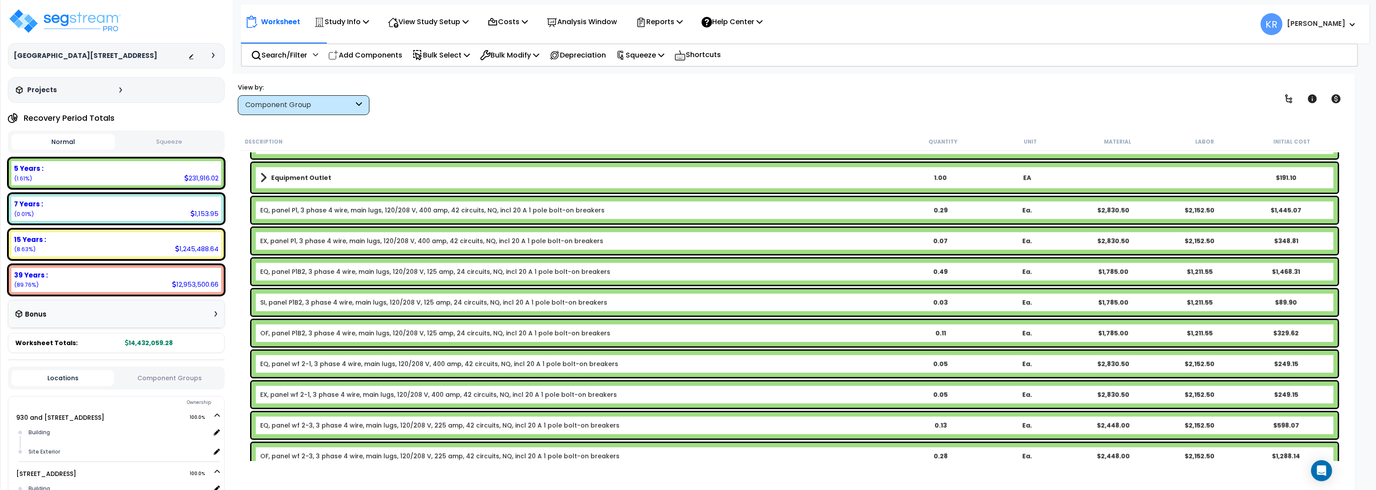
click at [303, 240] on link "EX, panel P1, 3 phase 4 wire, main lugs, 120/208 V, 400 amp, 42 circuits, NQ, i…" at bounding box center [431, 241] width 343 height 9
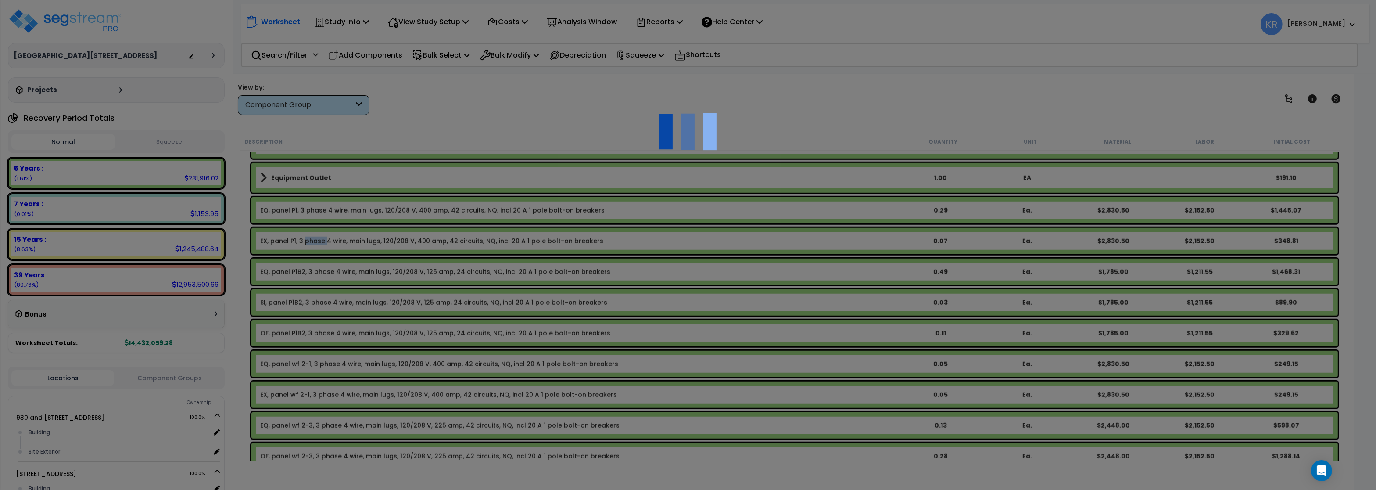
select select "45778576"
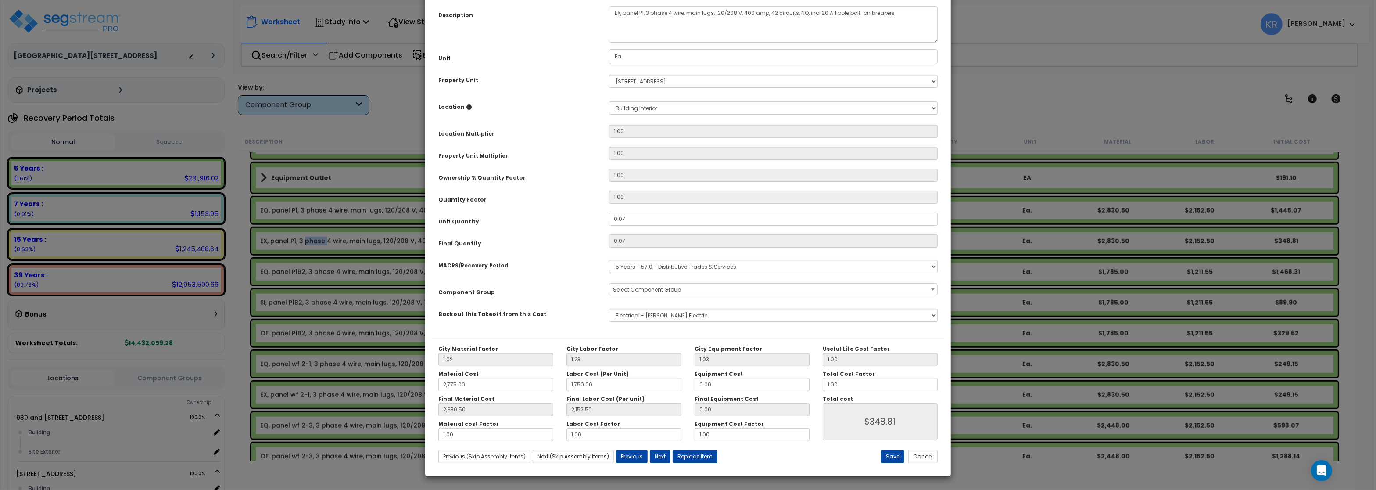
select select "57033"
click at [609, 260] on select "Select MACRS/Recovery Period 5 Years - 57.0 - Distributive Trades & Services 5 …" at bounding box center [773, 266] width 329 height 13
select select "3666"
click option "15 Years - 00.3 - Land Improvements" at bounding box center [0, 0] width 0 height 0
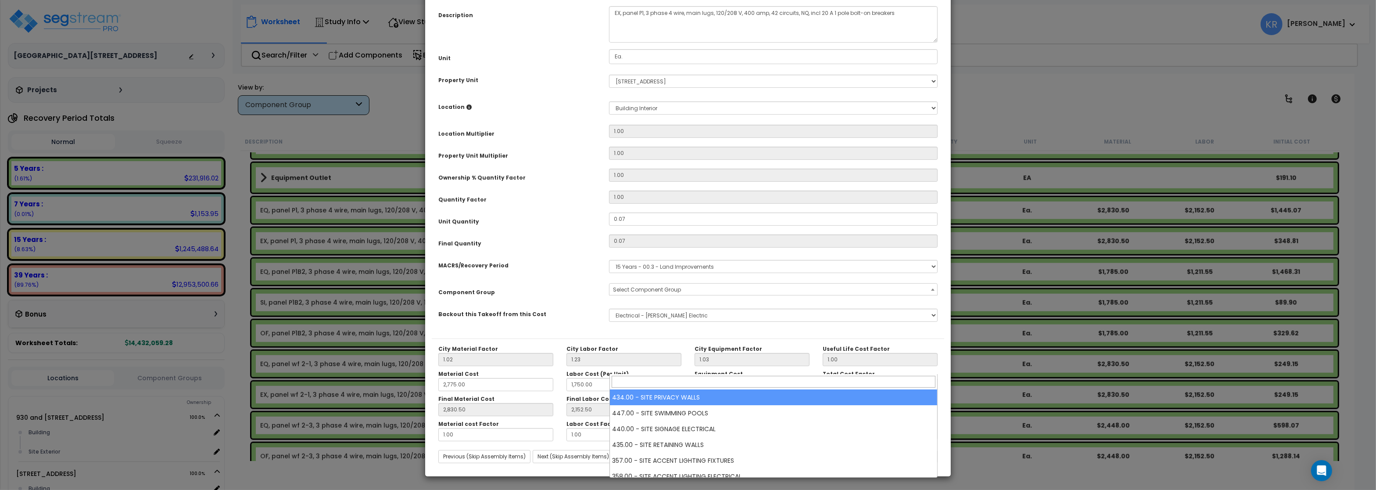
click at [638, 293] on span "Select Component Group" at bounding box center [647, 289] width 68 height 7
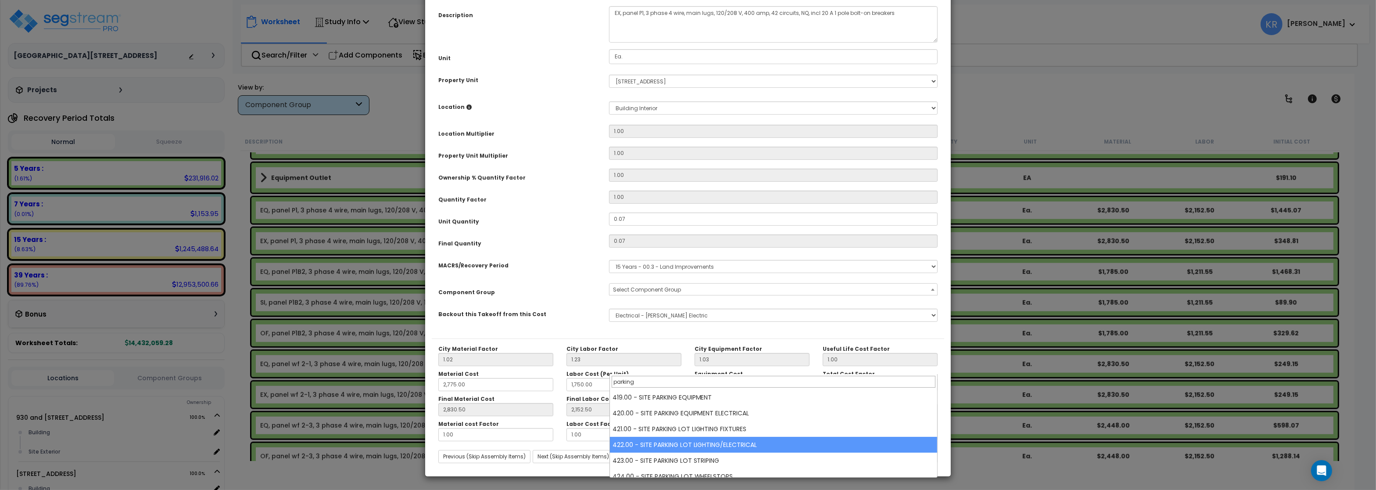
type input "parking"
select select "57209"
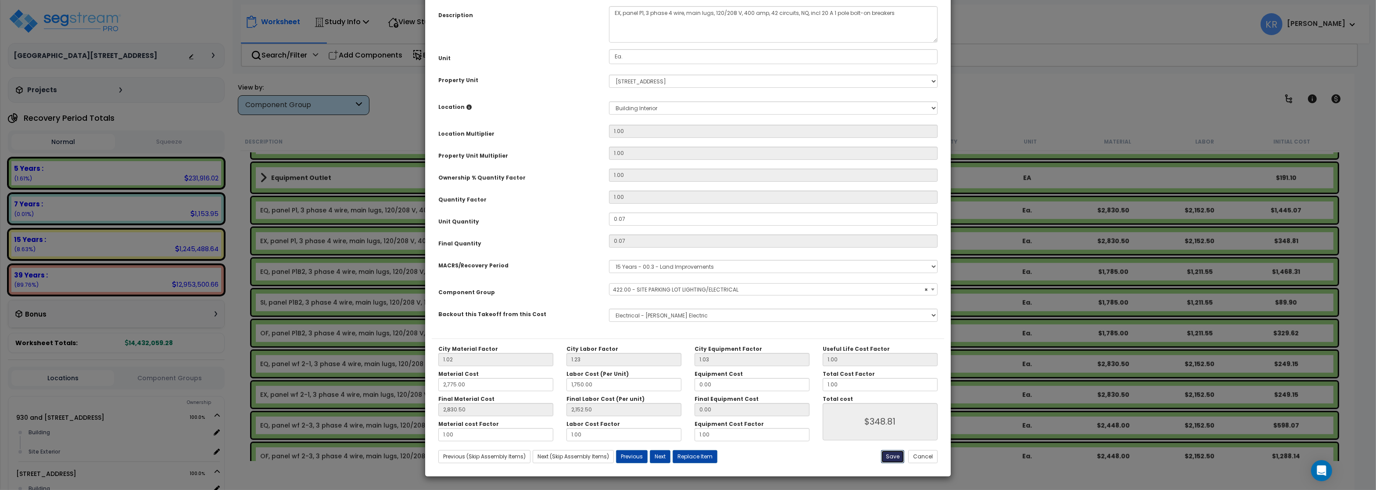
click at [892, 453] on button "Save" at bounding box center [892, 456] width 23 height 13
type input "2775.00"
type input "1750.00"
type input "2830.50"
type input "2152.50"
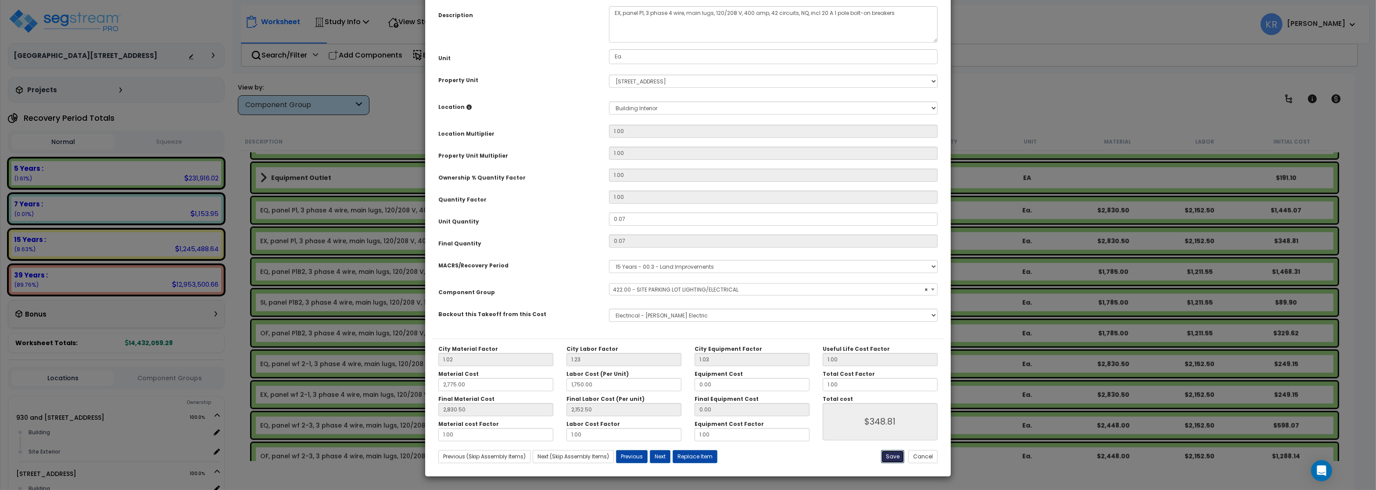
type input "348.81"
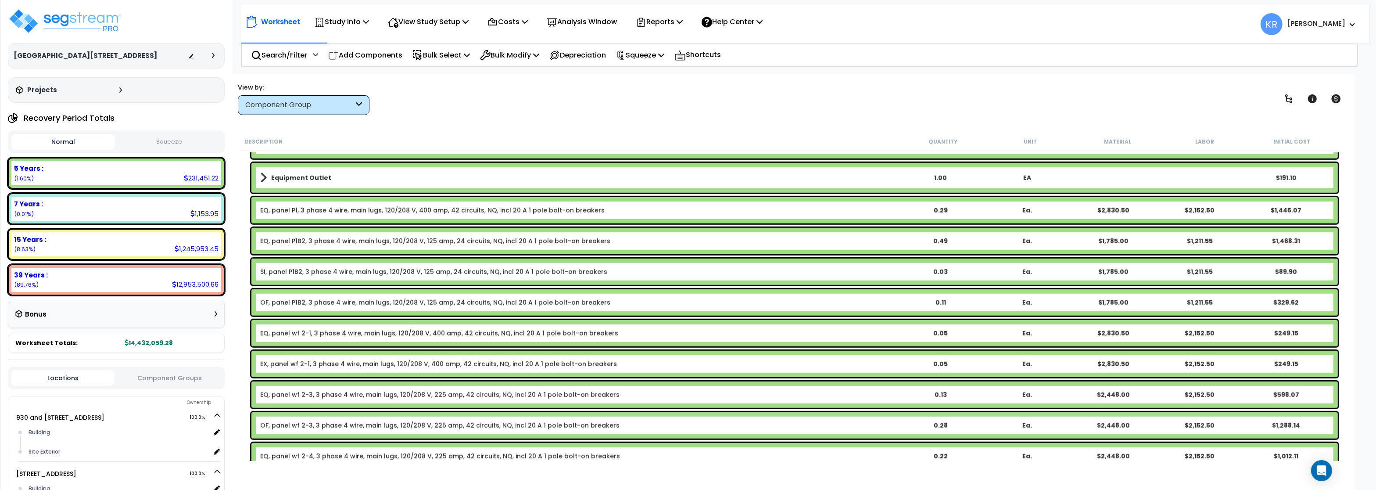
click at [295, 300] on link "OF, panel P1B2, 3 phase 4 wire, main lugs, 120/208 V, 125 amp, 24 circuits, NQ,…" at bounding box center [435, 302] width 350 height 9
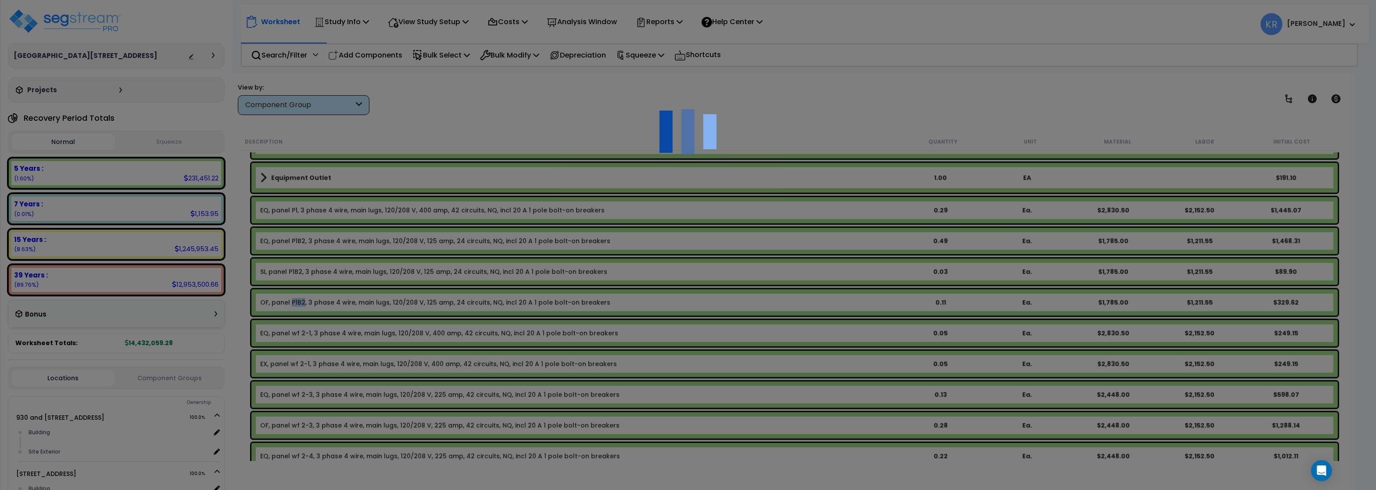
select select "45778576"
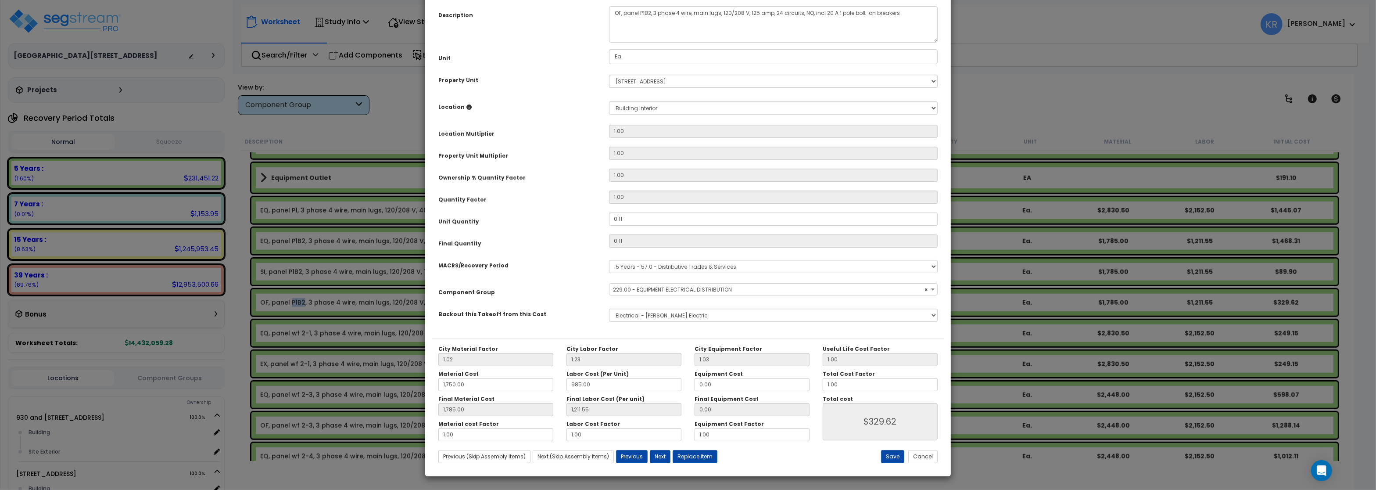
select select "57033"
click at [609, 260] on select "Select MACRS/Recovery Period 5 Years - 57.0 - Distributive Trades & Services 5 …" at bounding box center [773, 266] width 329 height 13
select select "3668"
click option "5 Years - 00.12 - Information Systems" at bounding box center [0, 0] width 0 height 0
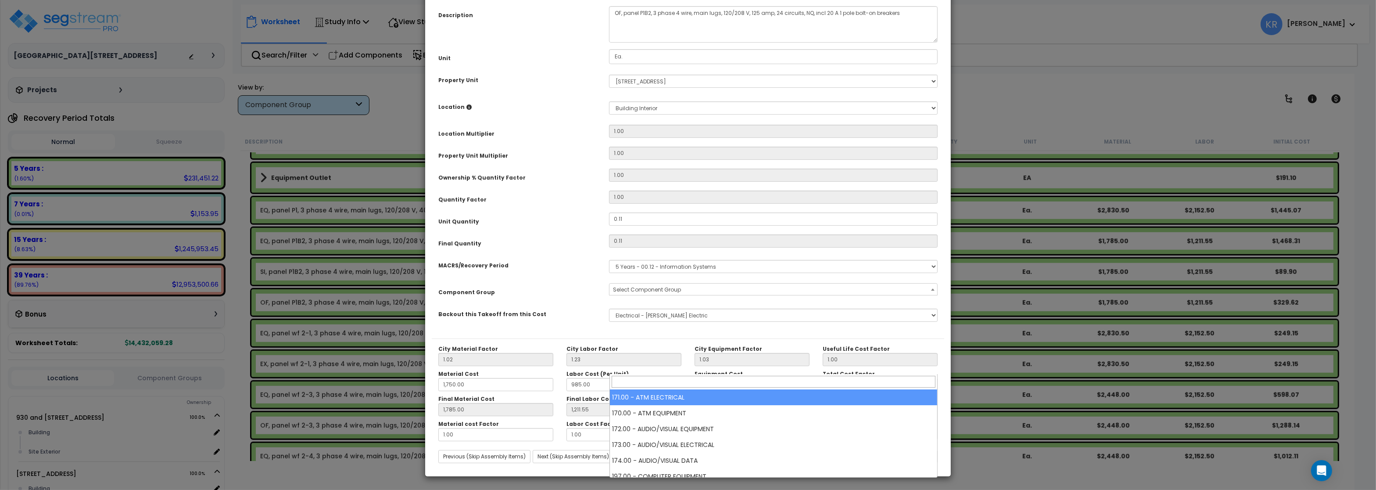
click at [658, 293] on span "Select Component Group" at bounding box center [647, 289] width 68 height 7
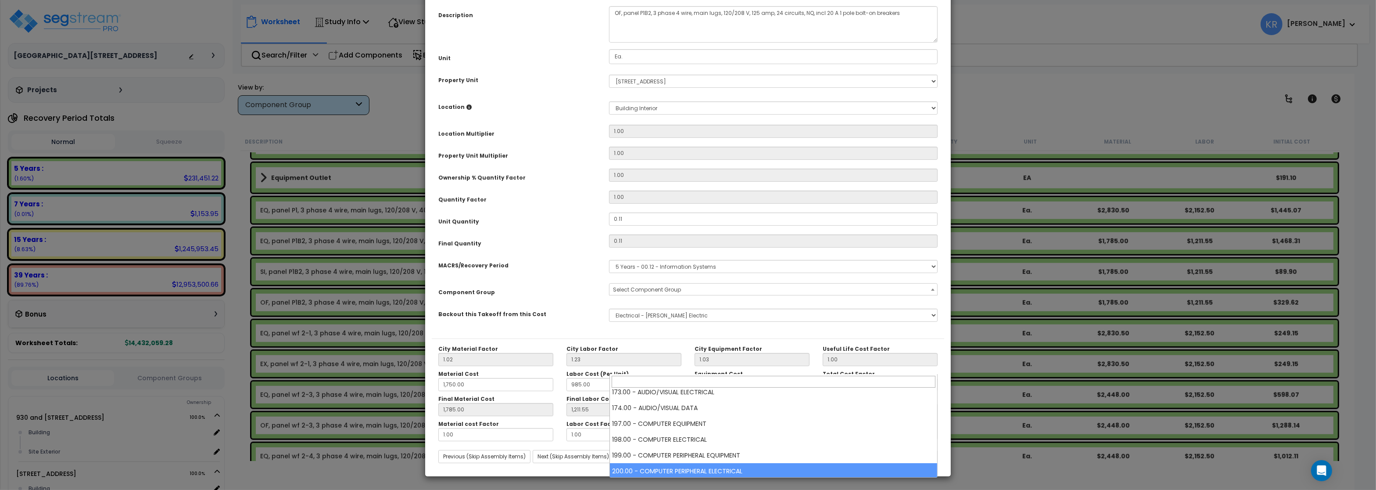
scroll to position [105, 0]
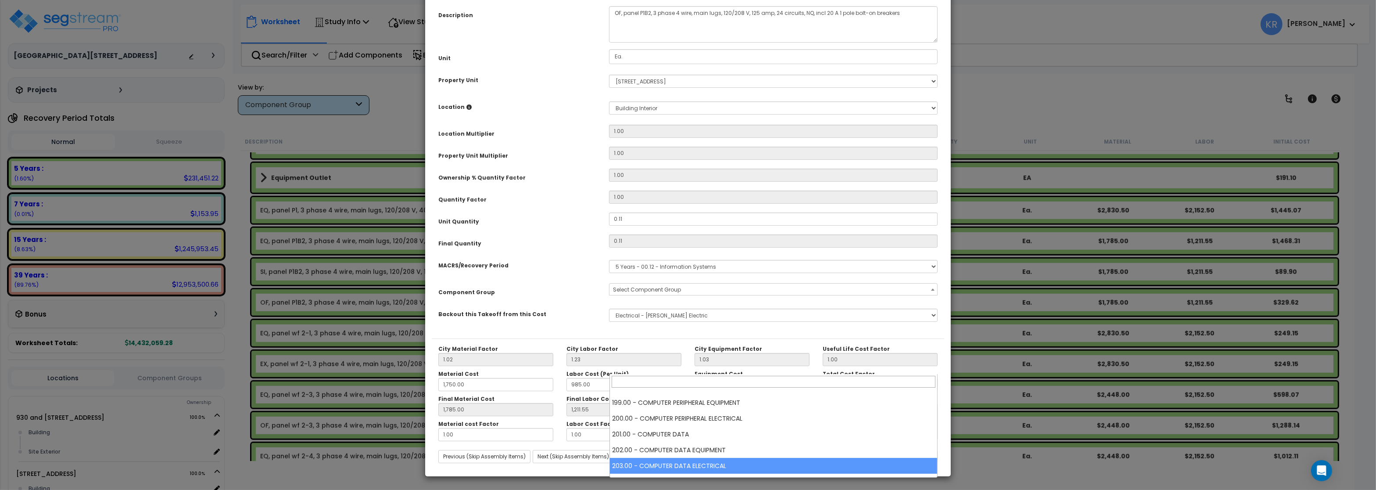
select select "57011"
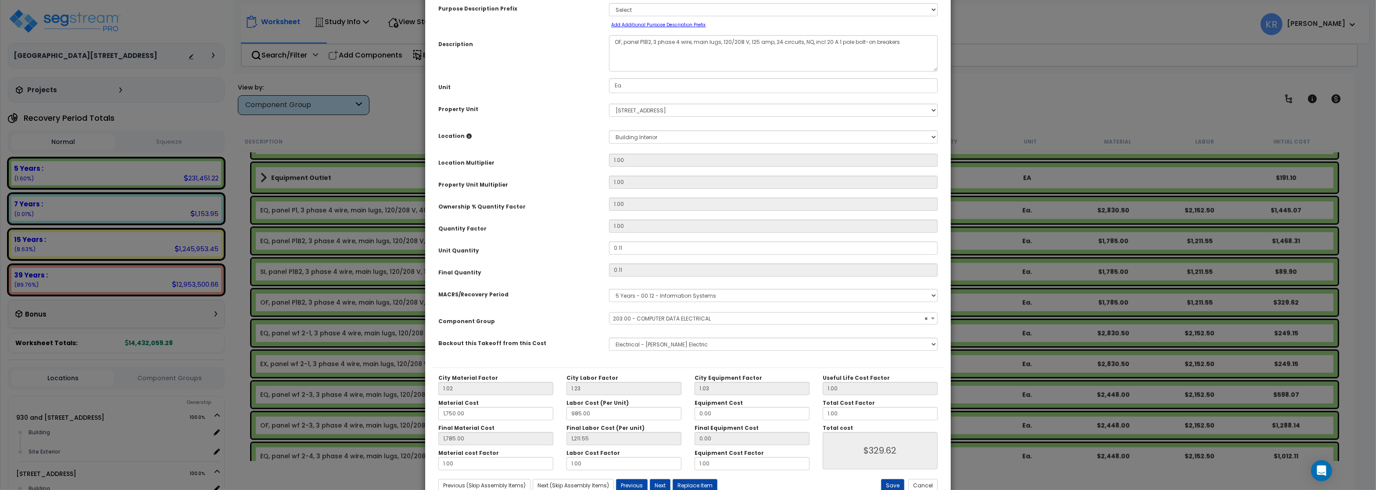
scroll to position [78, 0]
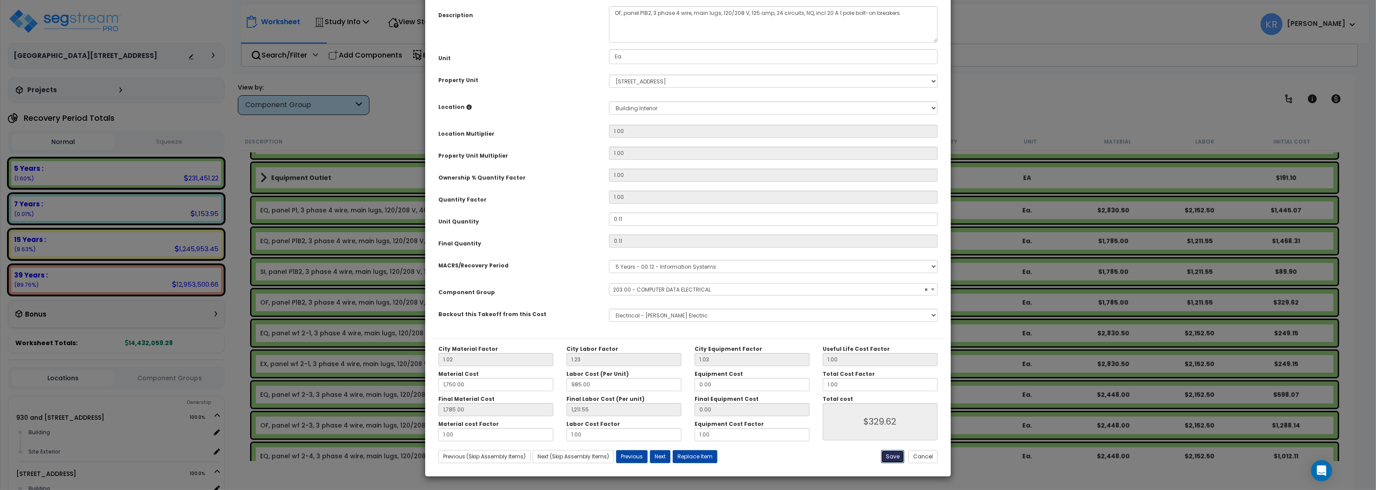
click at [887, 457] on button "Save" at bounding box center [892, 456] width 23 height 13
type input "1750.00"
type input "1785.00"
type input "1211.55"
type input "329.62"
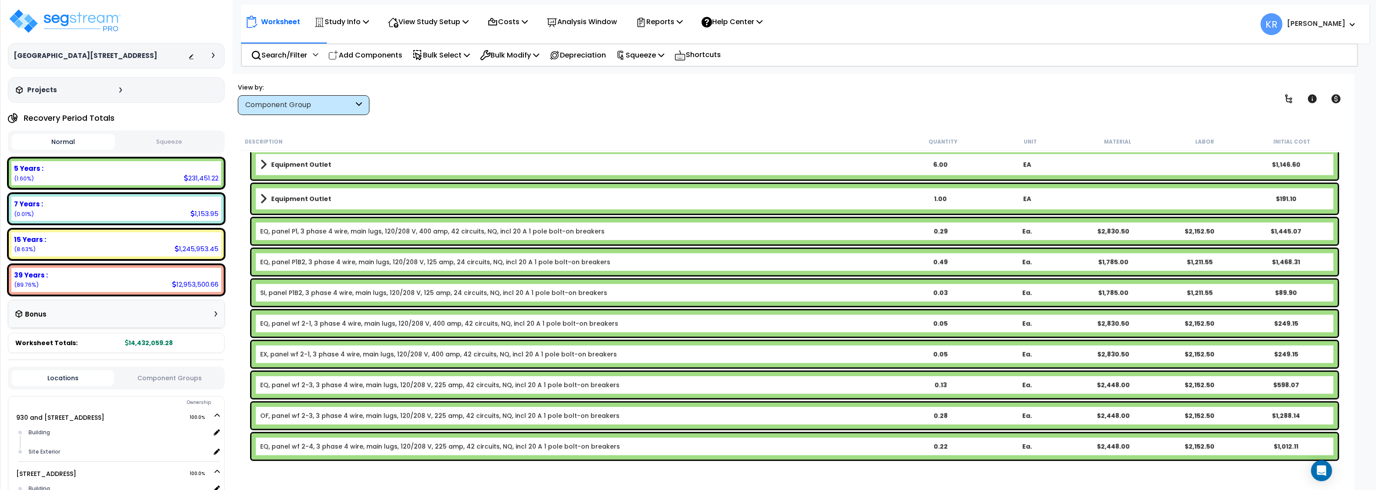
click at [294, 295] on link "SI, panel P1B2, 3 phase 4 wire, main lugs, 120/208 V, 125 amp, 24 circuits, NQ,…" at bounding box center [433, 292] width 347 height 9
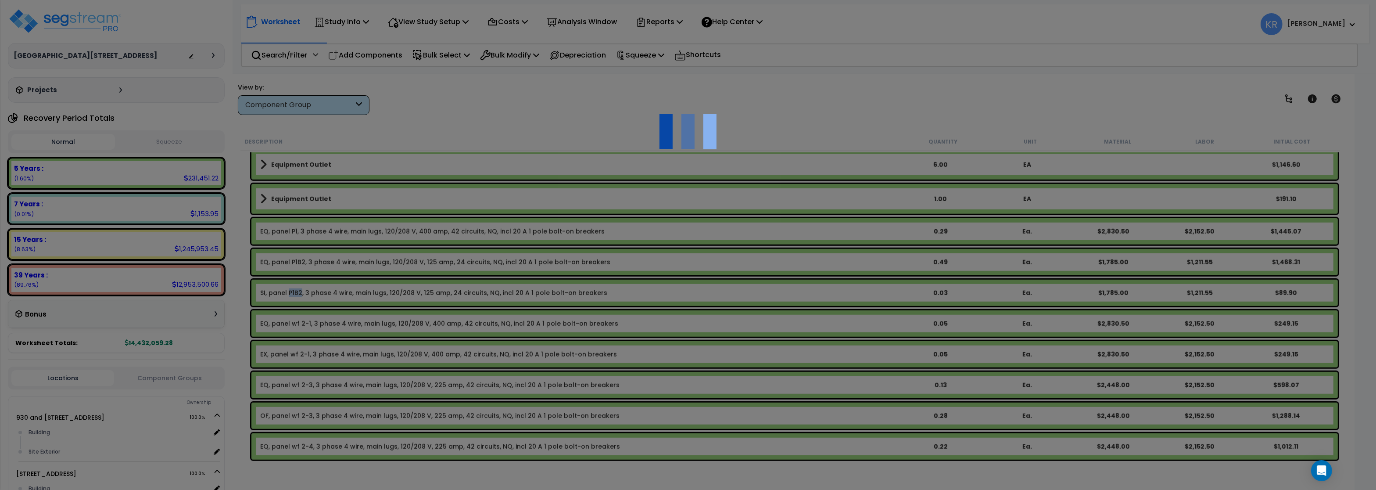
select select "45778576"
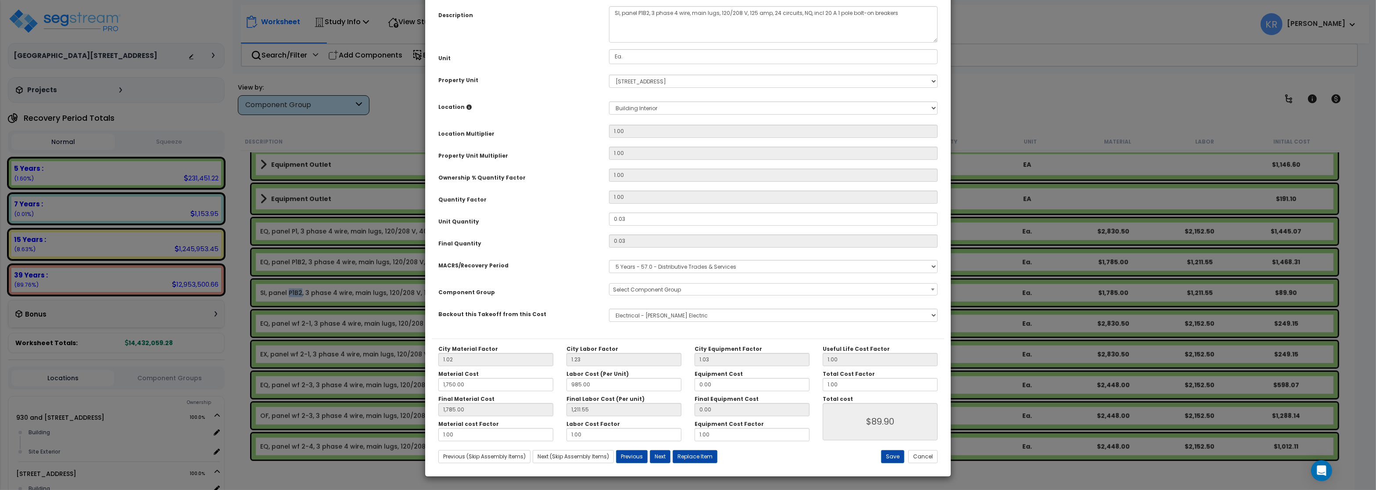
select select "57033"
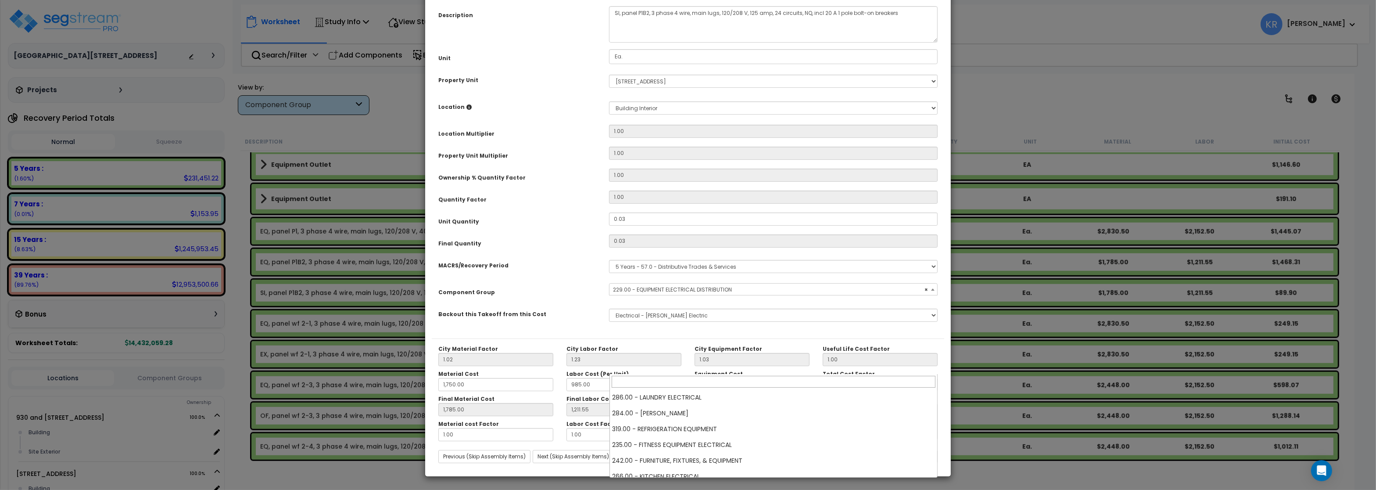
click at [647, 296] on span "× 229.00 - EQUIPMENT ELECTRICAL DISTRIBUTION" at bounding box center [773, 290] width 327 height 12
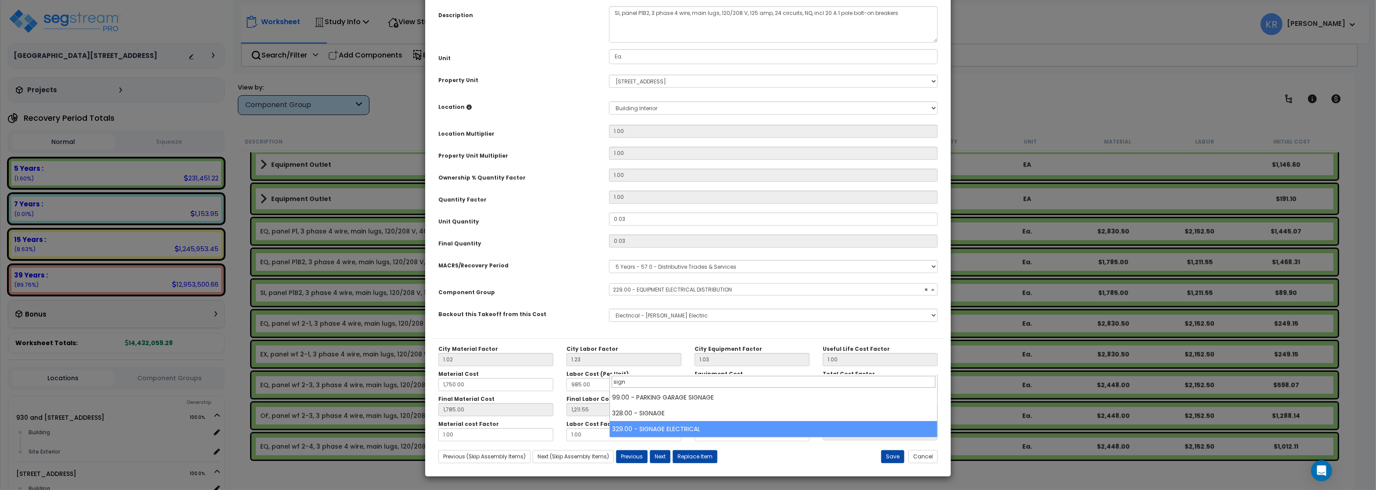
type input "sign"
select select "57120"
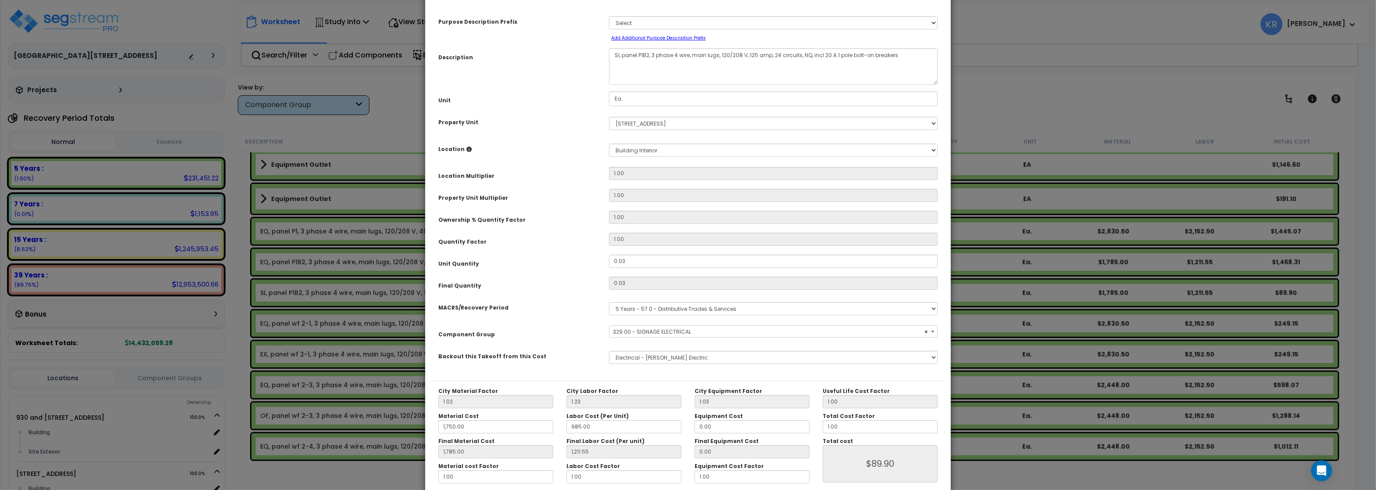
scroll to position [78, 0]
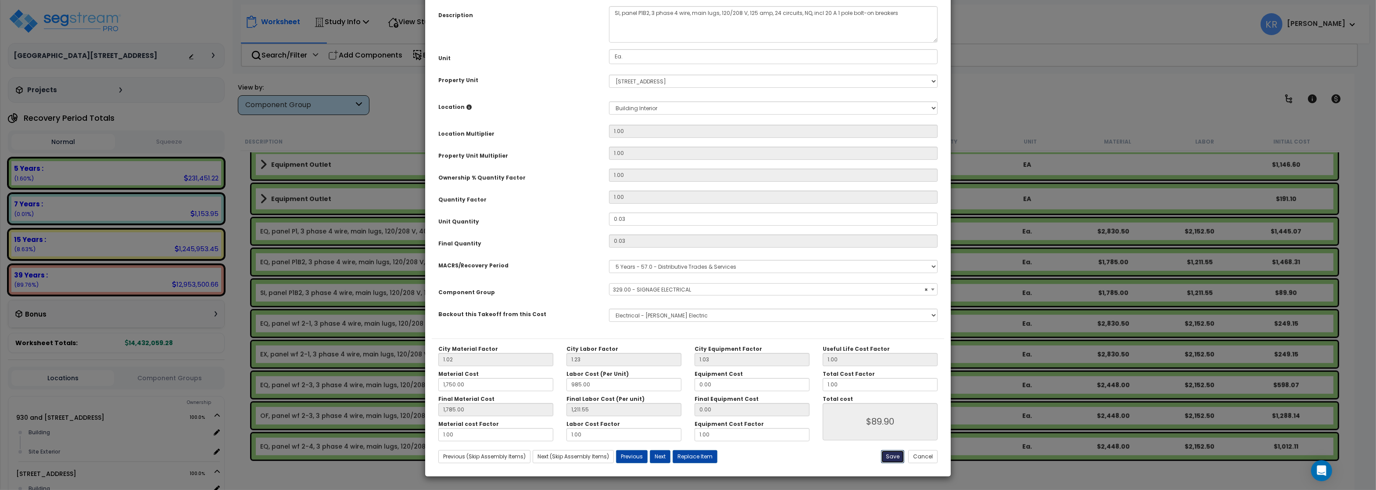
click at [891, 459] on button "Save" at bounding box center [892, 456] width 23 height 13
type input "1750.00"
type input "1785.00"
type input "1211.55"
type input "89.90"
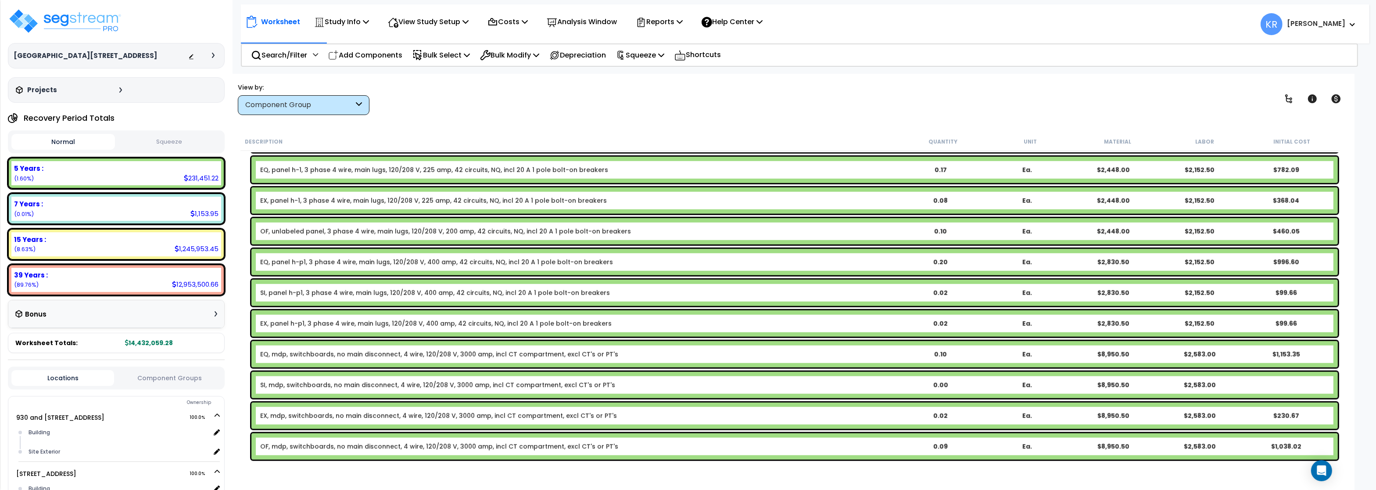
scroll to position [1843, 0]
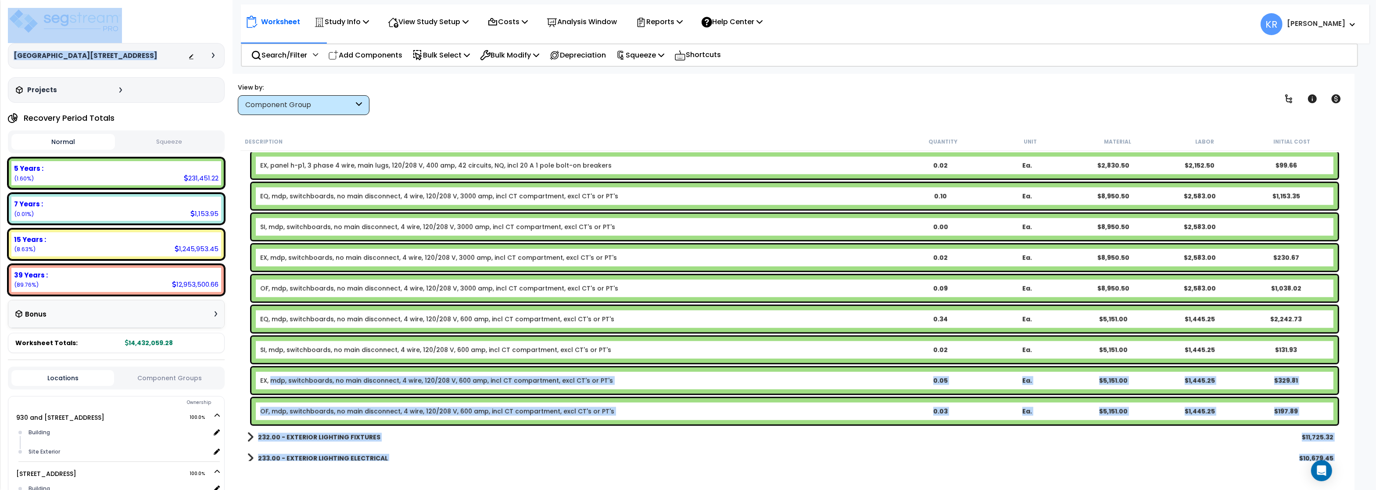
click at [273, 386] on div "EX, mdp, switchboards, no main disconnect, 4 wire, 120/208 V, 600 amp, incl CT …" at bounding box center [794, 380] width 1087 height 26
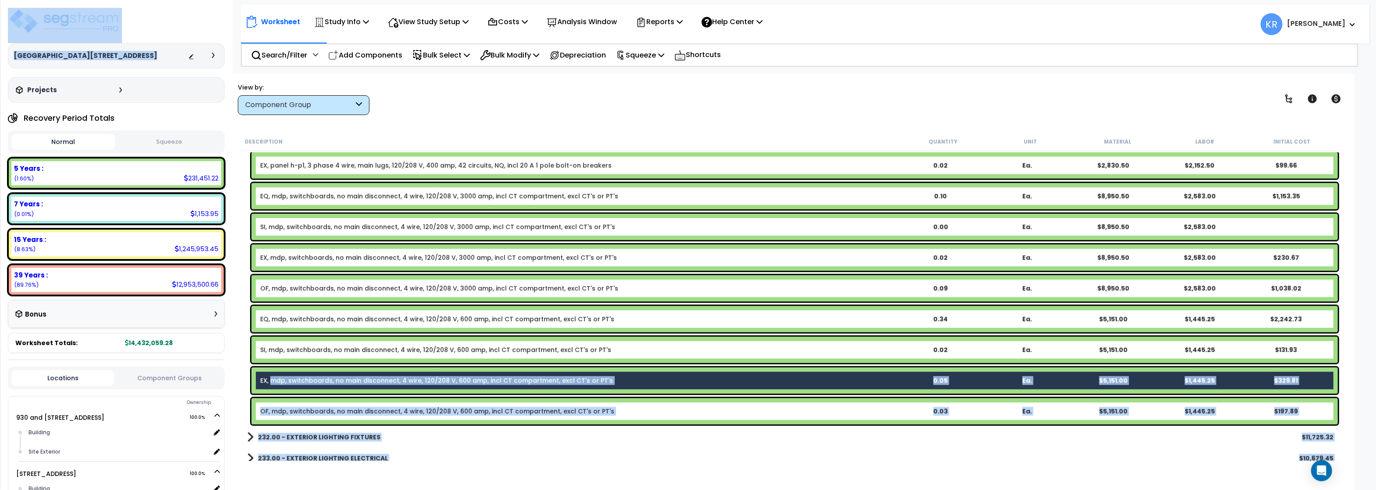
click at [276, 382] on link "EX, mdp, switchboards, no main disconnect, 4 wire, 120/208 V, 600 amp, incl CT …" at bounding box center [436, 380] width 353 height 9
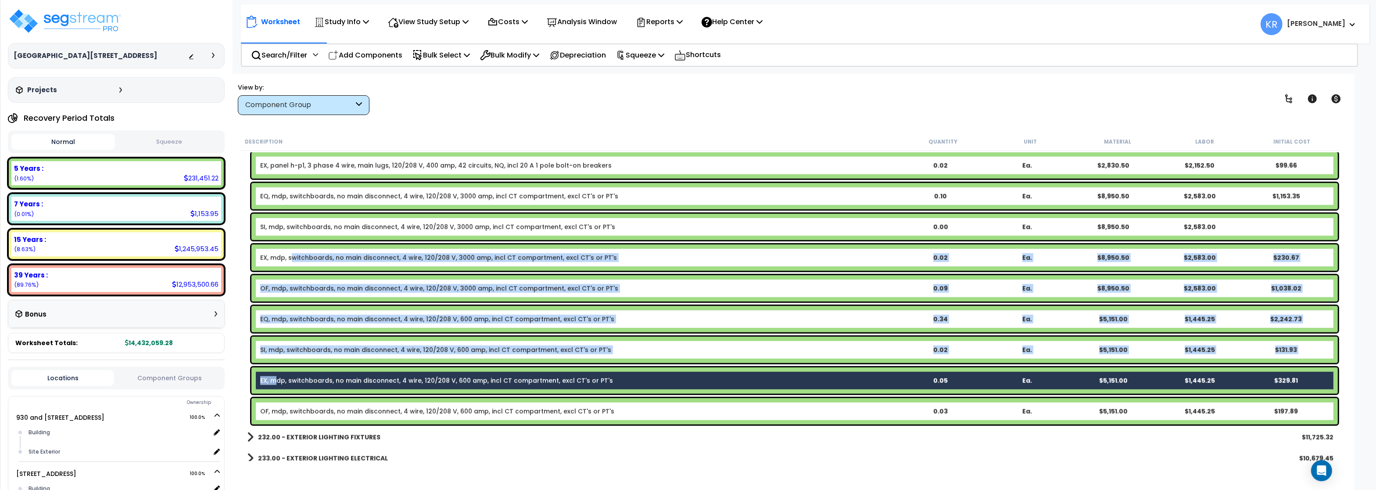
click at [292, 257] on link "EX, mdp, switchboards, no main disconnect, 4 wire, 120/208 V, 3000 amp, incl CT…" at bounding box center [438, 257] width 357 height 9
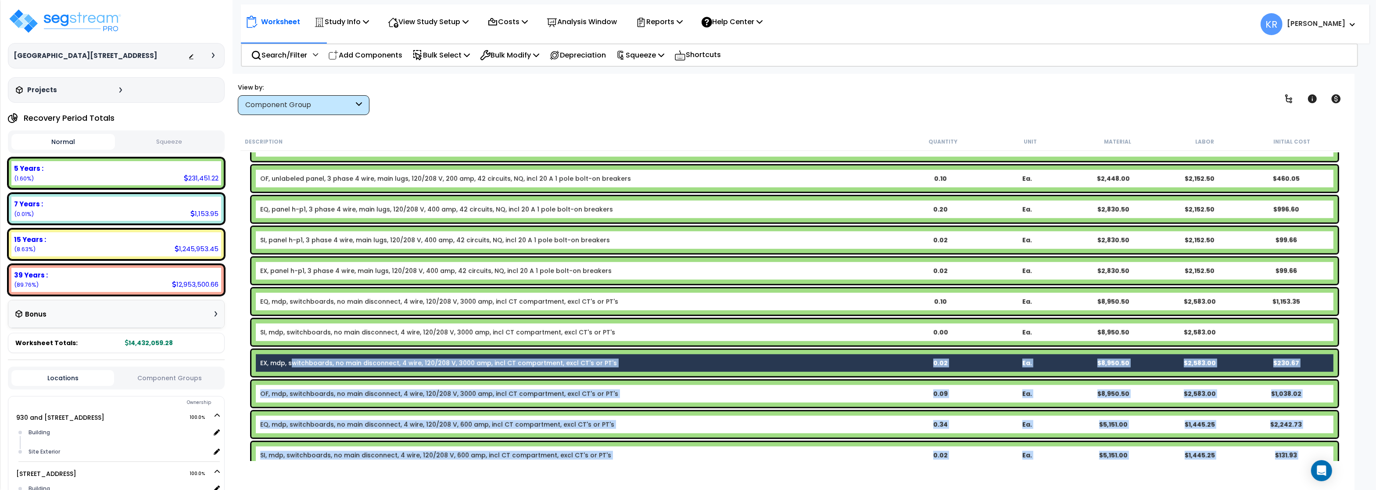
scroll to position [1685, 0]
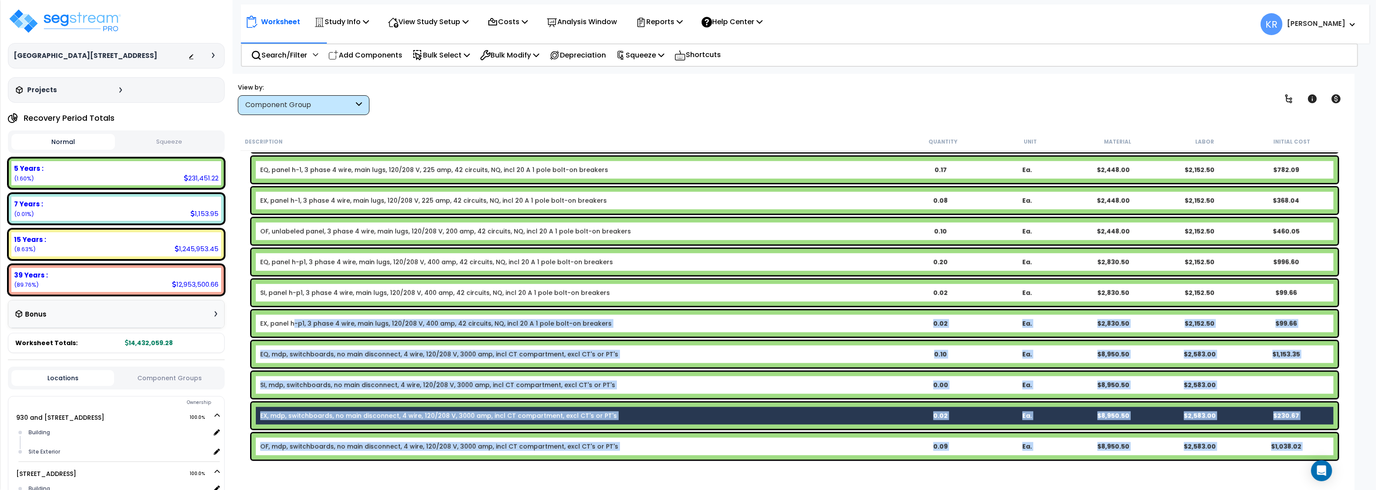
click at [292, 323] on link "EX, panel h-p1, 3 phase 4 wire, main lugs, 120/208 V, 400 amp, 42 circuits, NQ,…" at bounding box center [436, 323] width 352 height 9
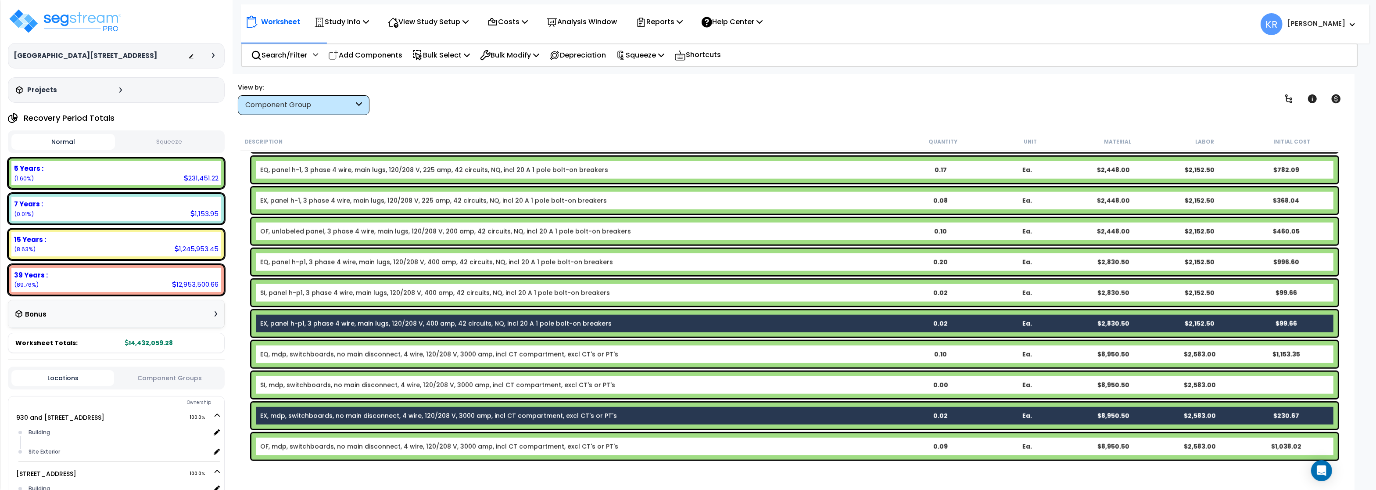
click at [305, 200] on link "EX, panel h-1, 3 phase 4 wire, main lugs, 120/208 V, 225 amp, 42 circuits, NQ, …" at bounding box center [433, 200] width 347 height 9
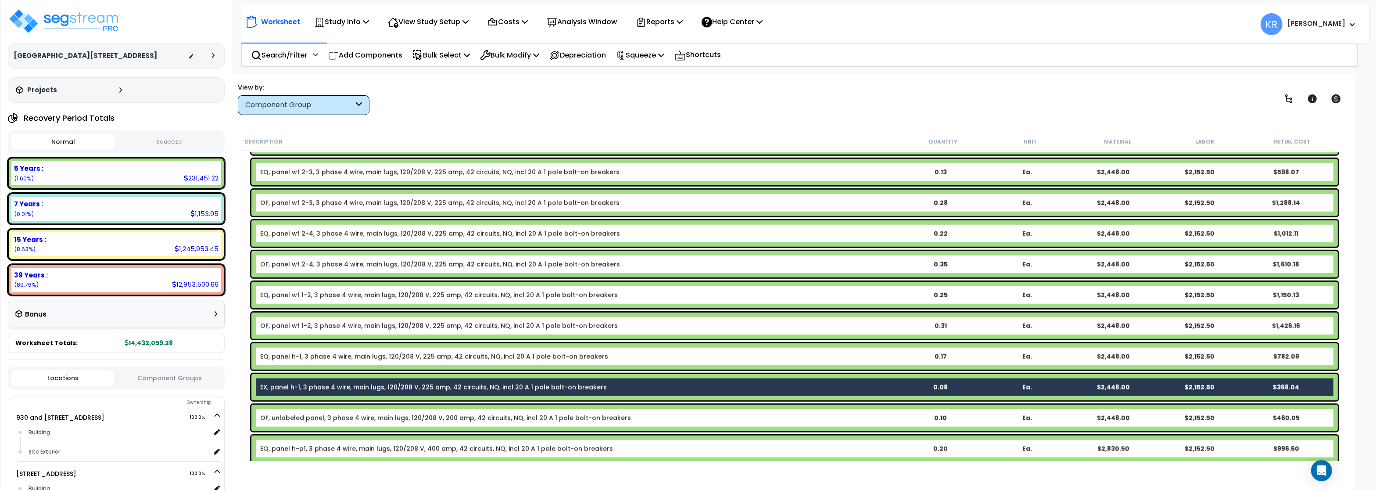
scroll to position [1422, 0]
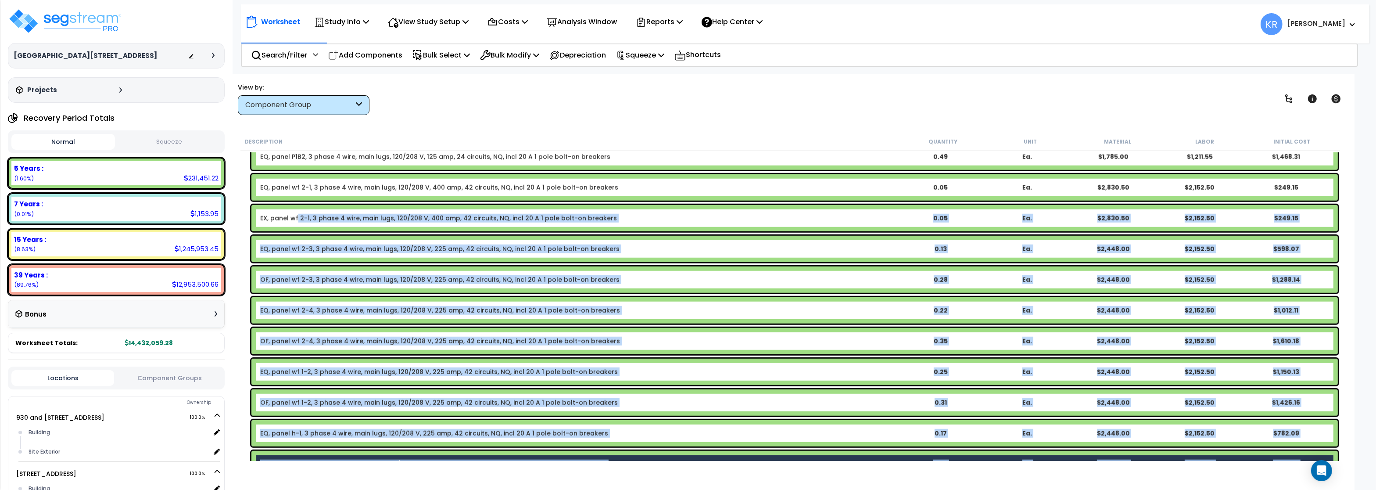
click at [297, 216] on link "EX, panel wf 2-1, 3 phase 4 wire, main lugs, 120/208 V, 400 amp, 42 circuits, N…" at bounding box center [438, 218] width 357 height 9
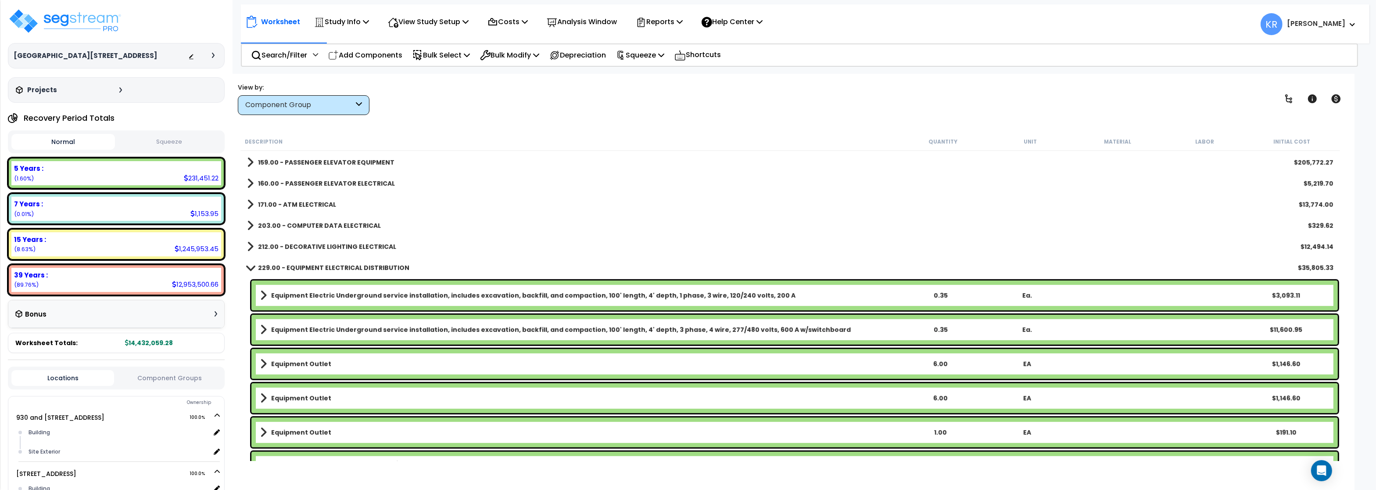
scroll to position [1053, 0]
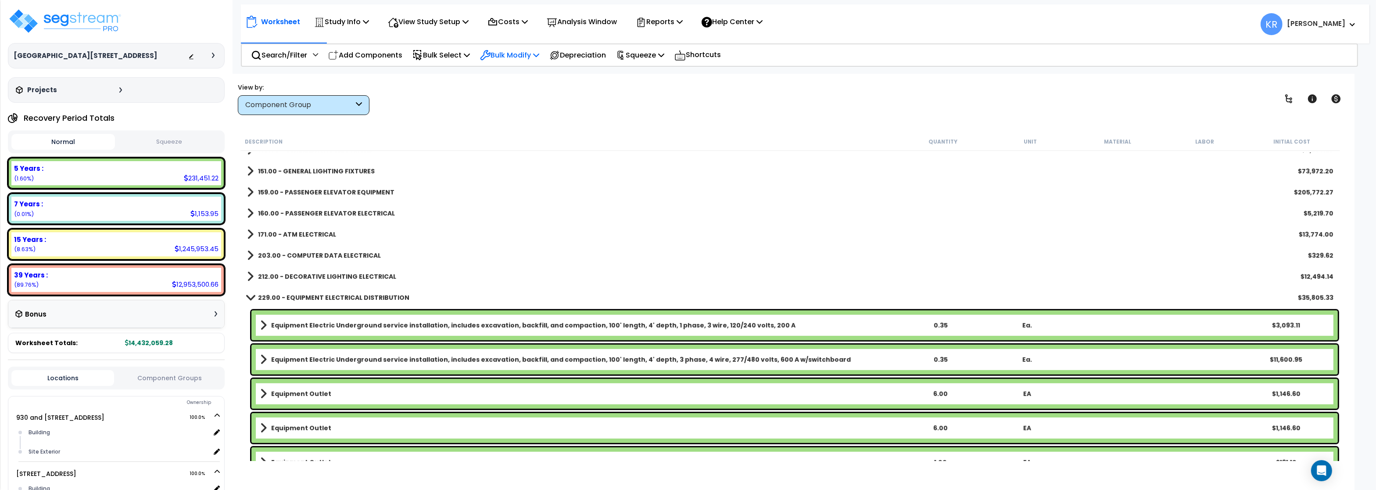
click at [522, 57] on p "Bulk Modify" at bounding box center [509, 55] width 59 height 12
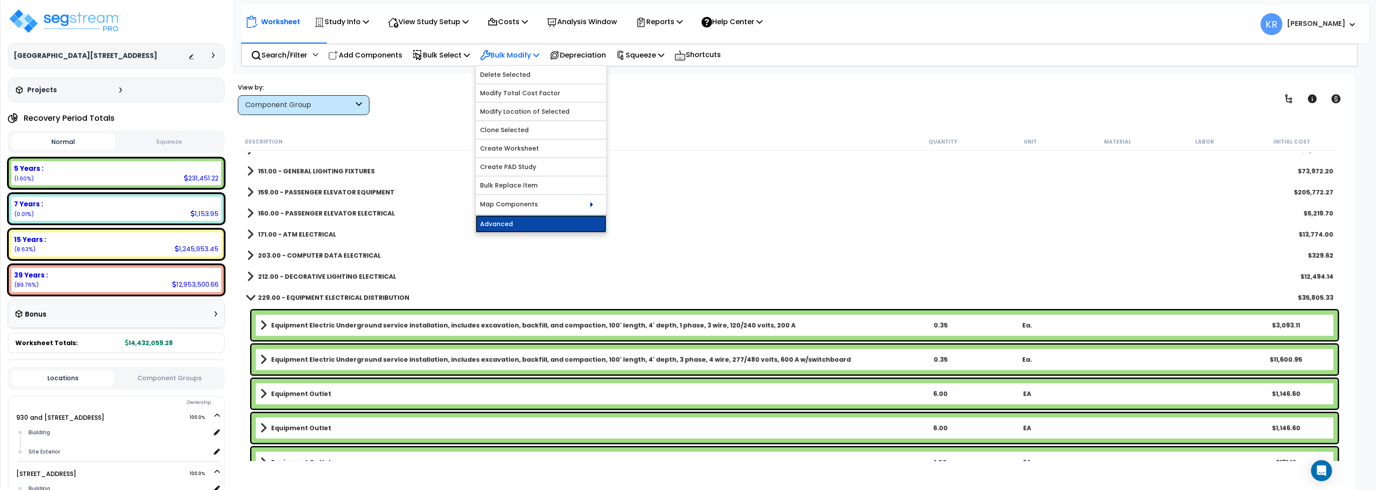
click at [507, 223] on link "Advanced" at bounding box center [541, 224] width 131 height 18
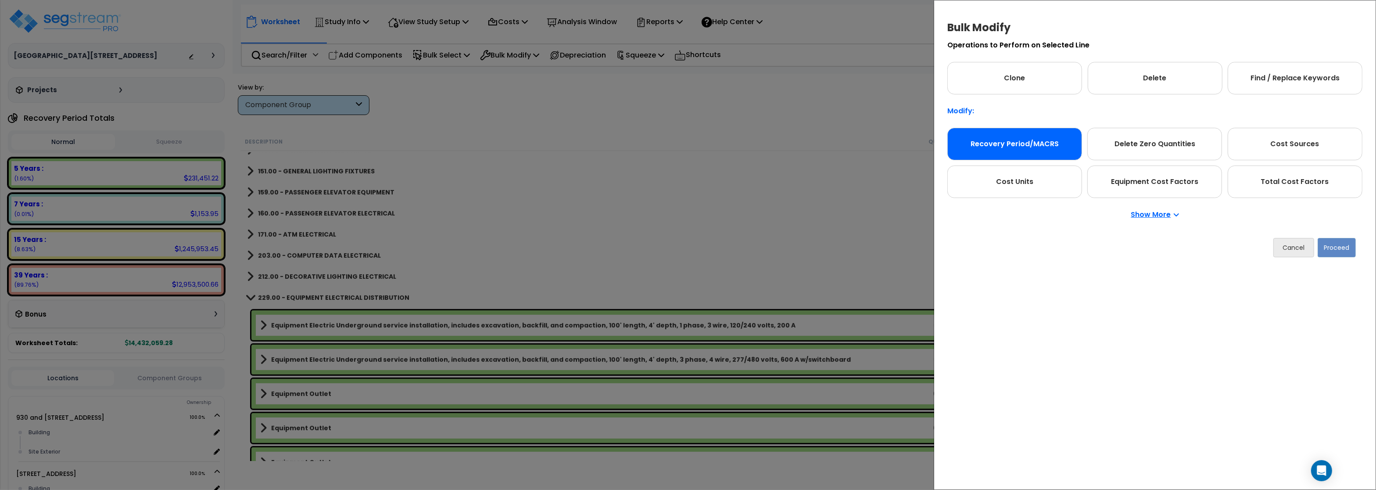
click at [1028, 138] on div "Recovery Period/MACRS" at bounding box center [1015, 144] width 135 height 32
click at [1325, 246] on button "Proceed" at bounding box center [1337, 247] width 38 height 19
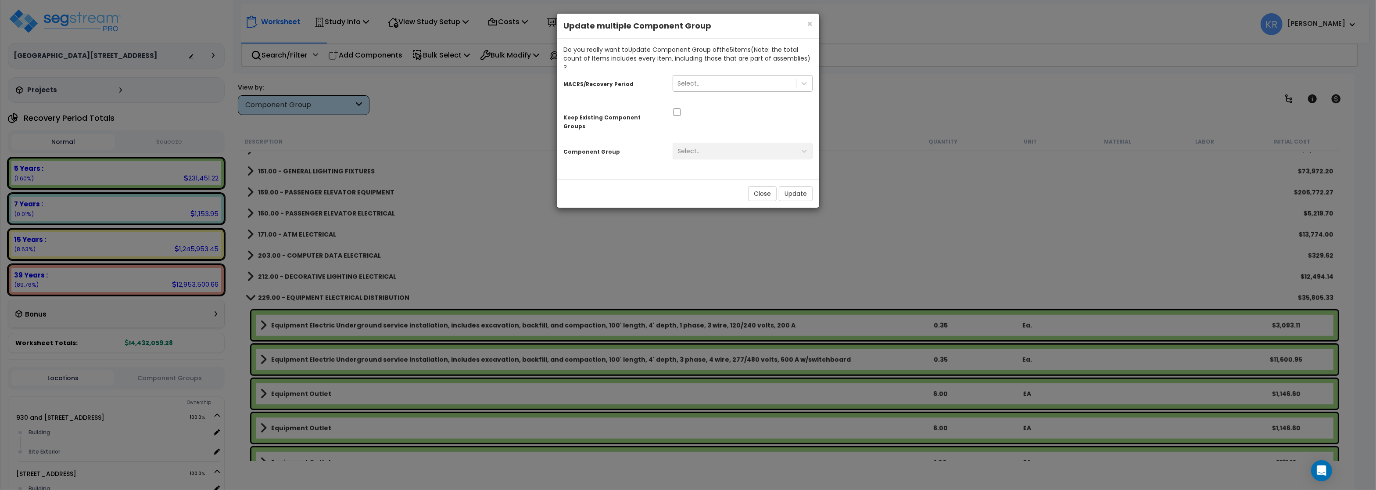
click at [705, 76] on div "Select..." at bounding box center [734, 83] width 123 height 14
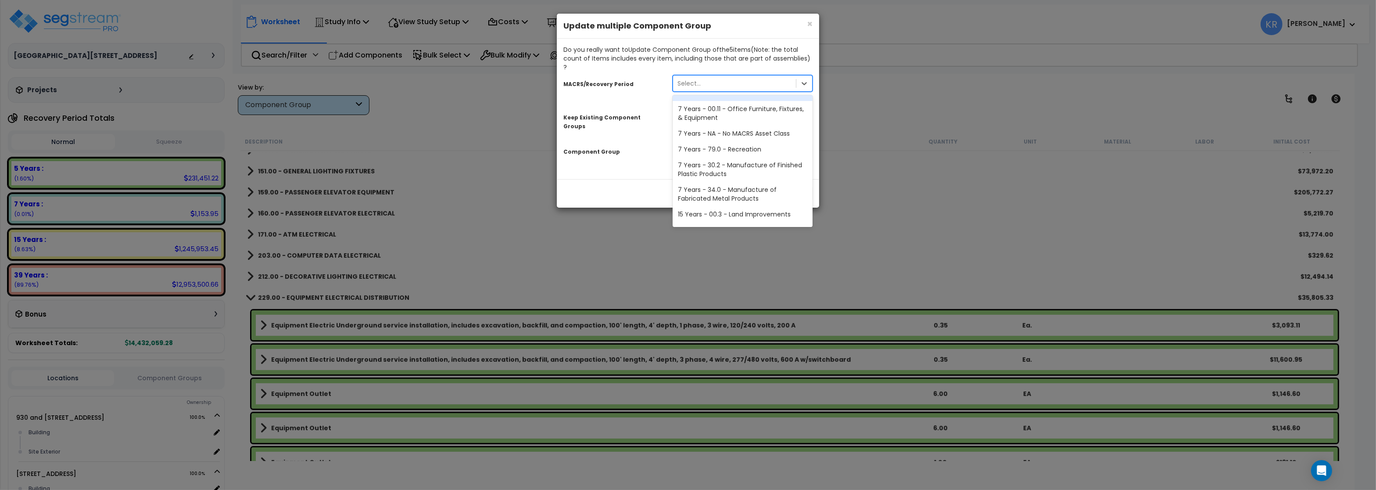
scroll to position [158, 0]
click at [729, 143] on div "15 Years - 00.3 - Land Improvements" at bounding box center [743, 149] width 140 height 16
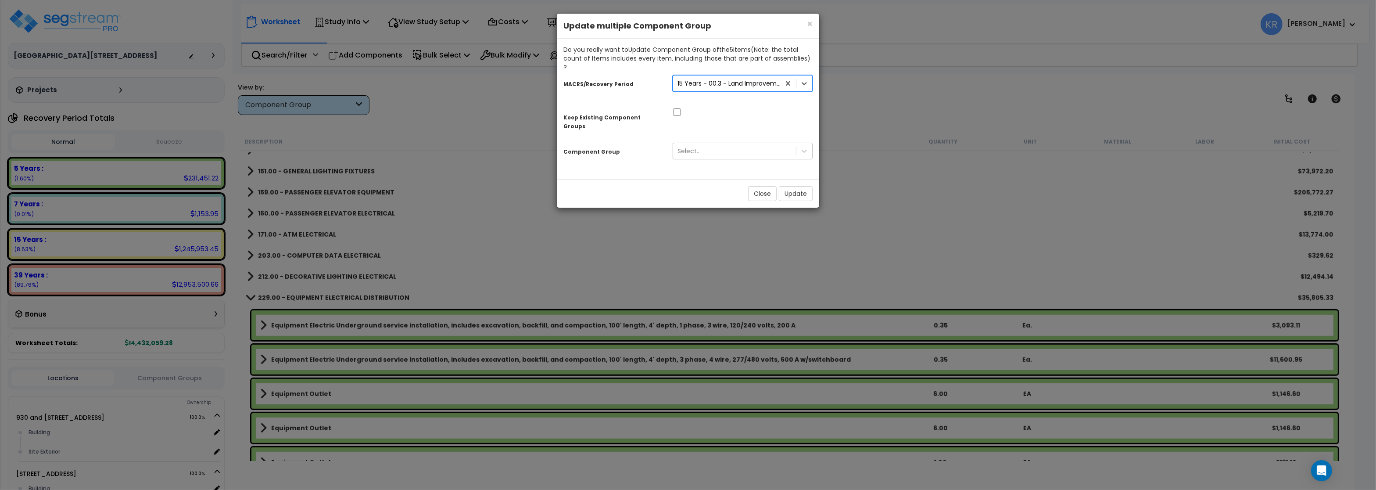
click at [701, 144] on div "Select..." at bounding box center [734, 151] width 123 height 14
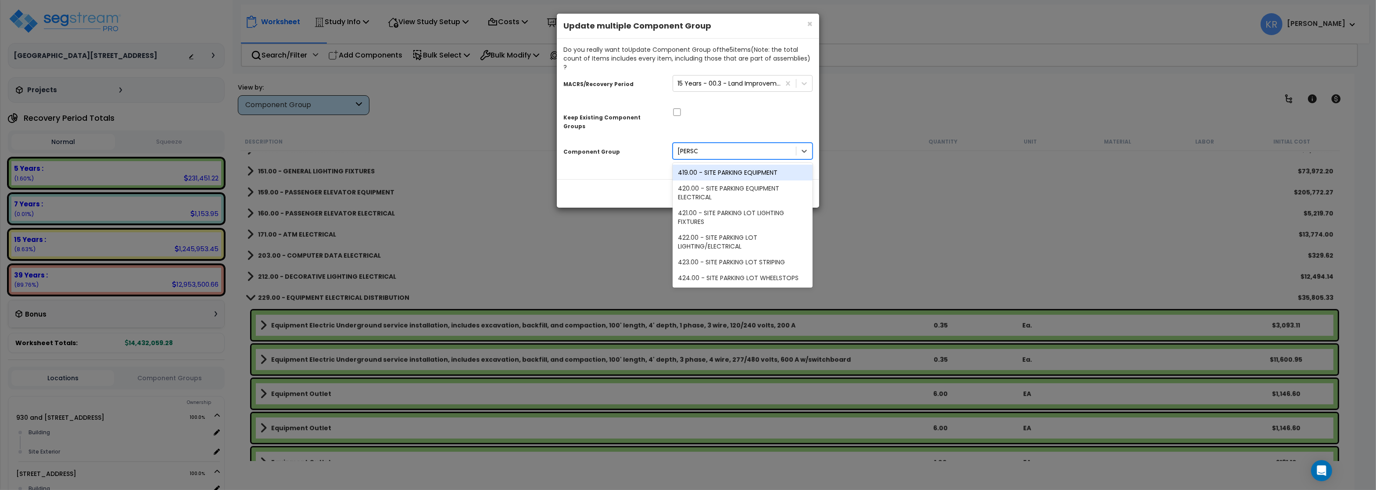
type input "parking"
click at [730, 230] on div "422.00 - SITE PARKING LOT LIGHTING/ELECTRICAL" at bounding box center [743, 242] width 140 height 25
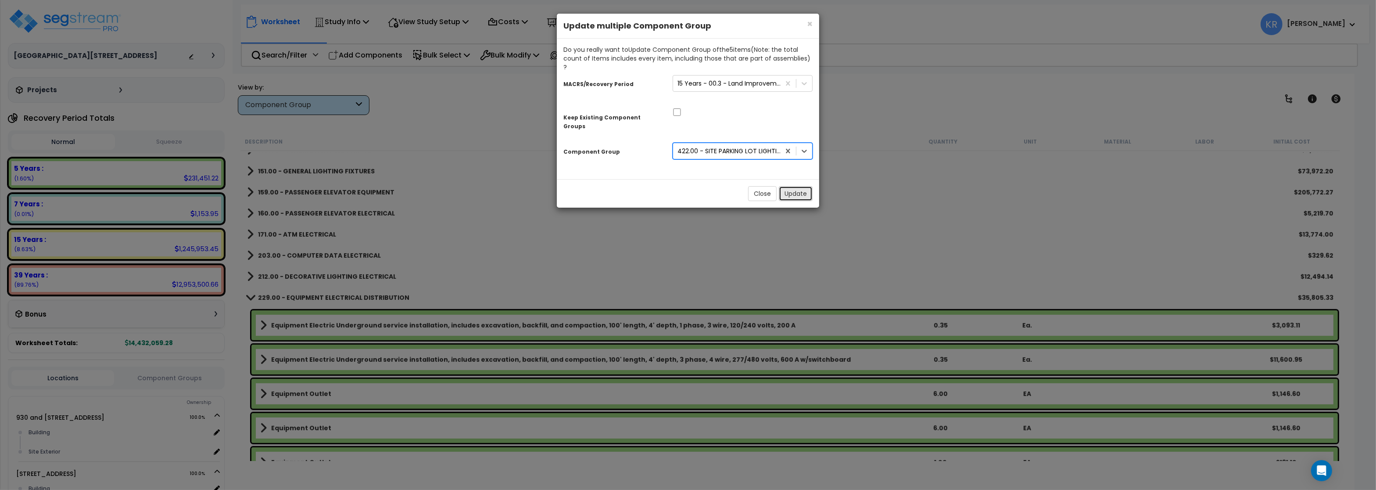
click at [794, 186] on button "Update" at bounding box center [796, 193] width 34 height 15
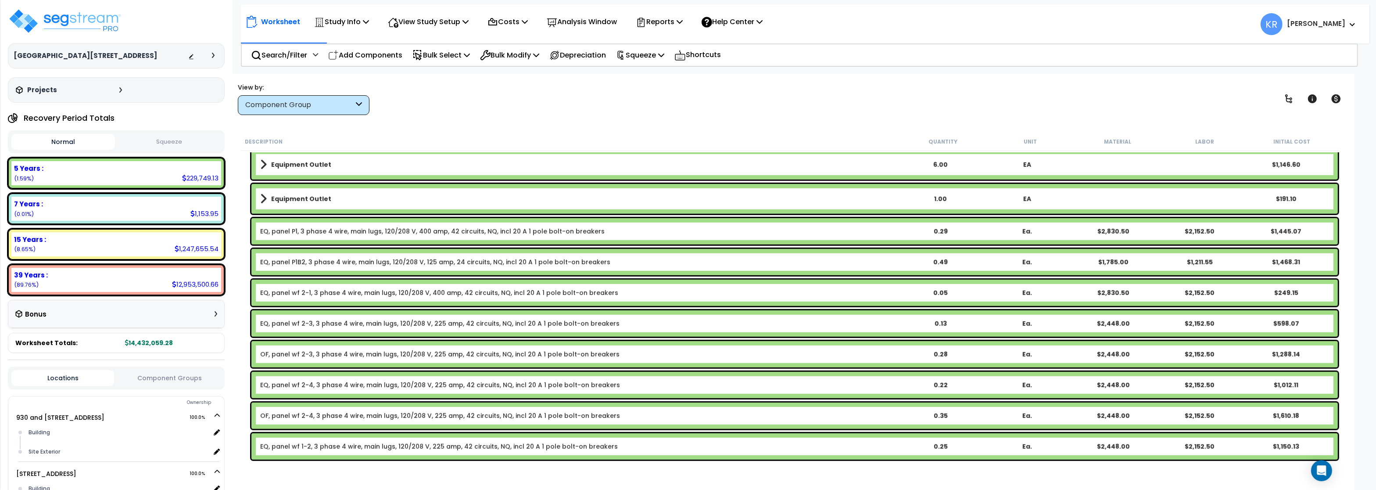
scroll to position [1369, 0]
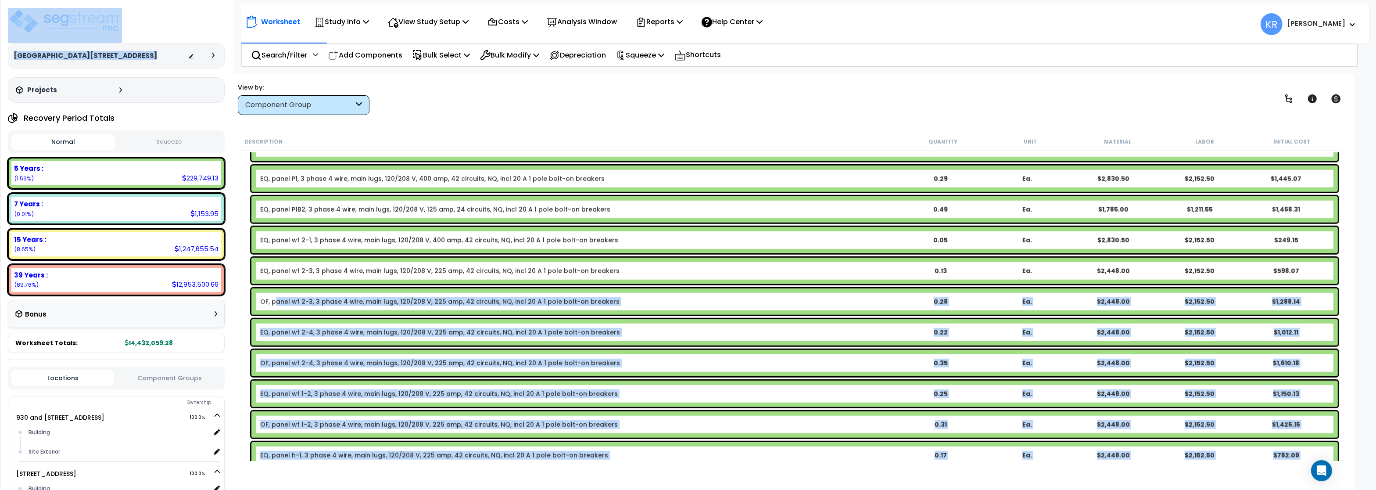
click at [278, 302] on link "OF, panel wf 2-3, 3 phase 4 wire, main lugs, 120/208 V, 225 amp, 42 circuits, N…" at bounding box center [439, 301] width 359 height 9
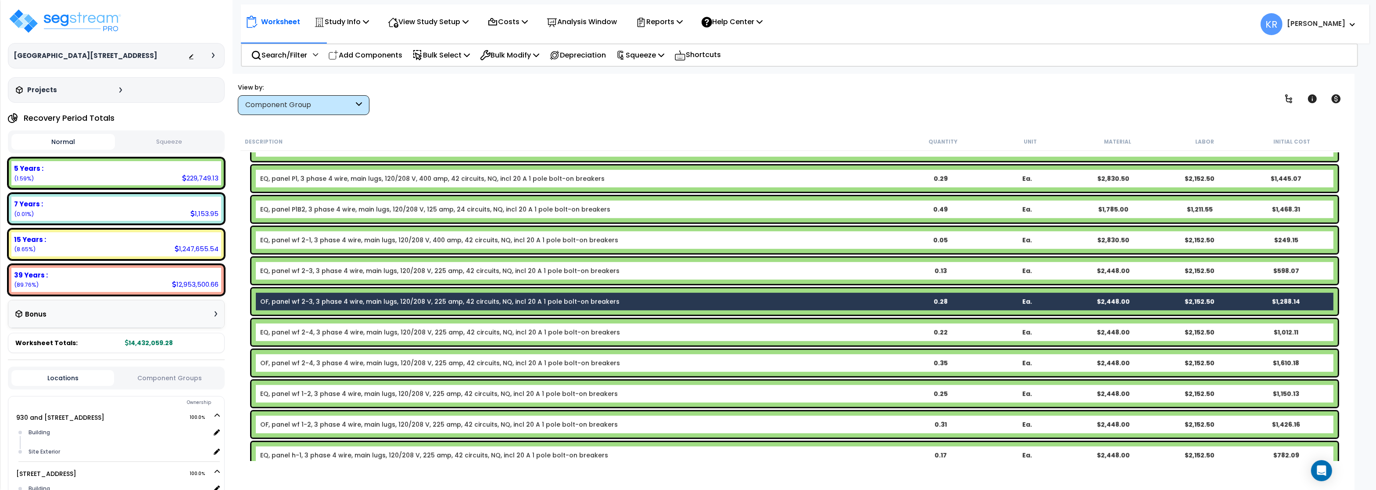
click at [273, 362] on link "OF, panel wf 2-4, 3 phase 4 wire, main lugs, 120/208 V, 225 amp, 42 circuits, N…" at bounding box center [440, 363] width 360 height 9
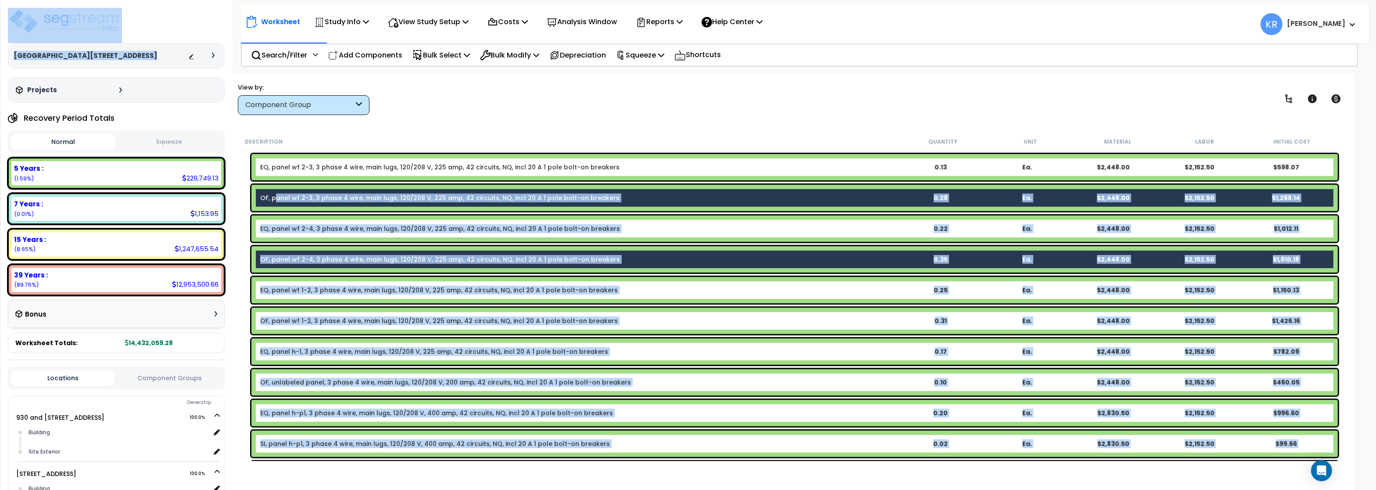
scroll to position [1527, 0]
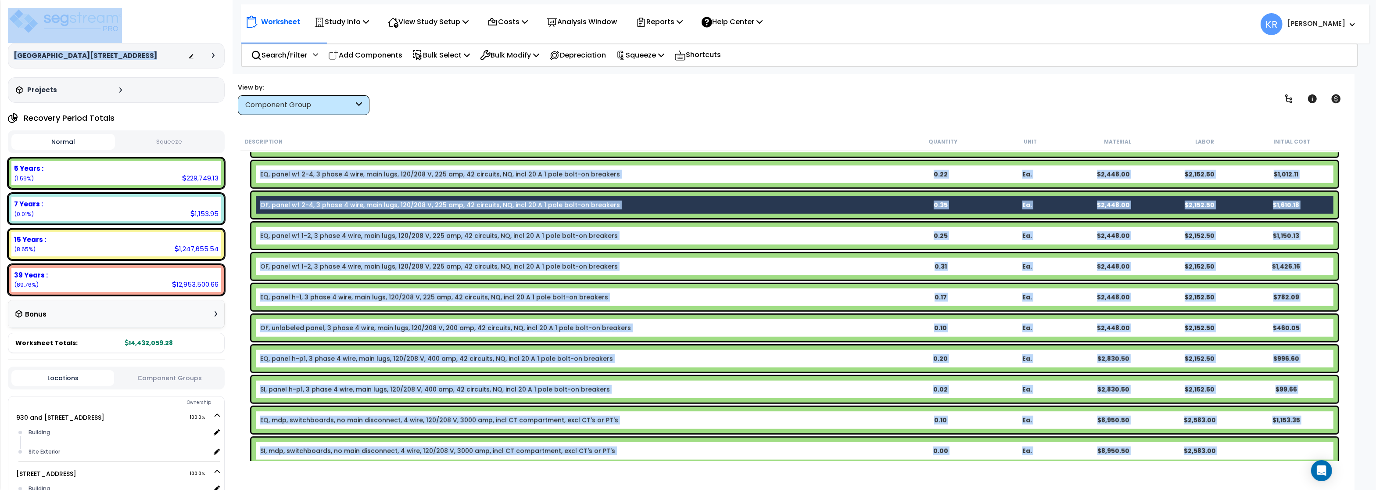
click at [276, 265] on link "OF, panel wf 1-2, 3 phase 4 wire, main lugs, 120/208 V, 225 amp, 42 circuits, N…" at bounding box center [439, 266] width 358 height 9
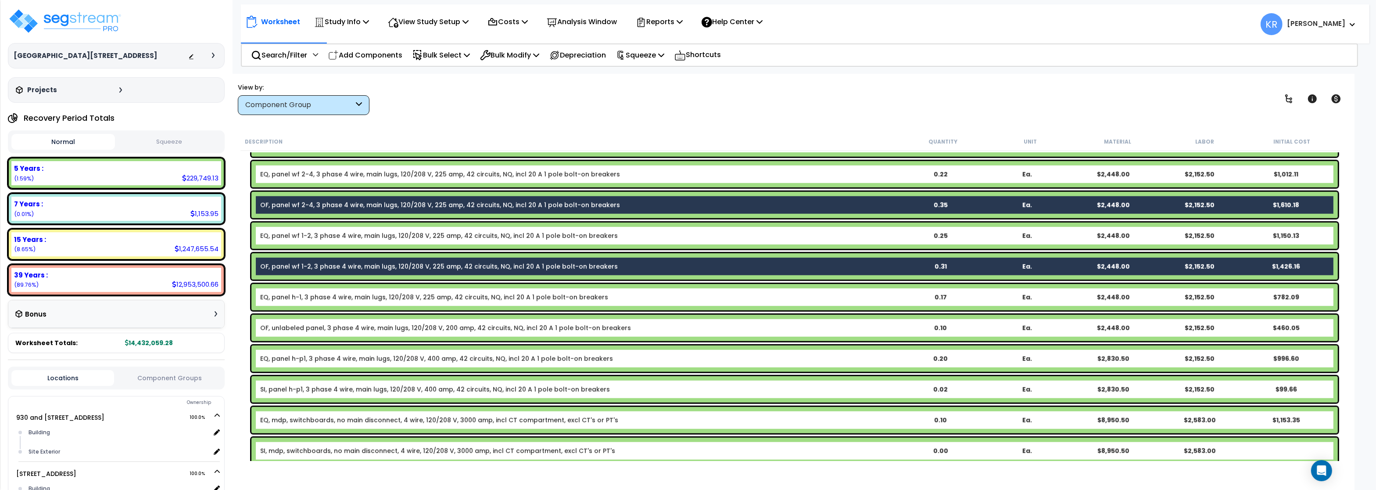
click at [285, 327] on link "OF, unlabeled panel, 3 phase 4 wire, main lugs, 120/208 V, 200 amp, 42 circuits…" at bounding box center [445, 327] width 371 height 9
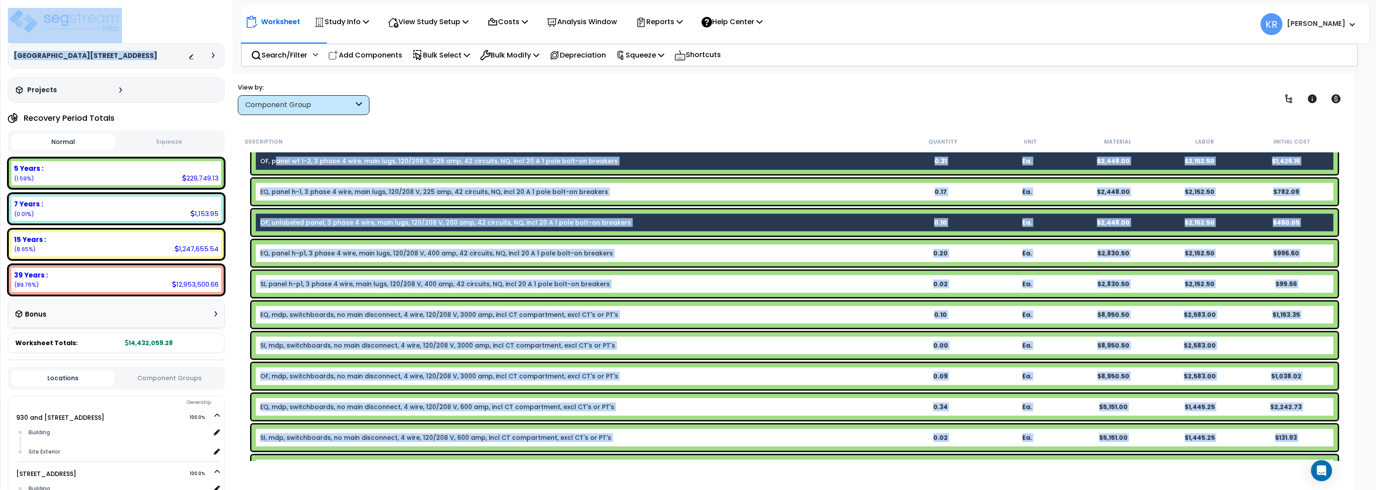
scroll to position [1685, 0]
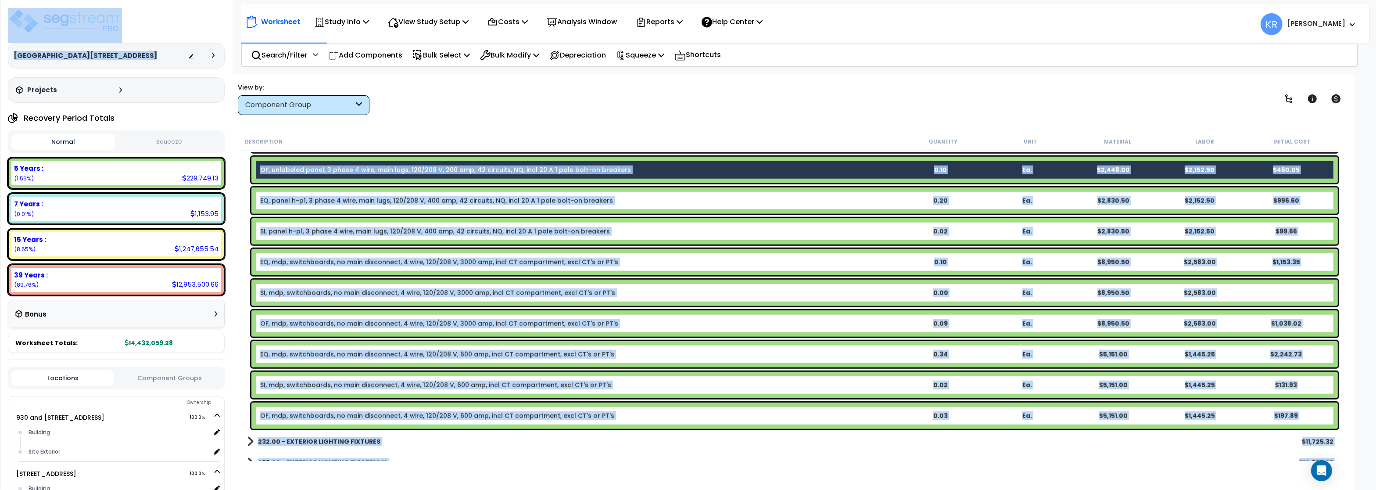
click at [290, 324] on link "OF, mdp, switchboards, no main disconnect, 4 wire, 120/208 V, 3000 amp, incl CT…" at bounding box center [439, 323] width 358 height 9
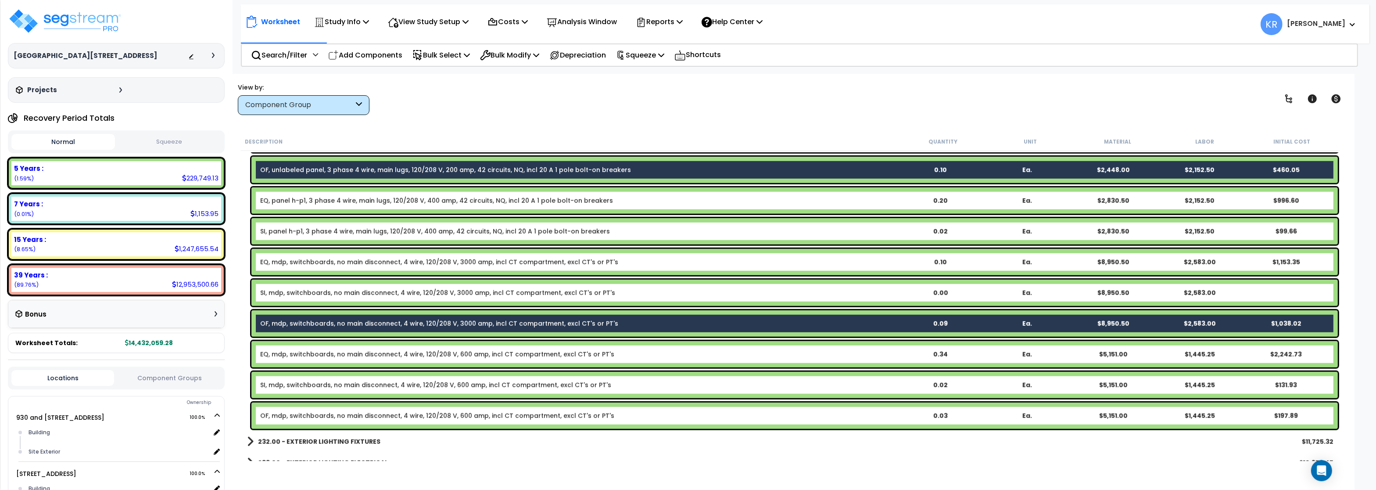
click at [301, 420] on div "OF, mdp, switchboards, no main disconnect, 4 wire, 120/208 V, 600 amp, incl CT …" at bounding box center [794, 415] width 1087 height 26
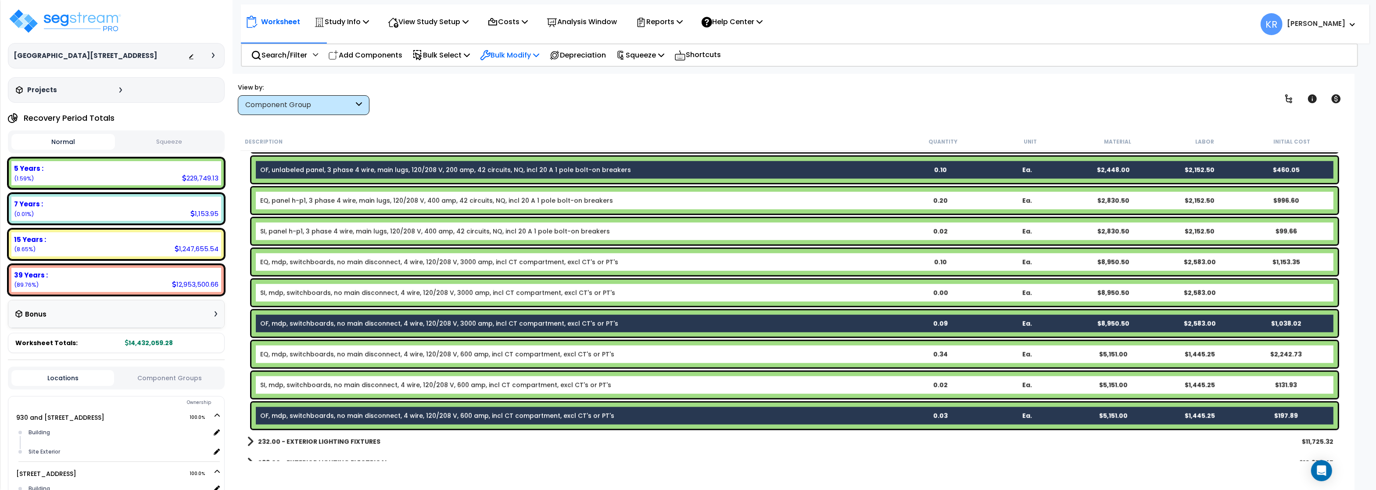
click at [526, 60] on p "Bulk Modify" at bounding box center [509, 55] width 59 height 12
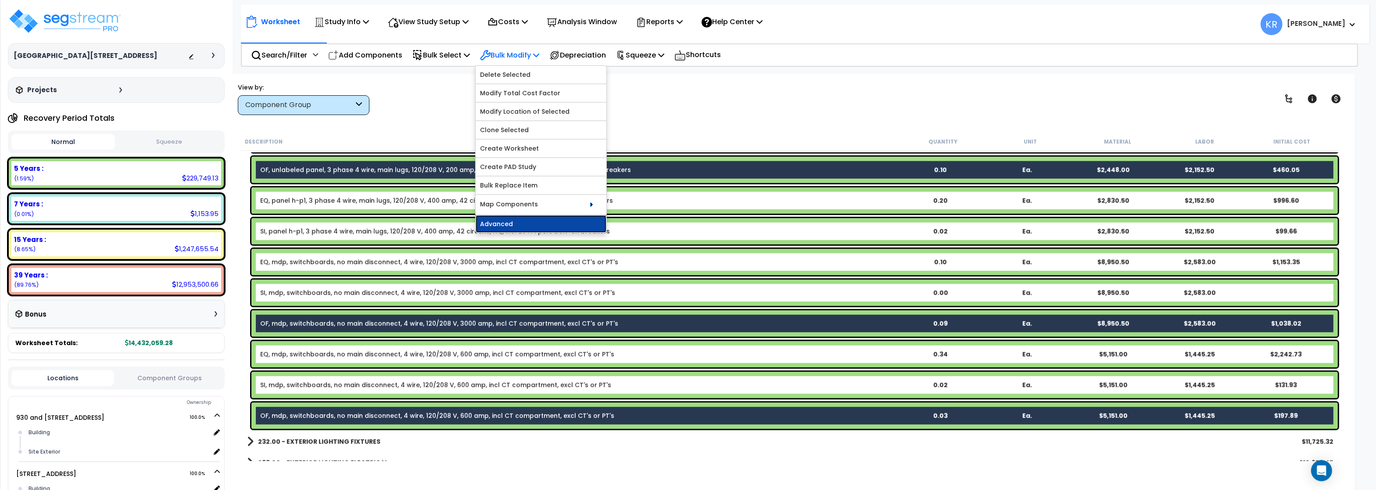
click at [516, 223] on link "Advanced" at bounding box center [541, 224] width 131 height 18
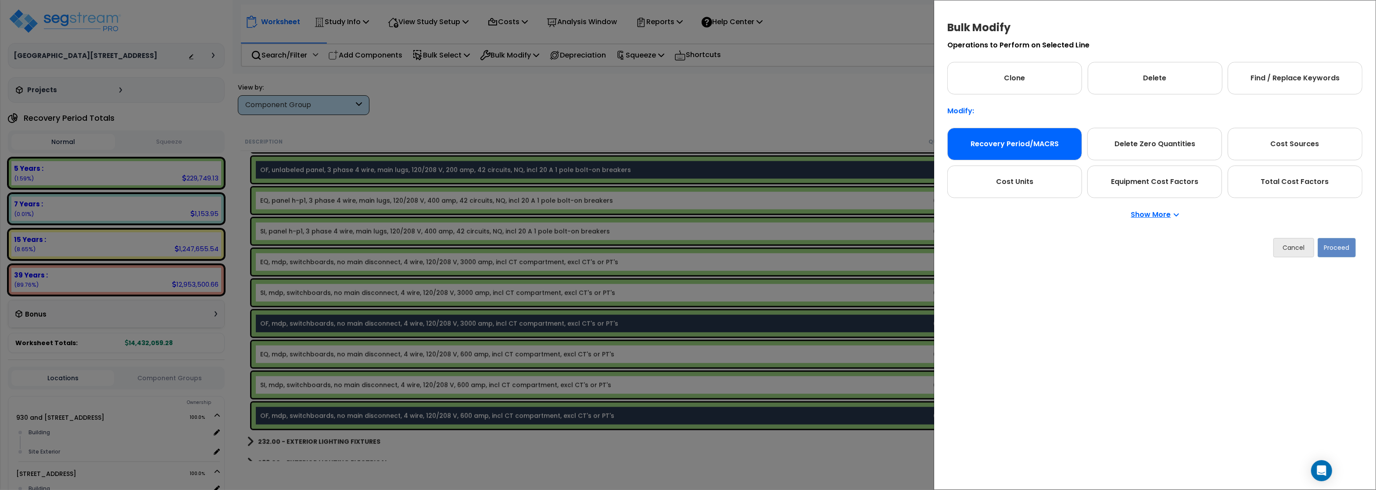
drag, startPoint x: 1009, startPoint y: 144, endPoint x: 1017, endPoint y: 144, distance: 8.3
click at [1009, 144] on div "Recovery Period/MACRS" at bounding box center [1015, 144] width 135 height 32
click at [1341, 249] on button "Proceed" at bounding box center [1337, 246] width 38 height 19
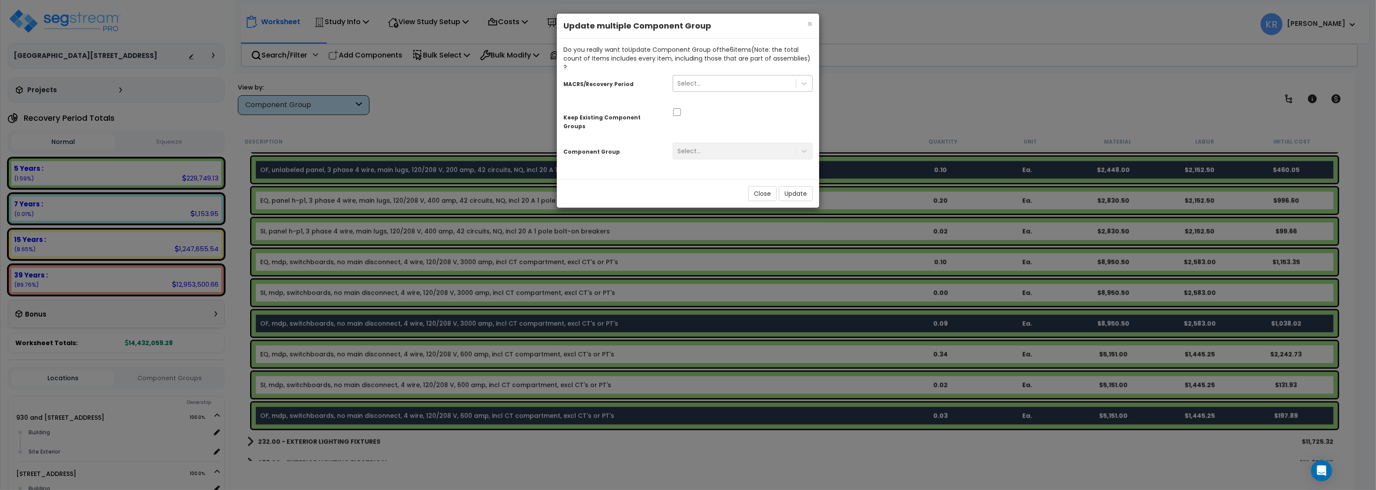
click at [704, 76] on div "Select..." at bounding box center [734, 83] width 123 height 14
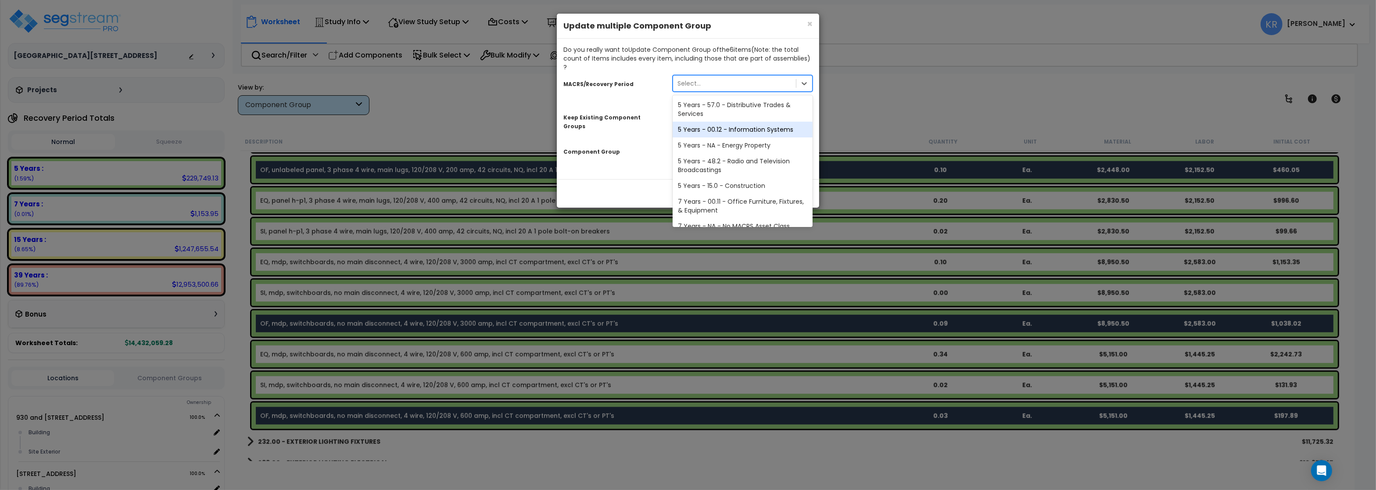
click at [725, 123] on div "5 Years - 00.12 - Information Systems" at bounding box center [743, 130] width 140 height 16
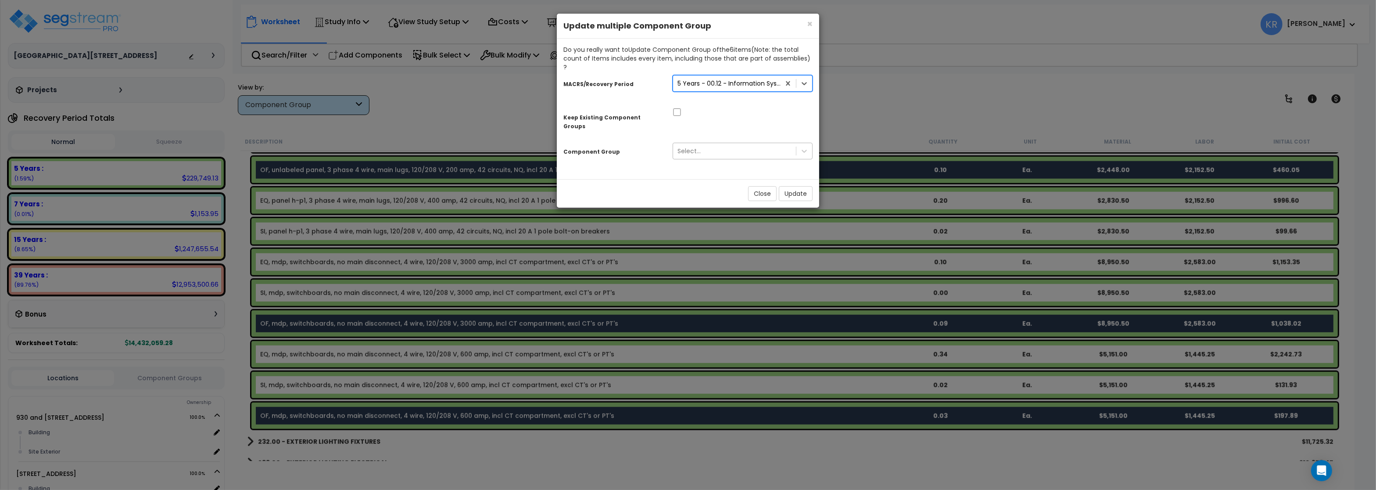
click at [714, 144] on div "Select..." at bounding box center [734, 151] width 123 height 14
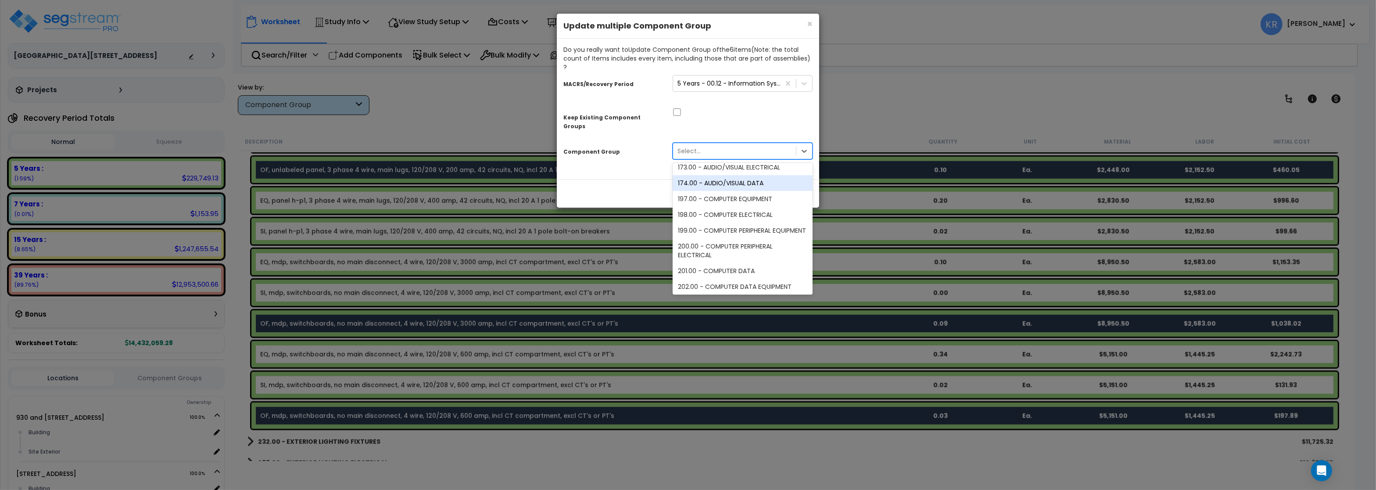
scroll to position [105, 0]
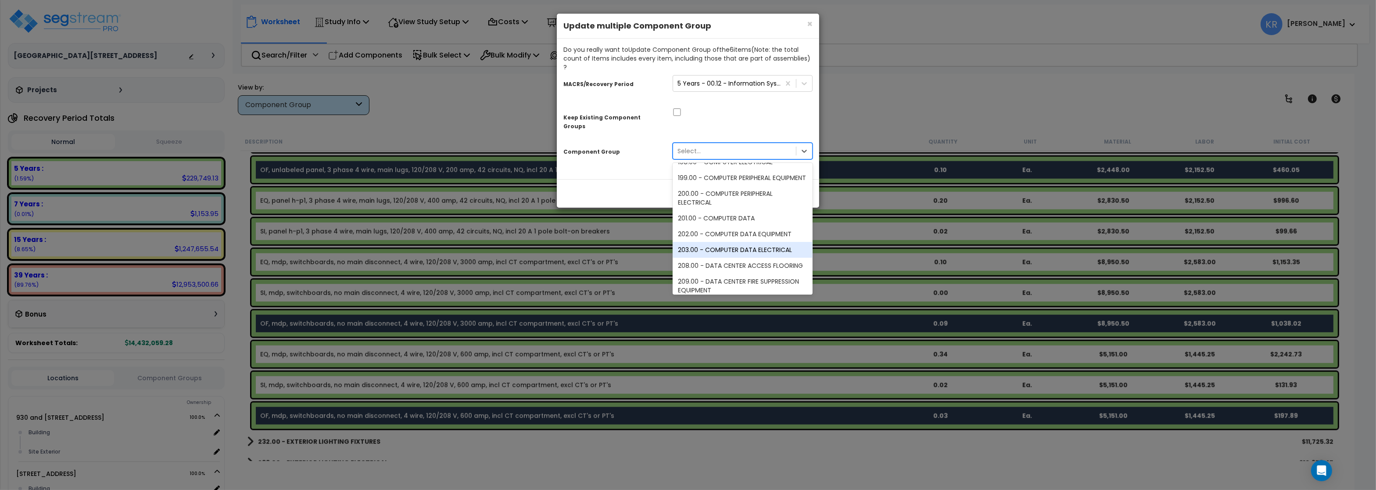
click at [763, 242] on div "203.00 - COMPUTER DATA ELECTRICAL" at bounding box center [743, 250] width 140 height 16
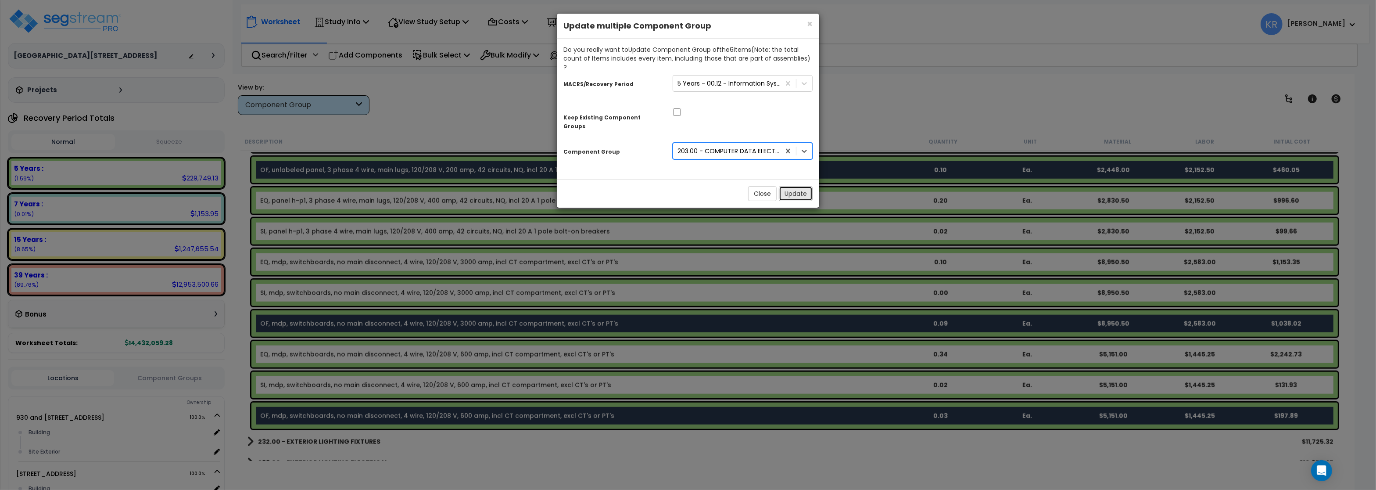
click at [795, 186] on button "Update" at bounding box center [796, 193] width 34 height 15
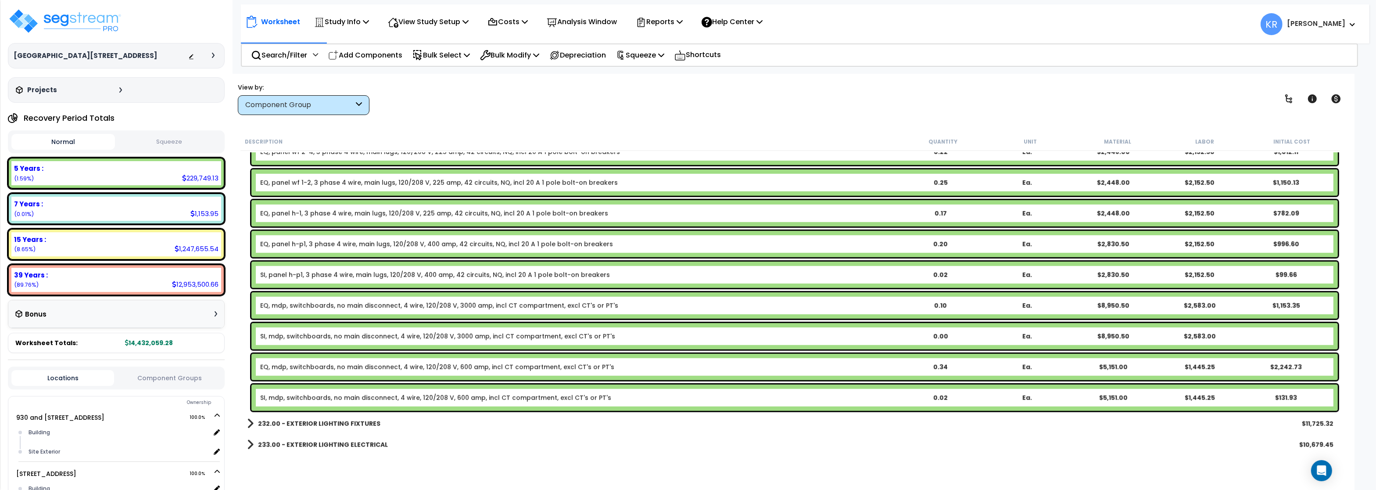
scroll to position [1527, 0]
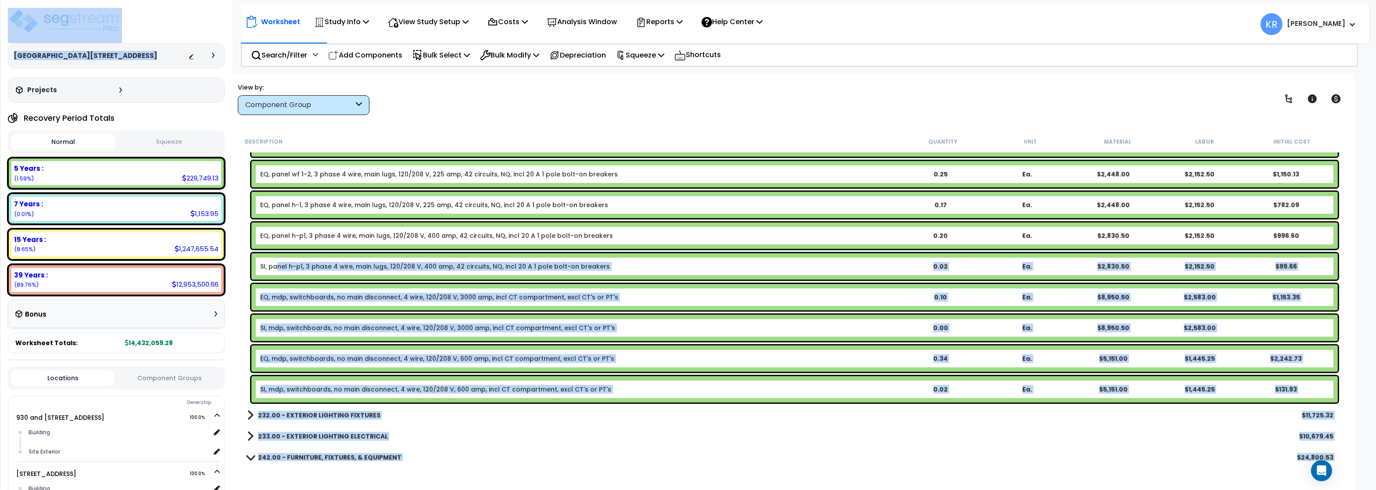
click at [276, 266] on link "SI, panel h-p1, 3 phase 4 wire, main lugs, 120/208 V, 400 amp, 42 circuits, NQ,…" at bounding box center [435, 266] width 350 height 9
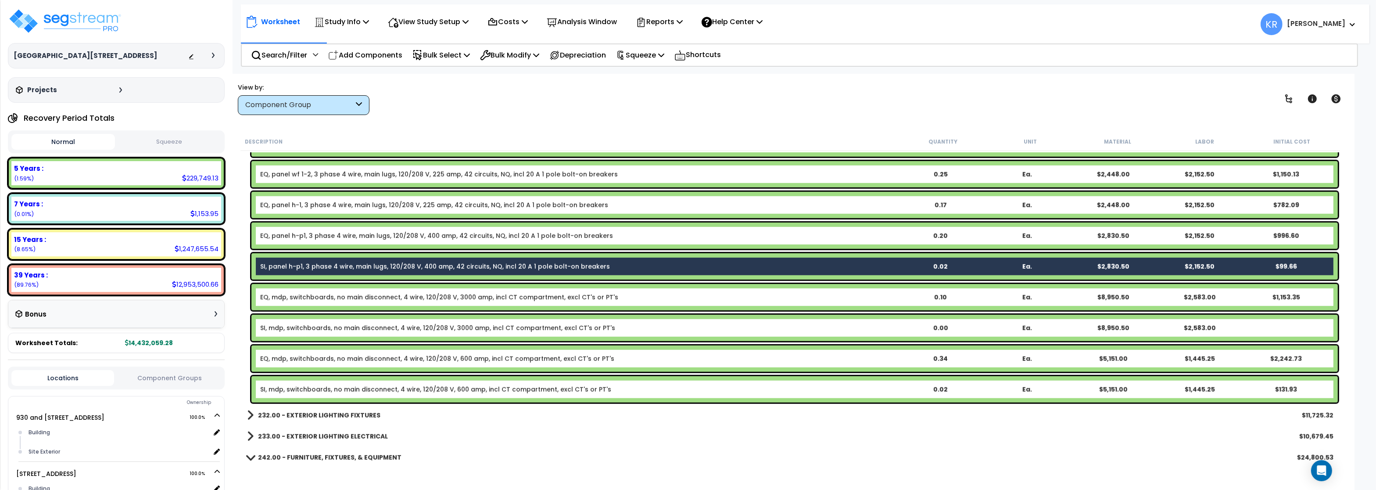
click at [268, 327] on link "SI, mdp, switchboards, no main disconnect, 4 wire, 120/208 V, 3000 amp, incl CT…" at bounding box center [437, 327] width 355 height 9
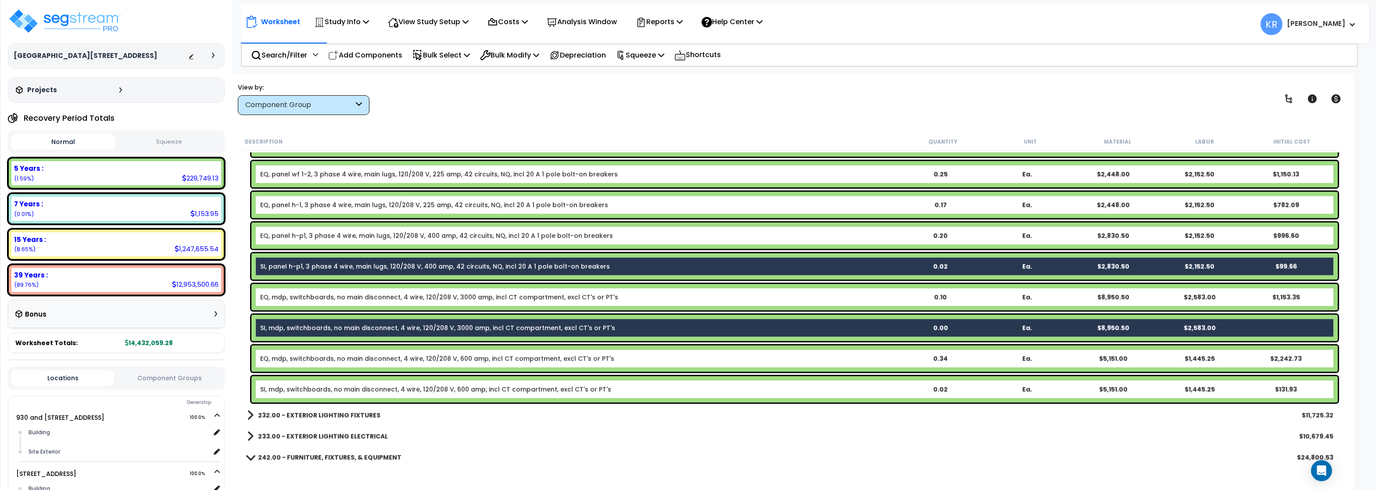
click at [269, 386] on link "SI, mdp, switchboards, no main disconnect, 4 wire, 120/208 V, 600 amp, incl CT …" at bounding box center [435, 389] width 351 height 9
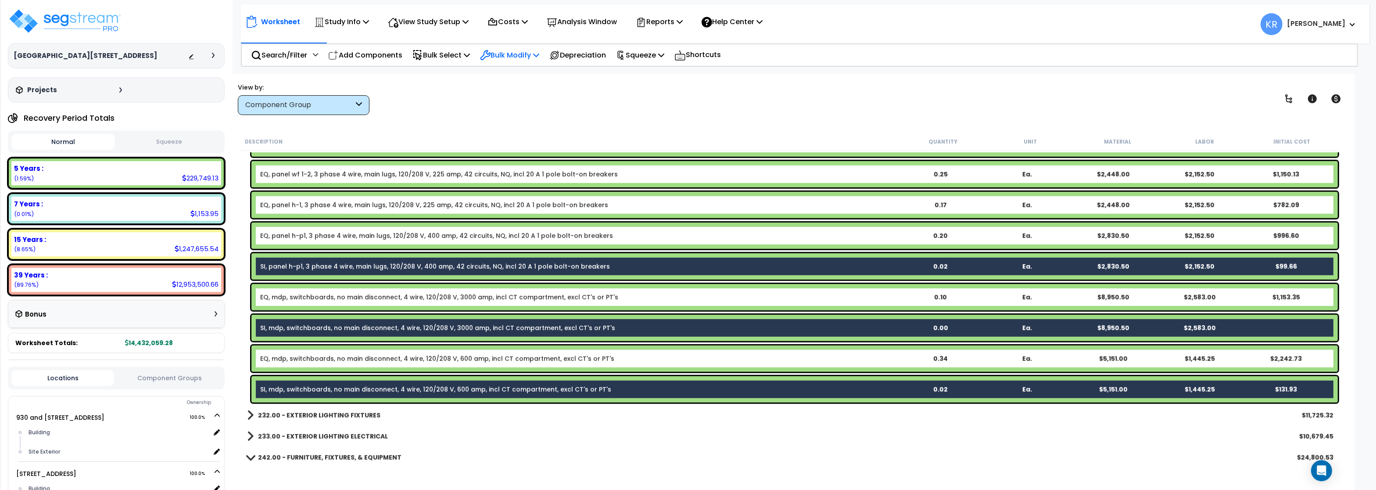
click at [518, 55] on p "Bulk Modify" at bounding box center [509, 55] width 59 height 12
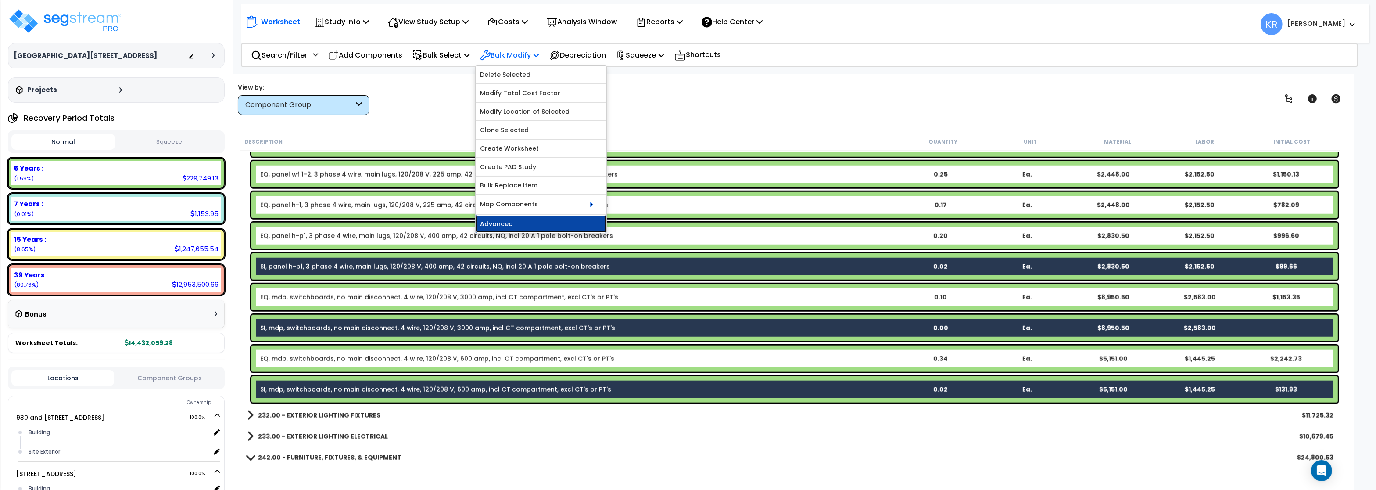
click at [513, 226] on link "Advanced" at bounding box center [541, 224] width 131 height 18
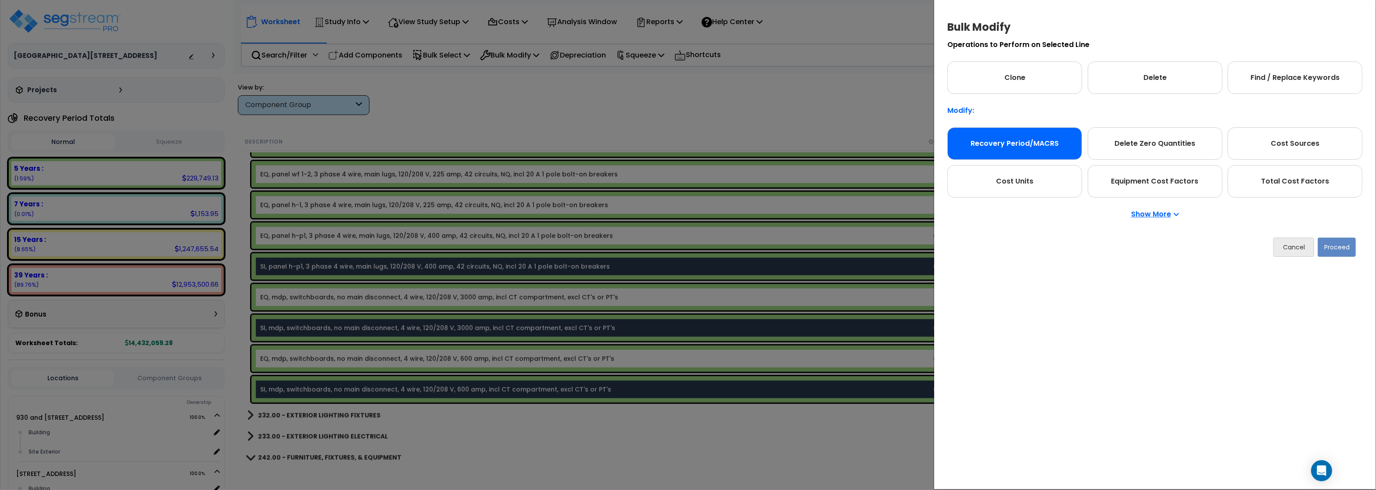
click at [985, 136] on div "Recovery Period/MACRS" at bounding box center [1015, 143] width 135 height 32
click at [1337, 247] on button "Proceed" at bounding box center [1337, 246] width 38 height 19
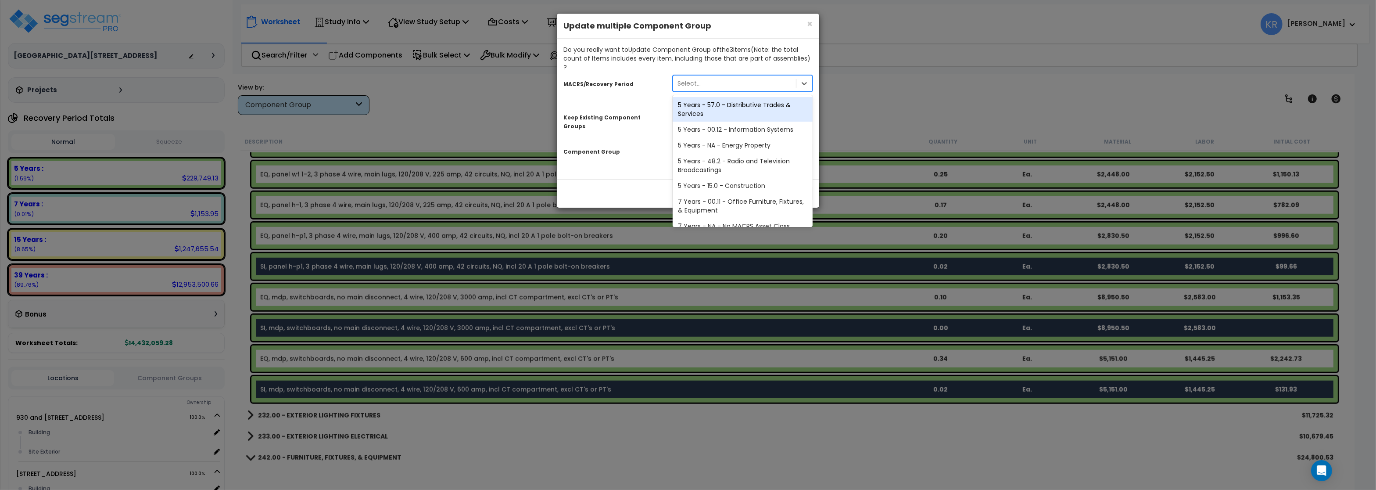
click at [707, 77] on div "Select..." at bounding box center [734, 83] width 123 height 14
click at [732, 100] on div "5 Years - 57.0 - Distributive Trades & Services" at bounding box center [743, 109] width 140 height 25
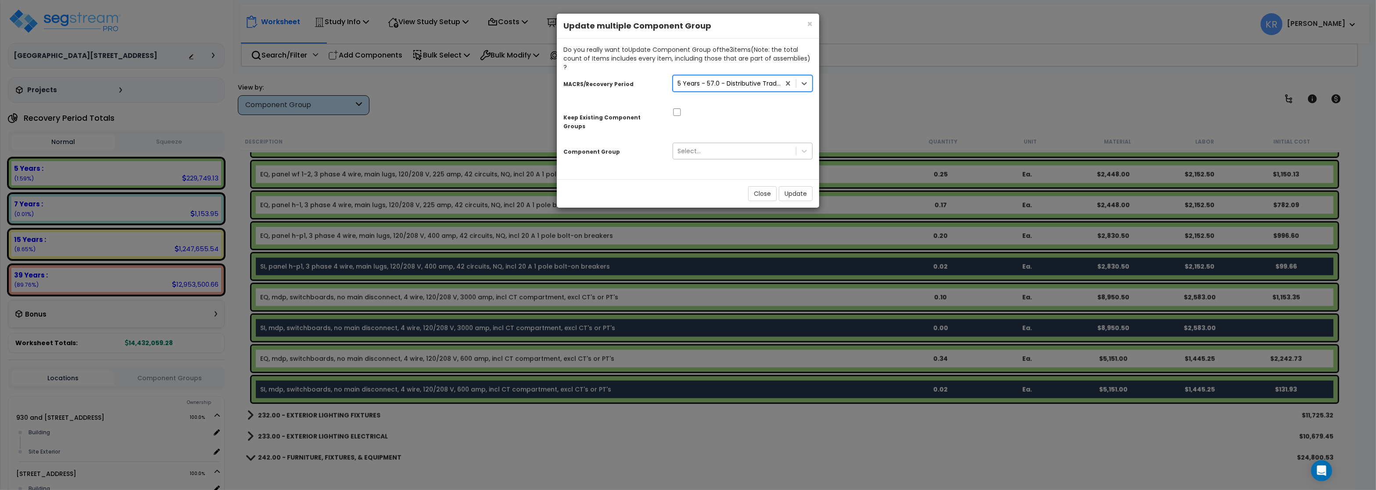
click at [704, 144] on div "Select..." at bounding box center [734, 151] width 123 height 14
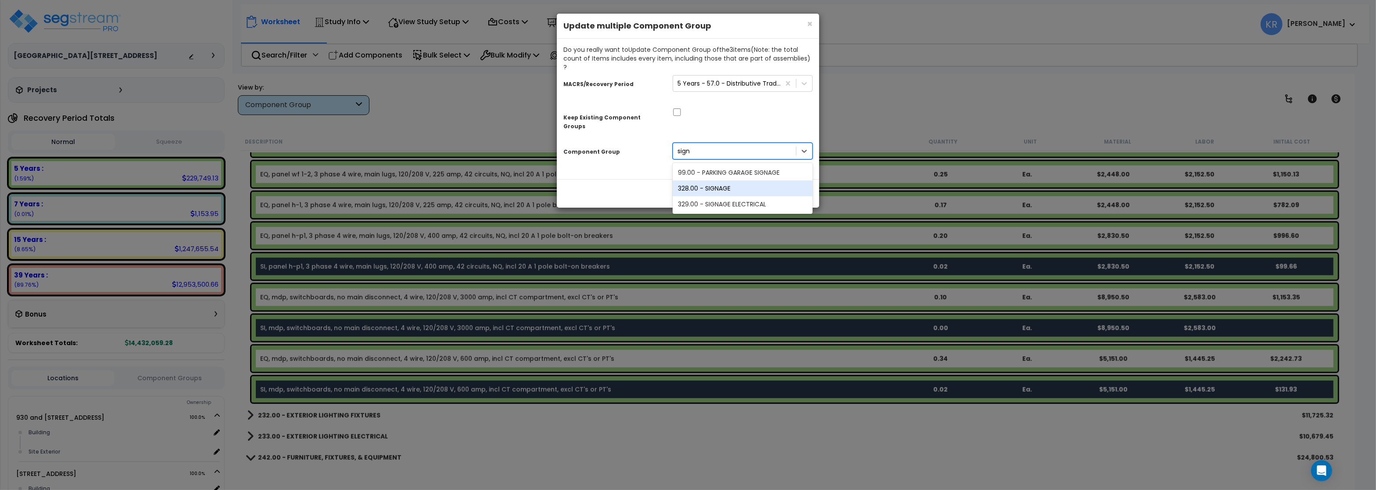
type input "sign"
click at [756, 180] on div "328.00 - SIGNAGE" at bounding box center [743, 188] width 140 height 16
click at [803, 186] on button "Update" at bounding box center [796, 193] width 34 height 15
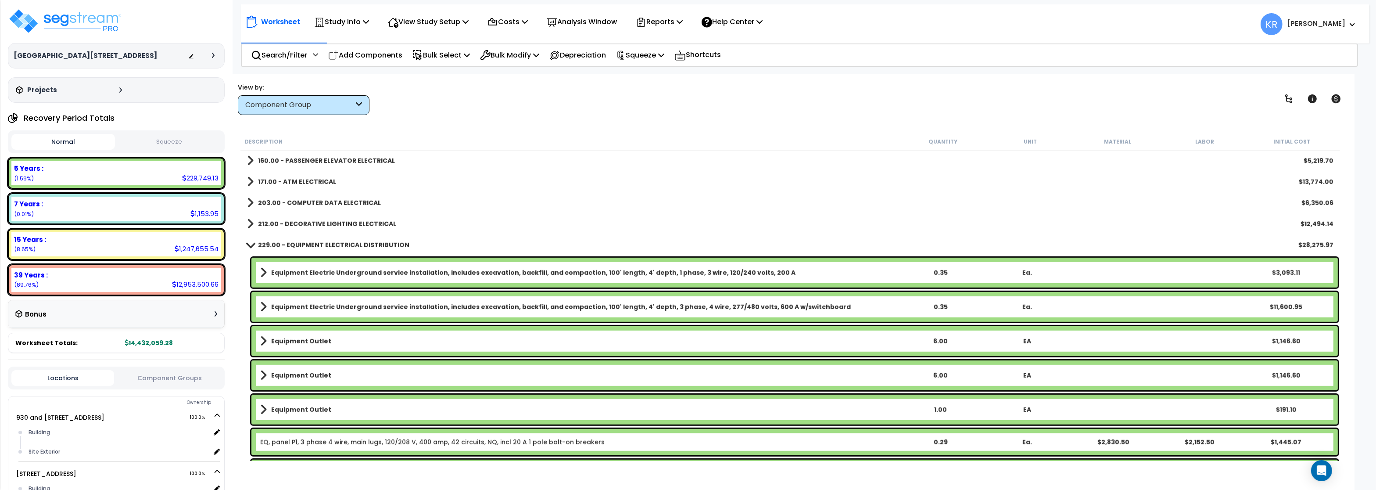
scroll to position [1053, 0]
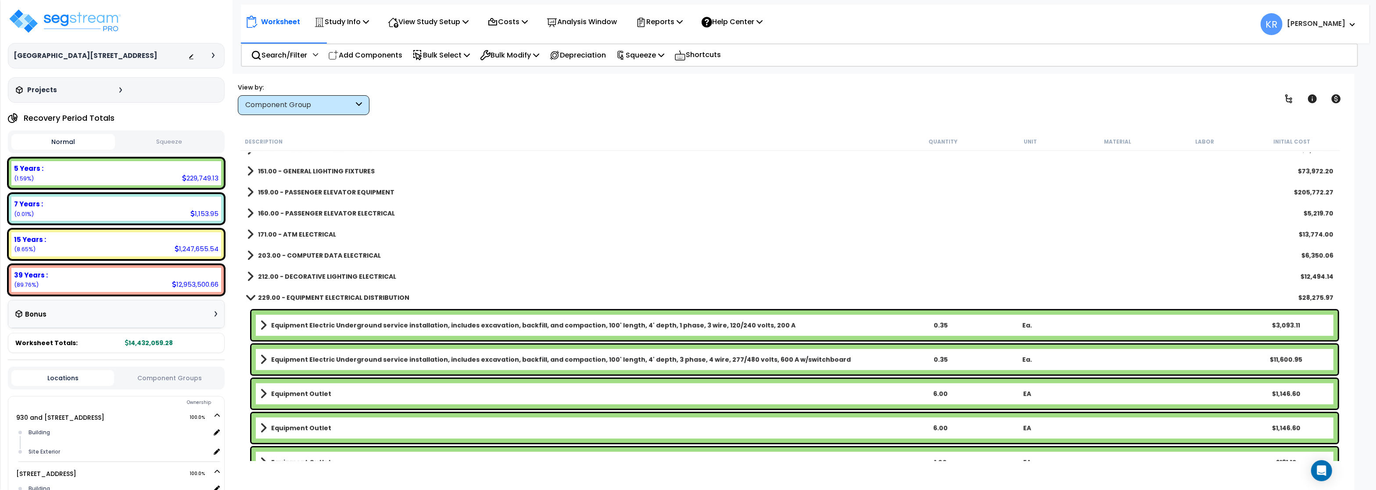
click at [266, 298] on b "229.00 - EQUIPMENT ELECTRICAL DISTRIBUTION" at bounding box center [333, 297] width 151 height 9
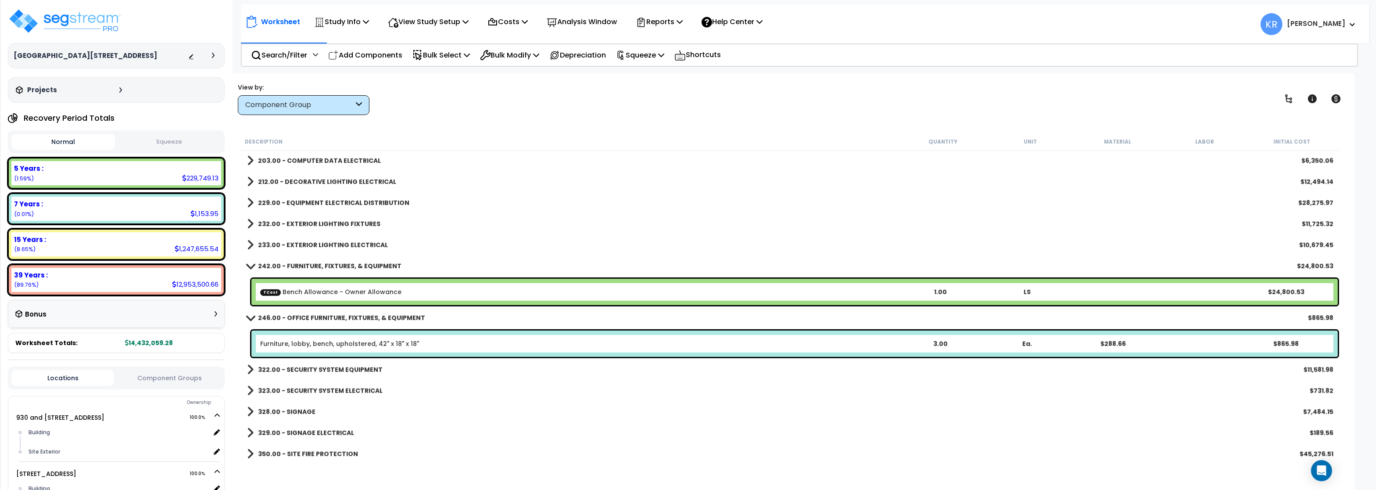
scroll to position [1159, 0]
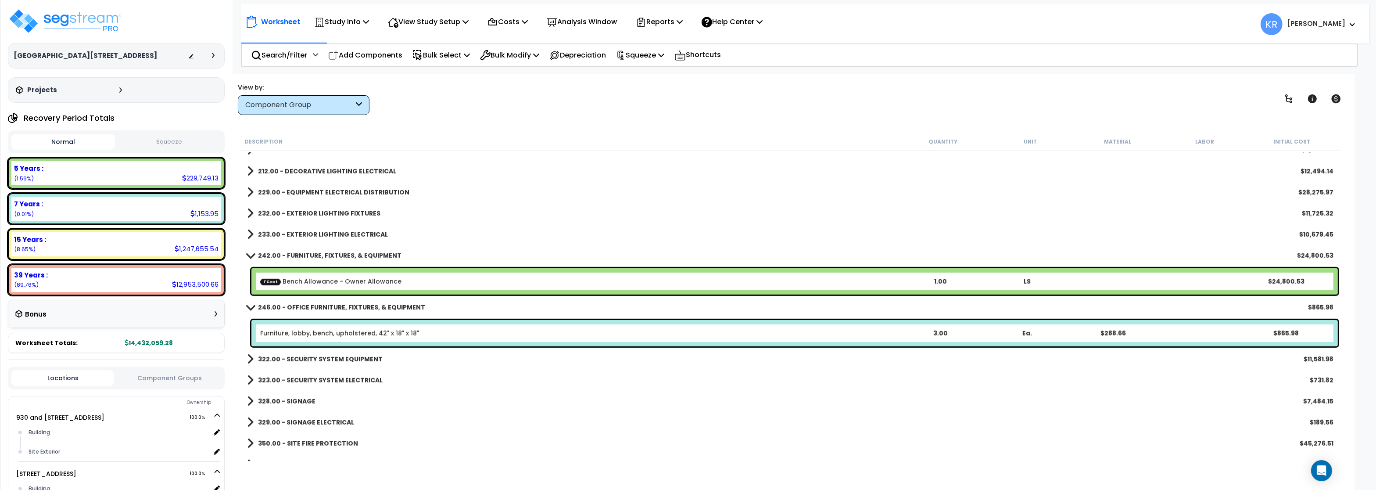
click at [316, 254] on b "242.00 - FURNITURE, FIXTURES, & EQUIPMENT" at bounding box center [330, 255] width 144 height 9
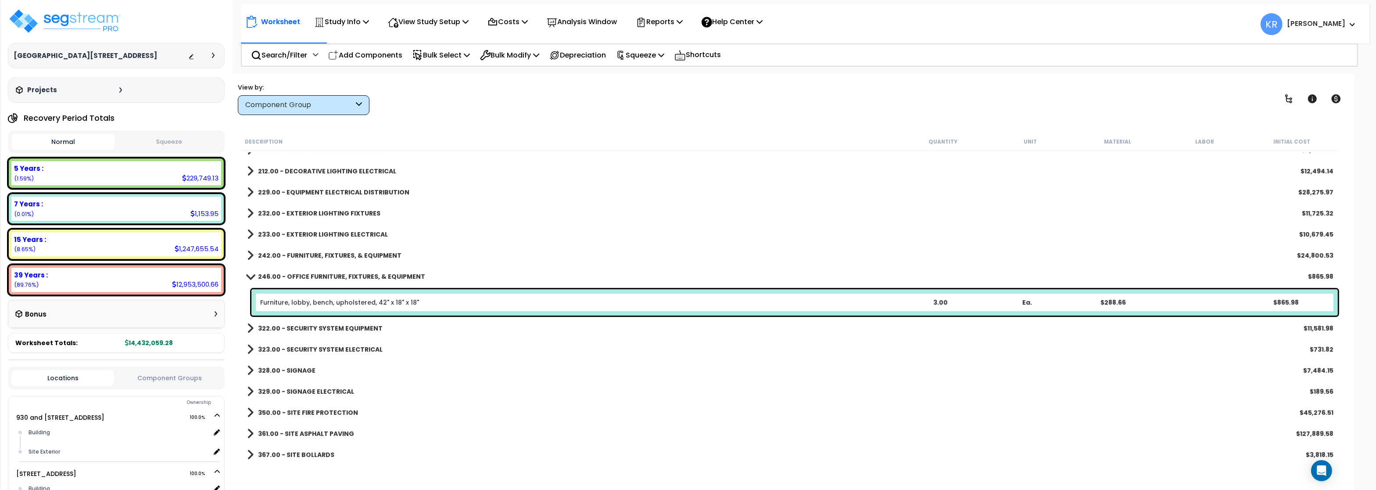
click at [316, 274] on b "246.00 - OFFICE FURNITURE, FIXTURES, & EQUIPMENT" at bounding box center [341, 276] width 167 height 9
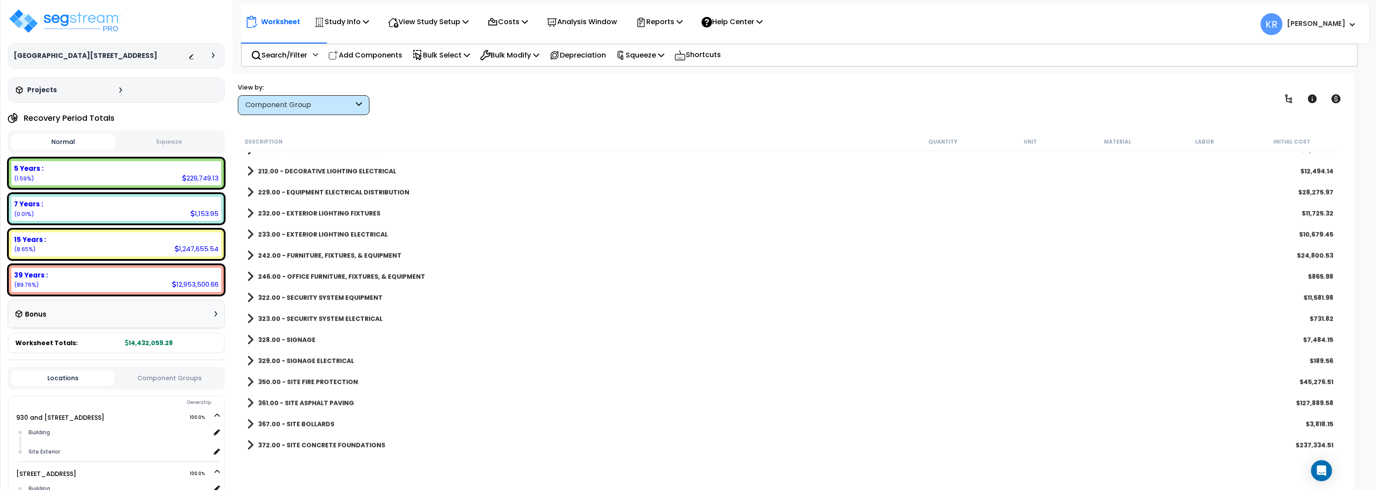
click at [316, 289] on div "322.00 - SECURITY SYSTEM EQUIPMENT $11,581.98" at bounding box center [791, 297] width 1096 height 21
click at [315, 295] on b "322.00 - SECURITY SYSTEM EQUIPMENT" at bounding box center [320, 297] width 125 height 9
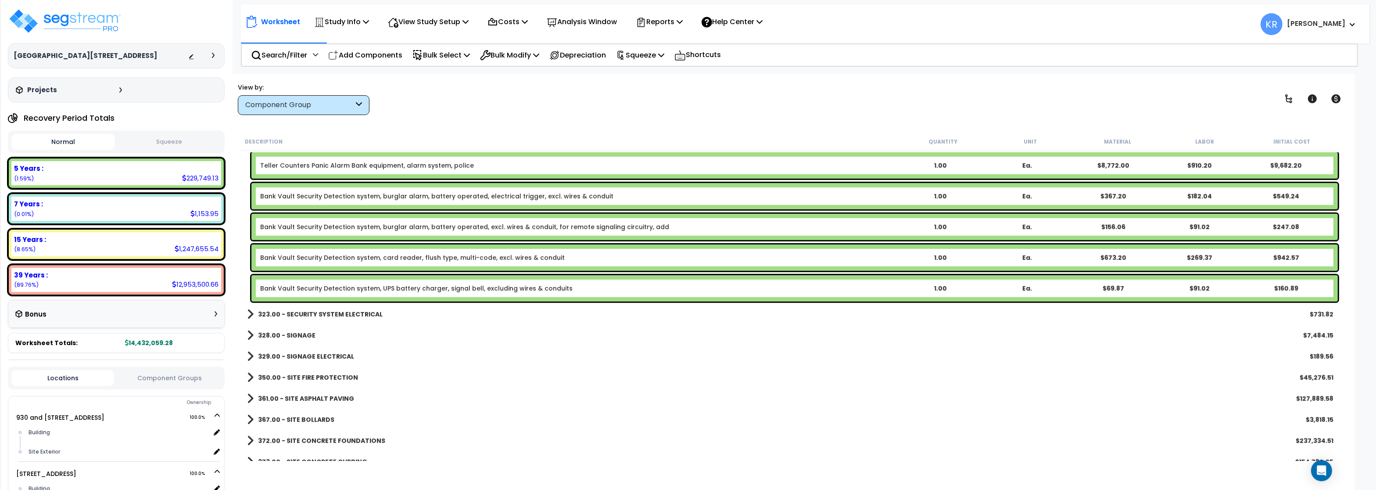
scroll to position [1264, 0]
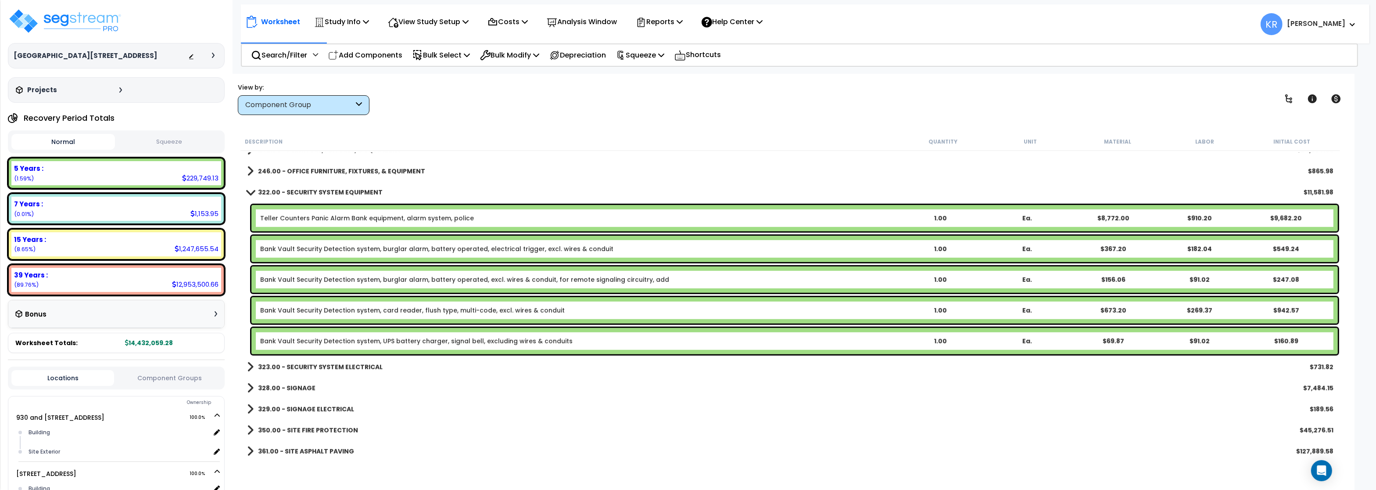
click at [315, 187] on link "322.00 - SECURITY SYSTEM EQUIPMENT" at bounding box center [315, 192] width 136 height 12
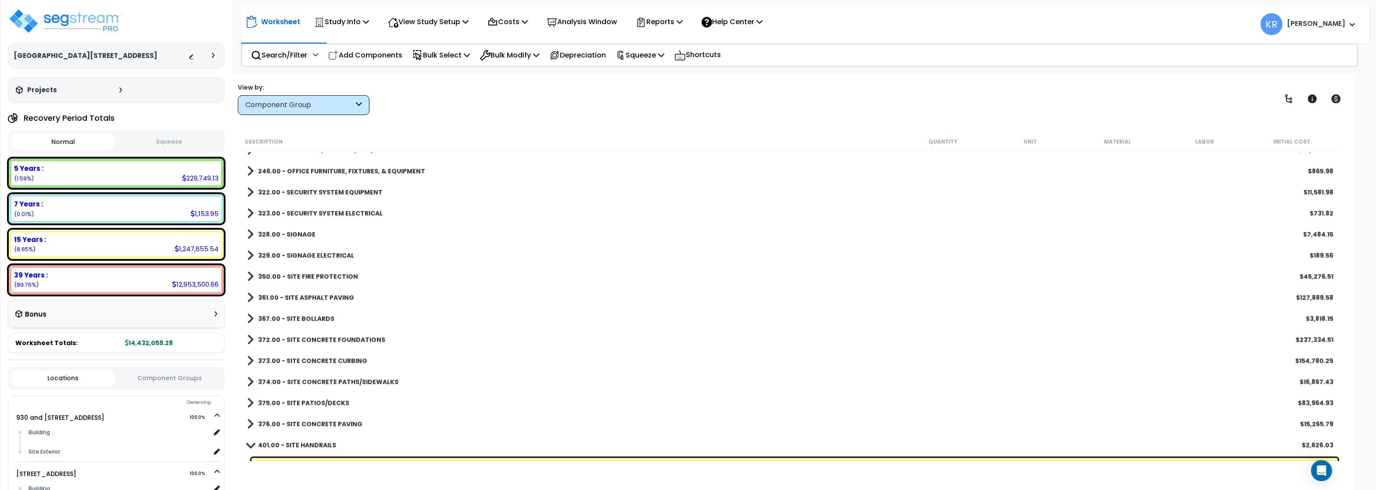
click at [312, 212] on b "323.00 - SECURITY SYSTEM ELECTRICAL" at bounding box center [320, 213] width 125 height 9
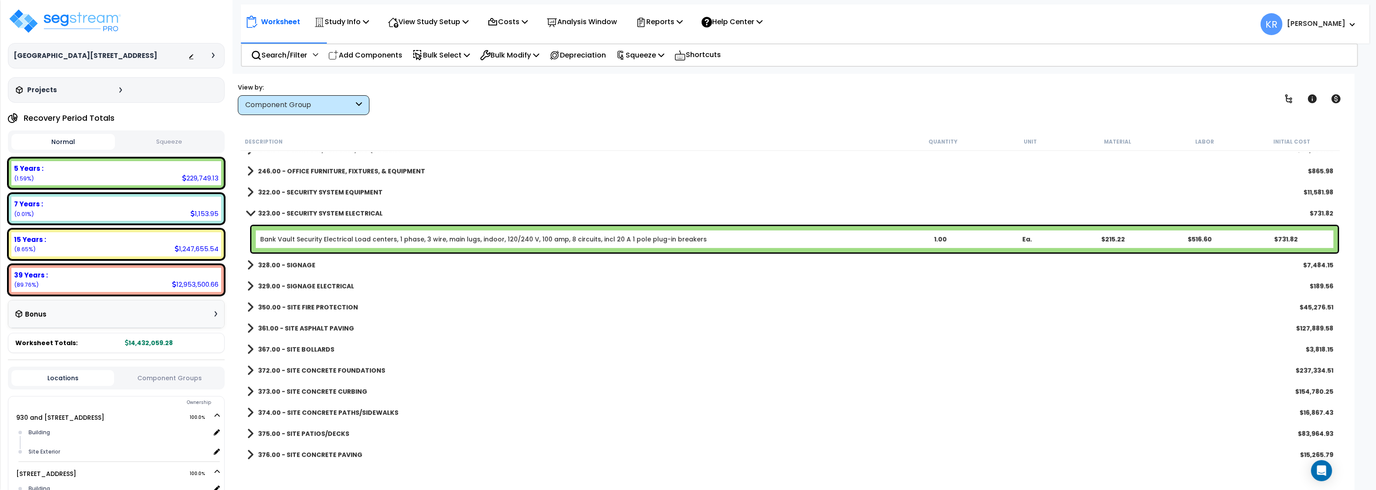
click at [312, 212] on b "323.00 - SECURITY SYSTEM ELECTRICAL" at bounding box center [320, 213] width 125 height 9
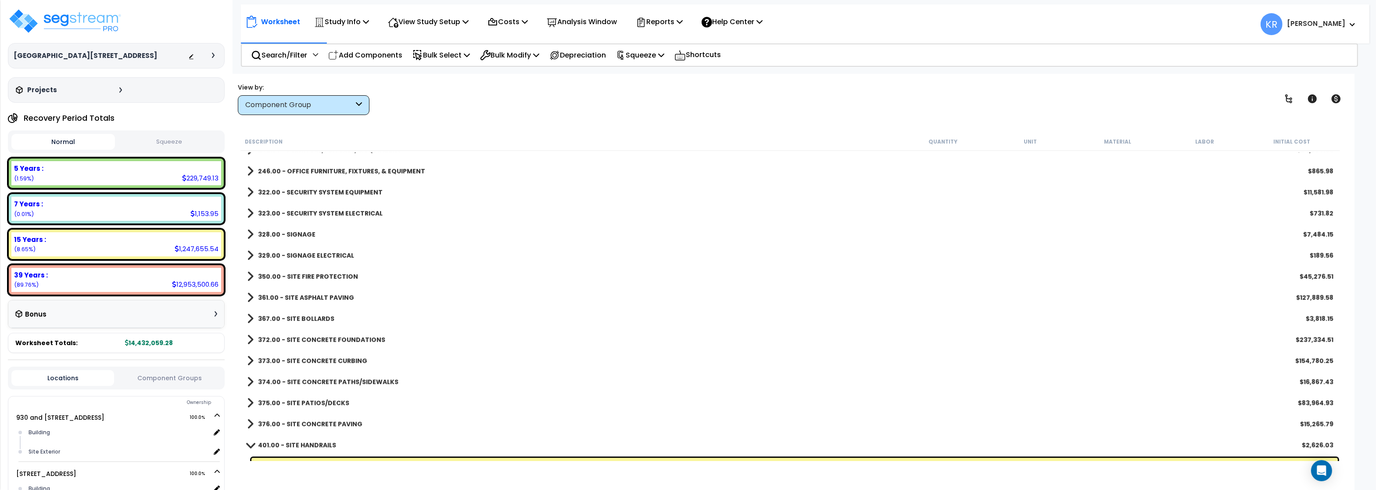
click at [304, 234] on b "328.00 - SIGNAGE" at bounding box center [286, 234] width 57 height 9
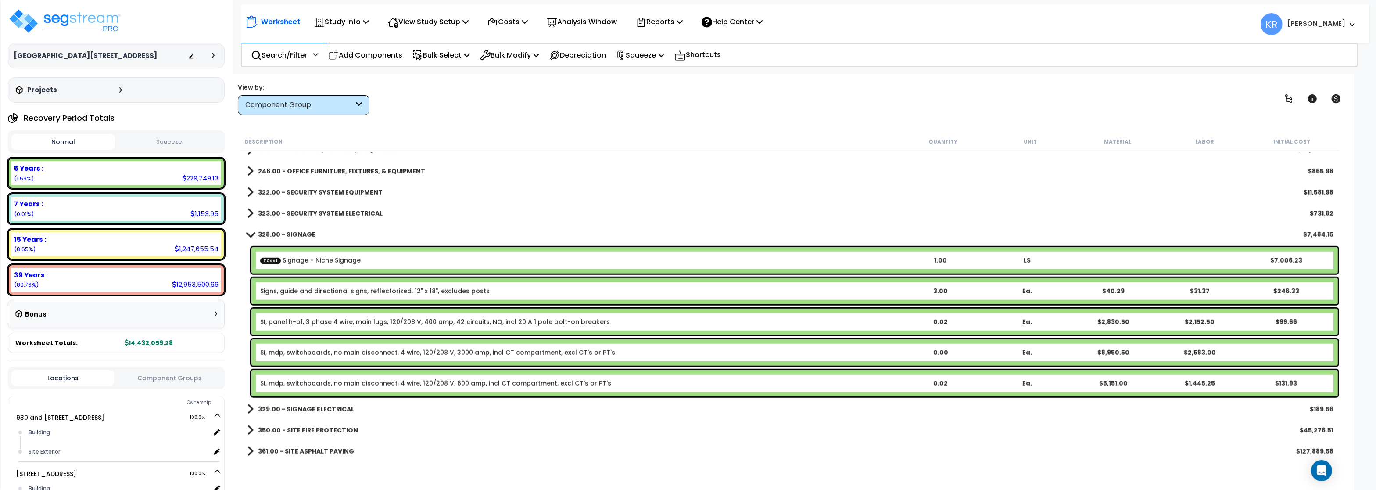
click at [289, 234] on b "328.00 - SIGNAGE" at bounding box center [286, 234] width 57 height 9
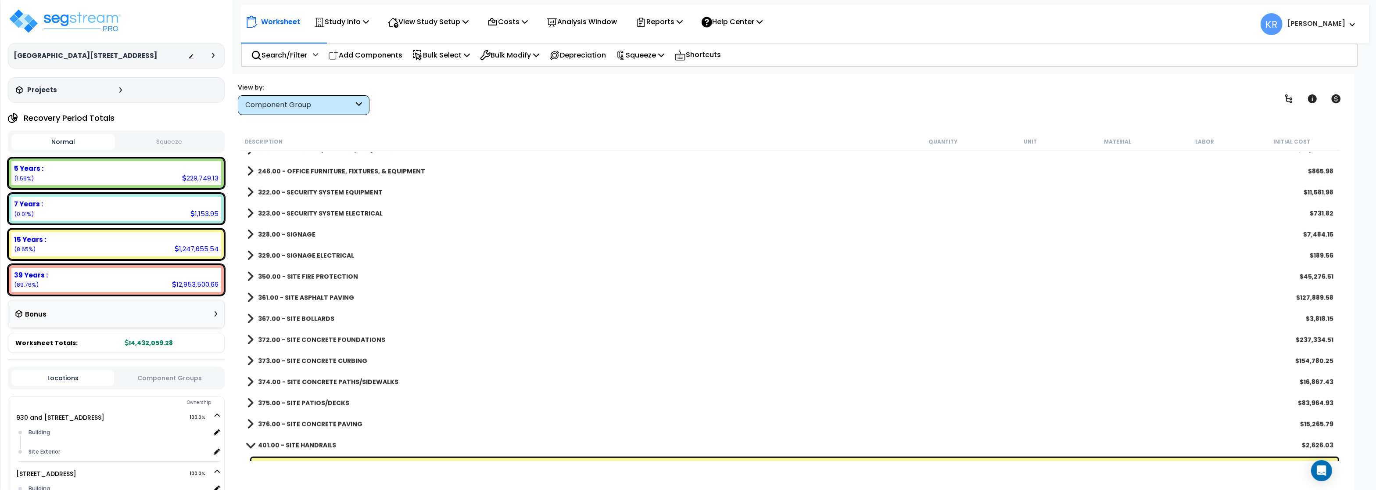
click at [291, 255] on b "329.00 - SIGNAGE ELECTRICAL" at bounding box center [306, 255] width 96 height 9
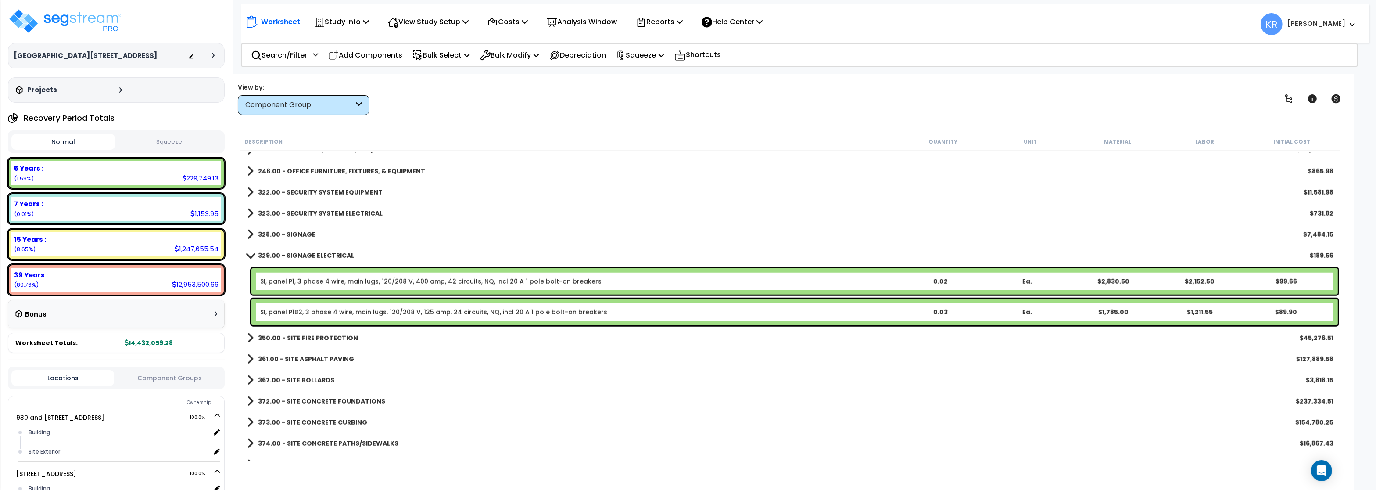
click at [291, 255] on b "329.00 - SIGNAGE ELECTRICAL" at bounding box center [306, 255] width 96 height 9
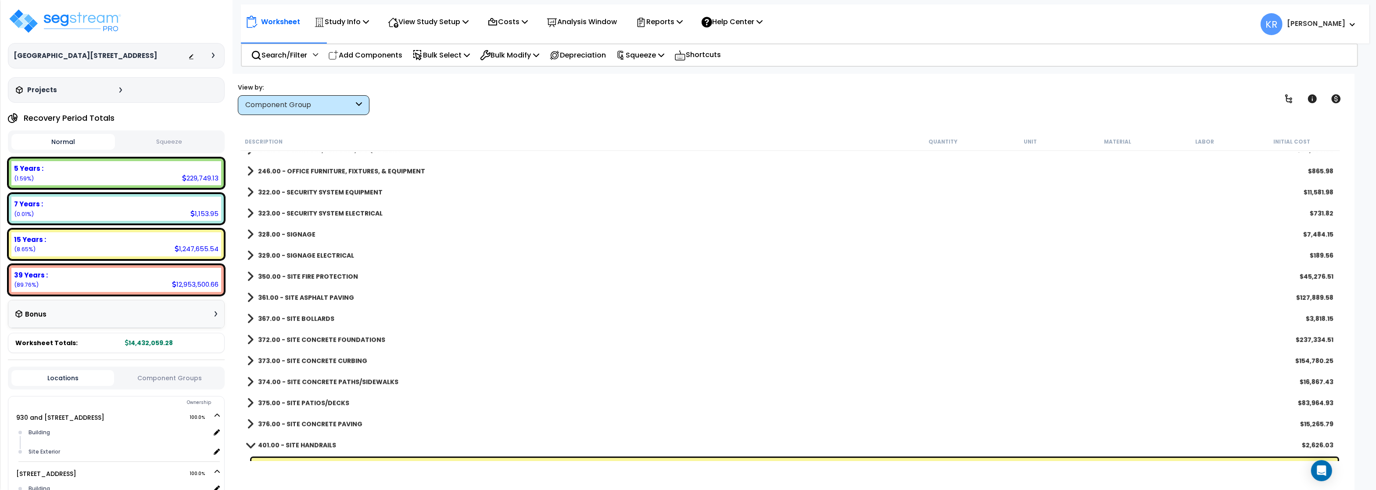
click at [300, 277] on b "350.00 - SITE FIRE PROTECTION" at bounding box center [308, 276] width 100 height 9
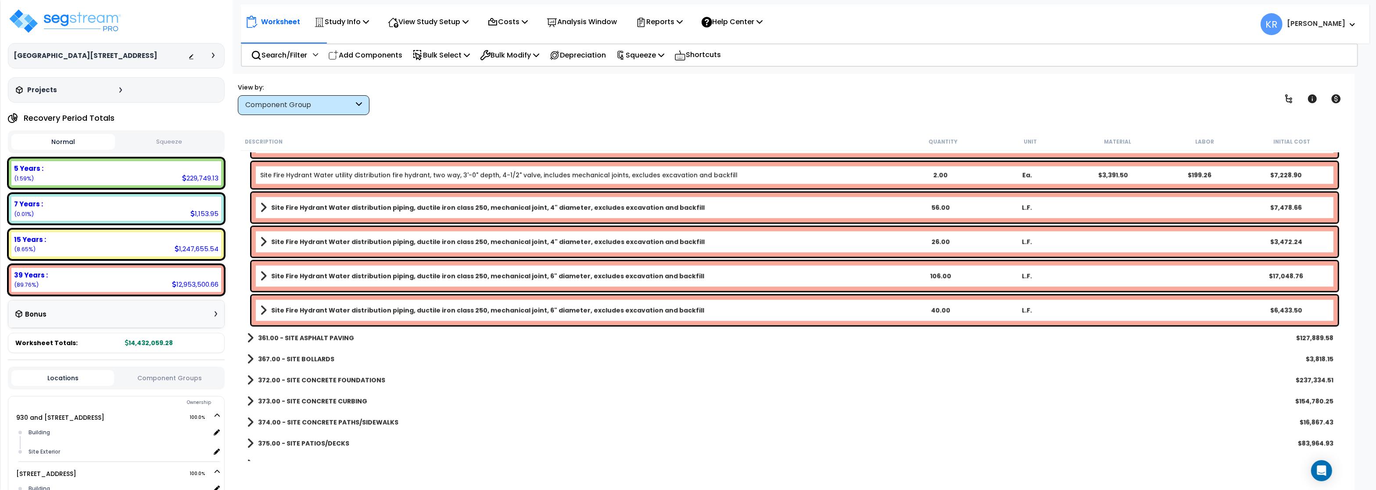
scroll to position [1369, 0]
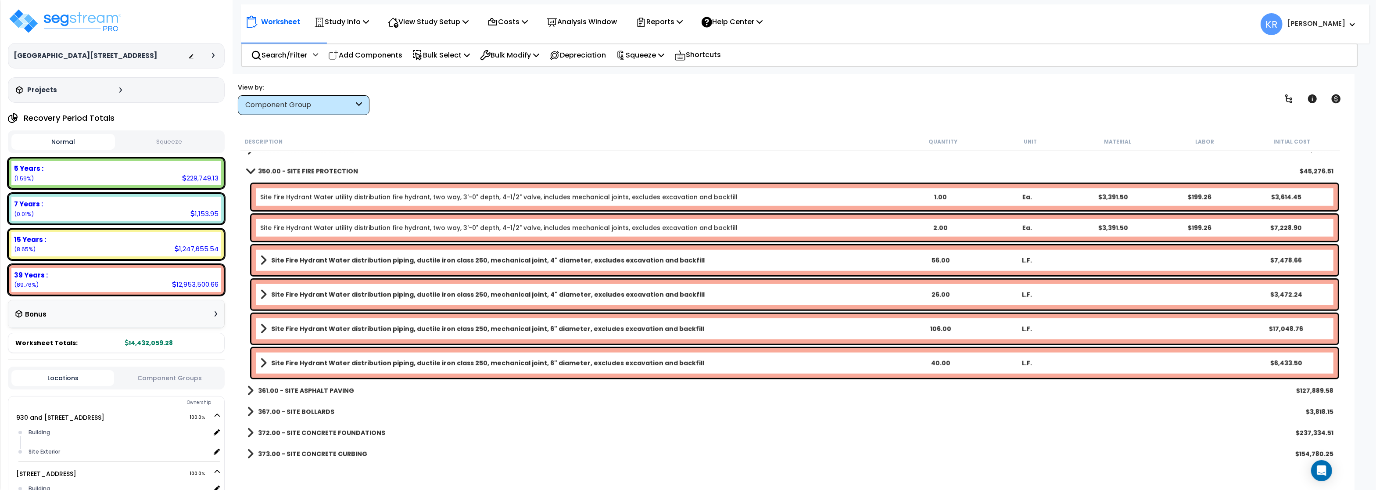
click at [311, 173] on b "350.00 - SITE FIRE PROTECTION" at bounding box center [308, 171] width 100 height 9
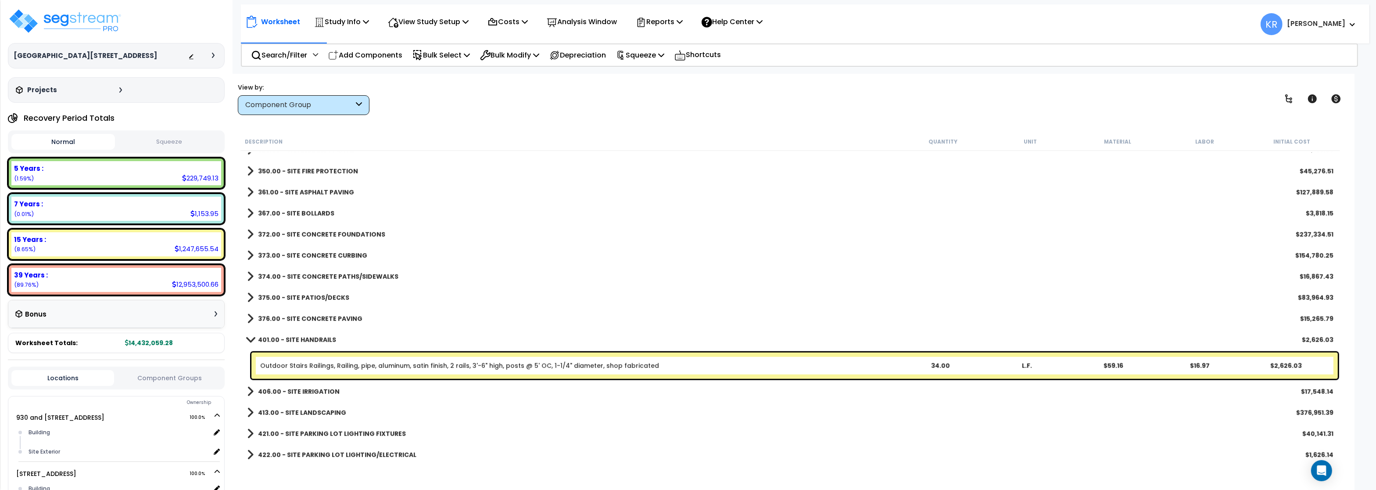
click at [301, 210] on b "367.00 - SITE BOLLARDS" at bounding box center [296, 213] width 76 height 9
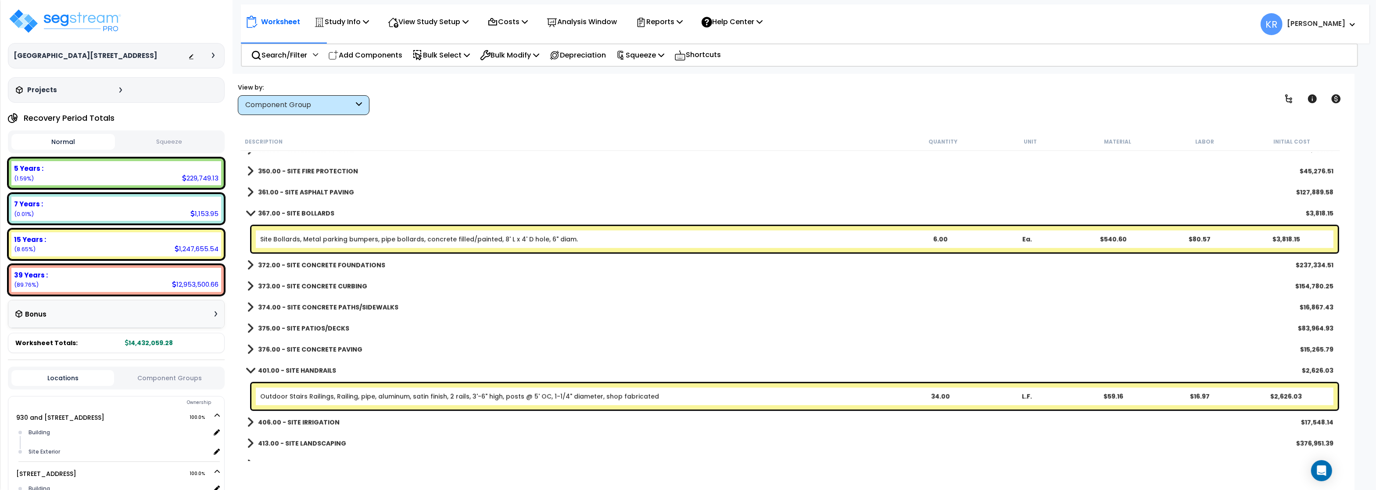
click at [301, 210] on b "367.00 - SITE BOLLARDS" at bounding box center [296, 213] width 76 height 9
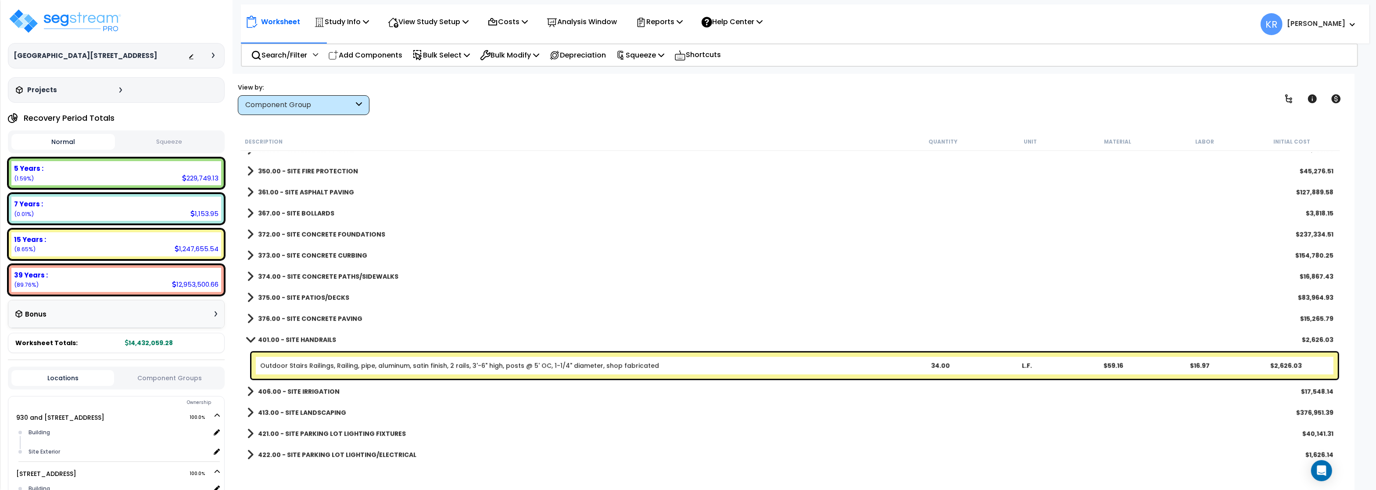
click at [302, 236] on b "372.00 - SITE CONCRETE FOUNDATIONS" at bounding box center [321, 234] width 127 height 9
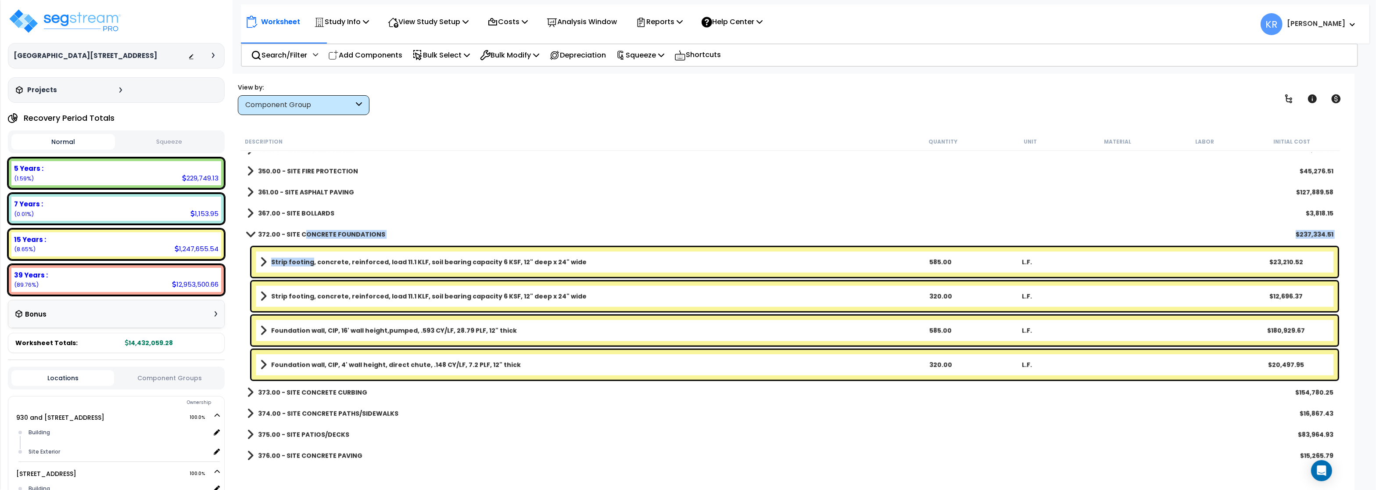
click at [309, 261] on b "Strip footing, concrete, reinforced, load 11.1 KLF, soil bearing capacity 6 KSF…" at bounding box center [429, 262] width 316 height 9
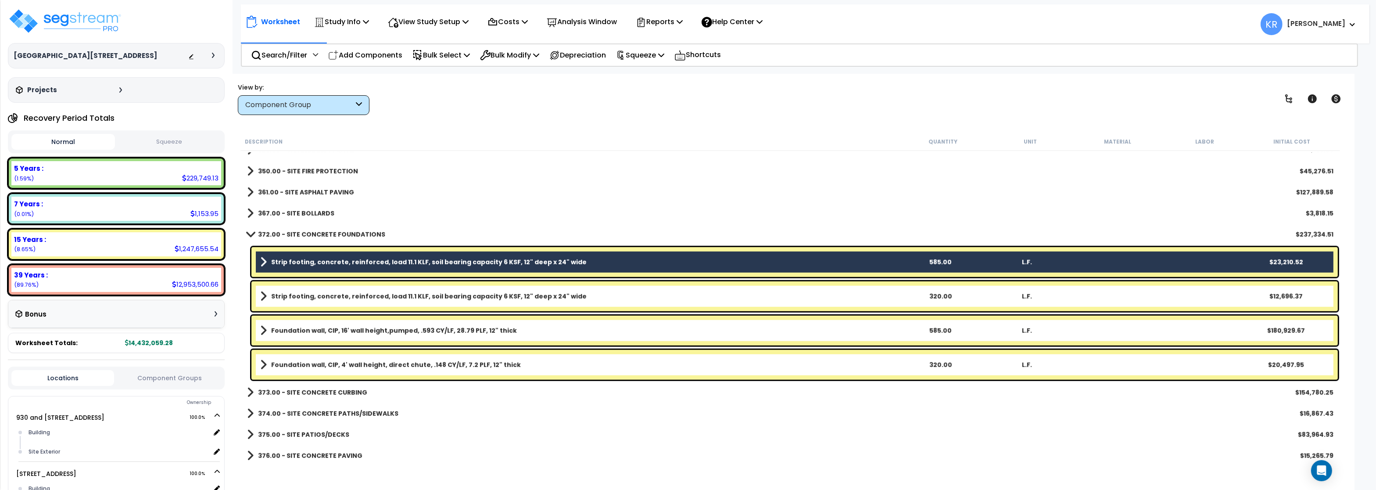
click at [308, 296] on b "Strip footing, concrete, reinforced, load 11.1 KLF, soil bearing capacity 6 KSF…" at bounding box center [429, 296] width 316 height 9
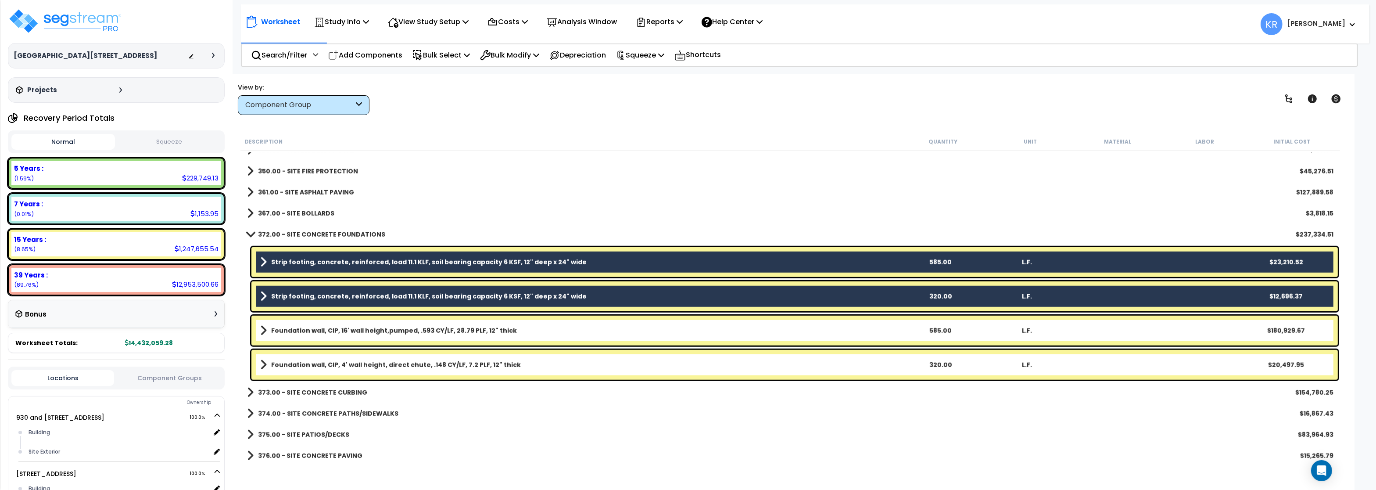
click at [308, 331] on b "Foundation wall, CIP, 16' wall height,pumped, .593 CY/LF, 28.79 PLF, 12" thick" at bounding box center [394, 330] width 246 height 9
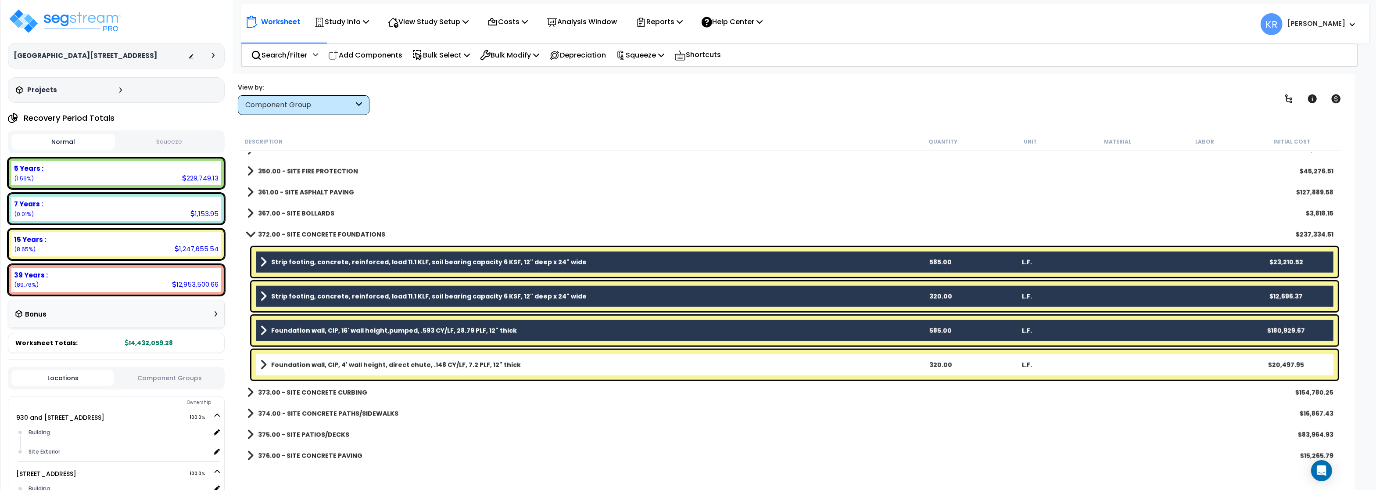
click at [307, 364] on b "Foundation wall, CIP, 4' wall height, direct chute, .148 CY/LF, 7.2 PLF, 12" th…" at bounding box center [396, 364] width 250 height 9
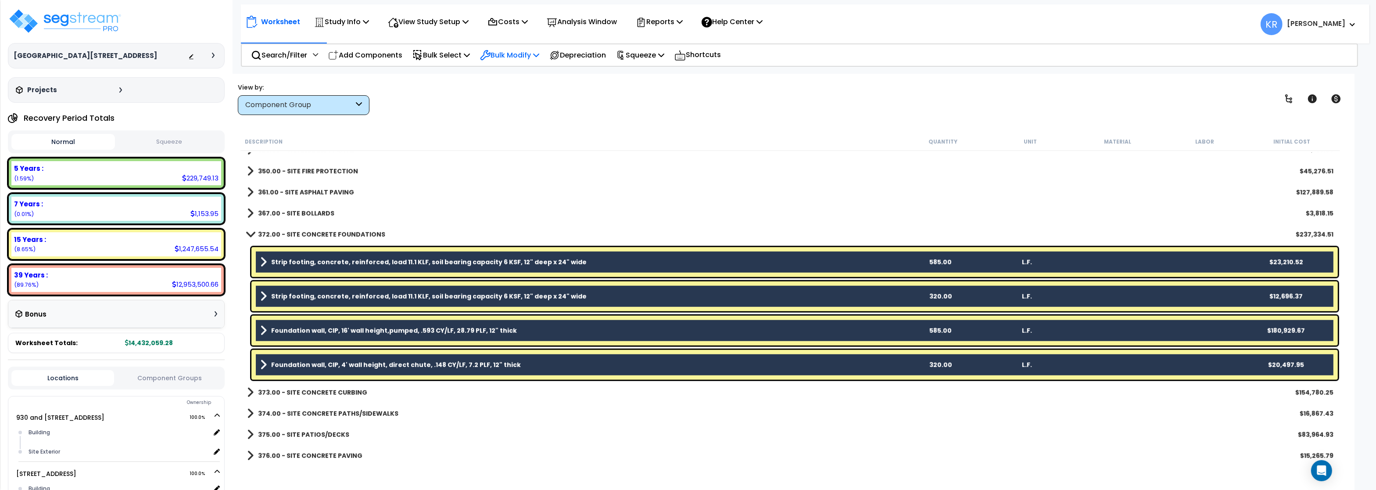
click at [513, 52] on p "Bulk Modify" at bounding box center [509, 55] width 59 height 12
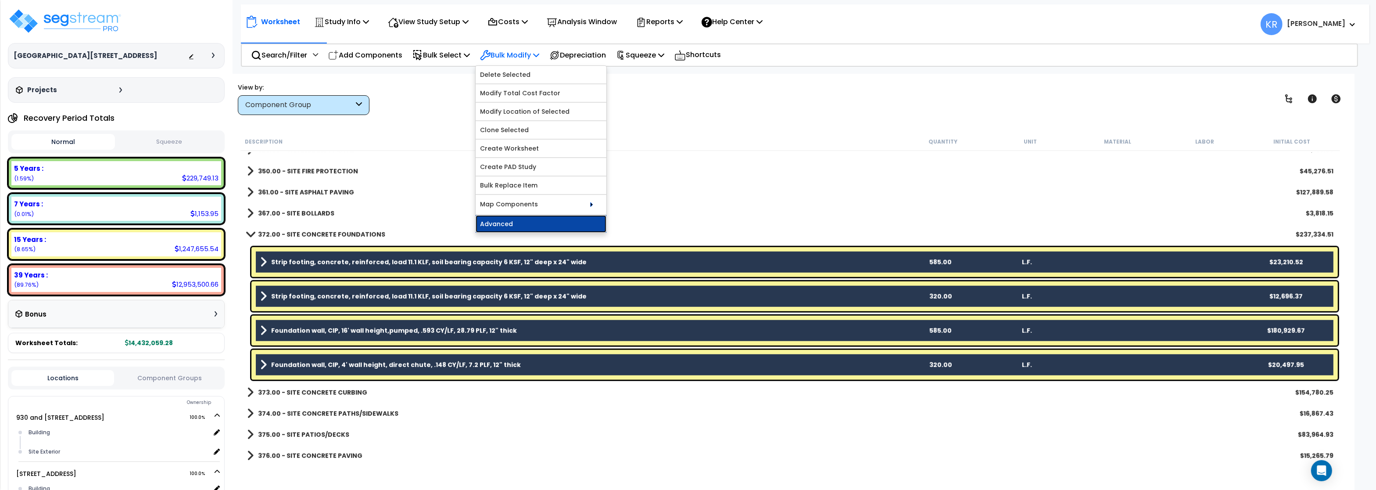
click at [525, 226] on link "Advanced" at bounding box center [541, 224] width 131 height 18
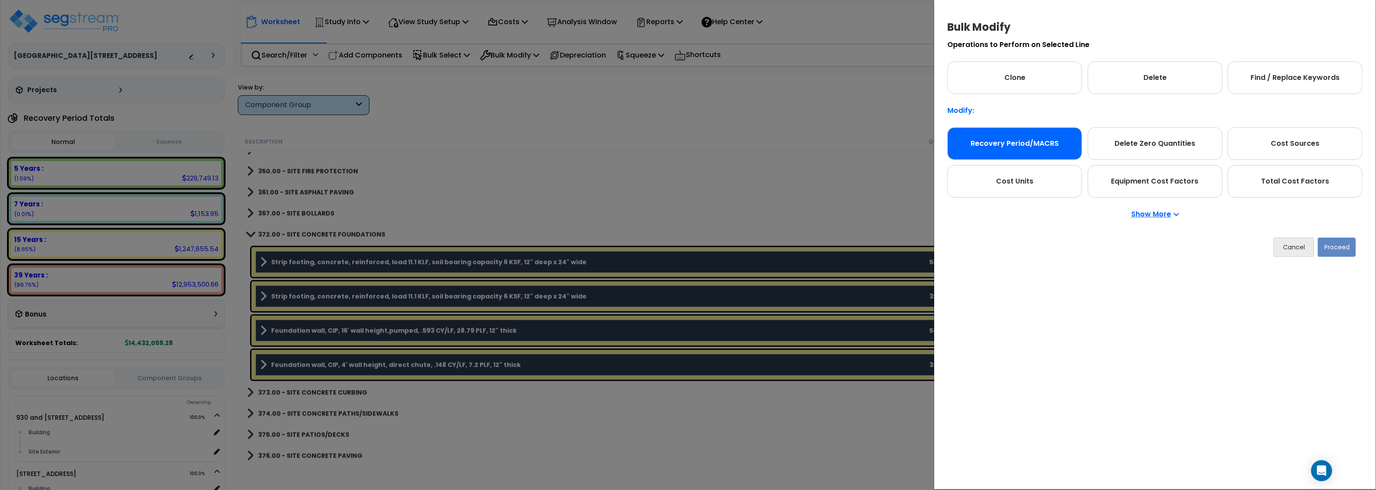
click at [1031, 140] on div "Recovery Period/MACRS" at bounding box center [1015, 143] width 135 height 32
click at [1343, 245] on button "Proceed" at bounding box center [1337, 246] width 38 height 19
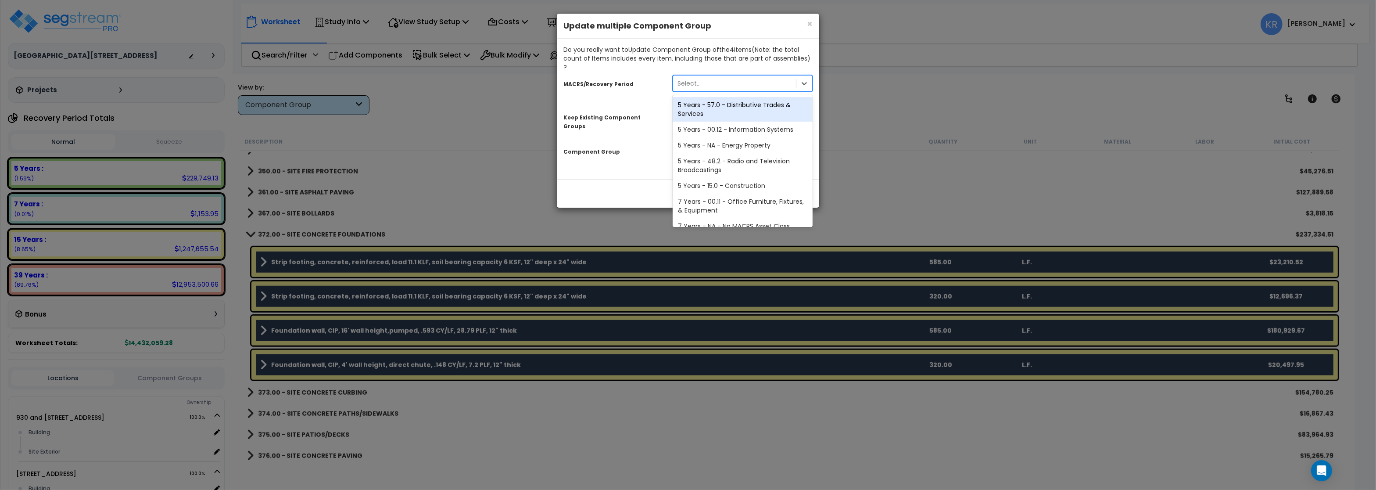
click at [690, 79] on div "Select..." at bounding box center [689, 83] width 23 height 9
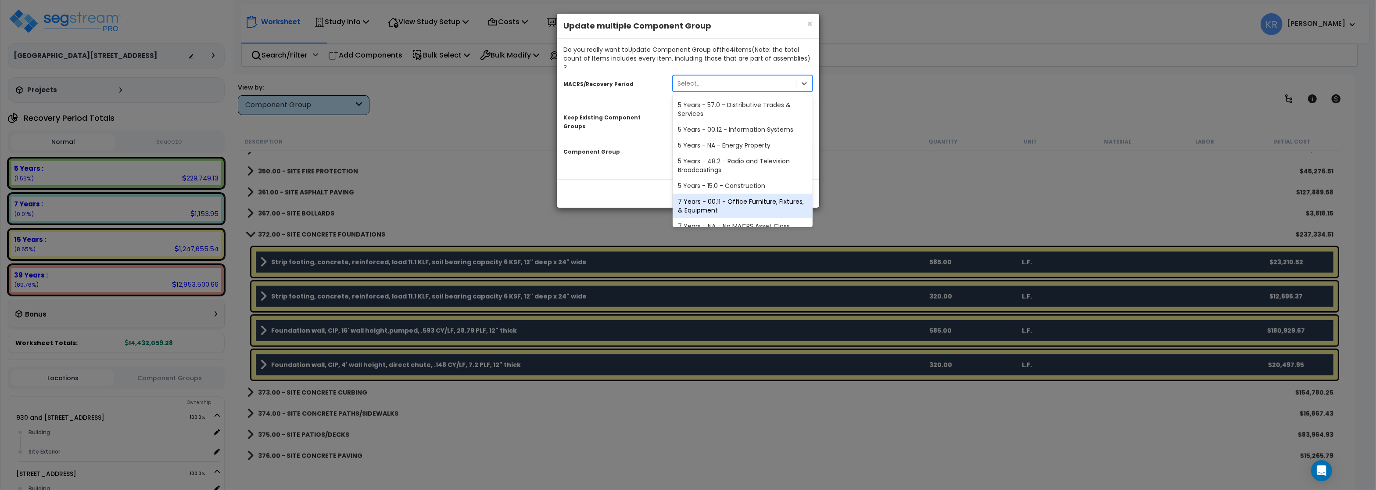
scroll to position [179, 0]
click at [729, 194] on div "39 Years - NA - Long-Life Property" at bounding box center [743, 202] width 140 height 16
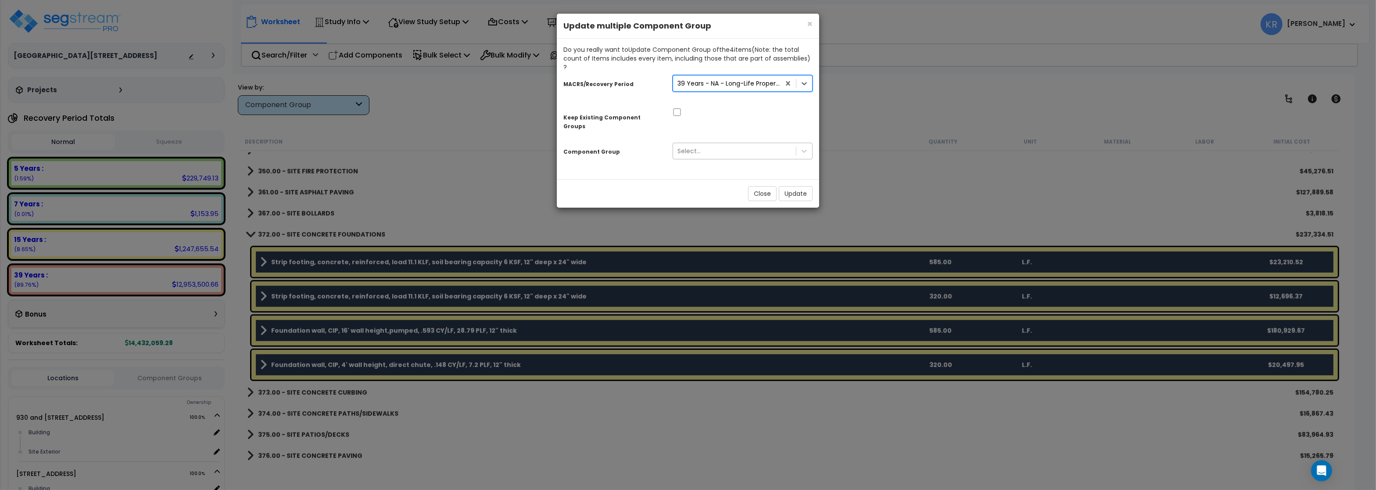
click at [699, 147] on div "Select..." at bounding box center [689, 151] width 23 height 9
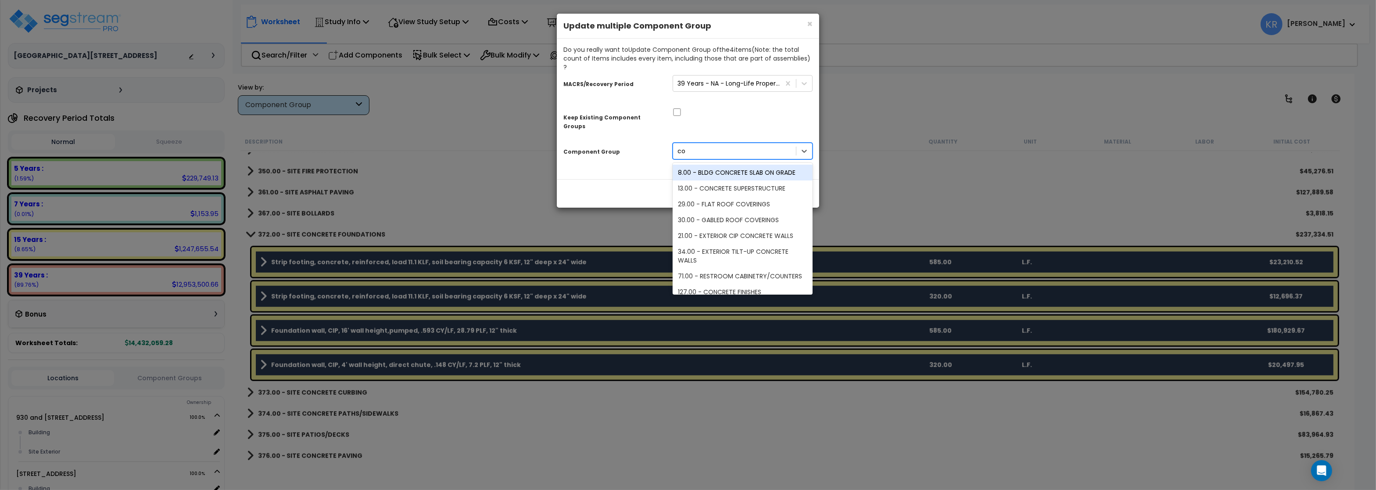
type input "con"
click at [709, 268] on div "5.00 - CONCRETE" at bounding box center [743, 276] width 140 height 16
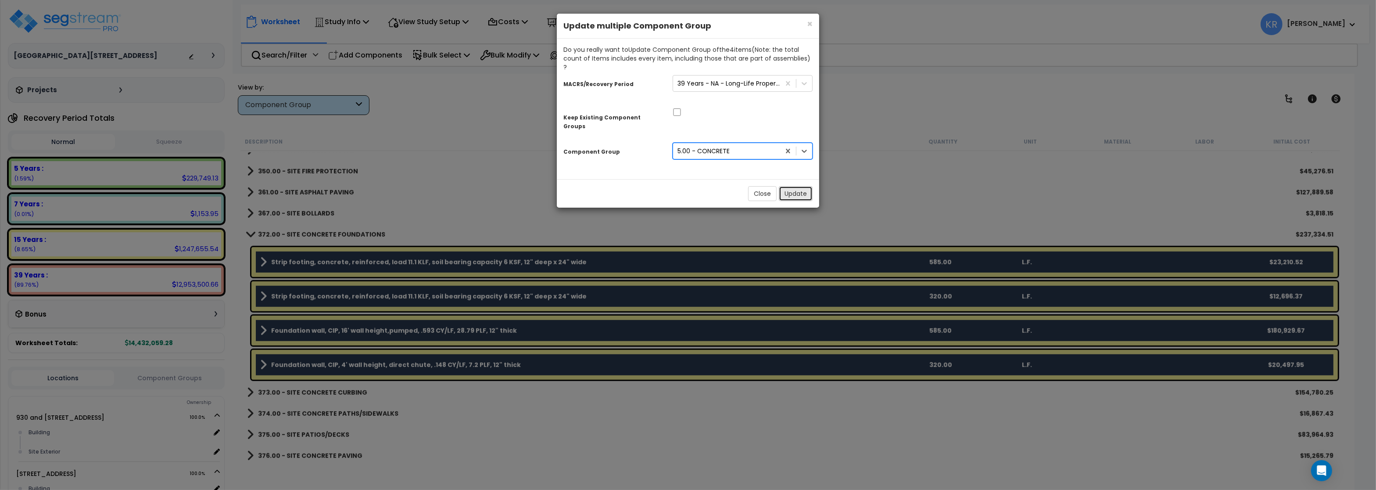
click at [795, 186] on button "Update" at bounding box center [796, 193] width 34 height 15
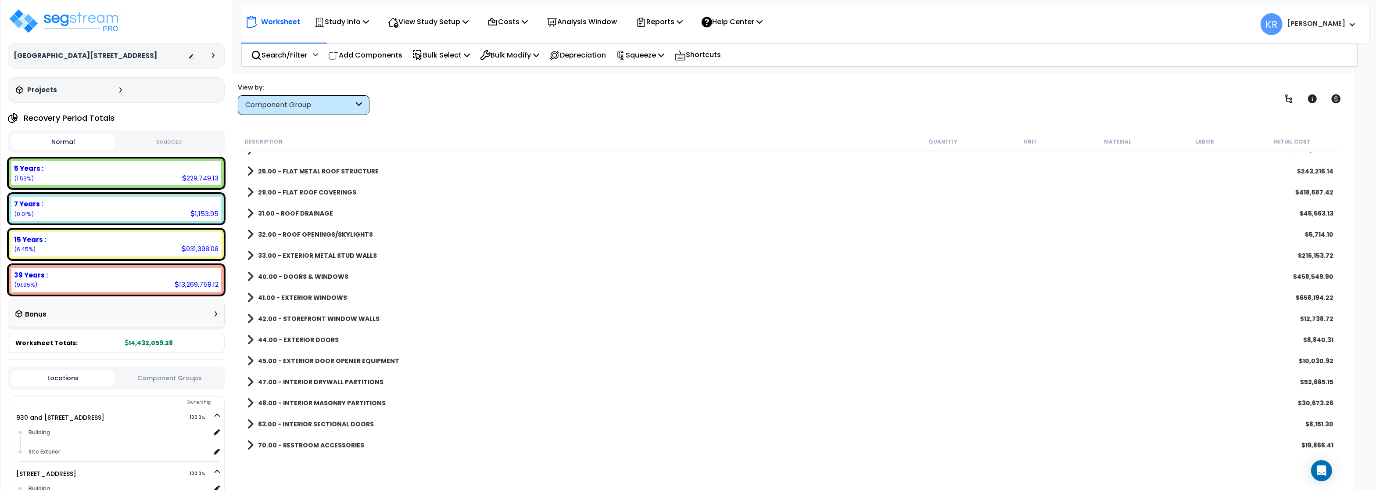
scroll to position [0, 0]
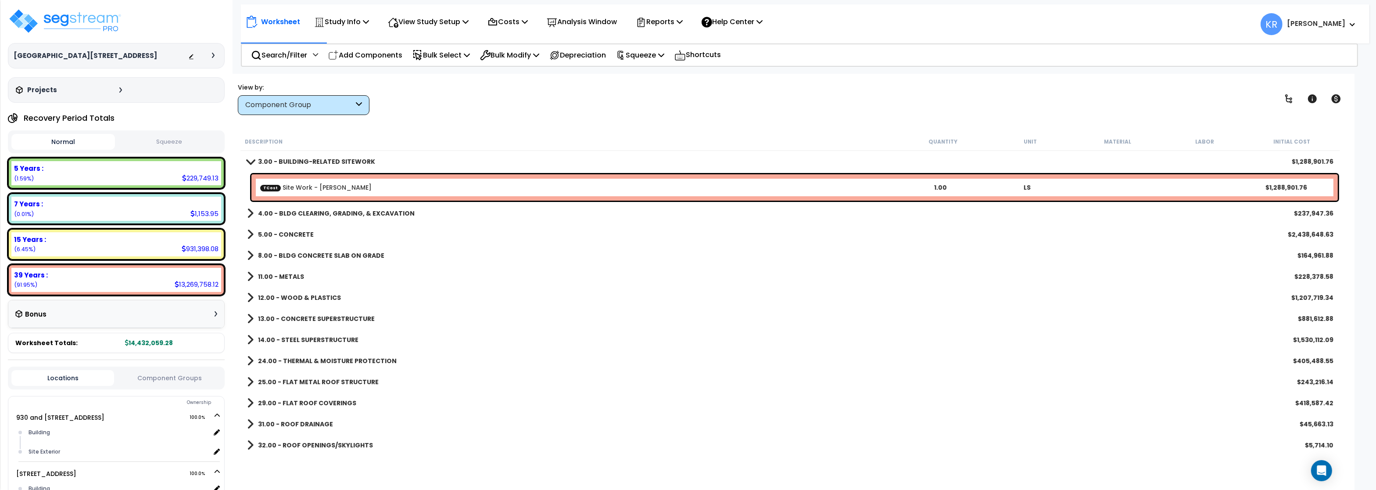
click at [295, 235] on b "5.00 - CONCRETE" at bounding box center [286, 234] width 56 height 9
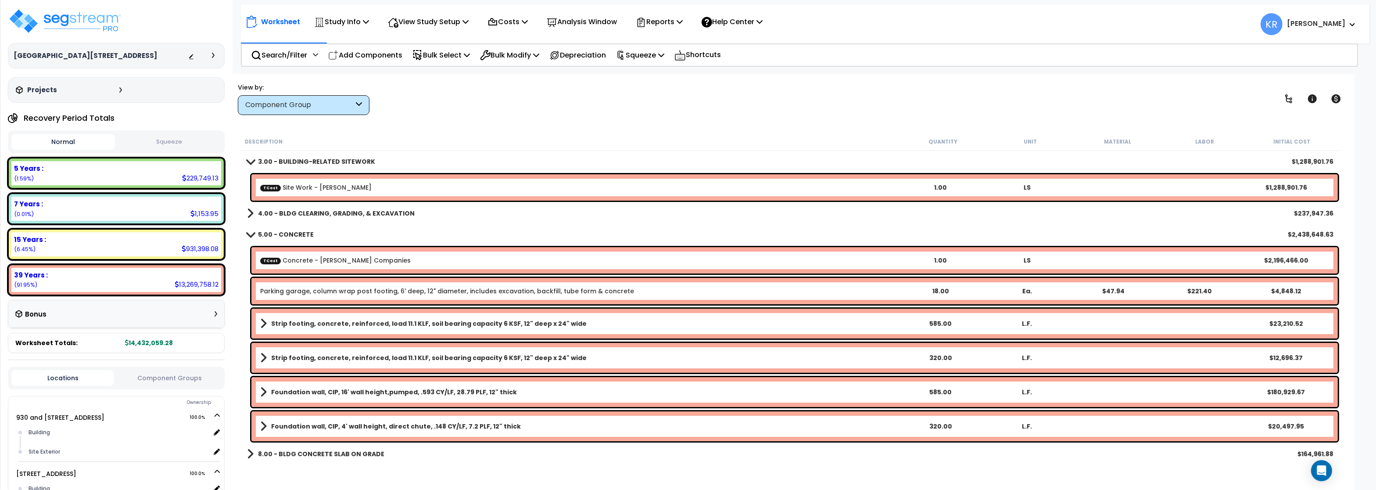
click at [343, 325] on b "Strip footing, concrete, reinforced, load 11.1 KLF, soil bearing capacity 6 KSF…" at bounding box center [429, 323] width 316 height 9
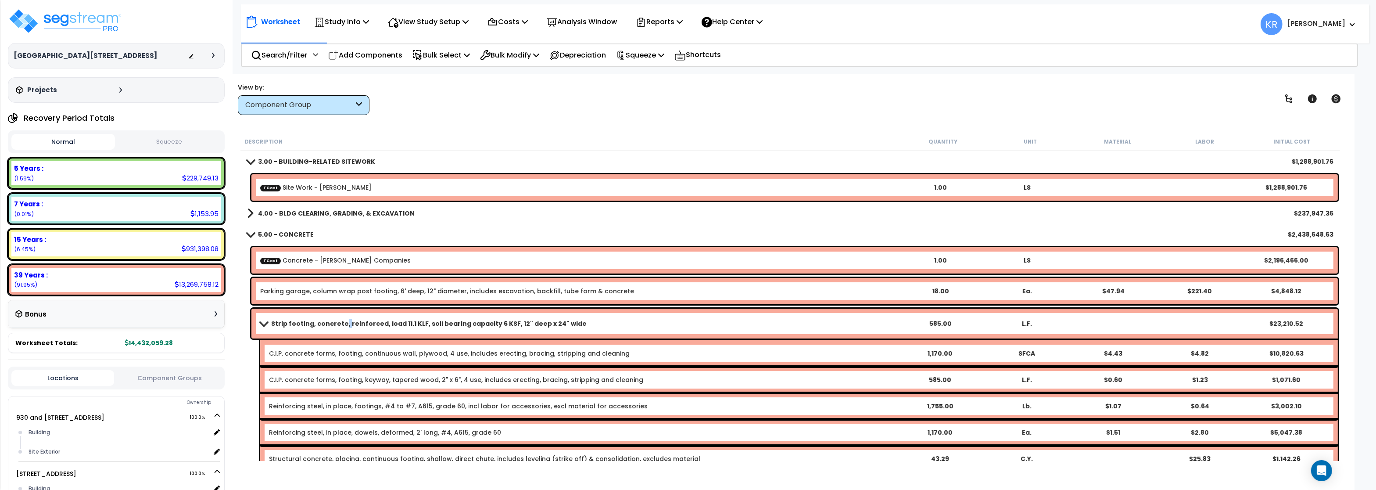
click at [343, 325] on b "Strip footing, concrete, reinforced, load 11.1 KLF, soil bearing capacity 6 KSF…" at bounding box center [429, 323] width 316 height 9
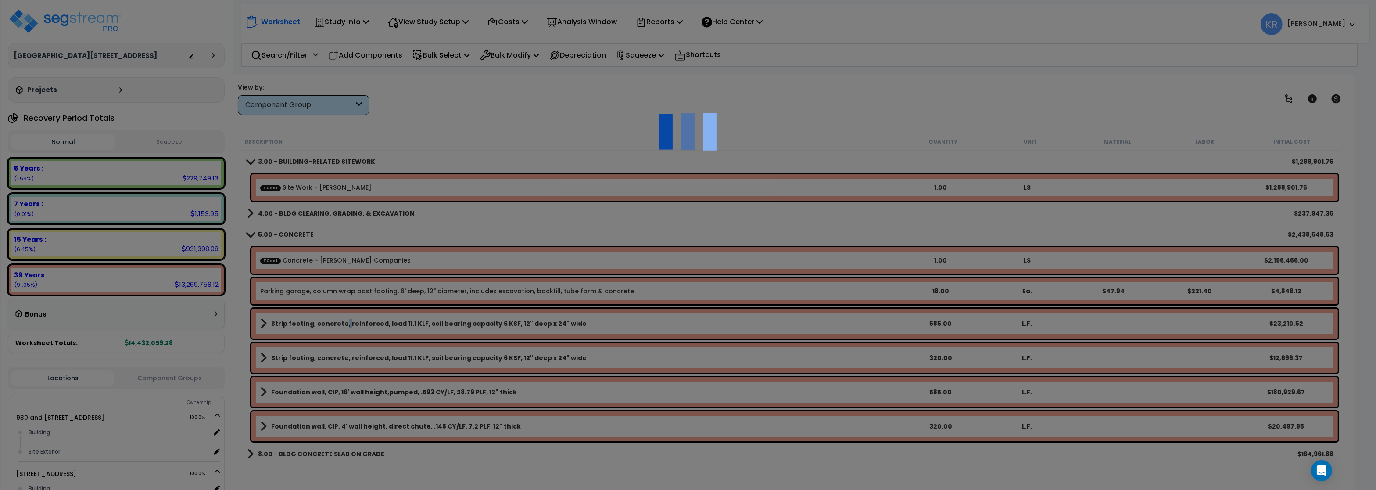
select select "45778549"
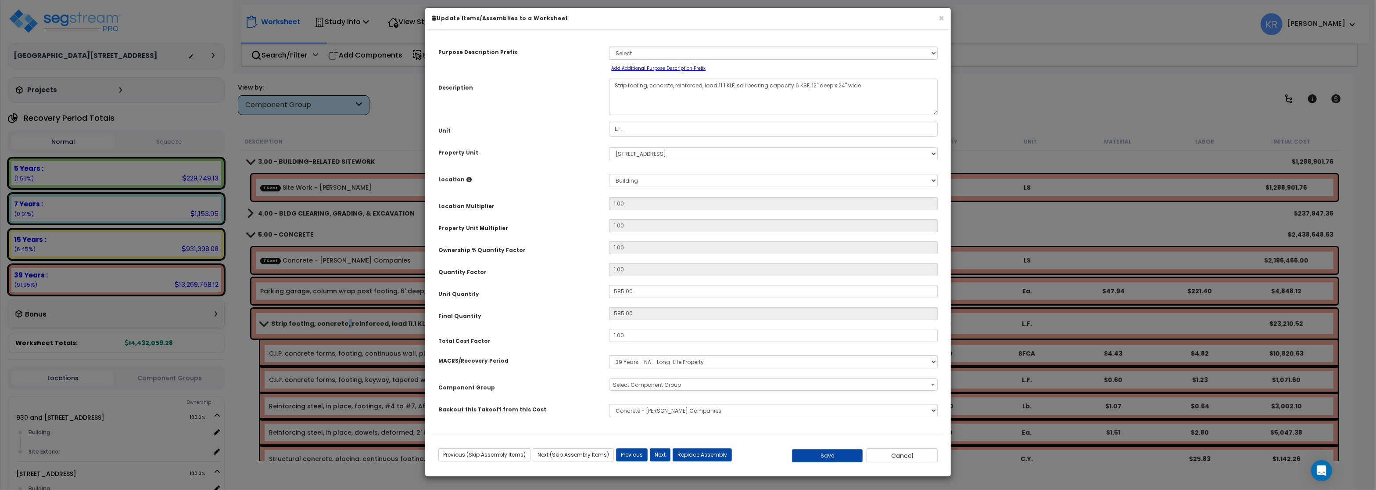
select select "57243"
click at [939, 20] on button "×" at bounding box center [942, 18] width 6 height 9
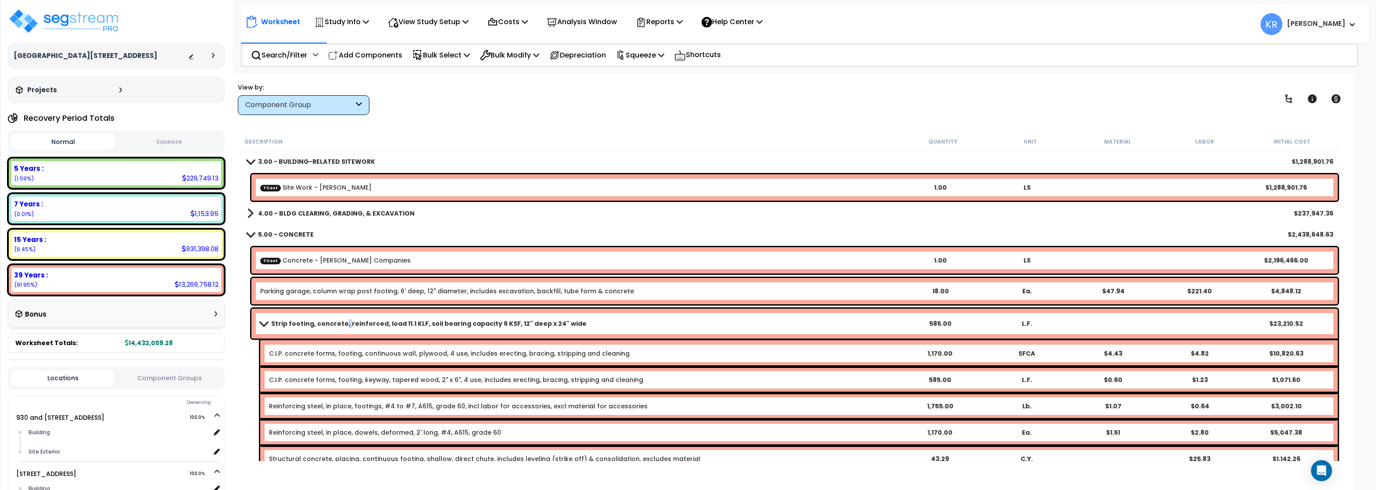
click at [254, 236] on span at bounding box center [250, 234] width 12 height 7
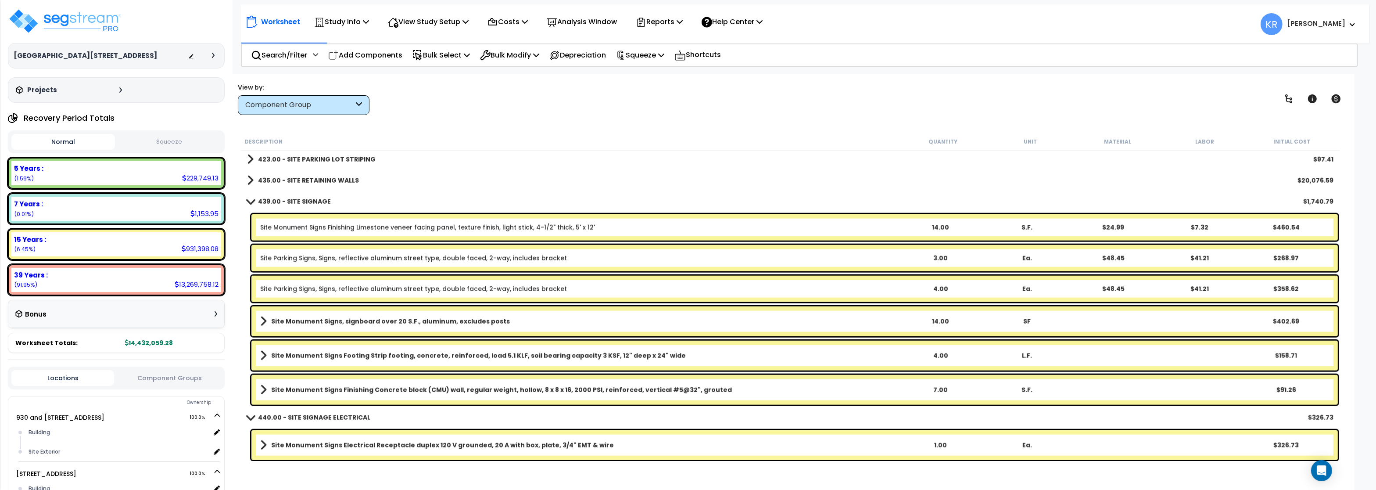
scroll to position [1662, 0]
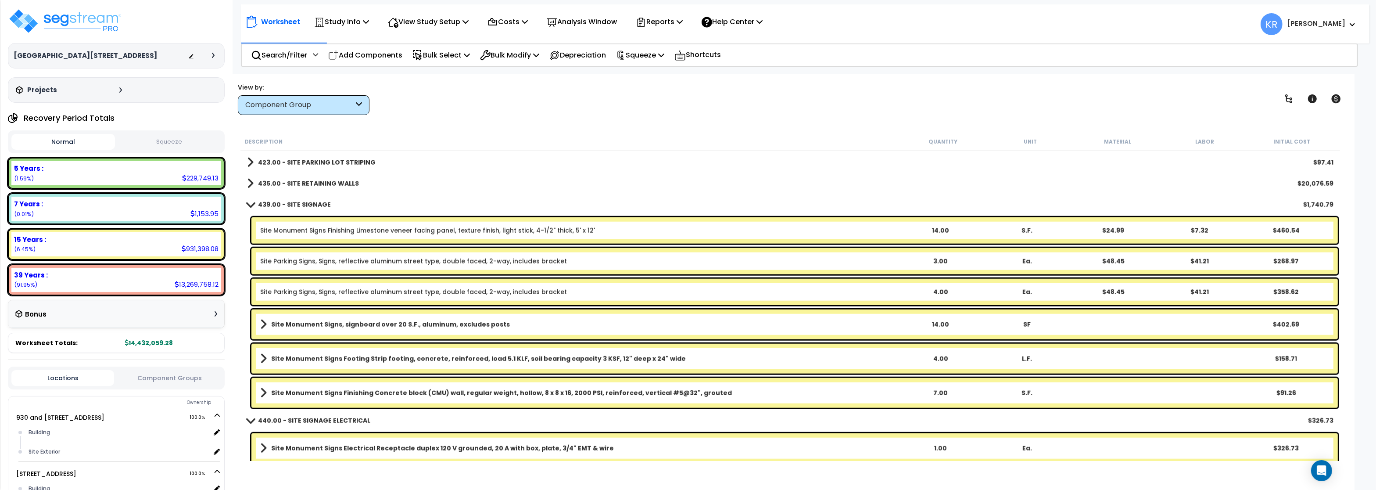
click at [267, 261] on link "Site Parking Signs, Signs, reflective aluminum street type, double faced, 2-way…" at bounding box center [413, 261] width 307 height 9
click at [311, 264] on link "Site Parking Signs, Signs, reflective aluminum street type, double faced, 2-way…" at bounding box center [413, 261] width 307 height 9
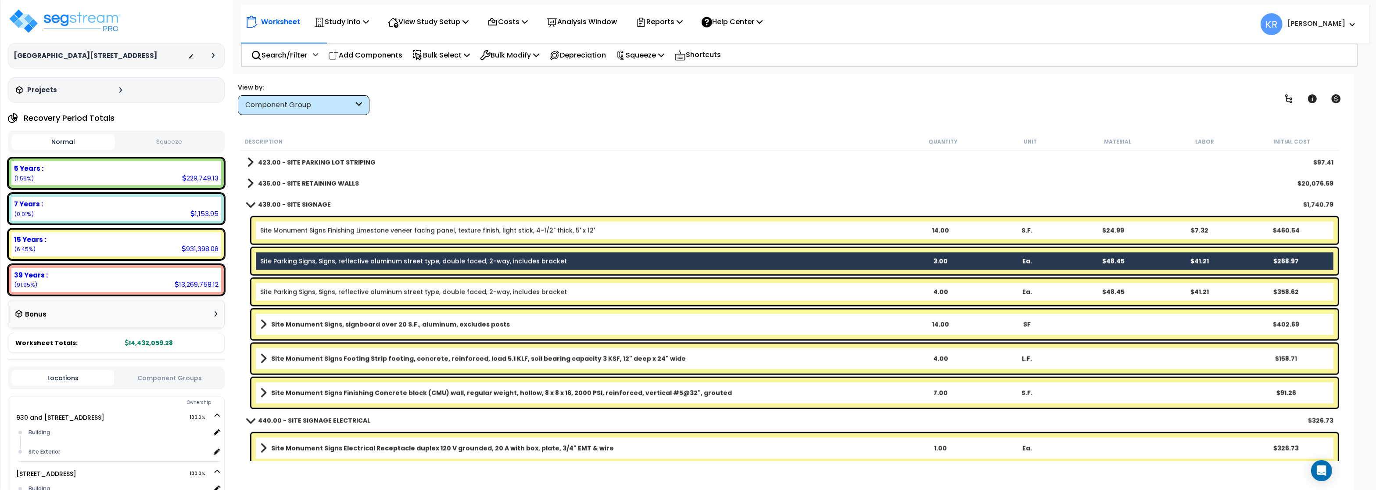
click at [302, 292] on link "Site Parking Signs, Signs, reflective aluminum street type, double faced, 2-way…" at bounding box center [413, 291] width 307 height 9
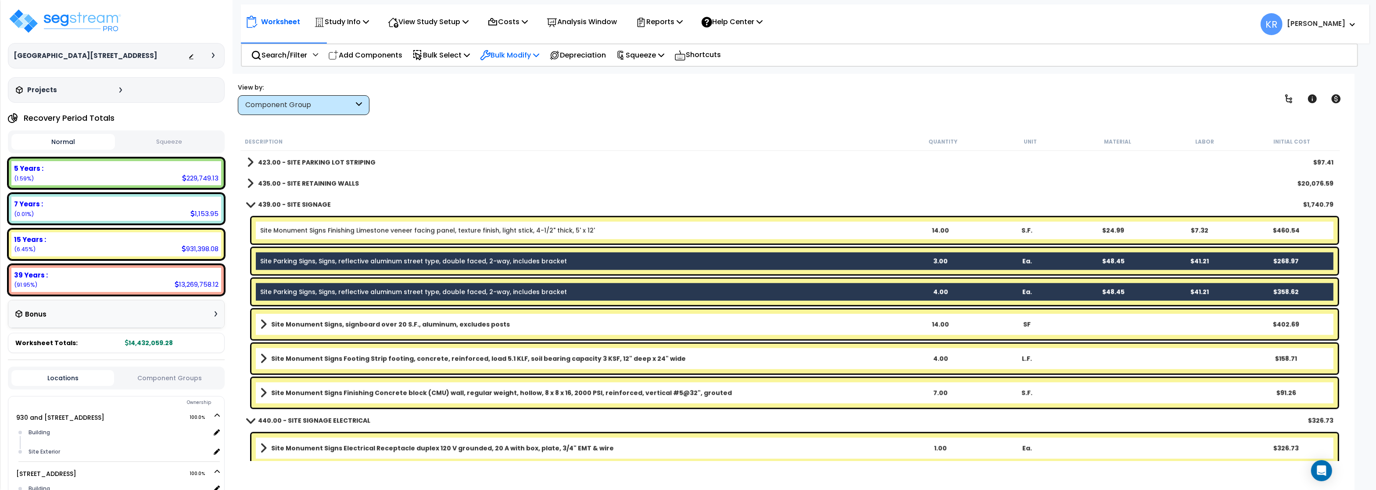
click at [518, 57] on p "Bulk Modify" at bounding box center [509, 55] width 59 height 12
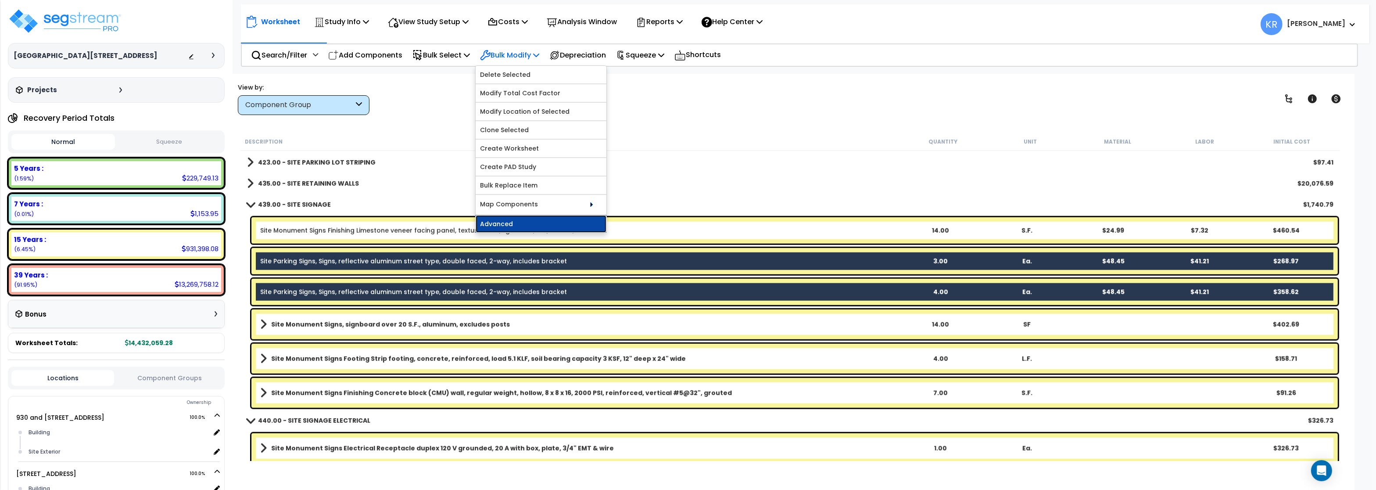
click at [513, 222] on link "Advanced" at bounding box center [541, 224] width 131 height 18
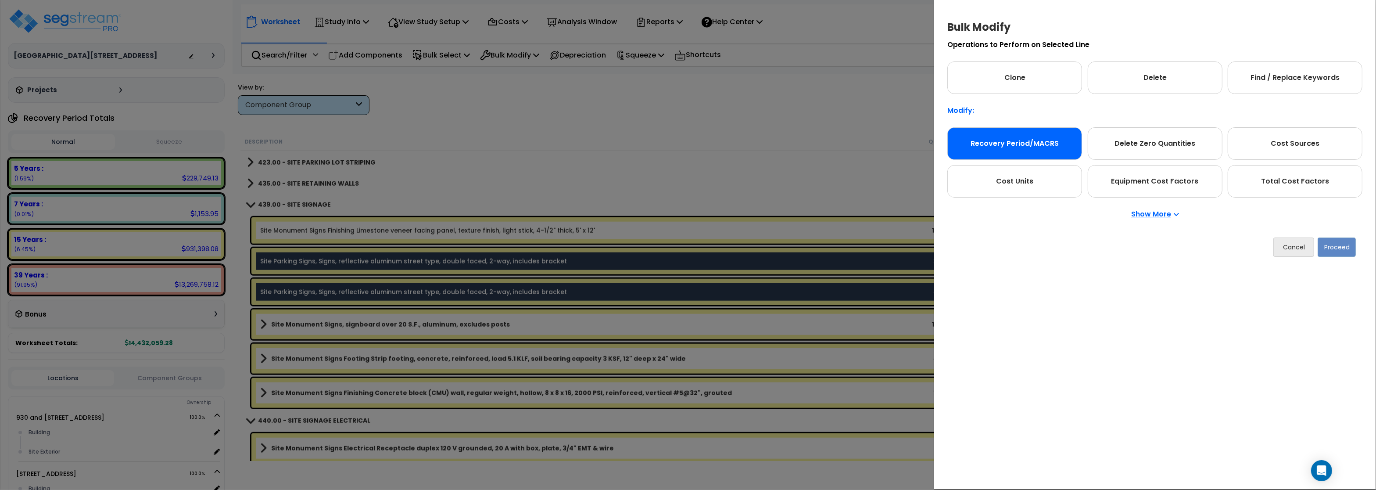
click at [1035, 140] on div "Recovery Period/MACRS" at bounding box center [1015, 143] width 135 height 32
click at [1347, 246] on button "Proceed" at bounding box center [1337, 246] width 38 height 19
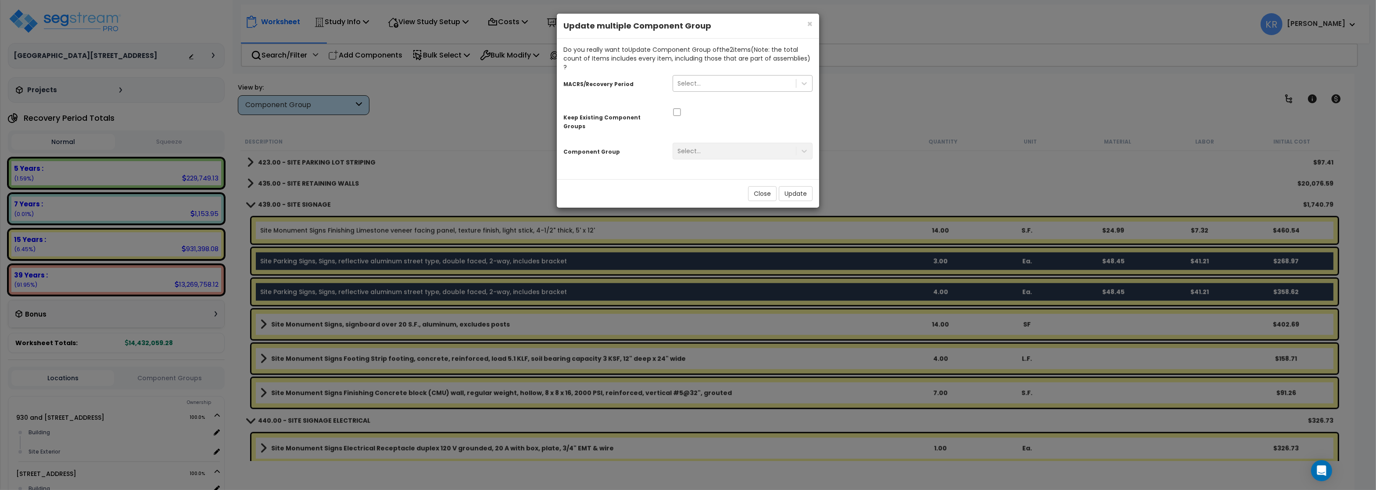
click at [709, 76] on div "Select..." at bounding box center [734, 83] width 123 height 14
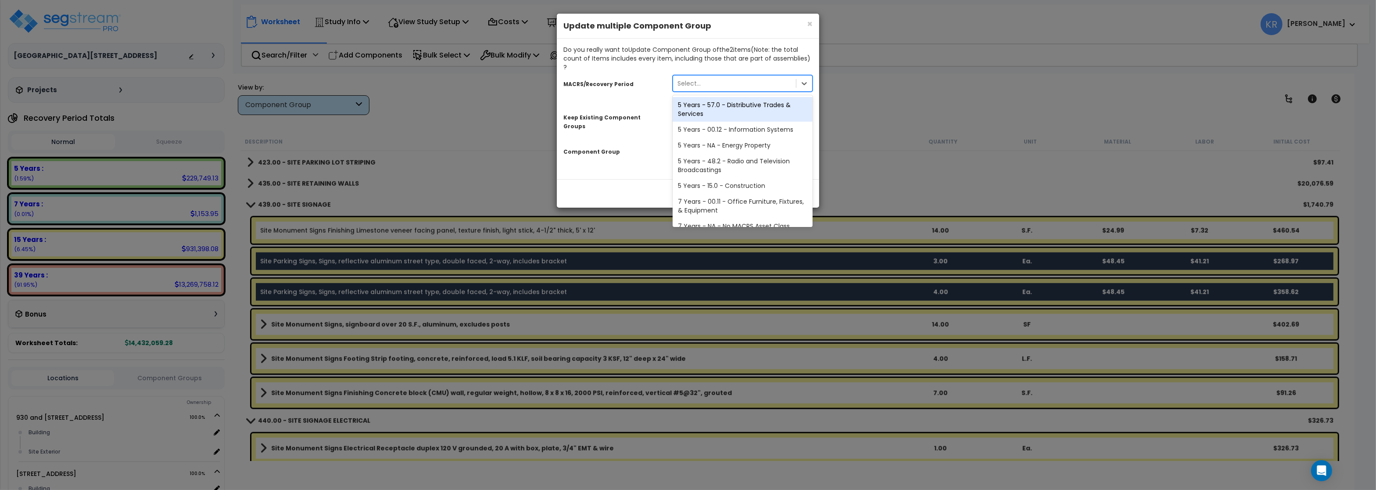
click at [711, 97] on div "5 Years - 57.0 - Distributive Trades & Services" at bounding box center [743, 109] width 140 height 25
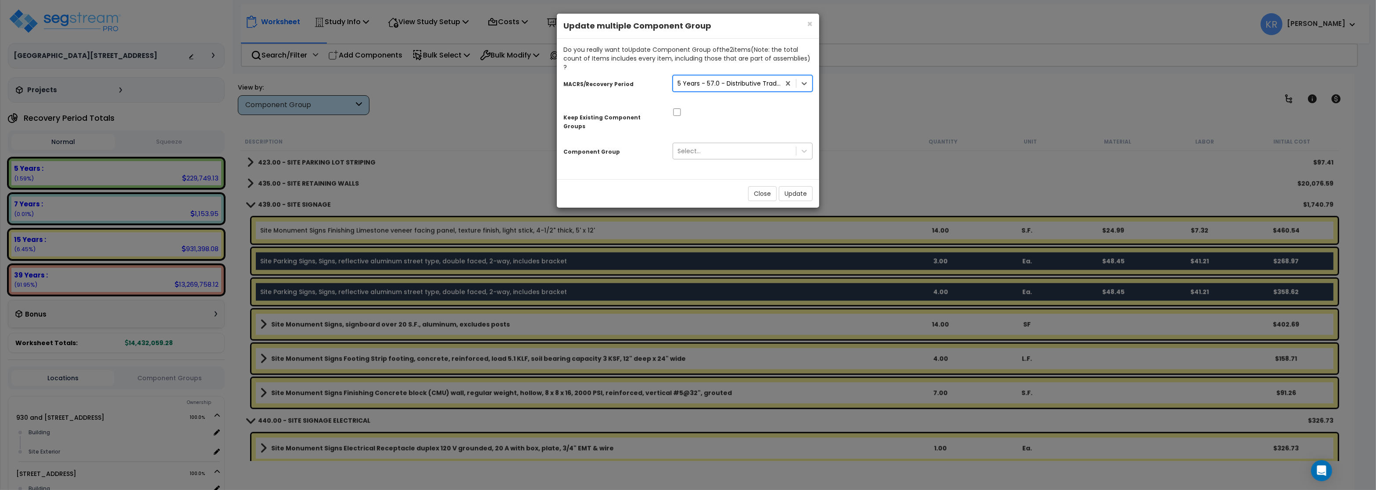
click at [699, 147] on div "Select..." at bounding box center [689, 151] width 23 height 9
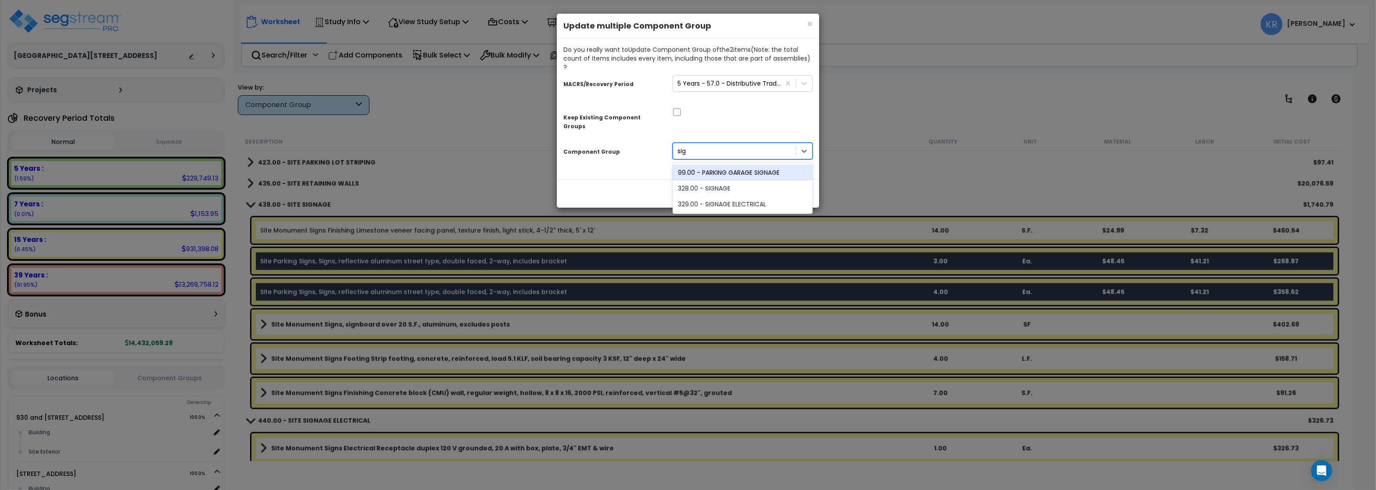
type input "sign"
click at [720, 165] on div "99.00 - PARKING GARAGE SIGNAGE" at bounding box center [743, 173] width 140 height 16
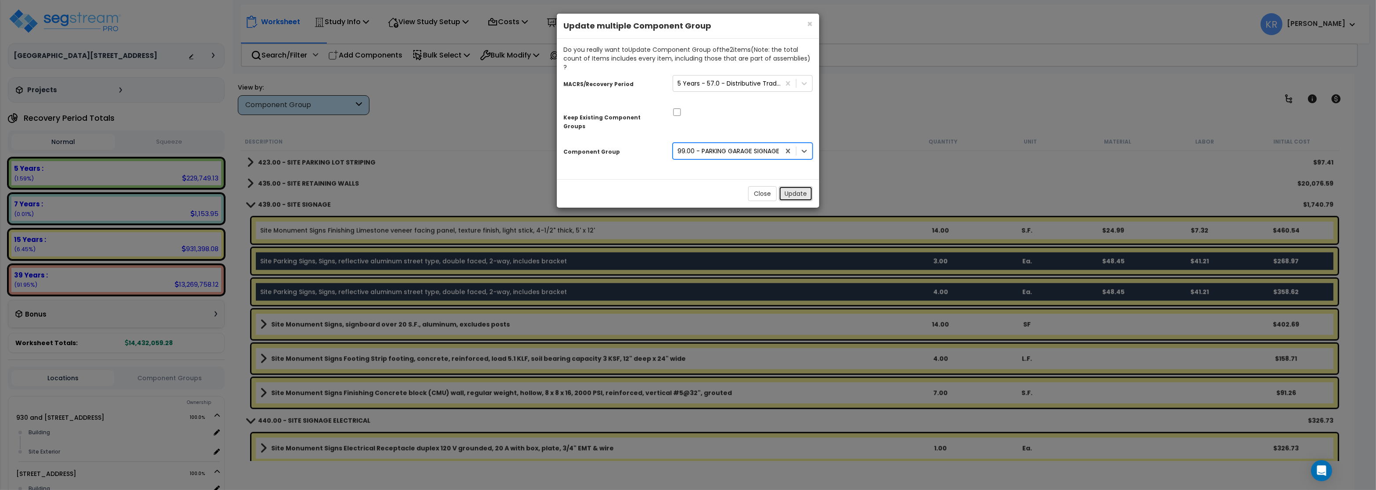
click at [790, 186] on button "Update" at bounding box center [796, 193] width 34 height 15
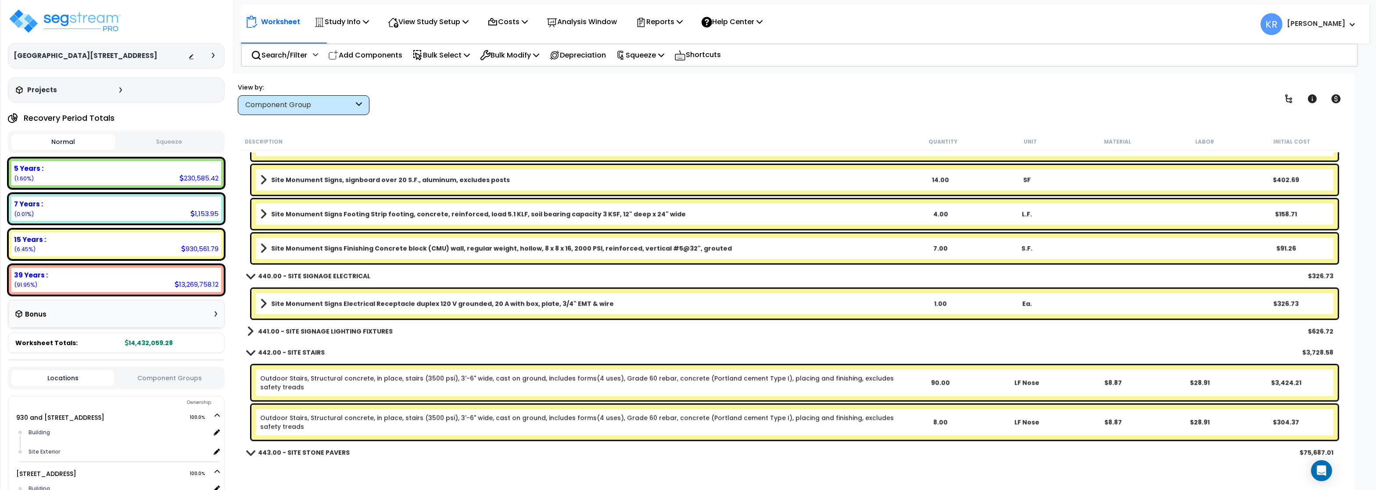
scroll to position [1767, 0]
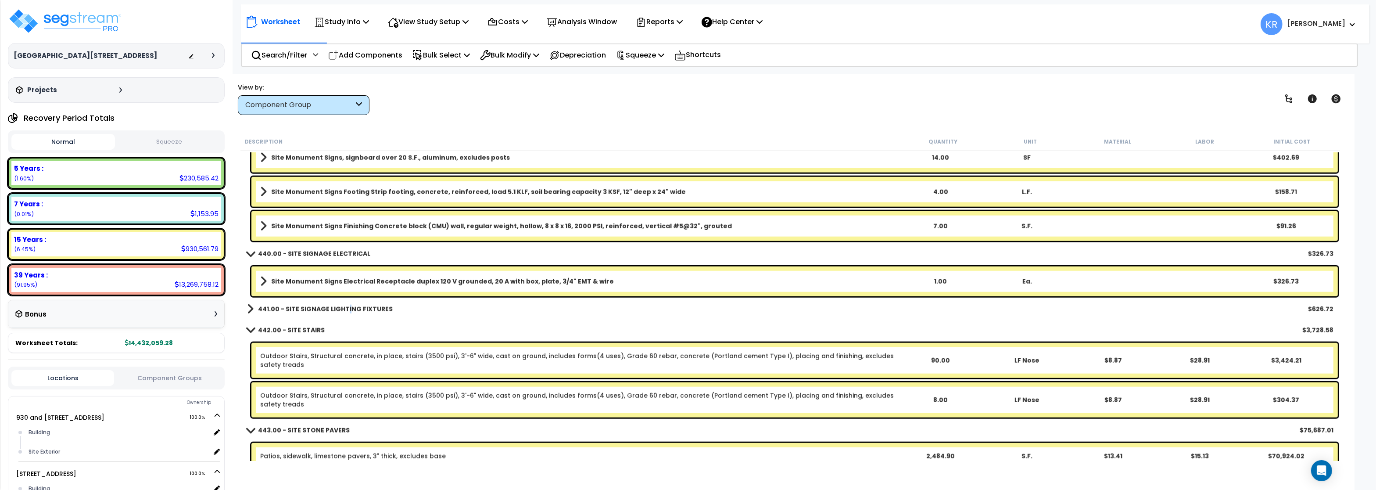
click at [346, 305] on b "441.00 - SITE SIGNAGE LIGHTING FIXTURES" at bounding box center [325, 309] width 135 height 9
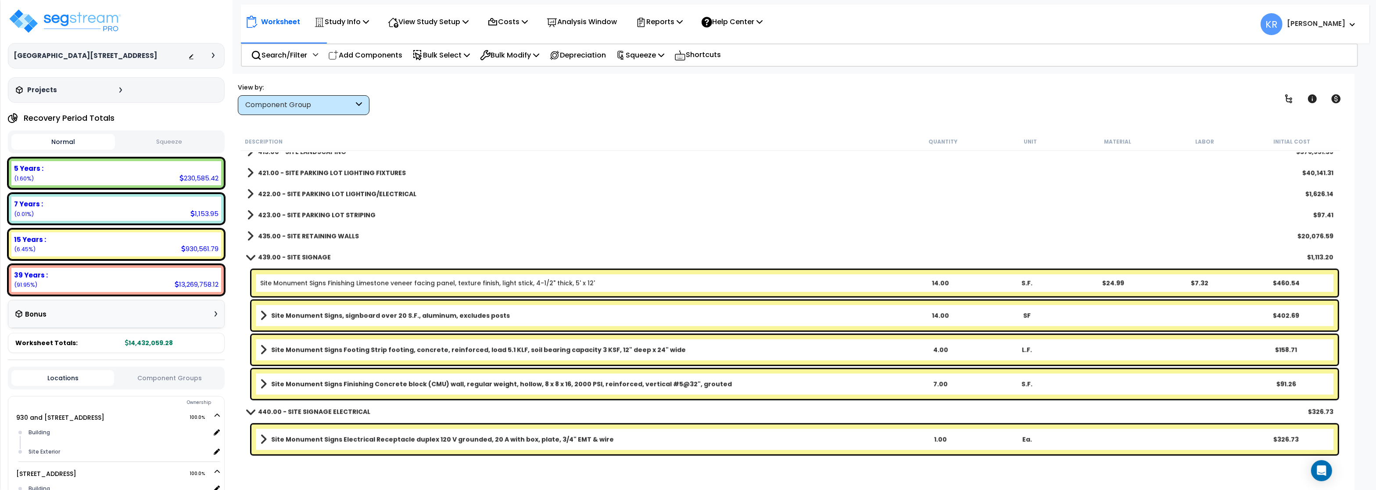
scroll to position [1556, 0]
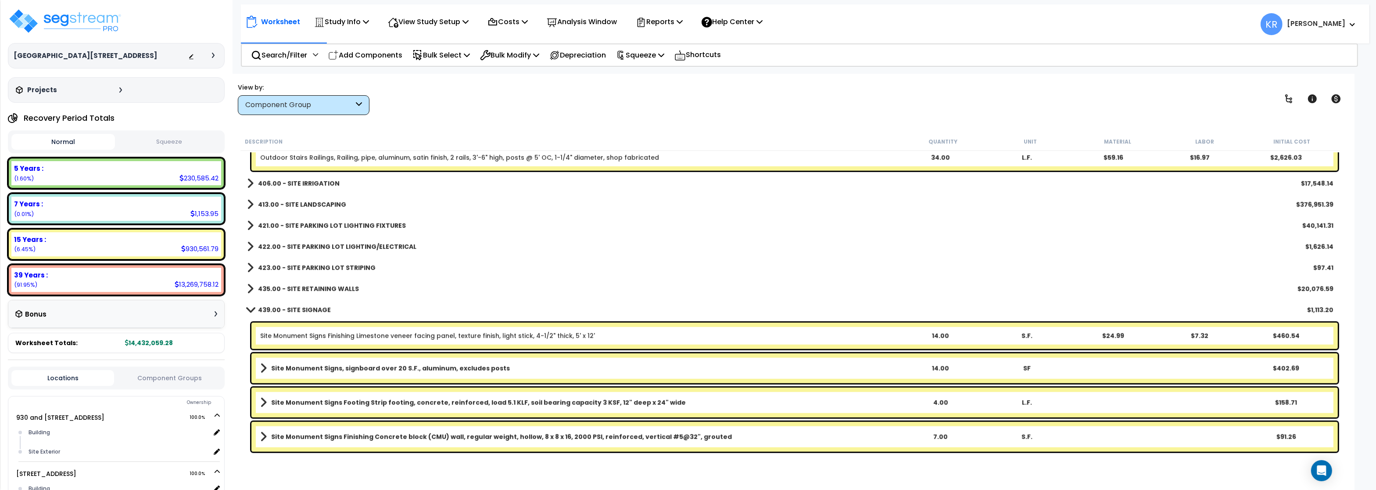
click at [355, 243] on b "422.00 - SITE PARKING LOT LIGHTING/ELECTRICAL" at bounding box center [337, 246] width 158 height 9
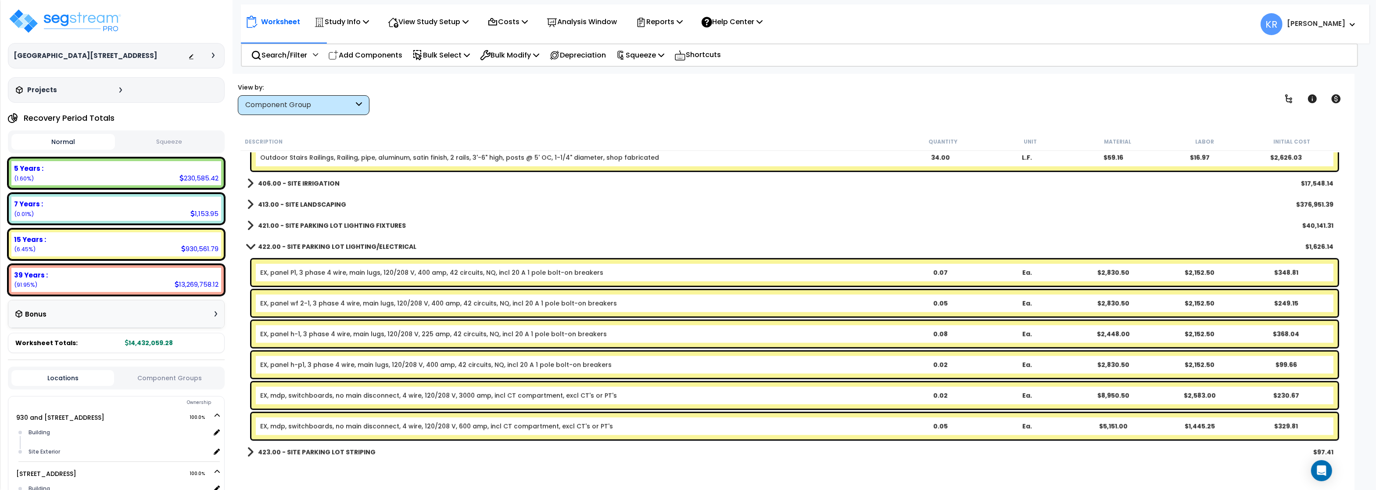
click at [359, 223] on b "421.00 - SITE PARKING LOT LIGHTING FIXTURES" at bounding box center [332, 225] width 148 height 9
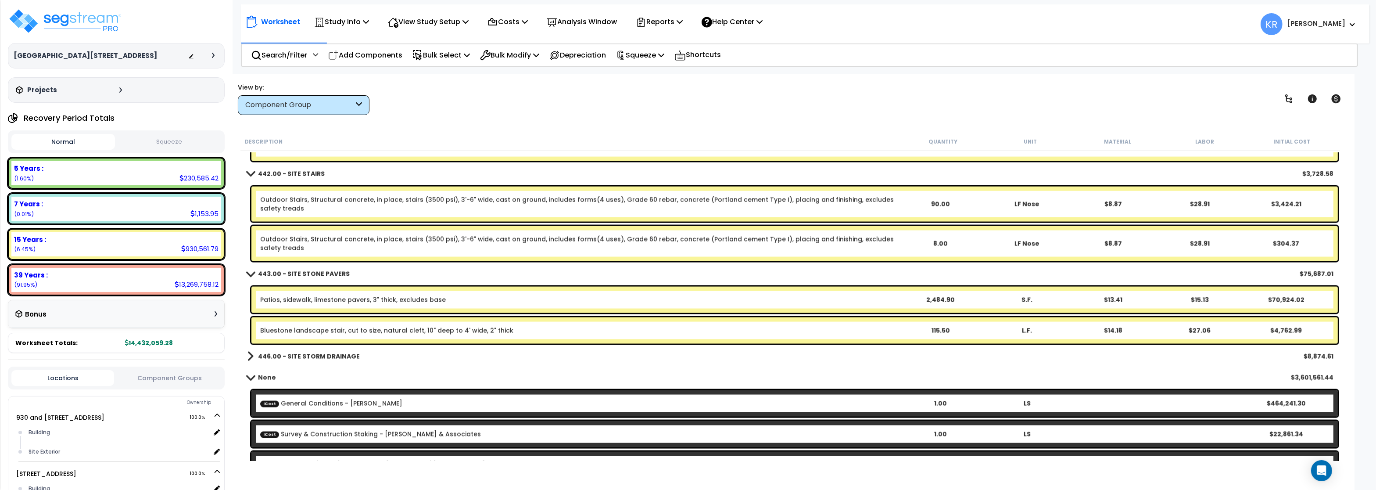
scroll to position [2346, 0]
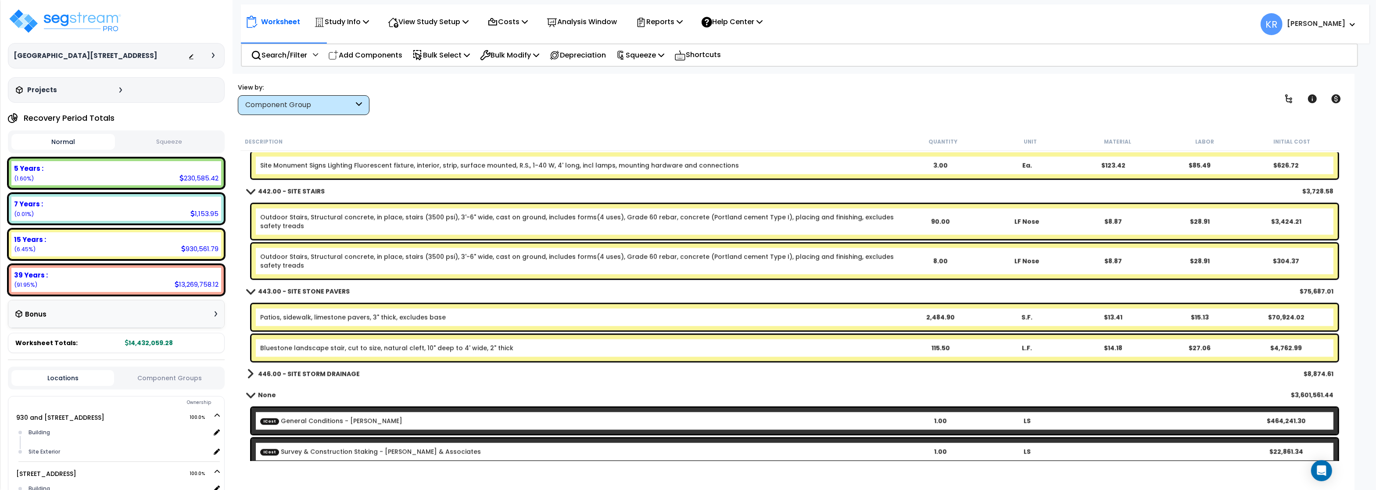
click at [340, 375] on b "446.00 - SITE STORM DRAINAGE" at bounding box center [309, 374] width 102 height 9
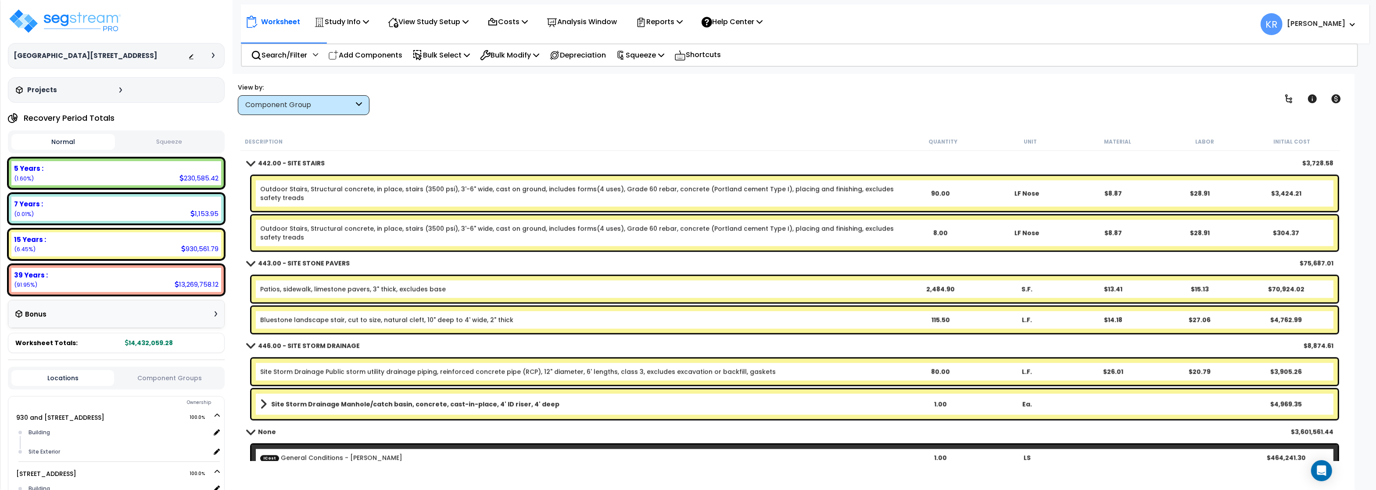
scroll to position [2399, 0]
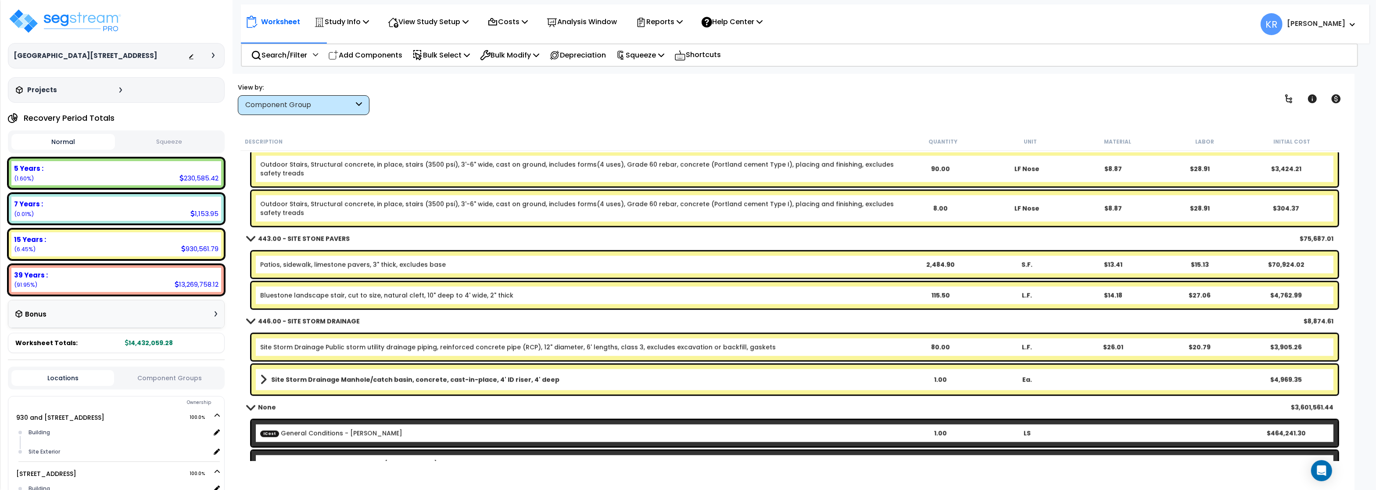
click at [374, 349] on link "Site Storm Drainage Public storm utility drainage piping, reinforced concrete p…" at bounding box center [518, 347] width 516 height 9
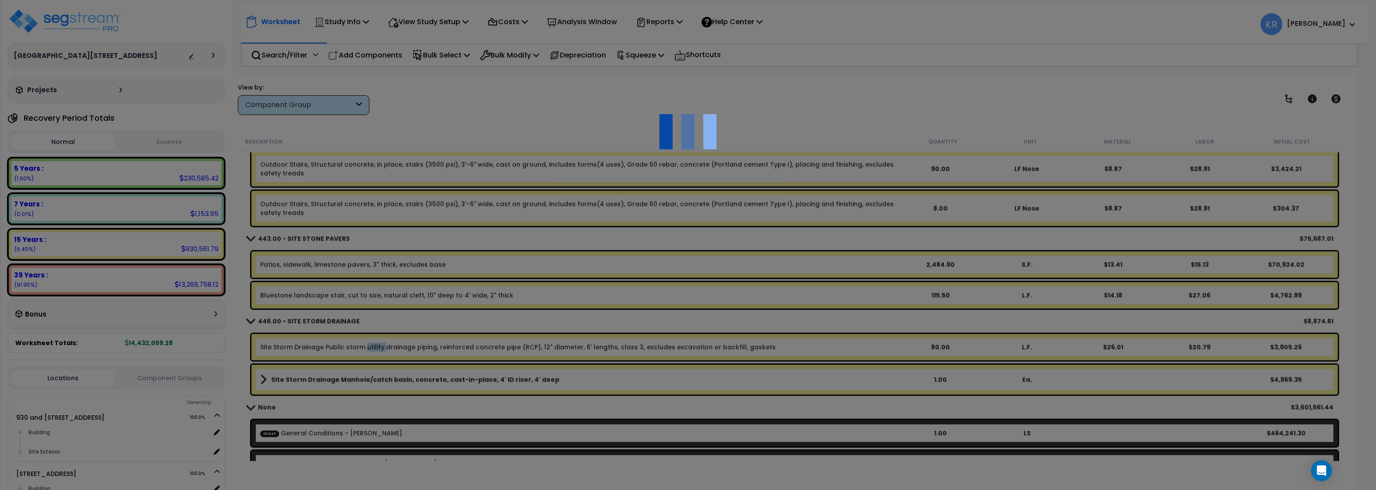
select select "45778543"
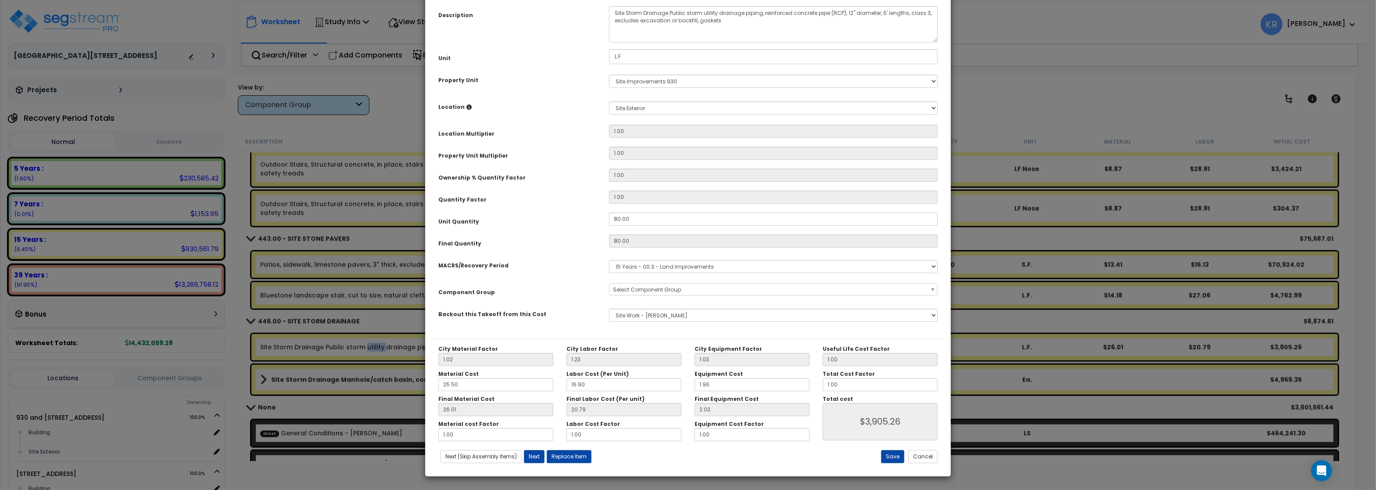
select select "57230"
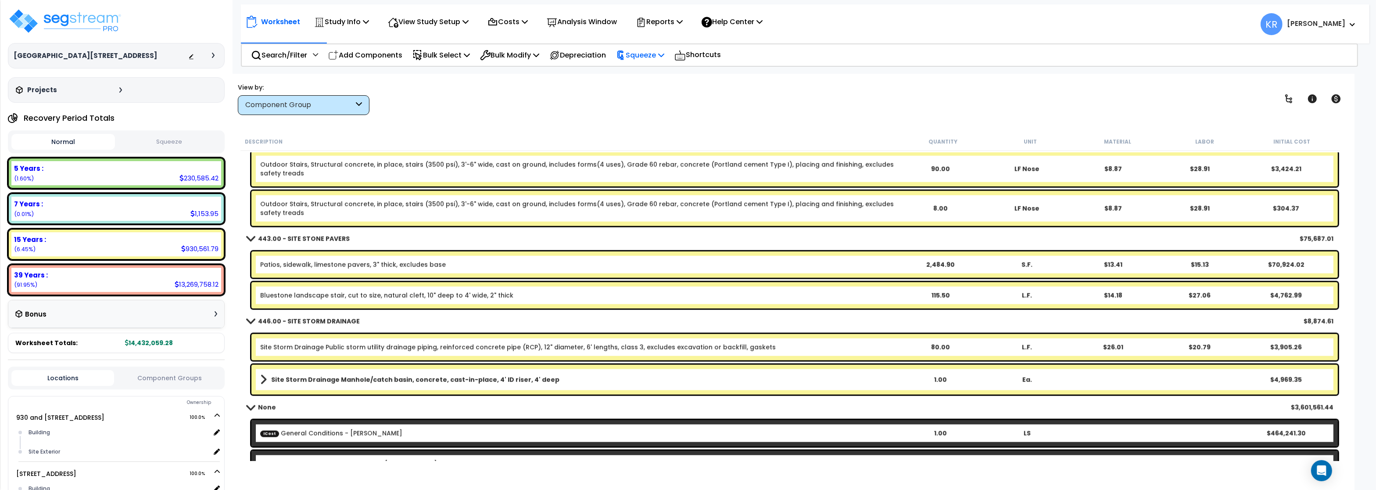
click at [656, 56] on p "Squeeze" at bounding box center [640, 55] width 48 height 12
click at [654, 75] on link "Squeeze" at bounding box center [655, 75] width 87 height 18
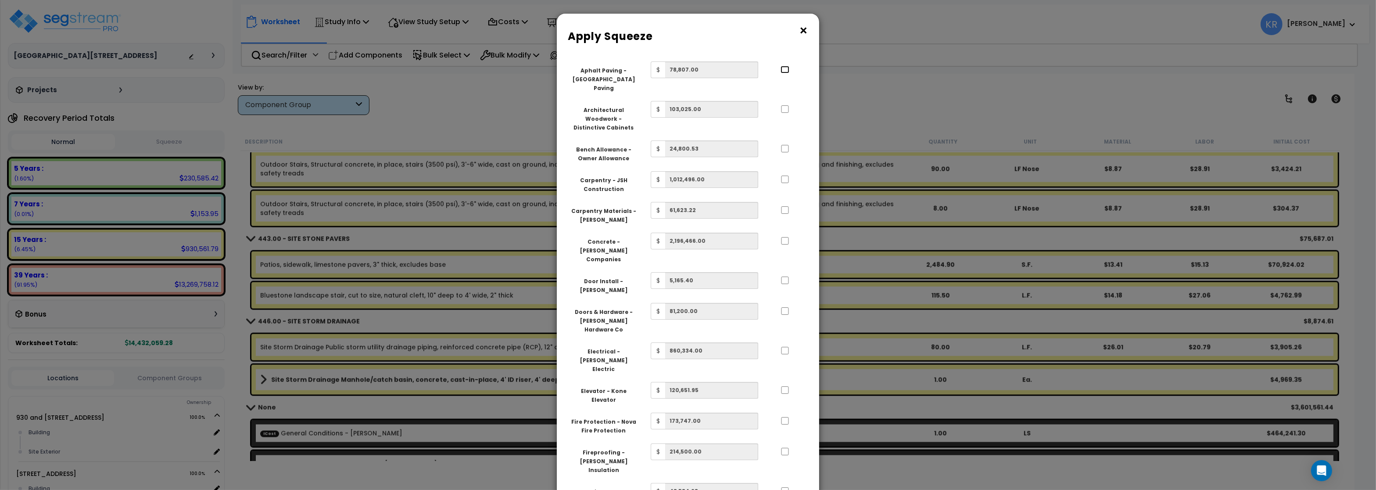
click at [783, 69] on input "..." at bounding box center [785, 69] width 9 height 7
checkbox input "true"
click at [786, 105] on input "..." at bounding box center [785, 108] width 9 height 7
checkbox input "true"
click at [786, 145] on input "..." at bounding box center [785, 148] width 9 height 7
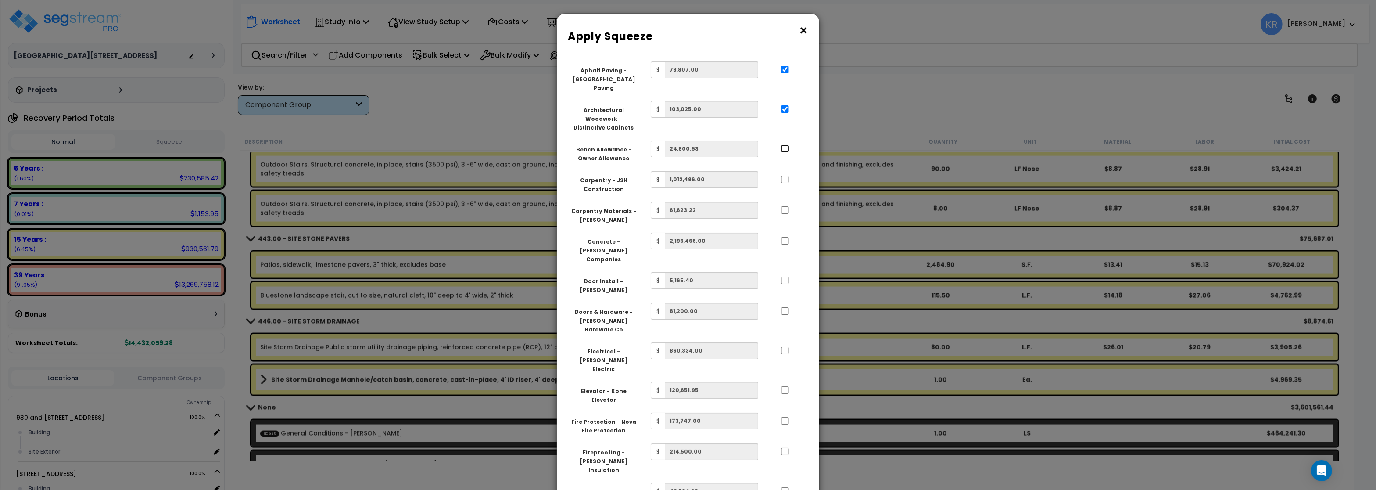
checkbox input "true"
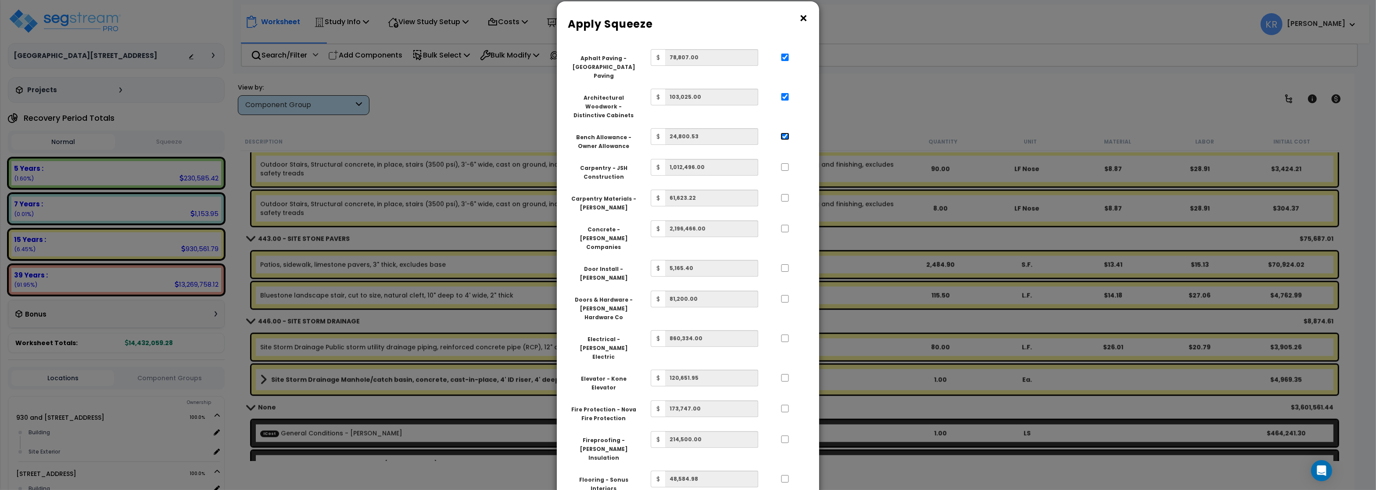
scroll to position [0, 0]
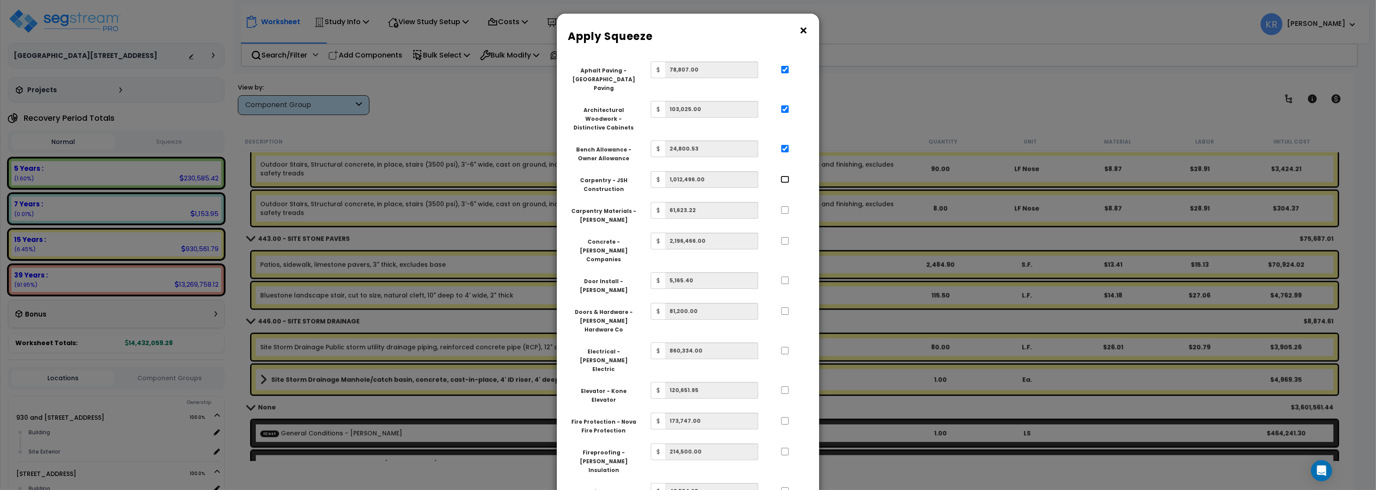
click at [786, 176] on input "..." at bounding box center [785, 179] width 9 height 7
checkbox input "true"
click at [785, 206] on input "..." at bounding box center [785, 209] width 9 height 7
checkbox input "true"
drag, startPoint x: 788, startPoint y: 222, endPoint x: 785, endPoint y: 241, distance: 19.6
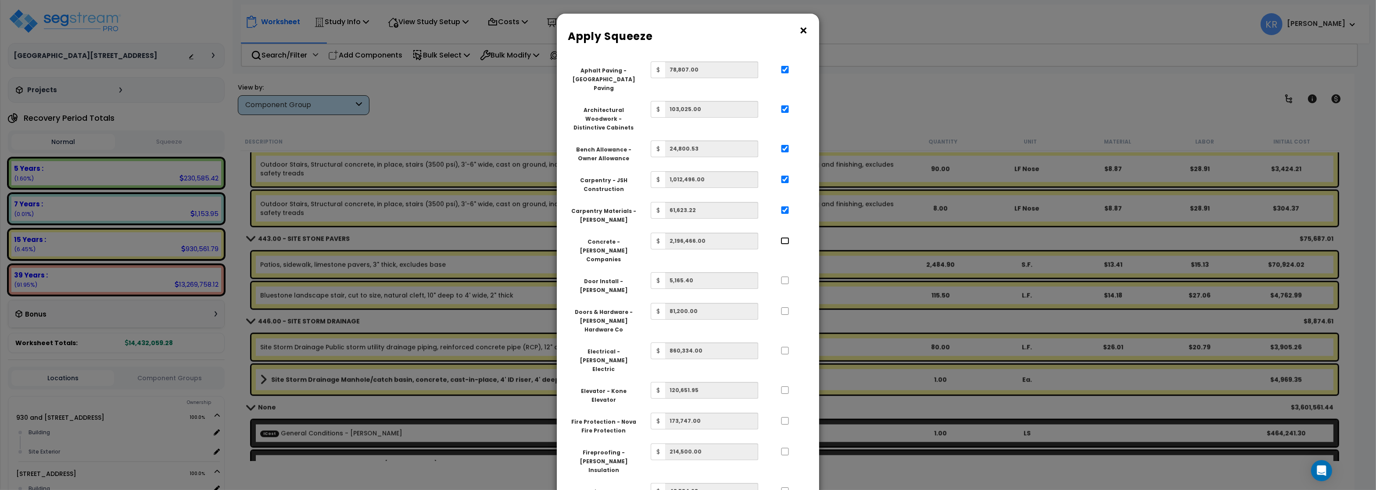
click at [787, 237] on input "..." at bounding box center [785, 240] width 9 height 7
checkbox input "true"
click at [785, 277] on input "..." at bounding box center [785, 280] width 9 height 7
checkbox input "true"
click at [786, 307] on input "..." at bounding box center [785, 310] width 9 height 7
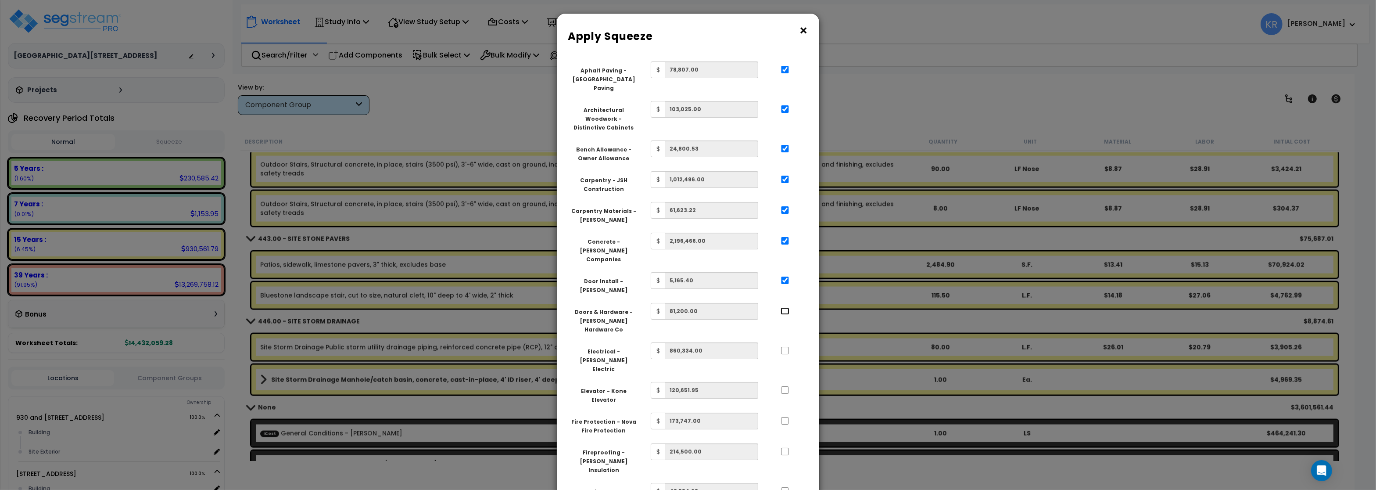
checkbox input "true"
click at [785, 347] on input "..." at bounding box center [785, 350] width 9 height 7
checkbox input "true"
click at [785, 382] on div at bounding box center [785, 389] width 40 height 14
click at [786, 386] on input "..." at bounding box center [785, 389] width 9 height 7
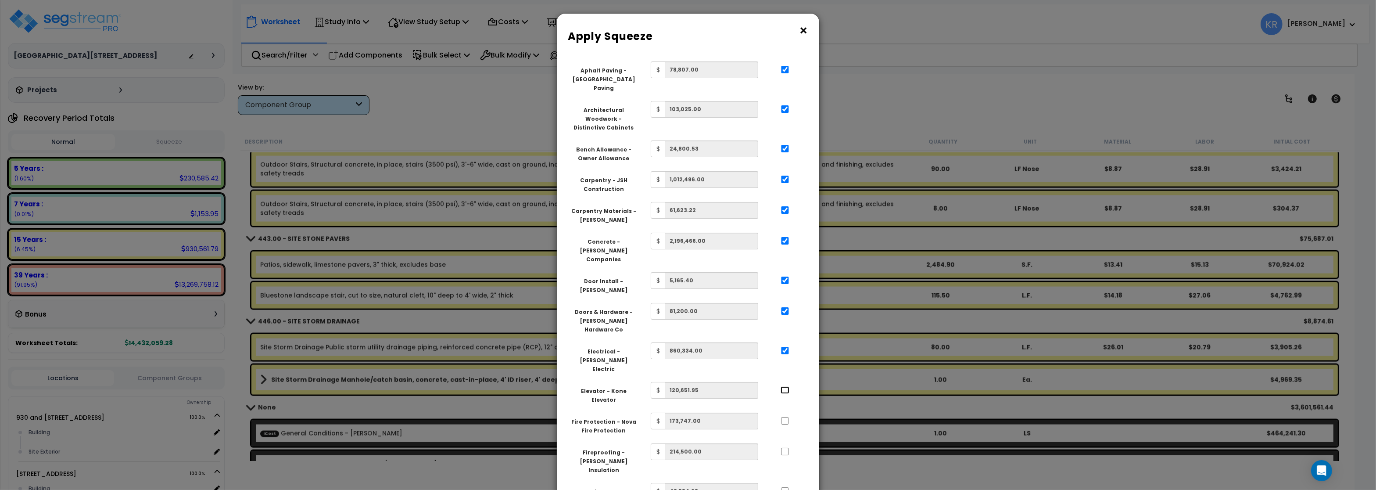
checkbox input "true"
click at [786, 382] on div at bounding box center [785, 389] width 40 height 14
click at [785, 417] on input "..." at bounding box center [785, 420] width 9 height 7
checkbox input "true"
click at [785, 448] on input "..." at bounding box center [785, 451] width 9 height 7
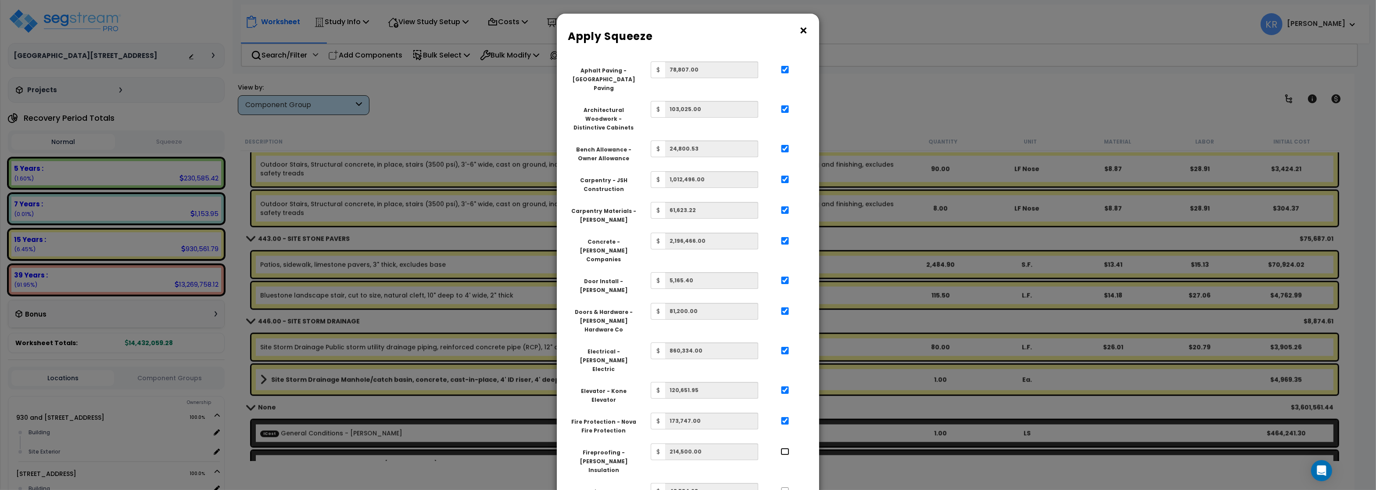
checkbox input "true"
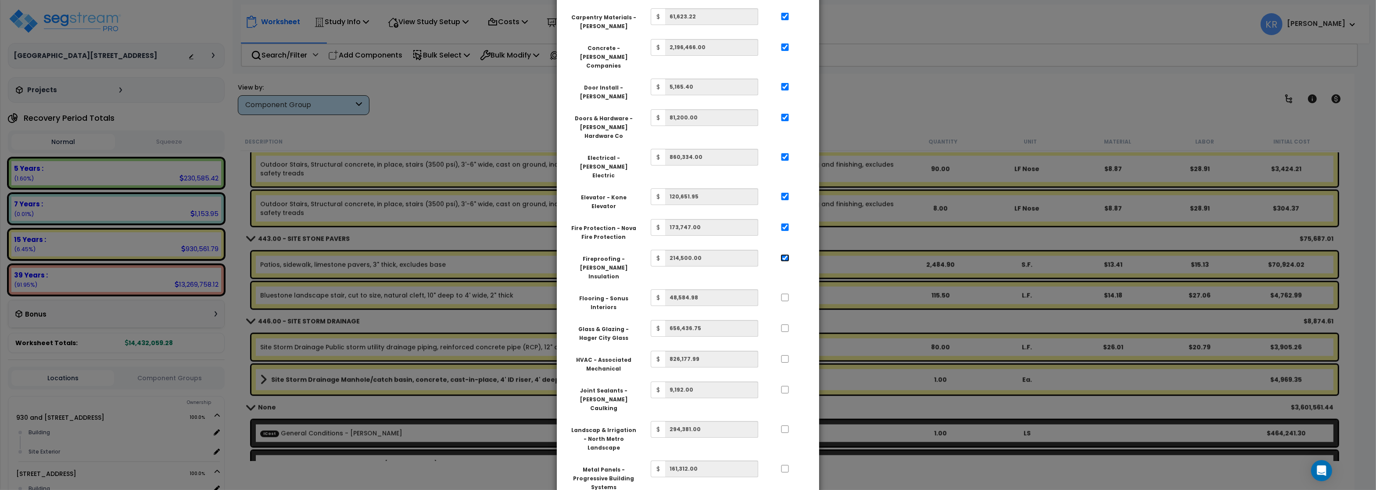
scroll to position [211, 0]
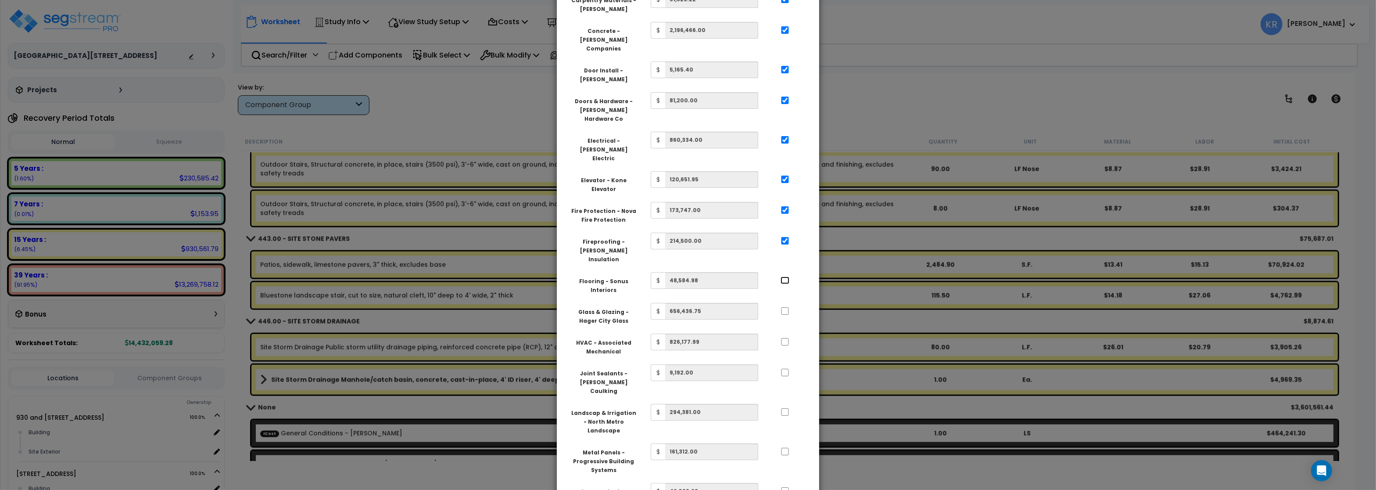
click at [785, 277] on input "..." at bounding box center [785, 280] width 9 height 7
checkbox input "true"
click at [785, 303] on div at bounding box center [785, 310] width 40 height 14
click at [783, 307] on input "..." at bounding box center [785, 310] width 9 height 7
checkbox input "true"
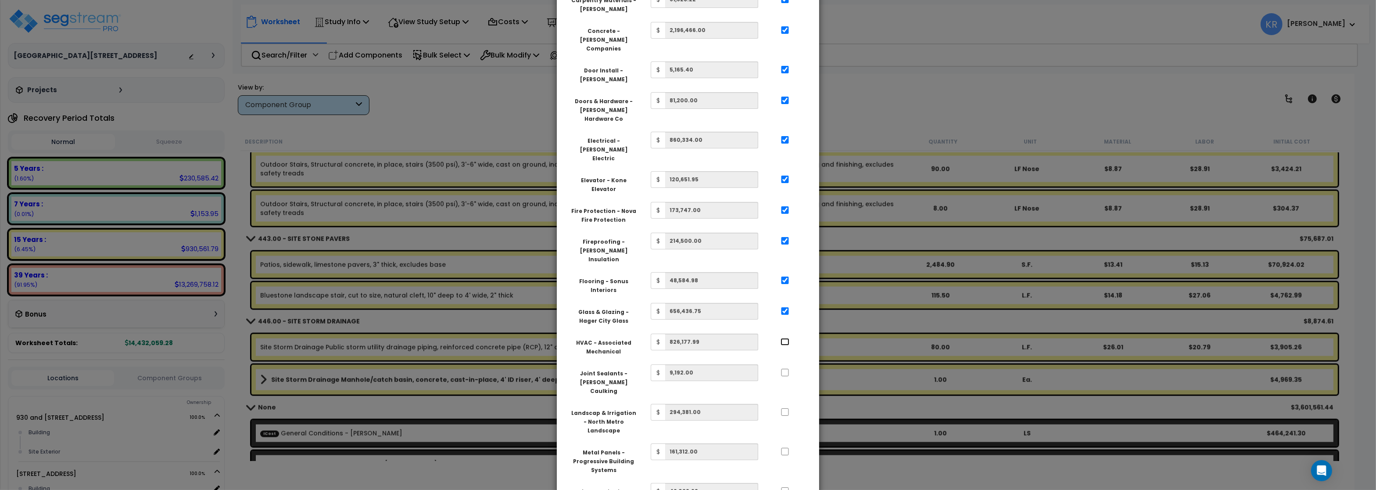
click at [785, 338] on input "..." at bounding box center [785, 341] width 9 height 7
checkbox input "true"
click at [785, 369] on input "..." at bounding box center [785, 372] width 9 height 7
checkbox input "true"
click at [786, 408] on input "..." at bounding box center [785, 411] width 9 height 7
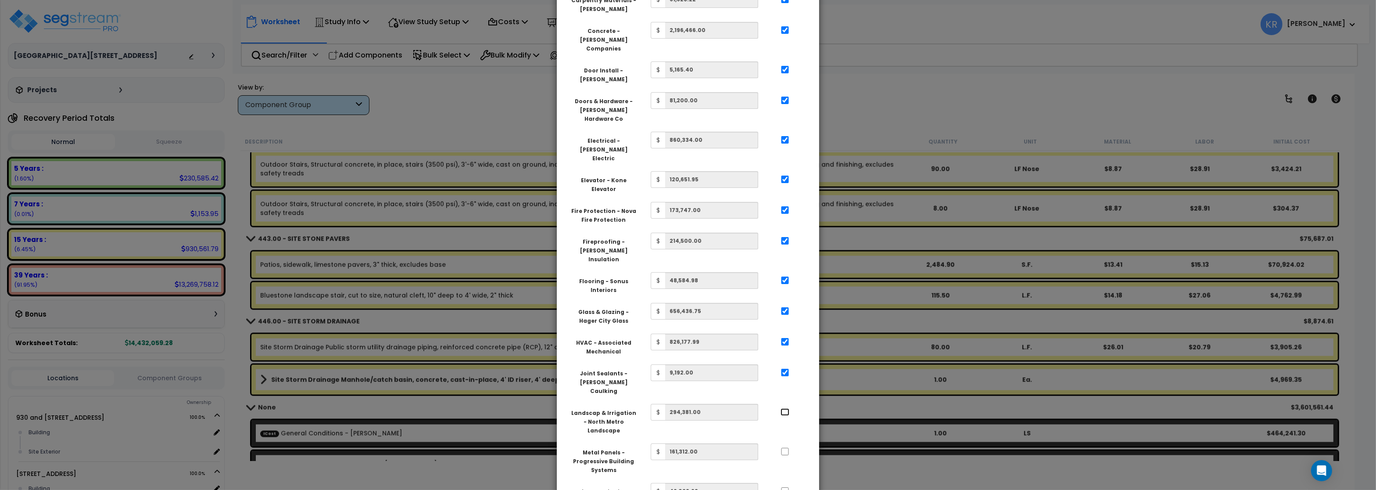
checkbox input "true"
click at [786, 448] on input "..." at bounding box center [785, 451] width 9 height 7
checkbox input "true"
click at [785, 487] on input "..." at bounding box center [785, 490] width 9 height 7
checkbox input "true"
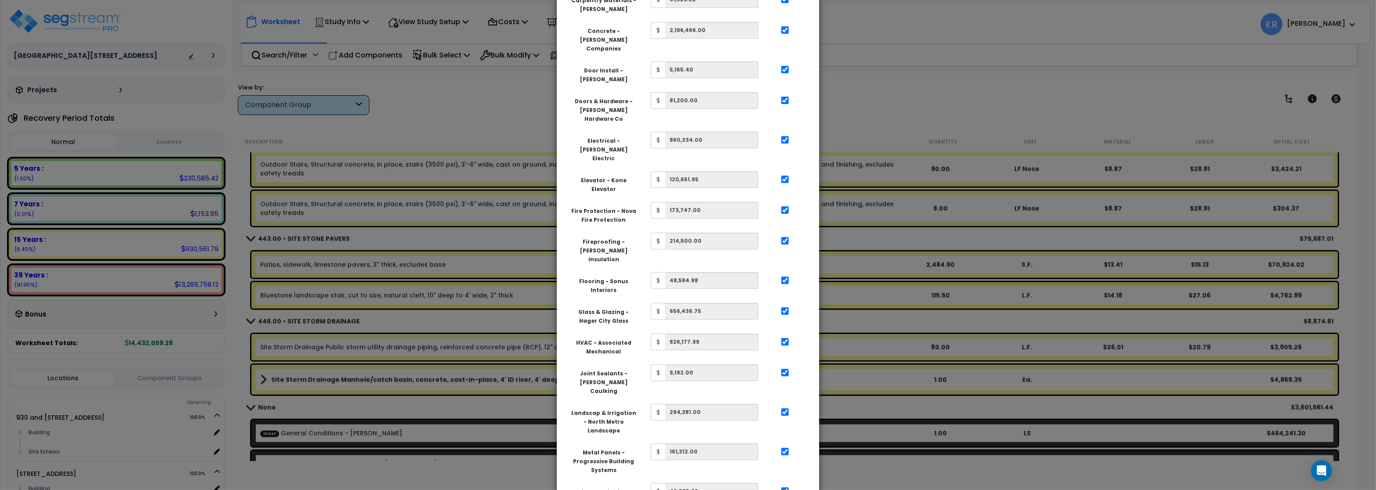
checkbox input "true"
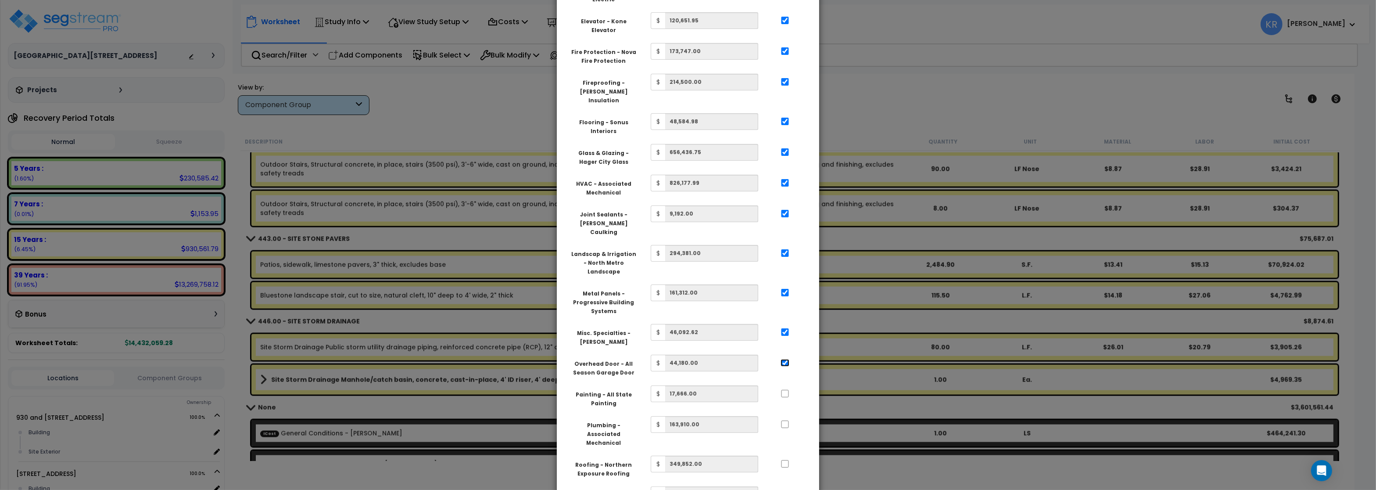
scroll to position [421, 0]
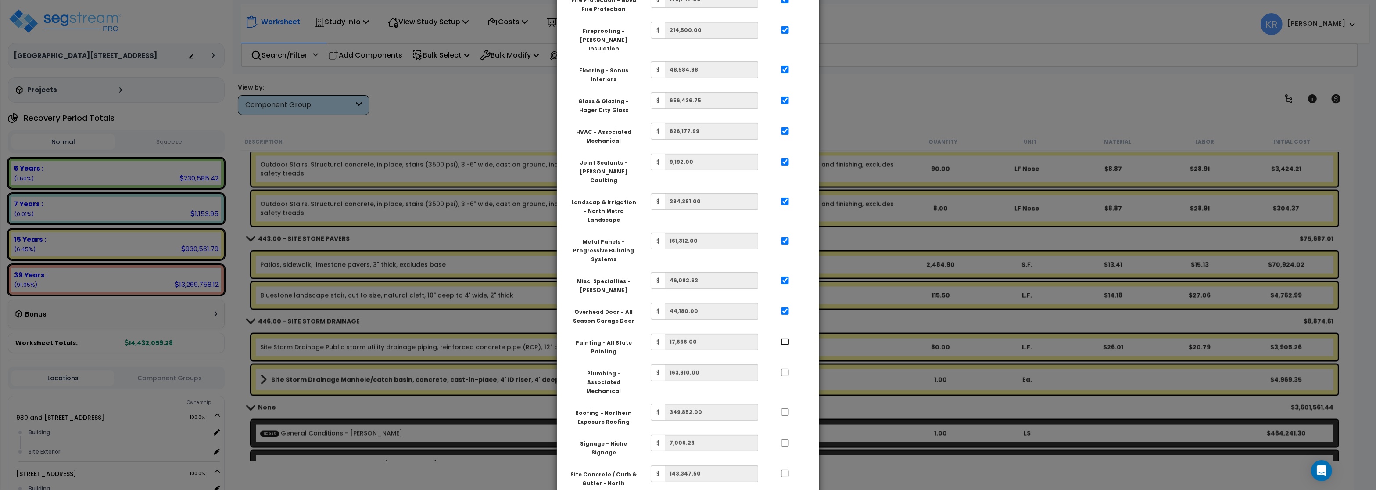
click at [785, 338] on input "..." at bounding box center [785, 341] width 9 height 7
checkbox input "true"
click at [786, 369] on input "..." at bounding box center [785, 372] width 9 height 7
checkbox input "true"
click at [785, 408] on input "..." at bounding box center [785, 411] width 9 height 7
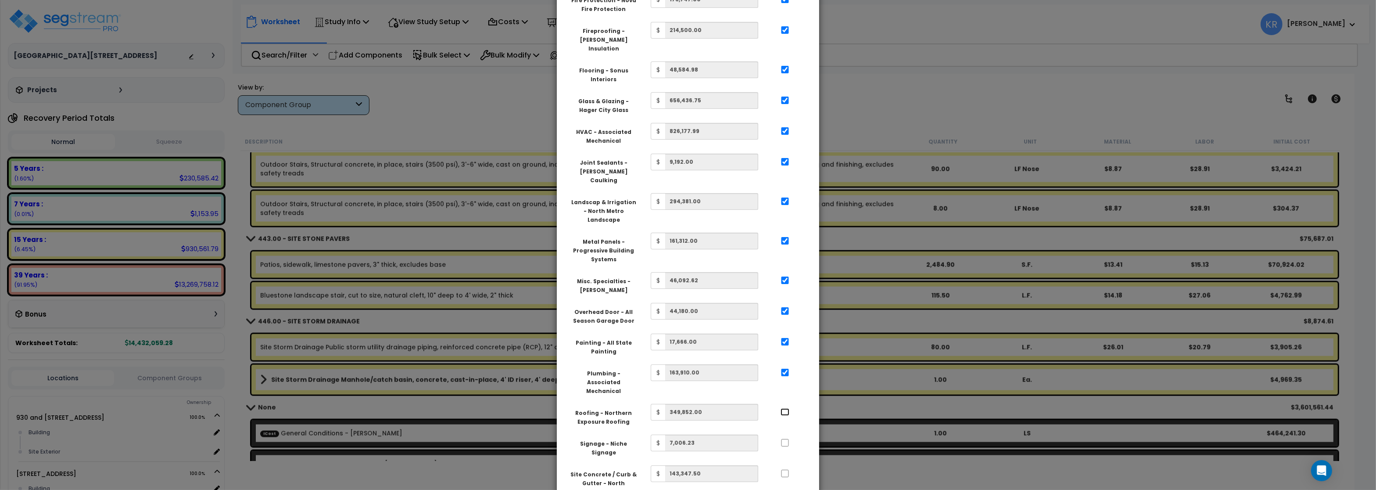
checkbox input "true"
click at [785, 439] on input "..." at bounding box center [785, 442] width 9 height 7
checkbox input "true"
click at [785, 470] on input "..." at bounding box center [785, 473] width 9 height 7
checkbox input "true"
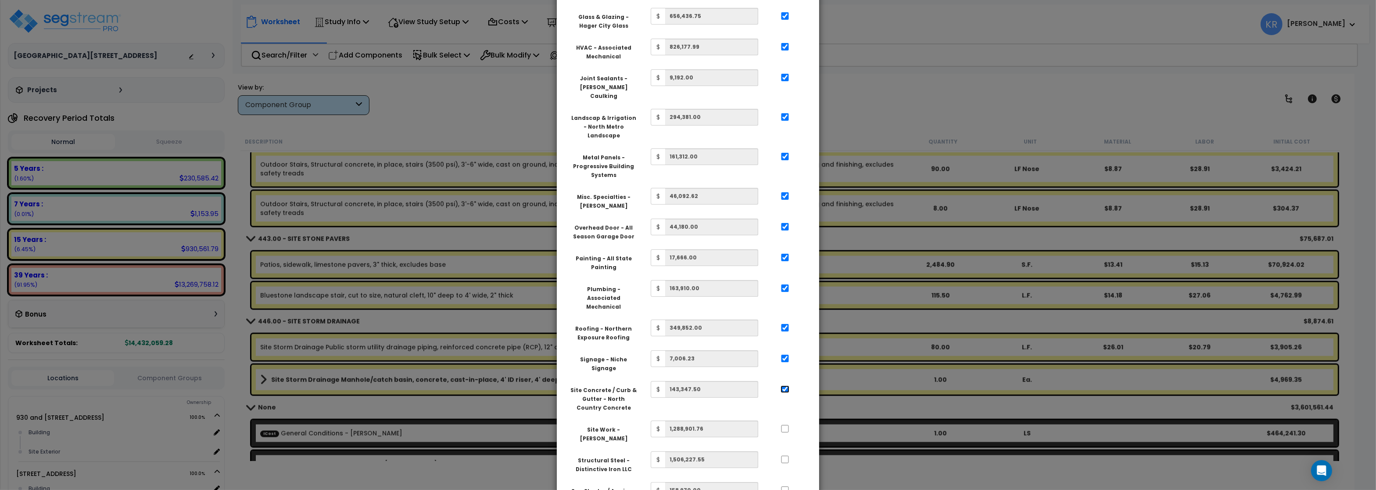
scroll to position [561, 0]
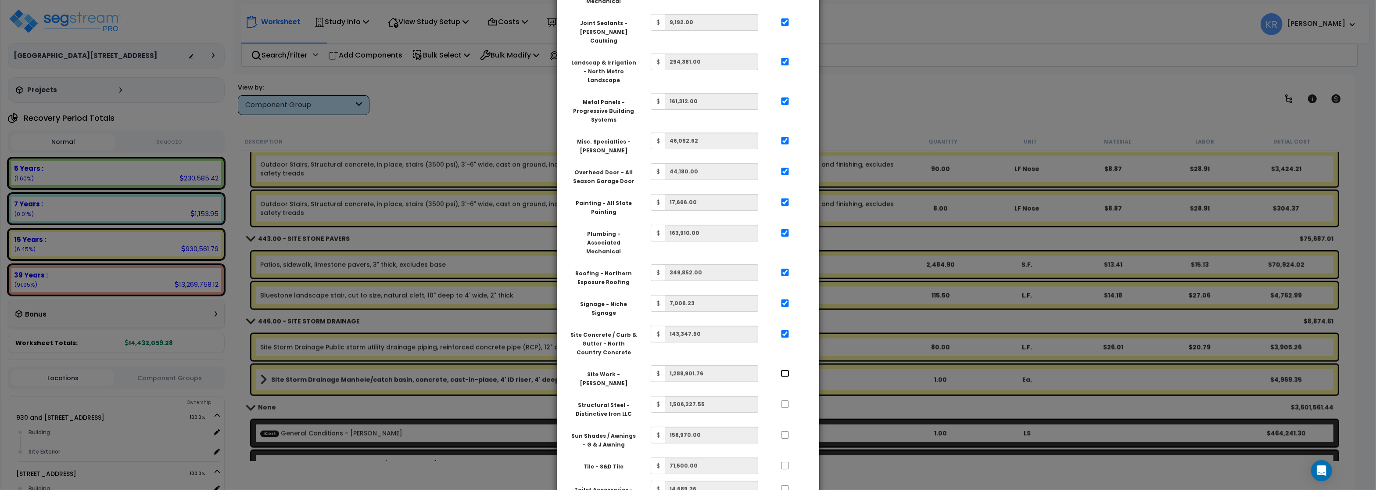
click at [784, 370] on input "..." at bounding box center [785, 373] width 9 height 7
checkbox input "true"
click at [786, 400] on input "..." at bounding box center [785, 403] width 9 height 7
checkbox input "true"
click at [786, 431] on input "..." at bounding box center [785, 434] width 9 height 7
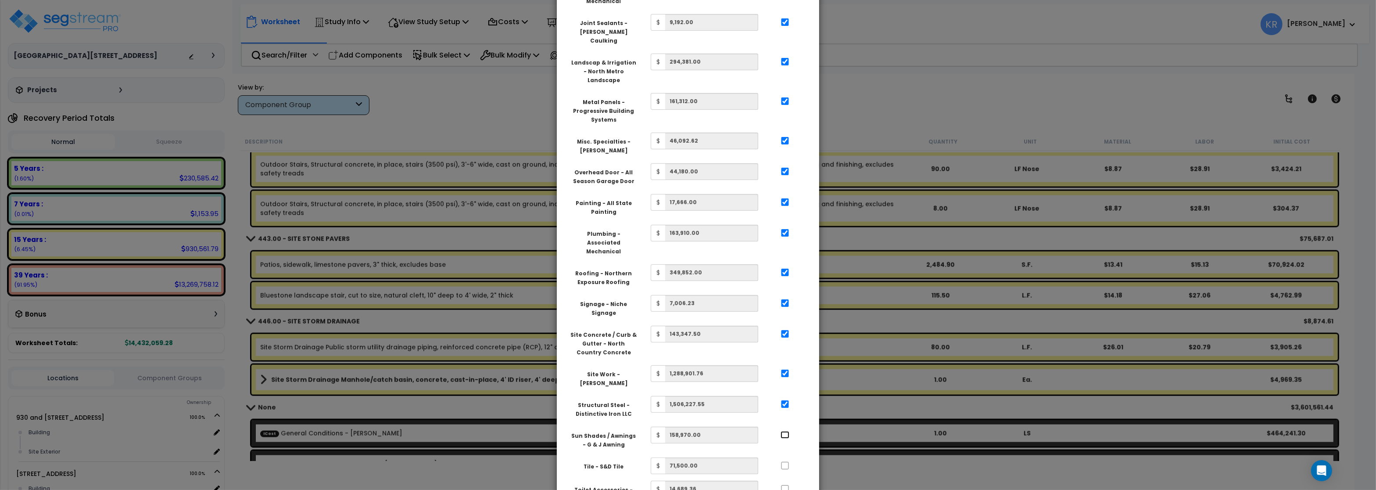
checkbox input "true"
click at [784, 462] on input "..." at bounding box center [785, 465] width 9 height 7
checkbox input "true"
click at [785, 485] on input "..." at bounding box center [785, 488] width 9 height 7
checkbox input "true"
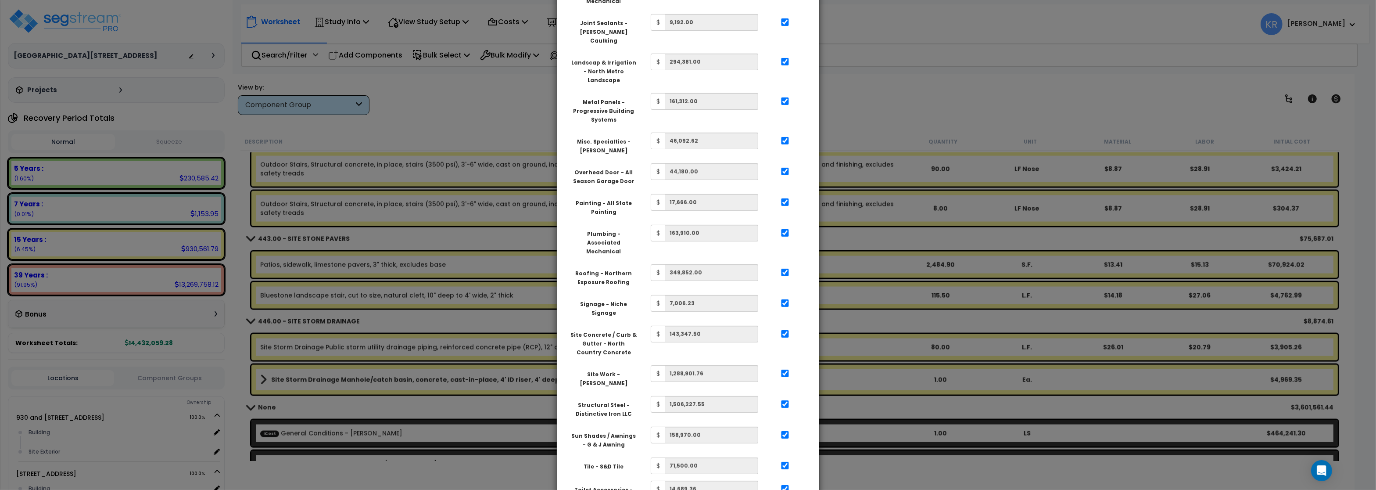
checkbox input "true"
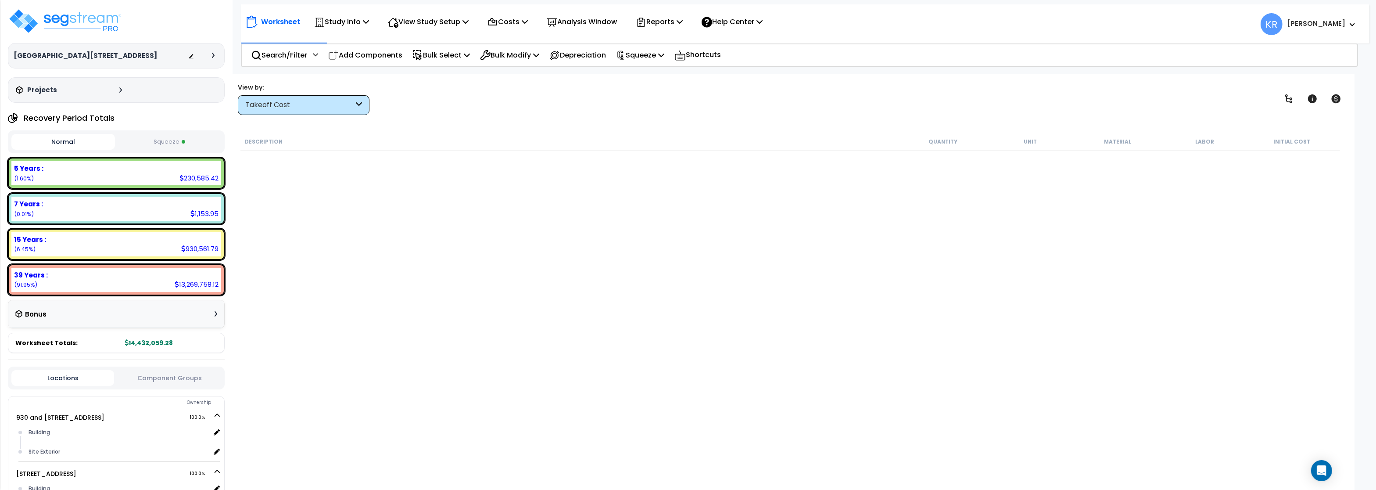
scroll to position [2399, 0]
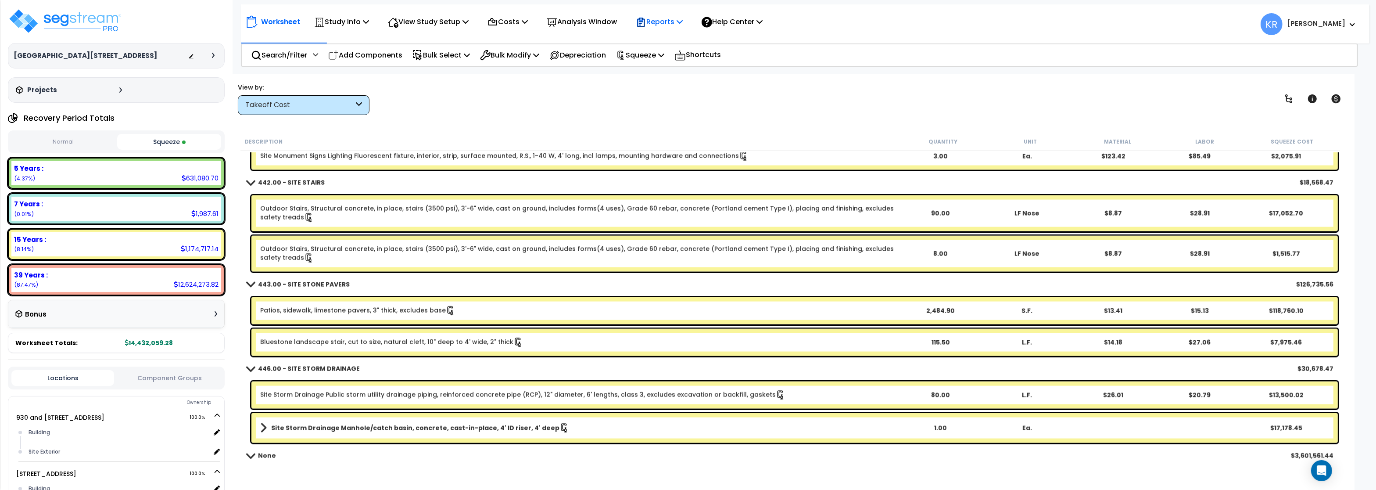
click at [679, 28] on p "Reports" at bounding box center [659, 22] width 47 height 12
click at [654, 42] on link "Get Report" at bounding box center [675, 42] width 87 height 18
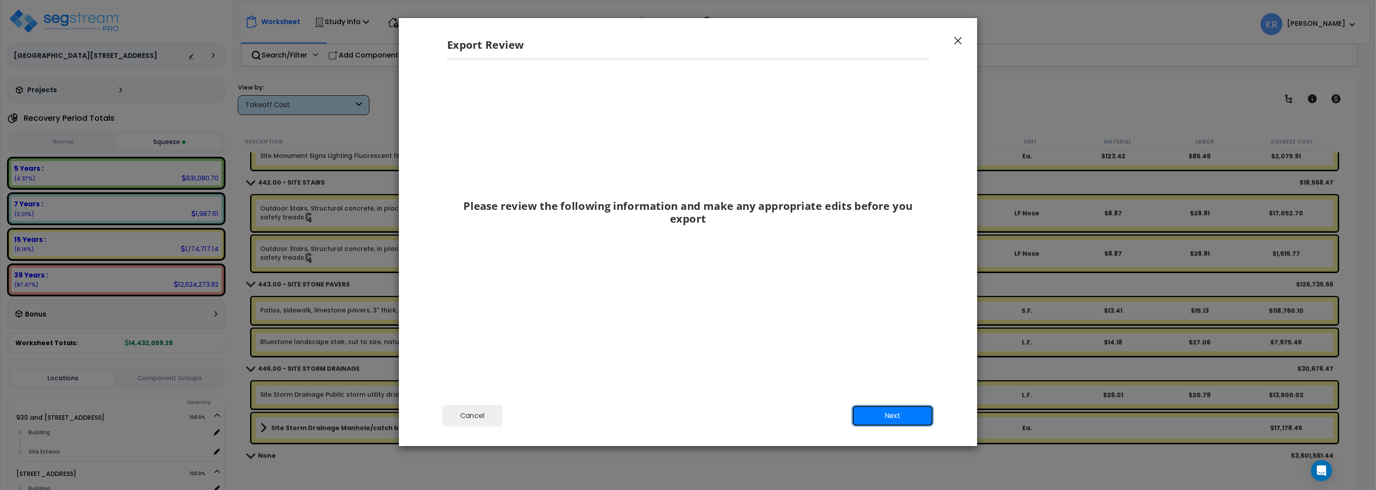
click at [912, 417] on button "Next" at bounding box center [893, 416] width 82 height 22
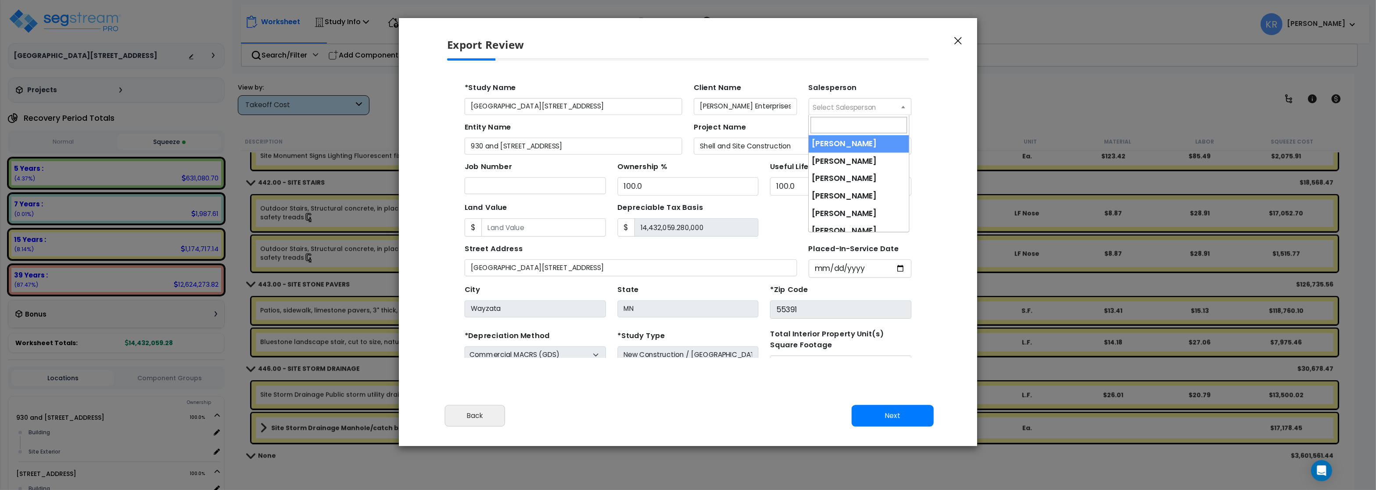
click at [794, 101] on span "Select Salesperson" at bounding box center [809, 103] width 58 height 9
click at [808, 279] on input "55391" at bounding box center [805, 287] width 129 height 17
click at [816, 106] on span "Select Salesperson" at bounding box center [809, 103] width 58 height 9
select select "245"
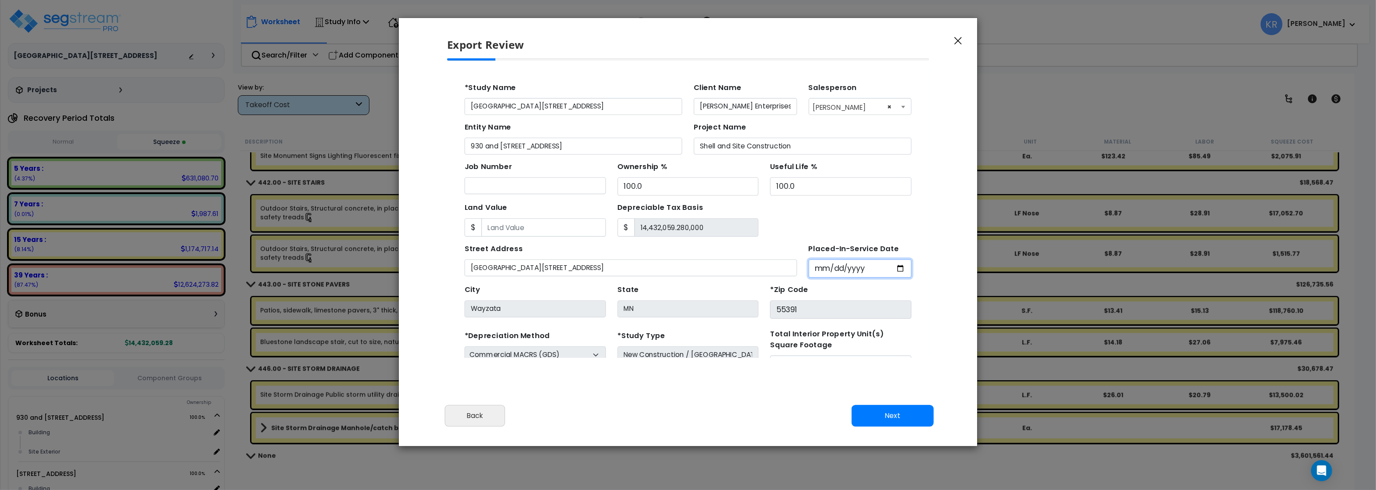
click at [787, 252] on input "[DATE]" at bounding box center [823, 250] width 94 height 17
type input "[DATE]"
click at [882, 414] on button "Next" at bounding box center [893, 416] width 82 height 22
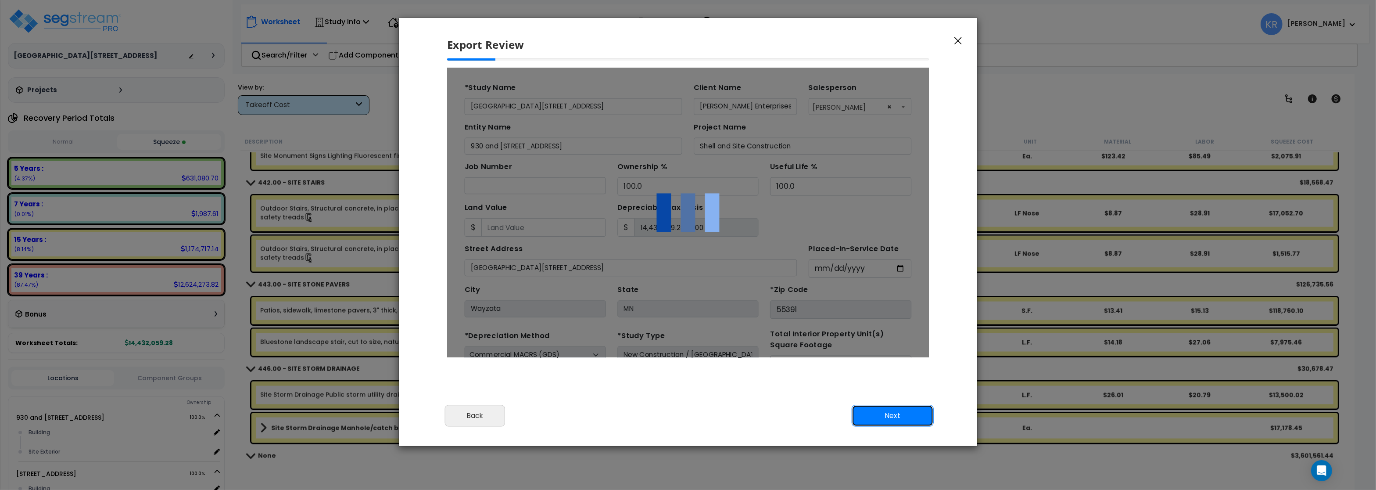
scroll to position [0, 0]
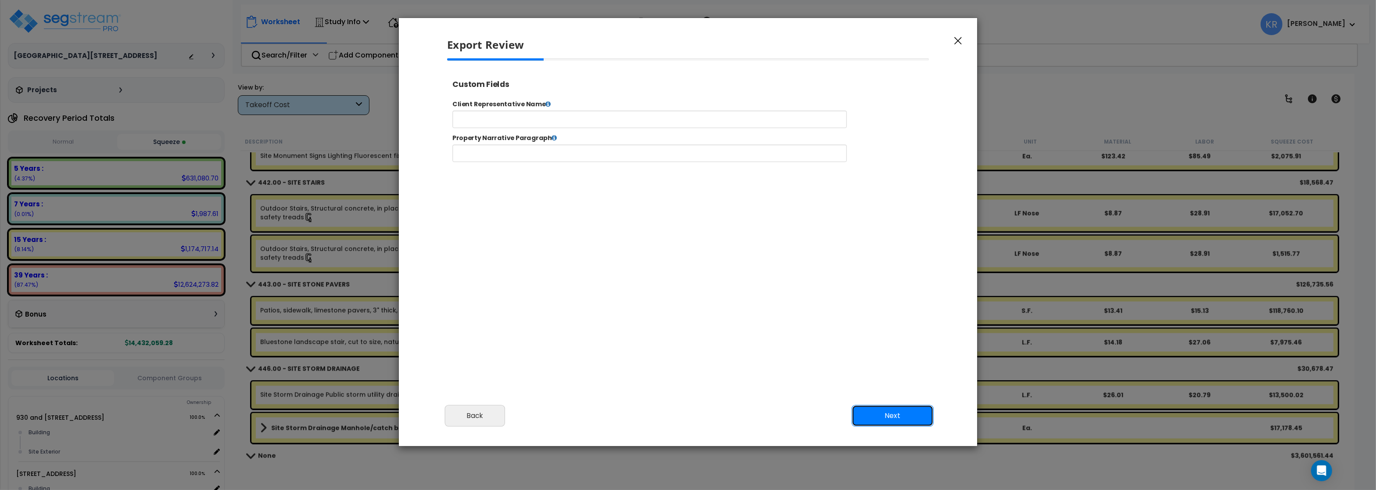
click at [882, 414] on button "Next" at bounding box center [893, 416] width 82 height 22
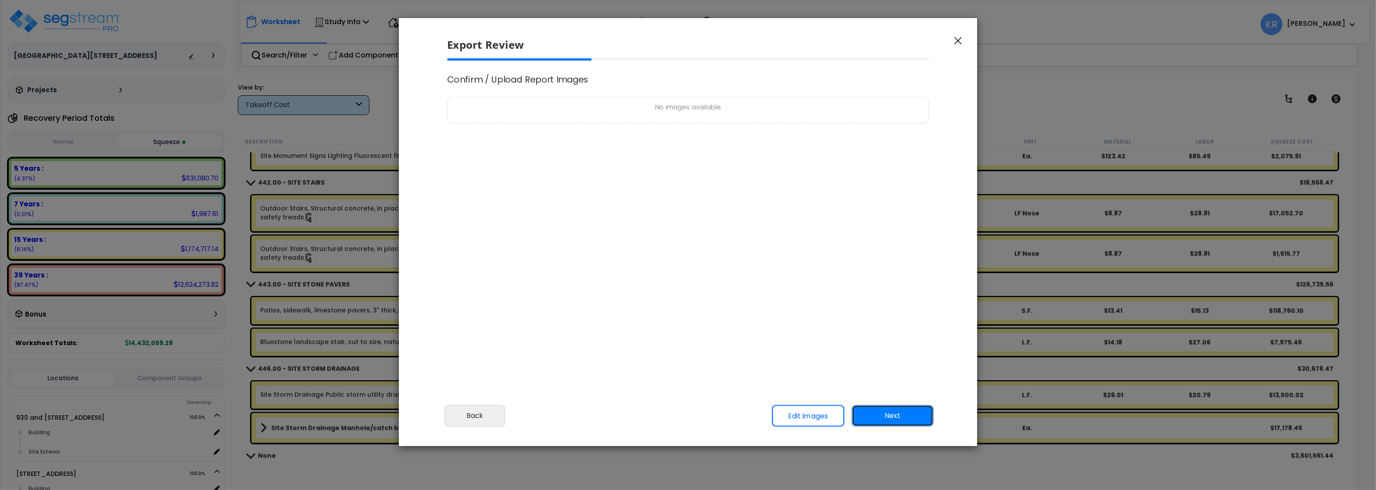
click at [882, 414] on button "Next" at bounding box center [893, 416] width 82 height 22
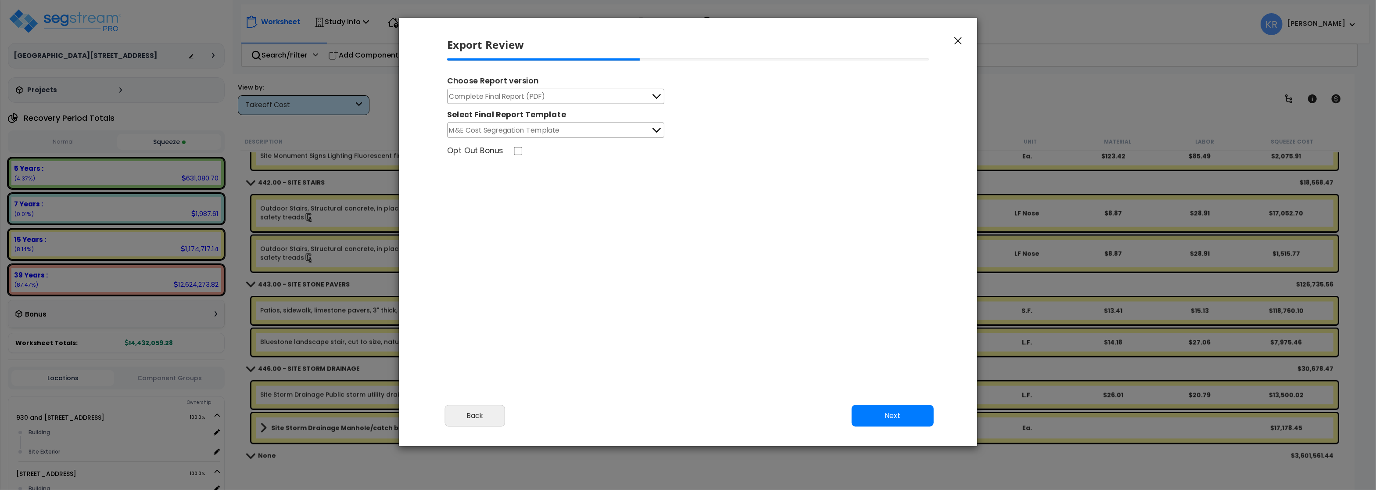
drag, startPoint x: 501, startPoint y: 96, endPoint x: 502, endPoint y: 101, distance: 4.5
click at [501, 97] on span "Complete Final Report (PDF)" at bounding box center [497, 96] width 96 height 11
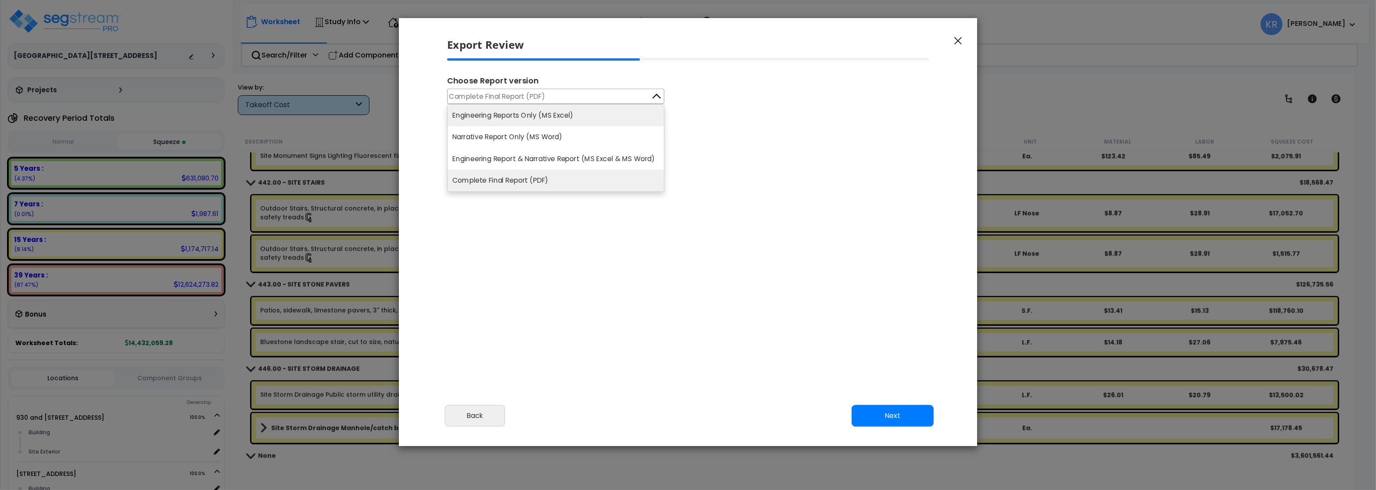
click at [507, 116] on li "Engineering Reports Only (MS Excel)" at bounding box center [556, 115] width 216 height 22
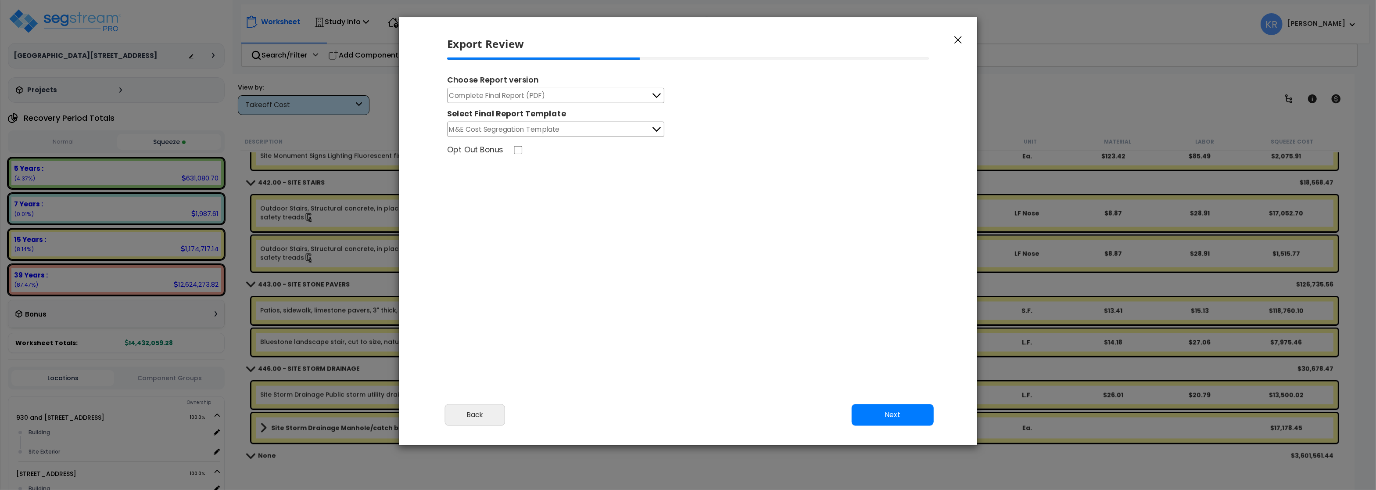
click at [517, 86] on div "Choose Report version" at bounding box center [688, 81] width 482 height 14
click at [518, 92] on span "Complete Final Report (PDF)" at bounding box center [497, 95] width 96 height 11
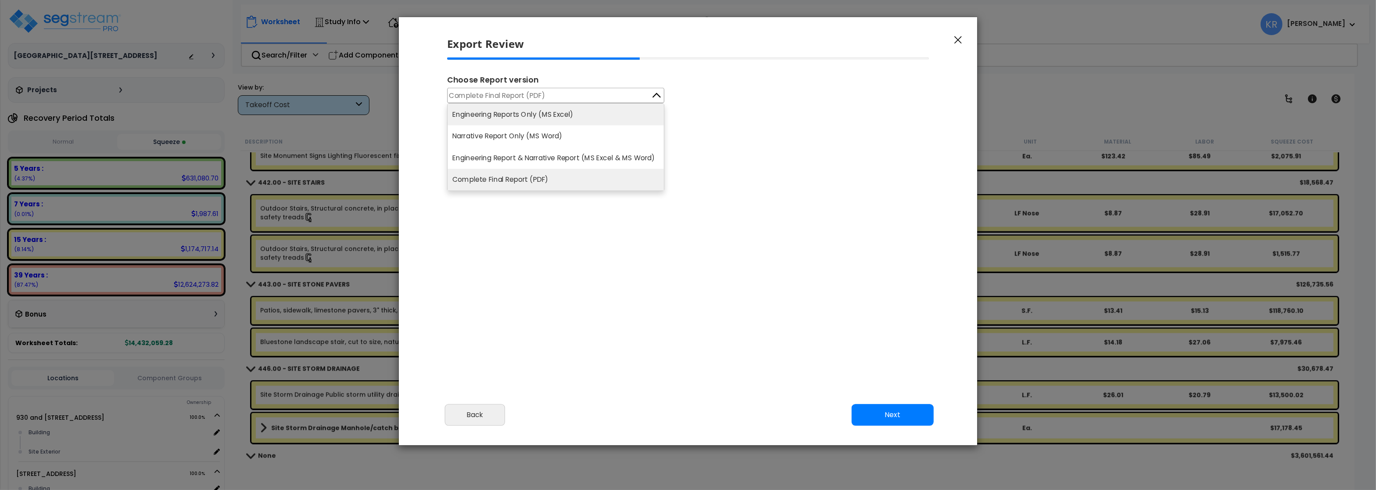
click at [521, 114] on li "Engineering Reports Only (MS Excel)" at bounding box center [556, 115] width 216 height 22
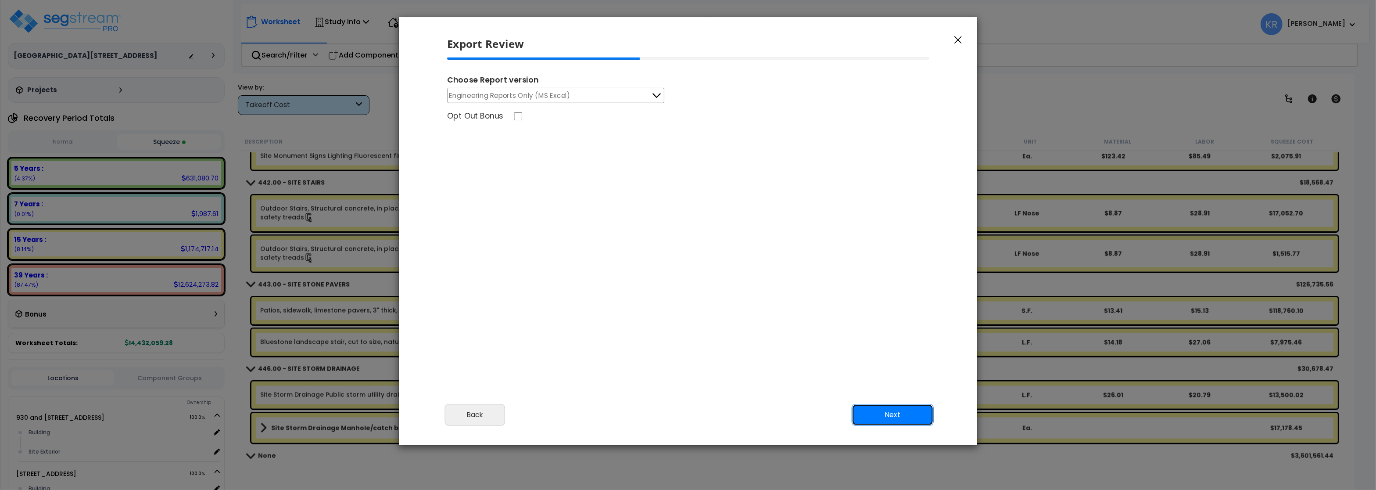
click at [891, 414] on button "Next" at bounding box center [893, 415] width 82 height 22
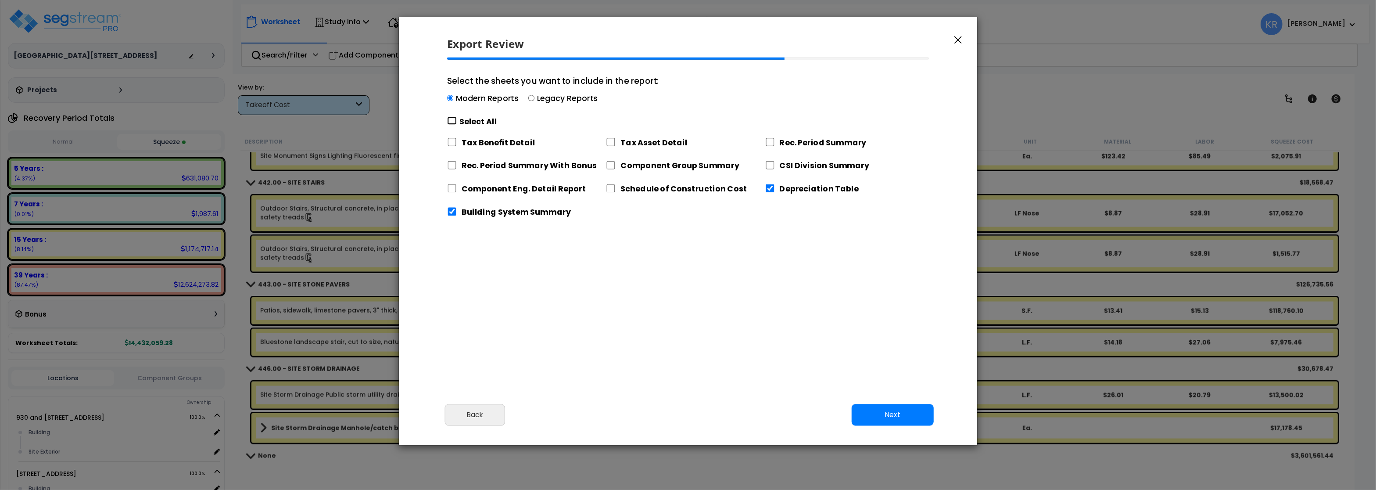
click at [451, 122] on input "Select the sheets you want to include in the report: Modern Reports Legacy Repo…" at bounding box center [452, 121] width 10 height 8
checkbox input "true"
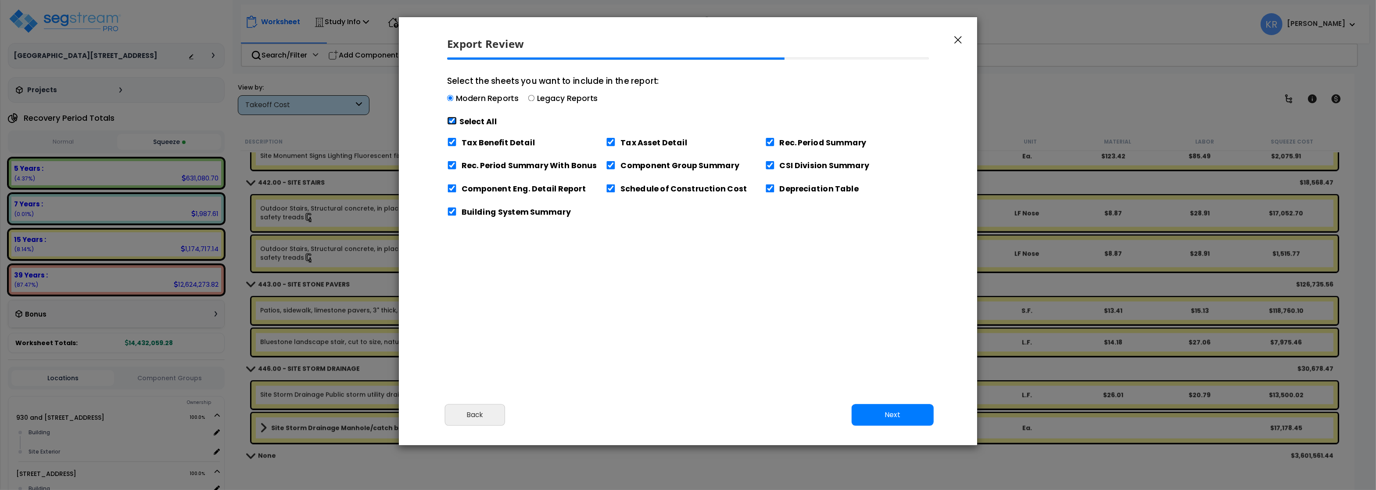
checkbox input "true"
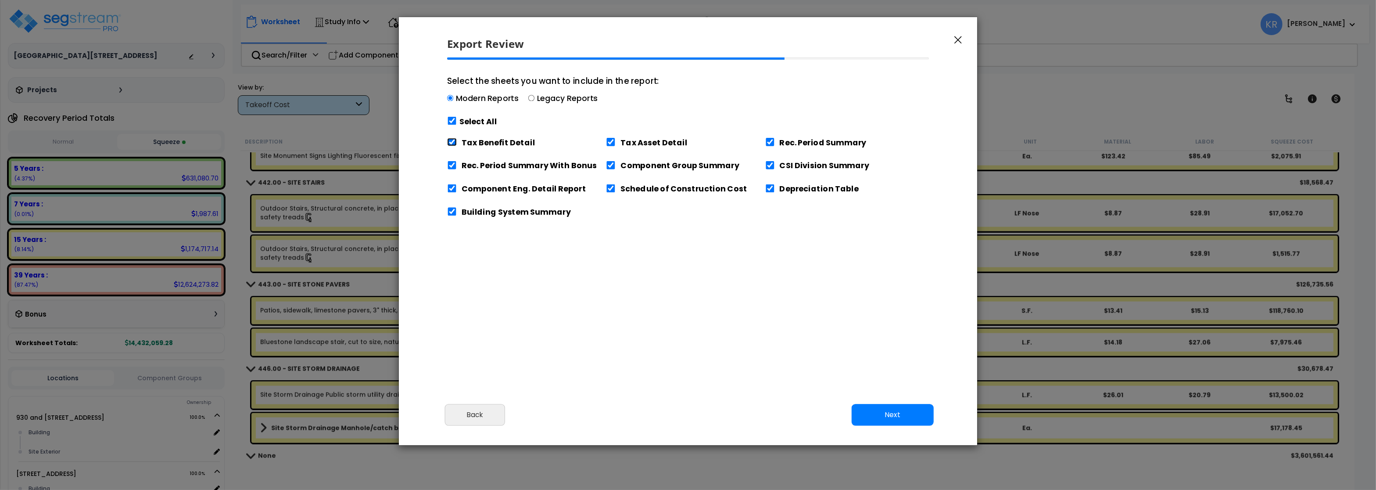
click at [450, 143] on input "Tax Benefit Detail" at bounding box center [452, 142] width 10 height 8
checkbox input "false"
click at [898, 417] on button "Next" at bounding box center [893, 415] width 82 height 22
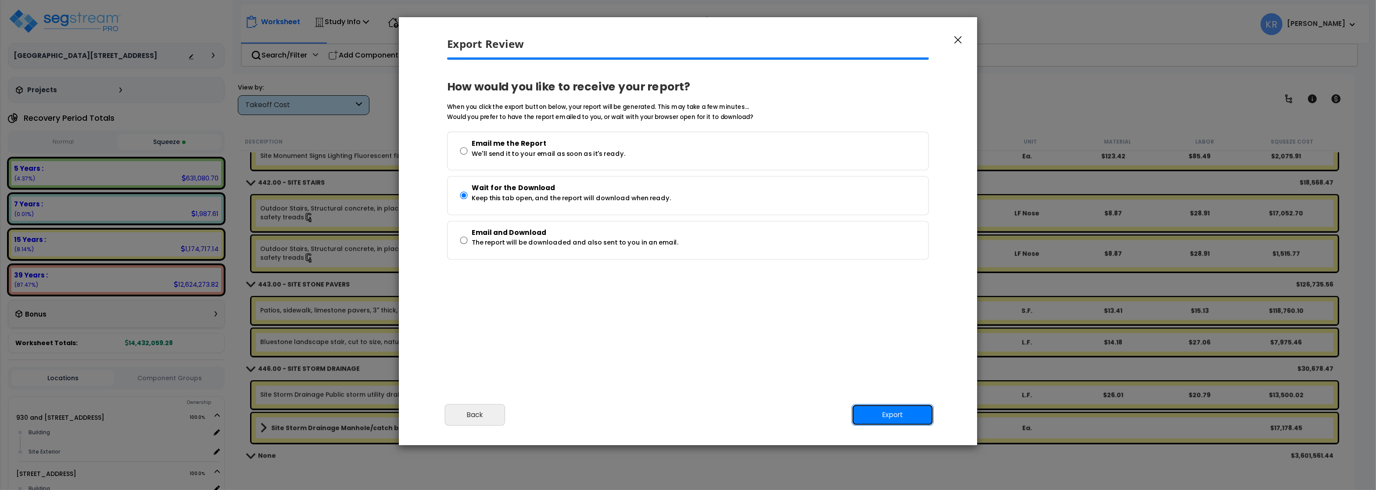
click at [881, 417] on button "Export" at bounding box center [893, 415] width 82 height 22
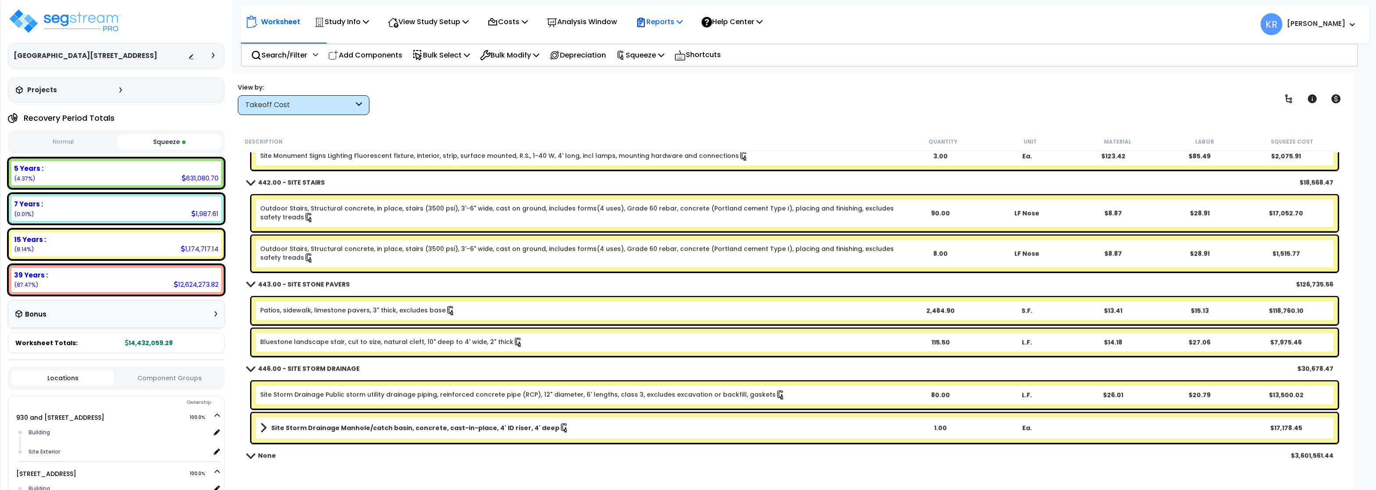
click at [682, 20] on p "Reports" at bounding box center [659, 22] width 47 height 12
click at [670, 46] on link "Get Report" at bounding box center [675, 42] width 87 height 18
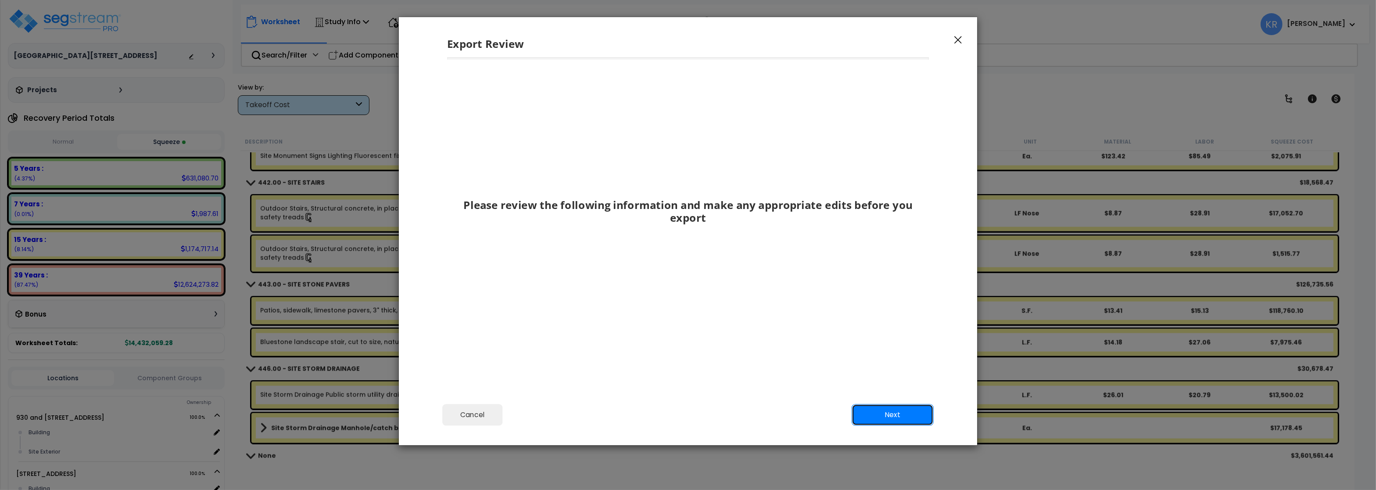
click at [889, 415] on button "Next" at bounding box center [893, 415] width 82 height 22
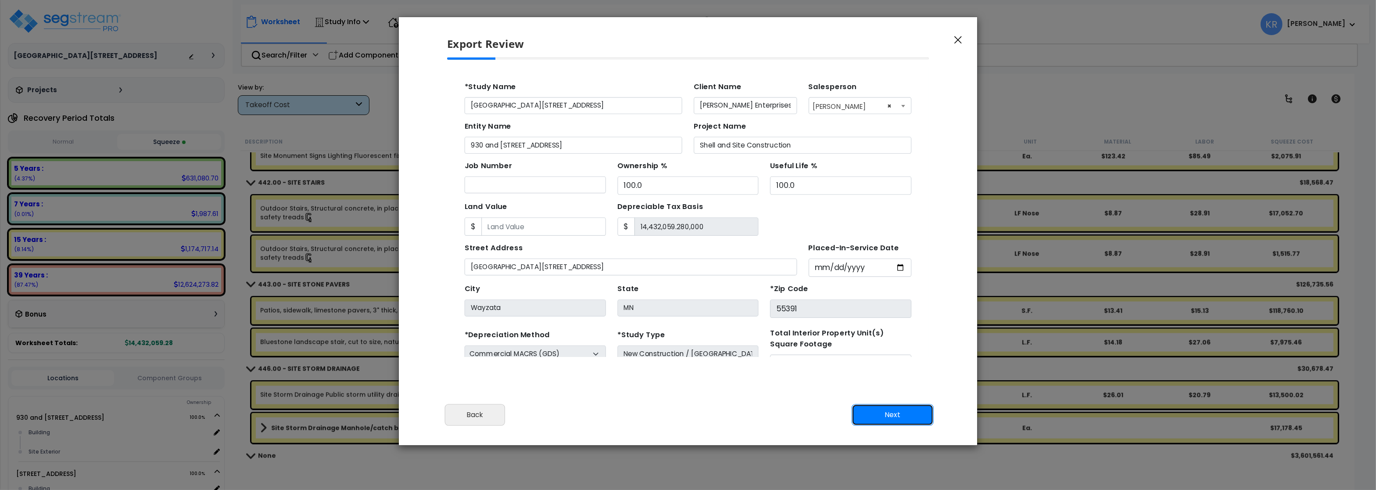
click at [889, 415] on button "Next" at bounding box center [893, 415] width 82 height 22
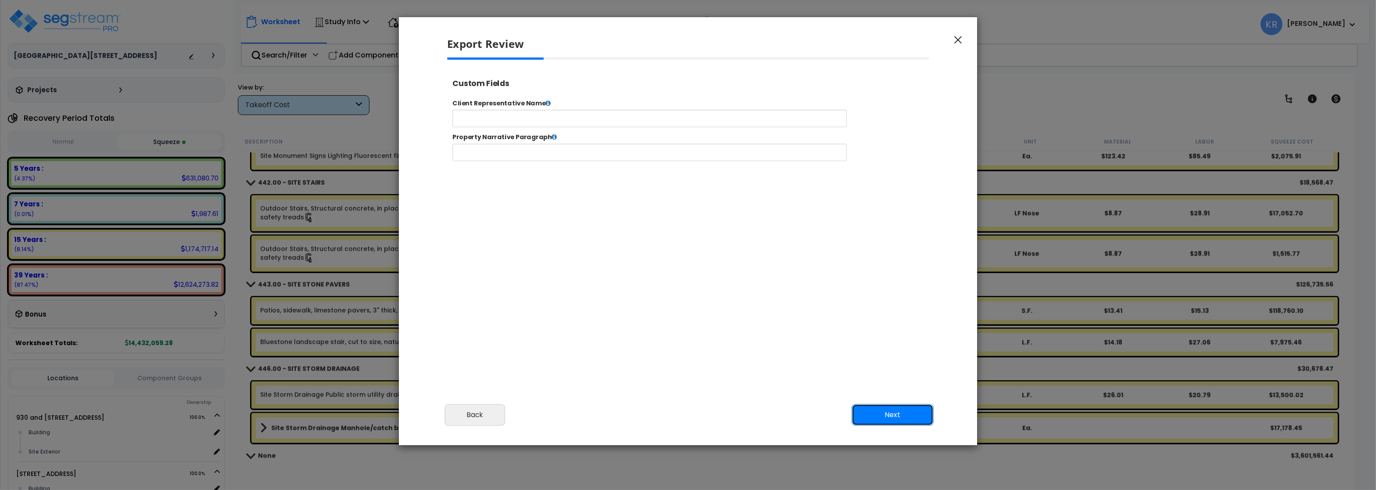
click at [889, 415] on button "Next" at bounding box center [893, 415] width 82 height 22
click at [904, 415] on button "Next" at bounding box center [893, 415] width 82 height 22
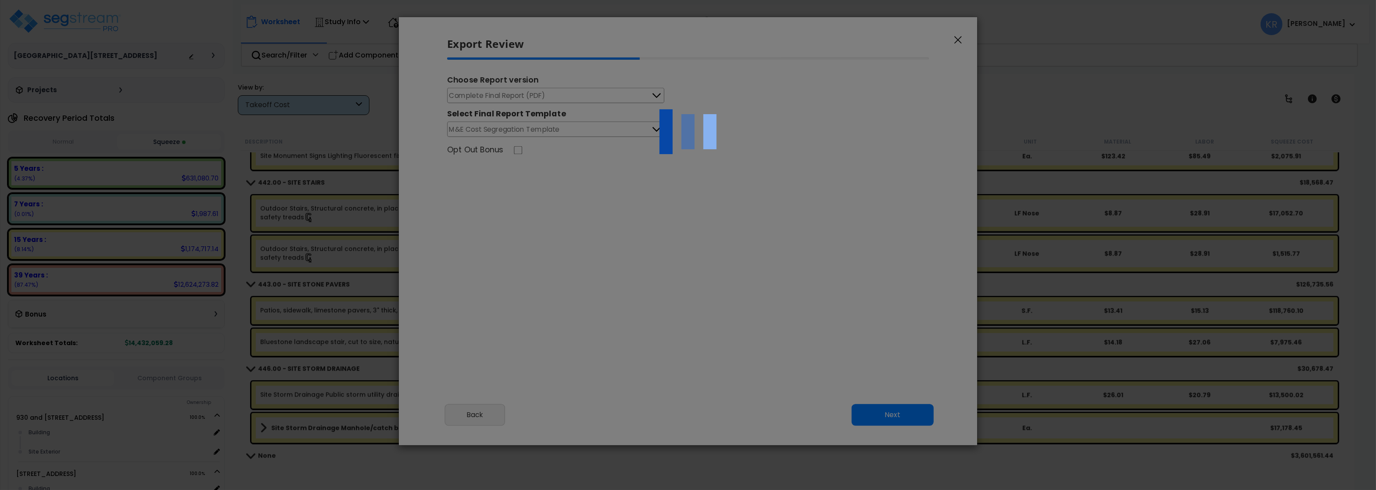
click at [502, 97] on div at bounding box center [688, 245] width 1376 height 490
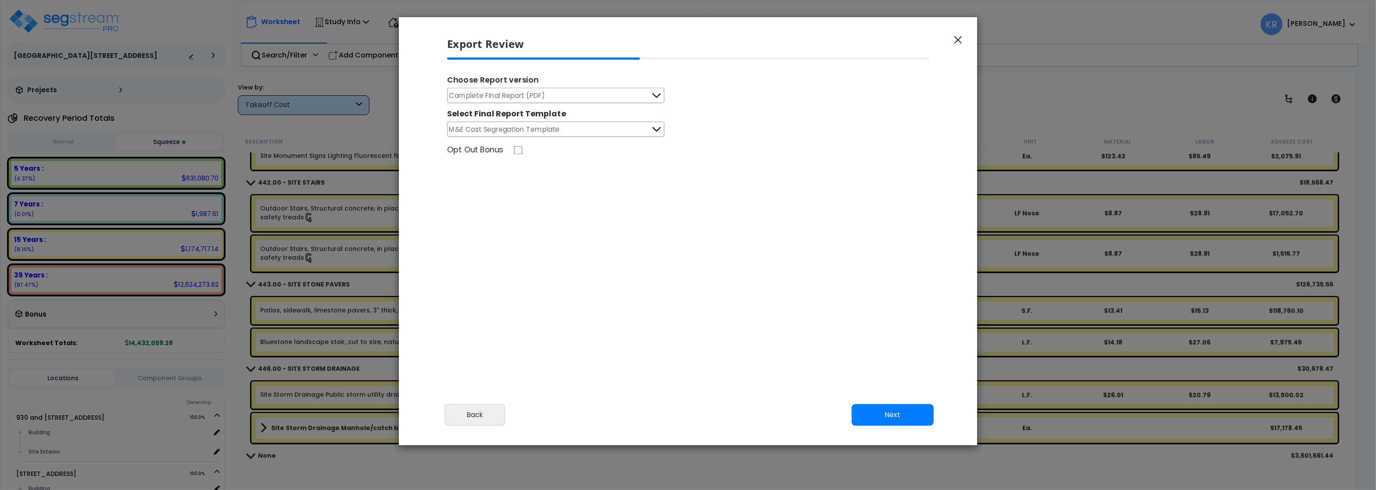
click at [507, 96] on span "Complete Final Report (PDF)" at bounding box center [497, 95] width 96 height 11
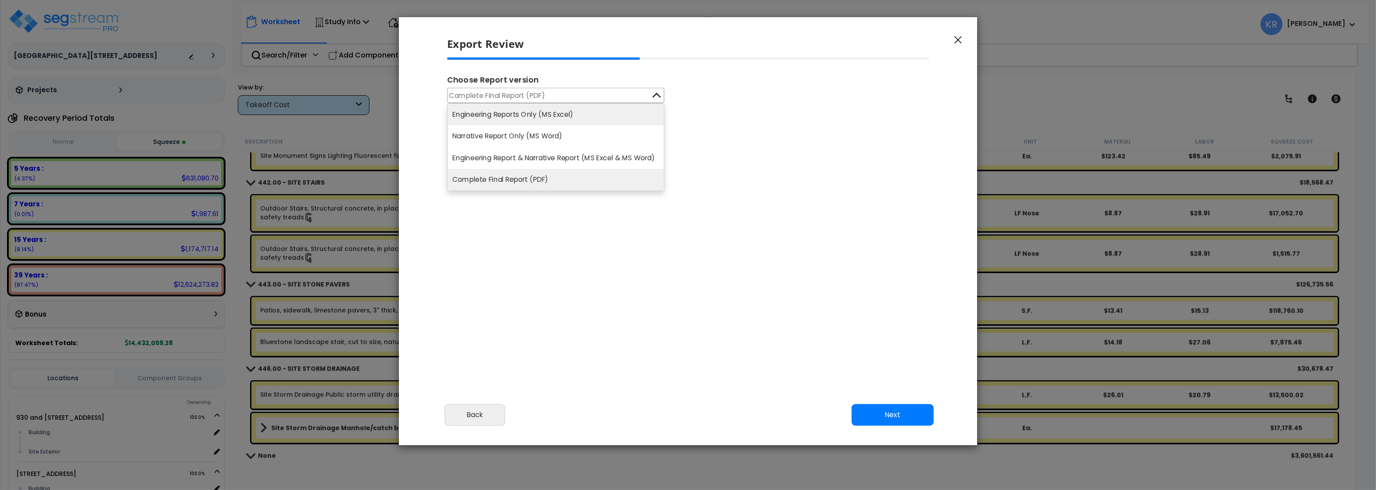
click at [511, 115] on li "Engineering Reports Only (MS Excel)" at bounding box center [556, 115] width 216 height 22
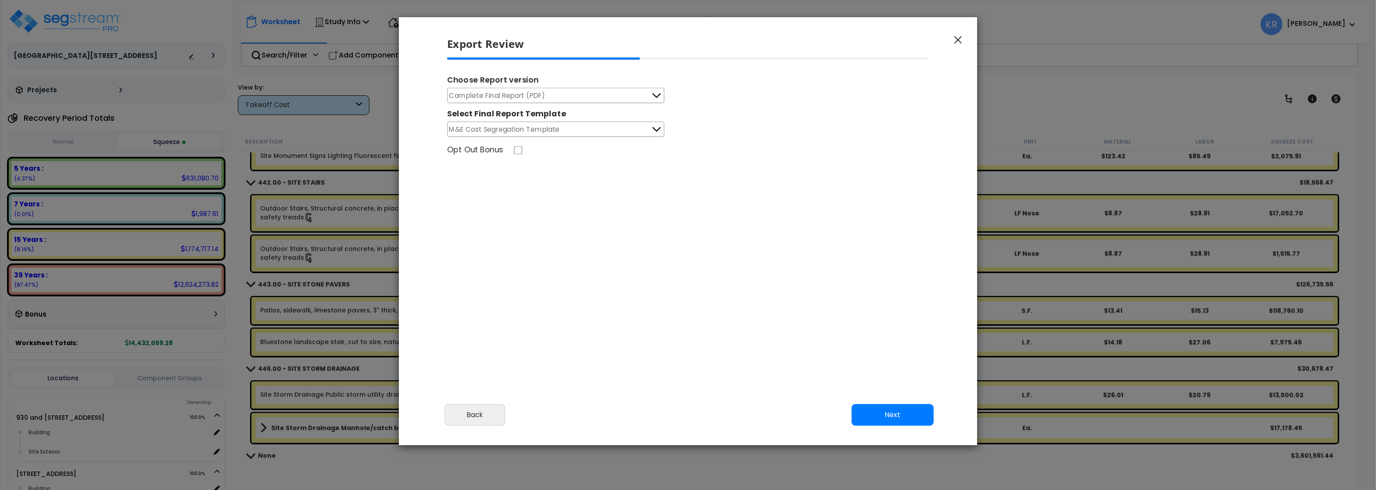
click at [561, 98] on button "Complete Final Report (PDF)" at bounding box center [555, 95] width 217 height 15
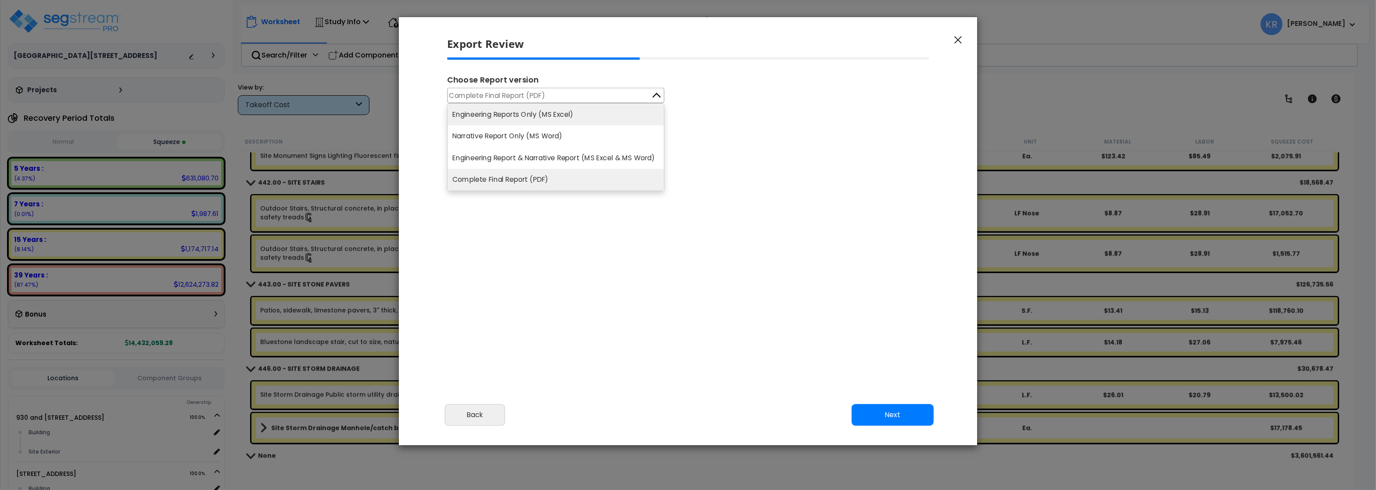
click at [552, 116] on li "Engineering Reports Only (MS Excel)" at bounding box center [556, 115] width 216 height 22
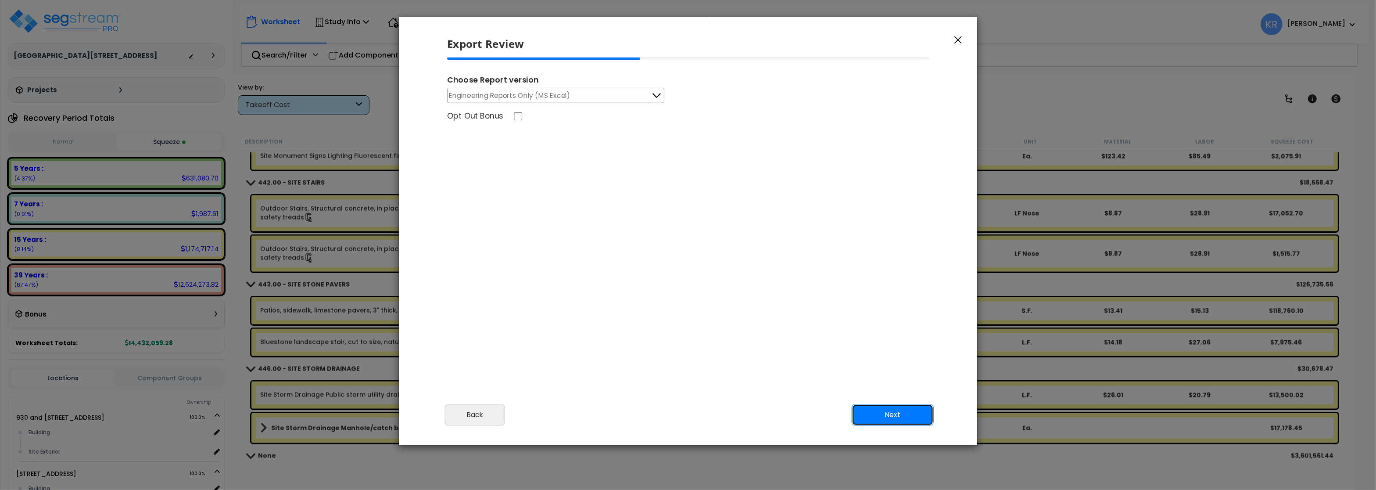
click at [889, 412] on button "Next" at bounding box center [893, 415] width 82 height 22
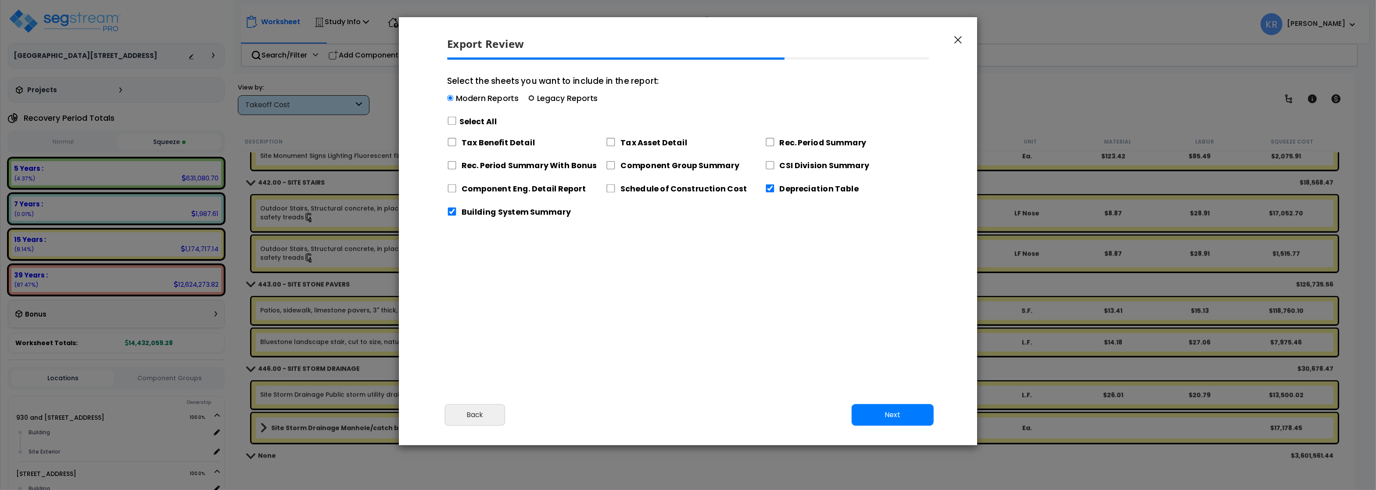
click at [533, 99] on input "Select the sheets you want to include in the report: Modern Reports Legacy Repo…" at bounding box center [531, 98] width 6 height 6
radio input "true"
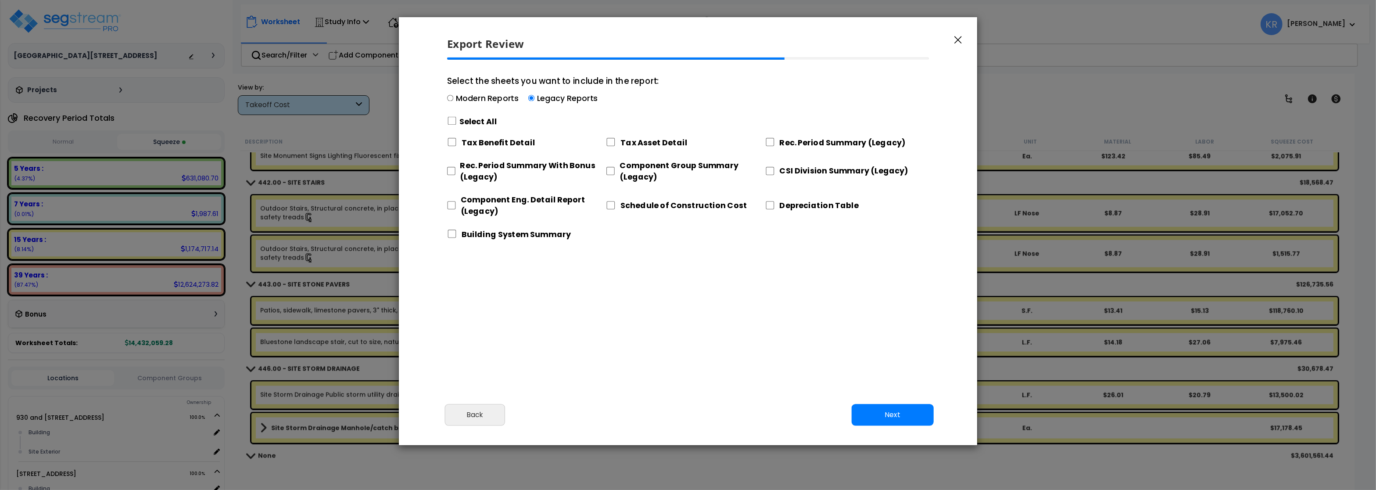
click at [456, 173] on div "Rec. Period Summary With Bonus (Legacy)" at bounding box center [526, 169] width 159 height 29
click at [455, 171] on input "Rec. Period Summary With Bonus (Legacy)" at bounding box center [451, 171] width 8 height 8
checkbox input "true"
click at [453, 202] on input "Component Eng. Detail Report (Legacy)" at bounding box center [451, 205] width 9 height 8
checkbox input "true"
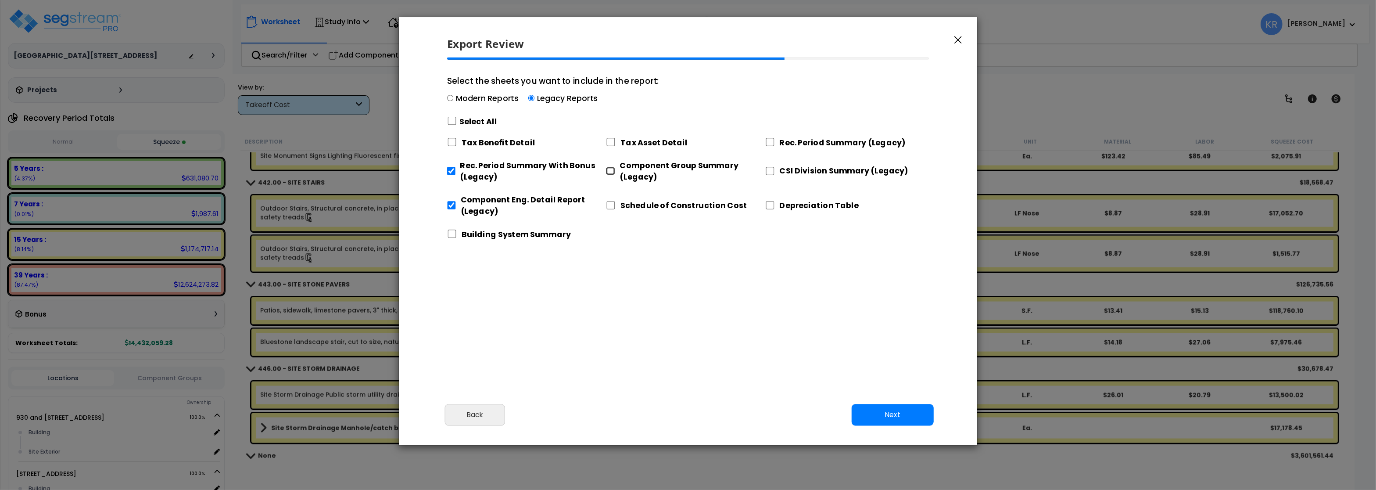
click at [611, 169] on input "Component Group Summary (Legacy)" at bounding box center [610, 171] width 9 height 8
checkbox input "true"
click at [771, 172] on input "CSI Division Summary (Legacy)" at bounding box center [770, 171] width 10 height 8
checkbox input "true"
click at [773, 140] on input "Rec. Period Summary (Legacy)" at bounding box center [770, 142] width 10 height 8
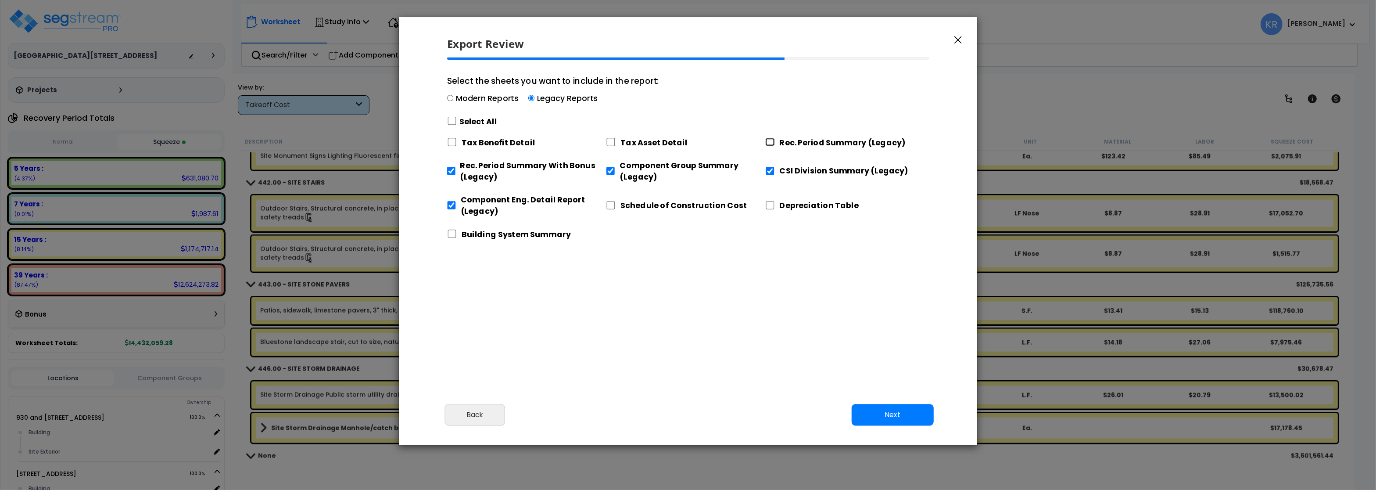
checkbox input "true"
click at [886, 407] on button "Next" at bounding box center [893, 415] width 82 height 22
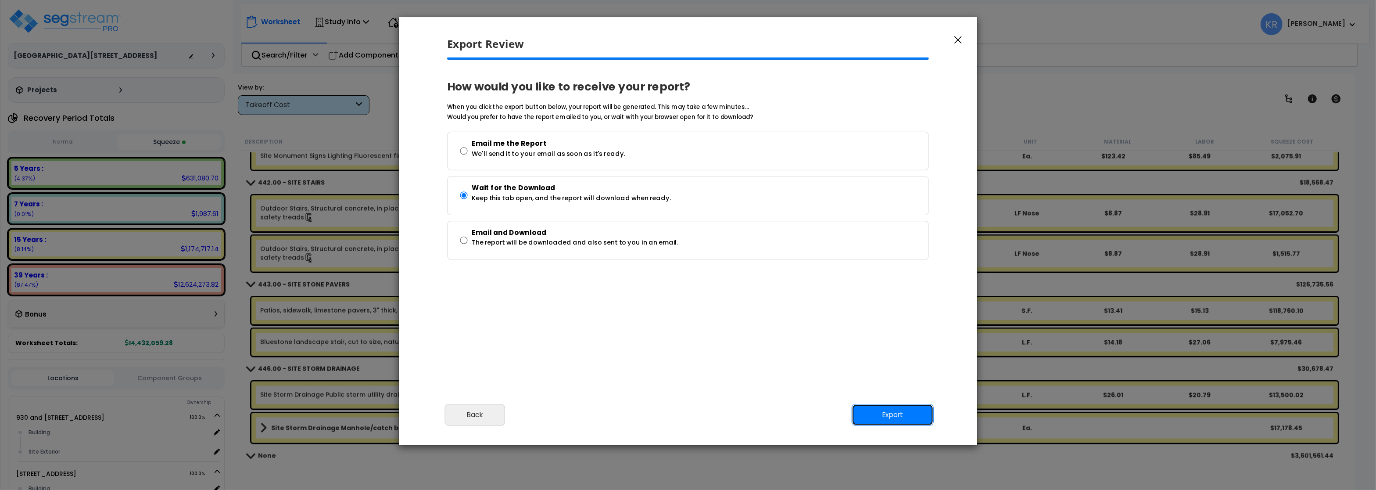
click at [891, 417] on button "Export" at bounding box center [893, 415] width 82 height 22
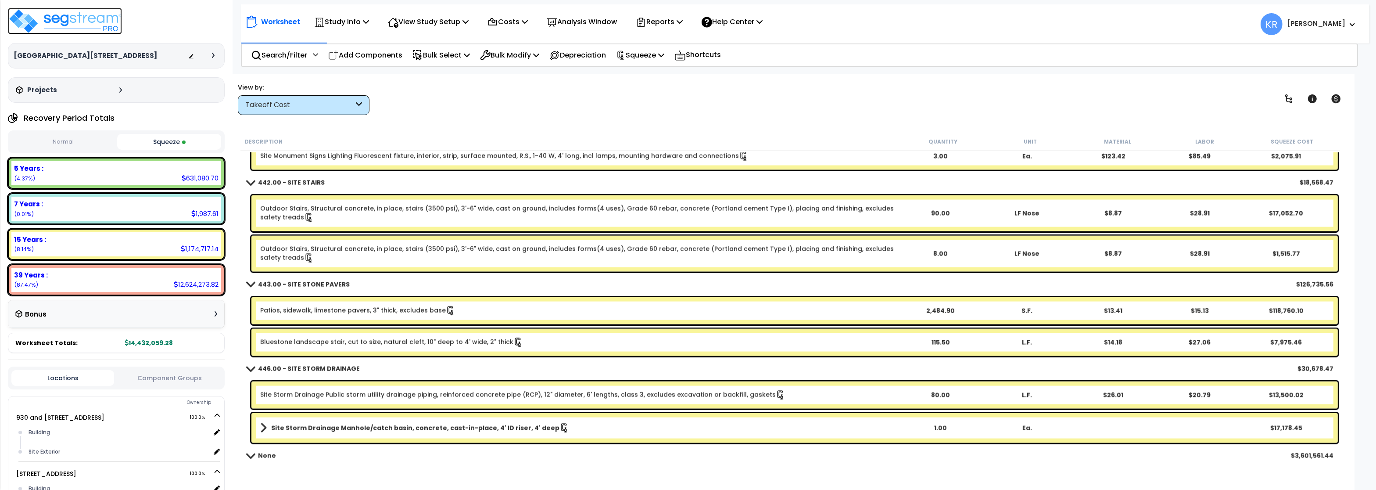
click at [64, 27] on img at bounding box center [65, 21] width 114 height 26
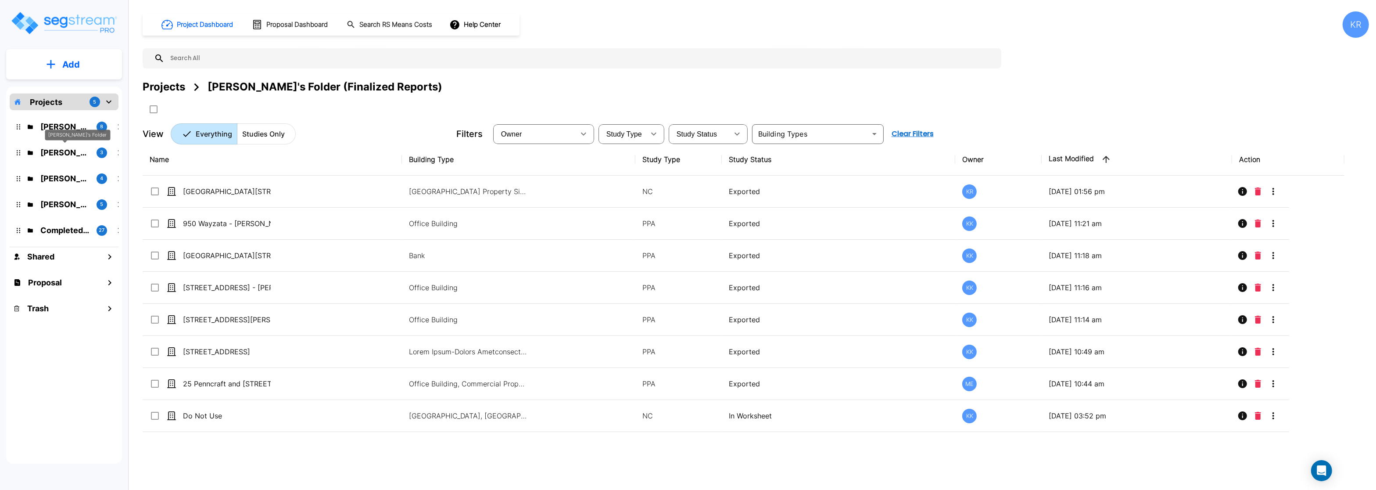
click at [47, 152] on p "[PERSON_NAME]'s Folder" at bounding box center [64, 153] width 49 height 12
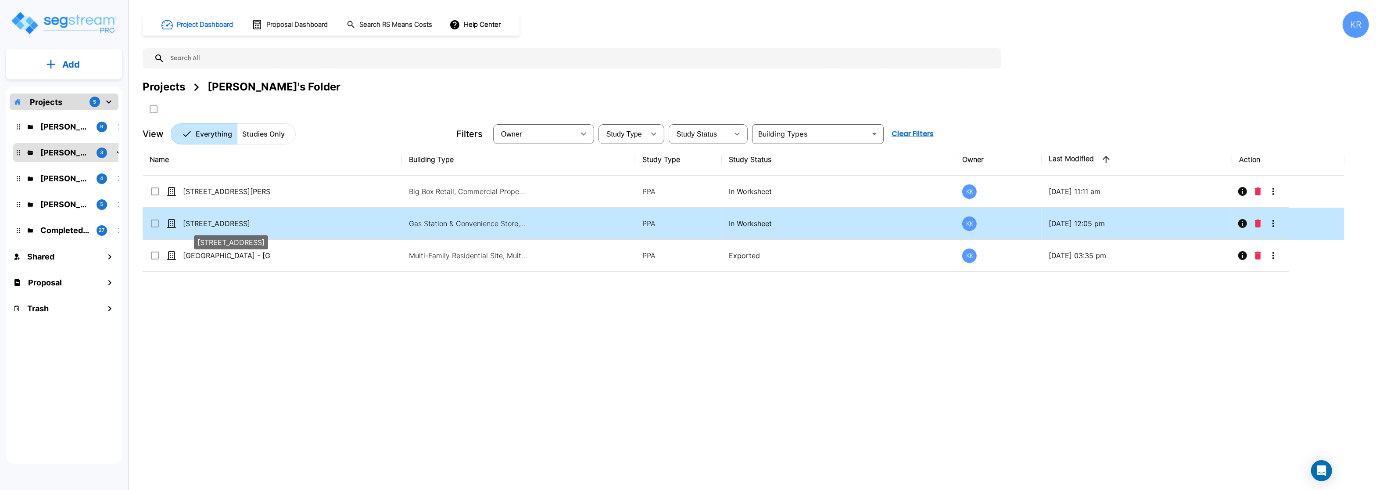
click at [194, 226] on p "[STREET_ADDRESS]" at bounding box center [227, 223] width 88 height 11
checkbox input "true"
click at [194, 226] on p "[STREET_ADDRESS]" at bounding box center [227, 223] width 88 height 11
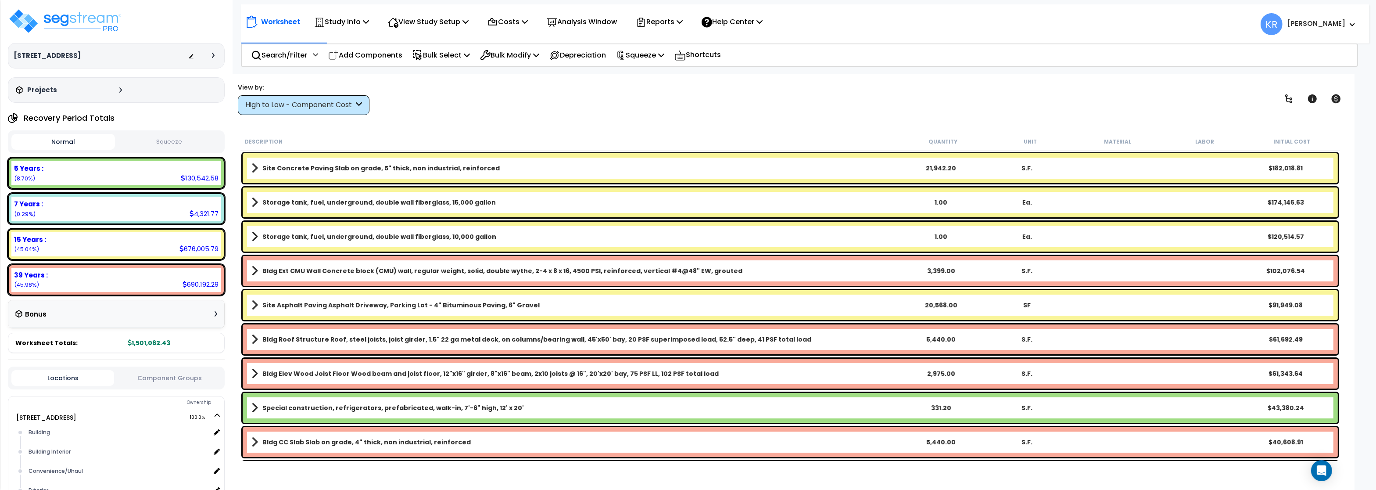
click at [285, 110] on div "High to Low - Component Cost" at bounding box center [304, 105] width 132 height 20
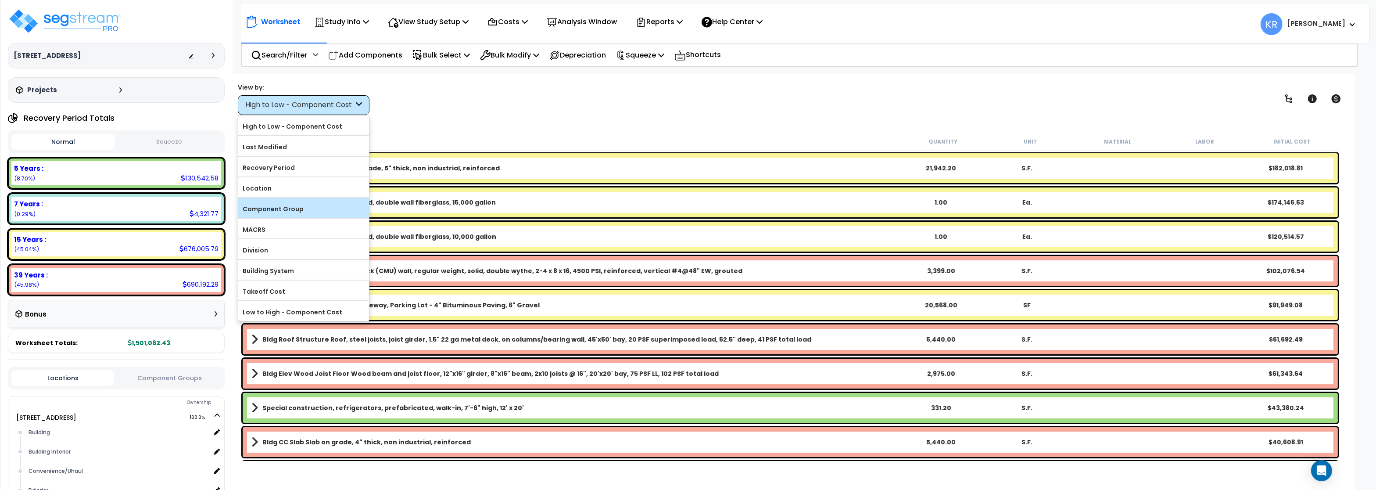
click at [287, 206] on label "Component Group" at bounding box center [303, 208] width 131 height 13
click at [0, 0] on input "Component Group" at bounding box center [0, 0] width 0 height 0
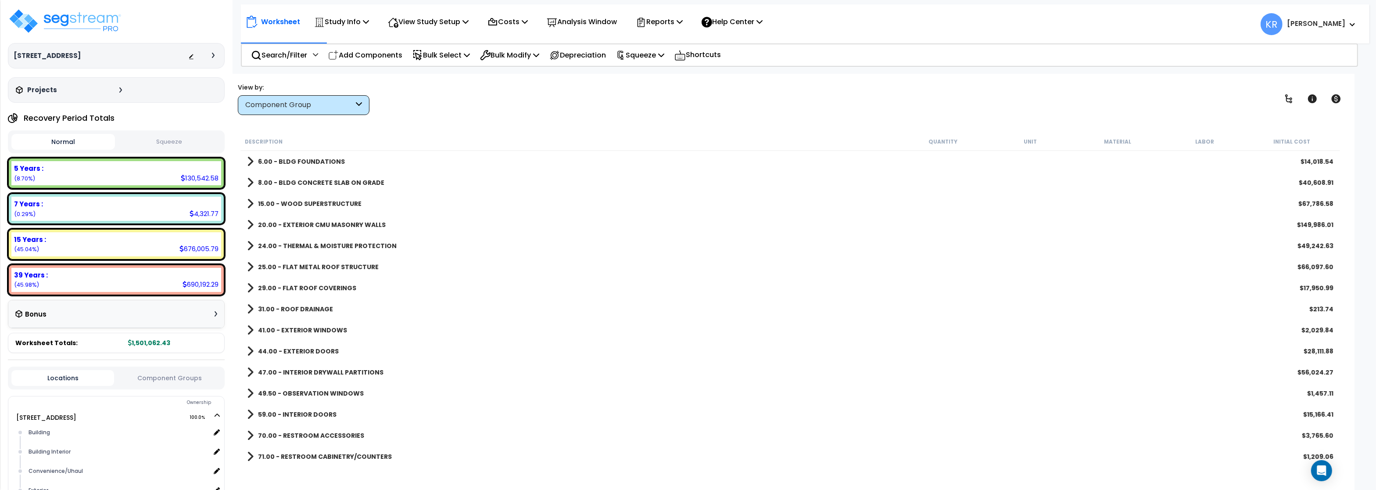
click at [303, 221] on b "20.00 - EXTERIOR CMU MASONRY WALLS" at bounding box center [322, 224] width 128 height 9
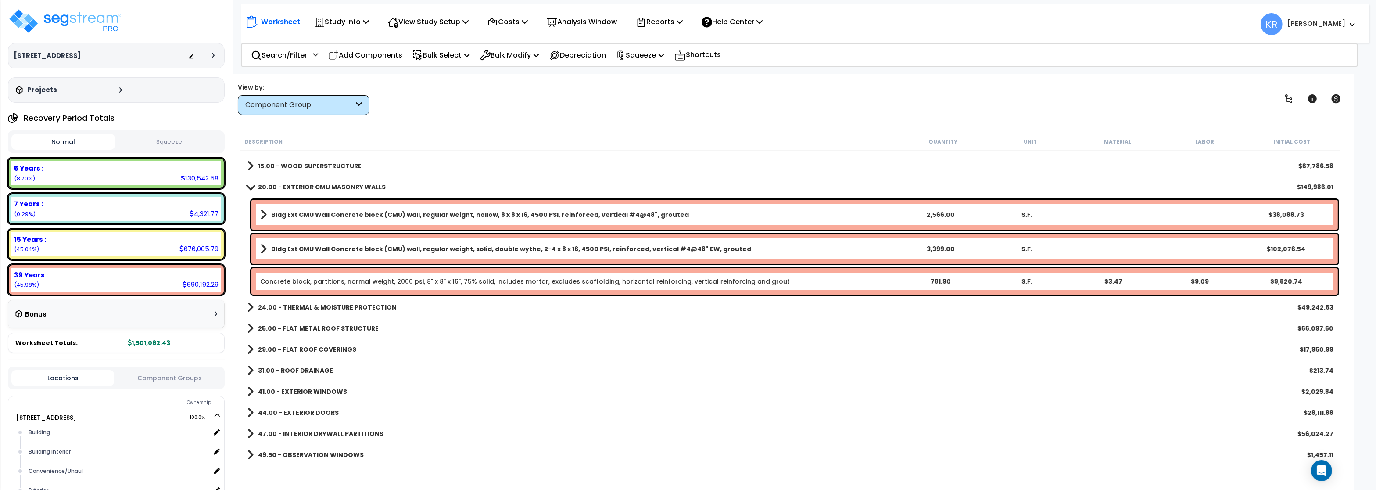
scroll to position [53, 0]
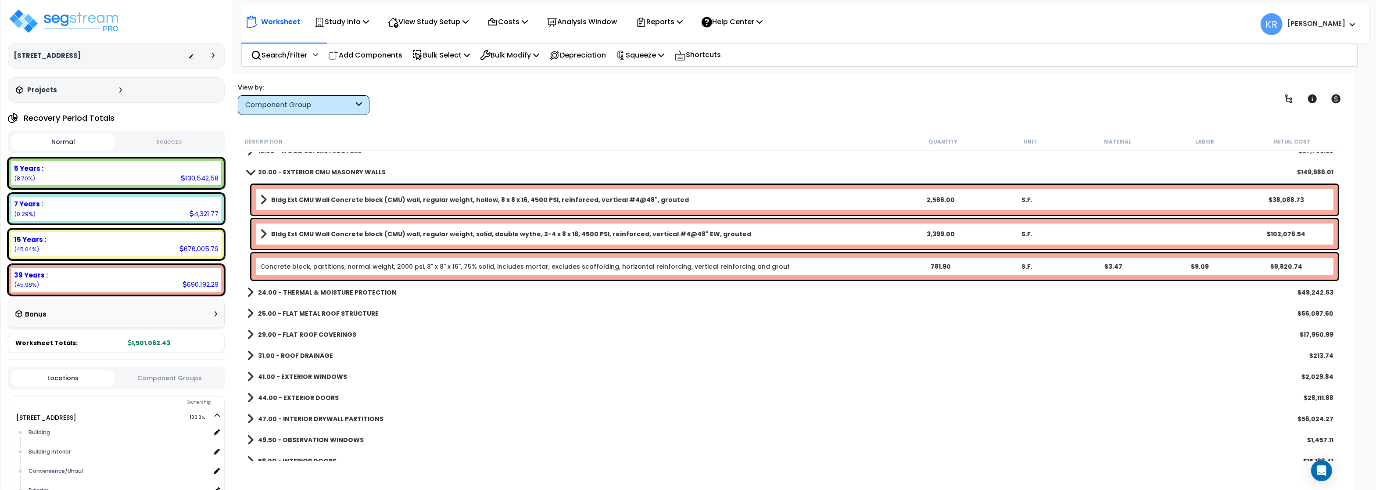
click at [453, 200] on b "Bldg Ext CMU Wall Concrete block (CMU) wall, regular weight, hollow, 8 x 8 x 16…" at bounding box center [480, 199] width 418 height 9
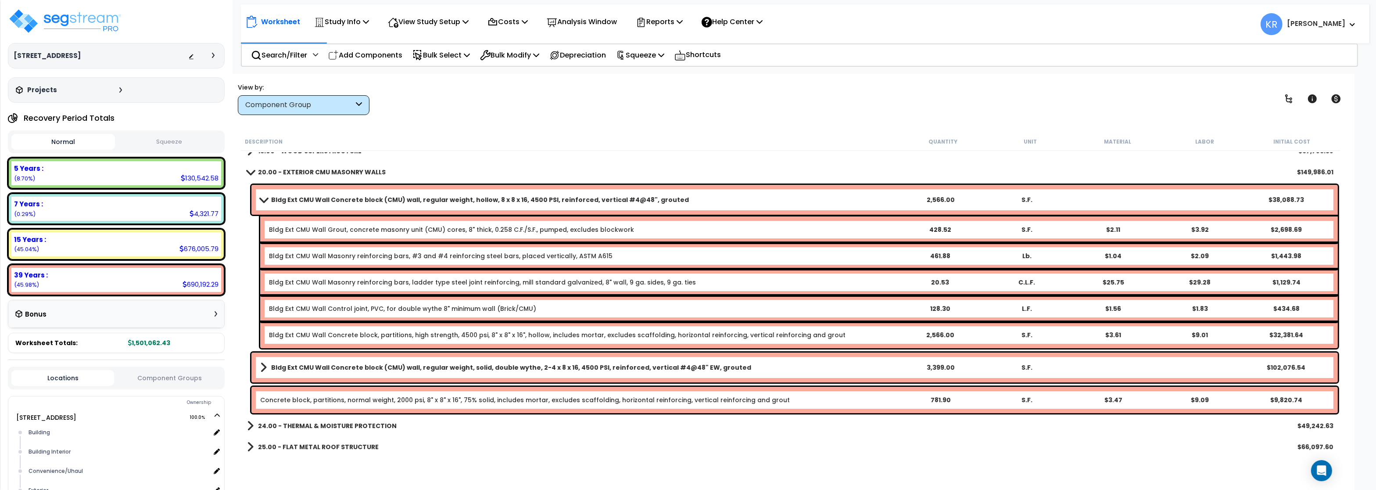
click at [453, 200] on b "Bldg Ext CMU Wall Concrete block (CMU) wall, regular weight, hollow, 8 x 8 x 16…" at bounding box center [480, 199] width 418 height 9
